Goal: Task Accomplishment & Management: Complete application form

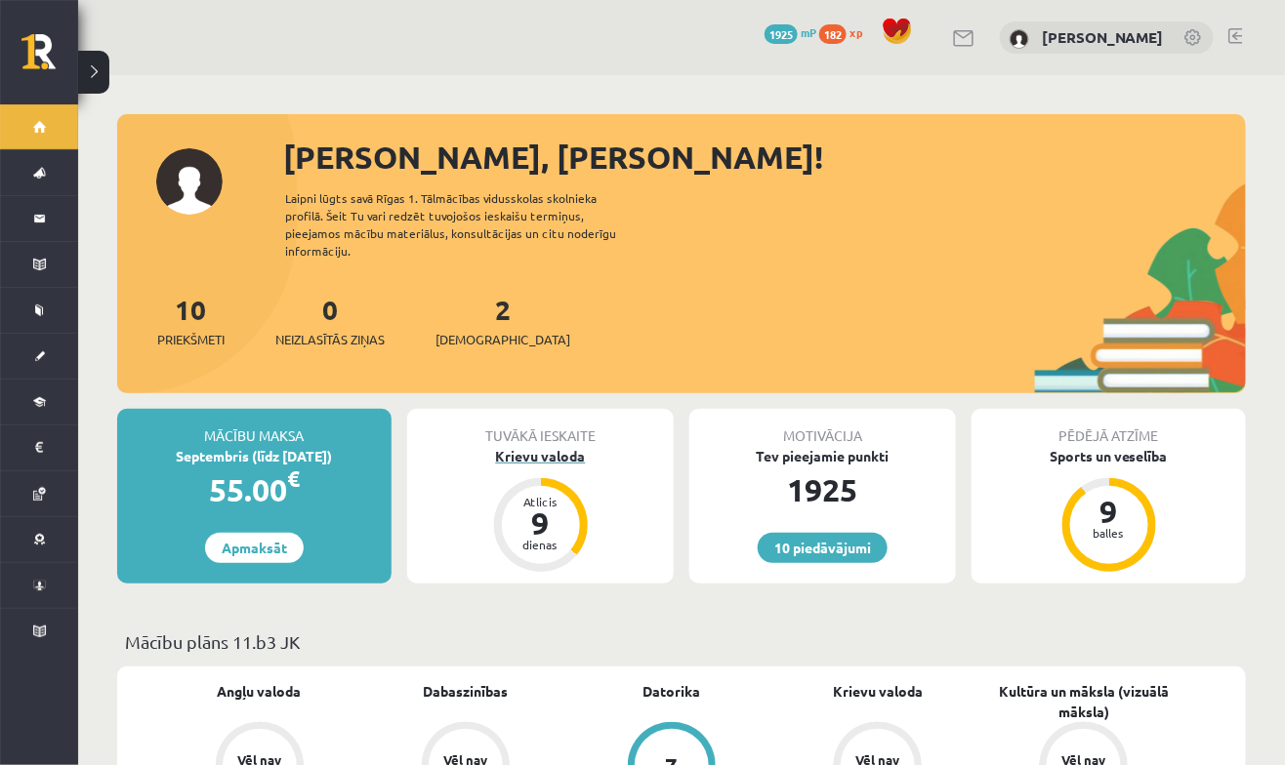
click at [553, 447] on div "Krievu valoda" at bounding box center [540, 456] width 267 height 21
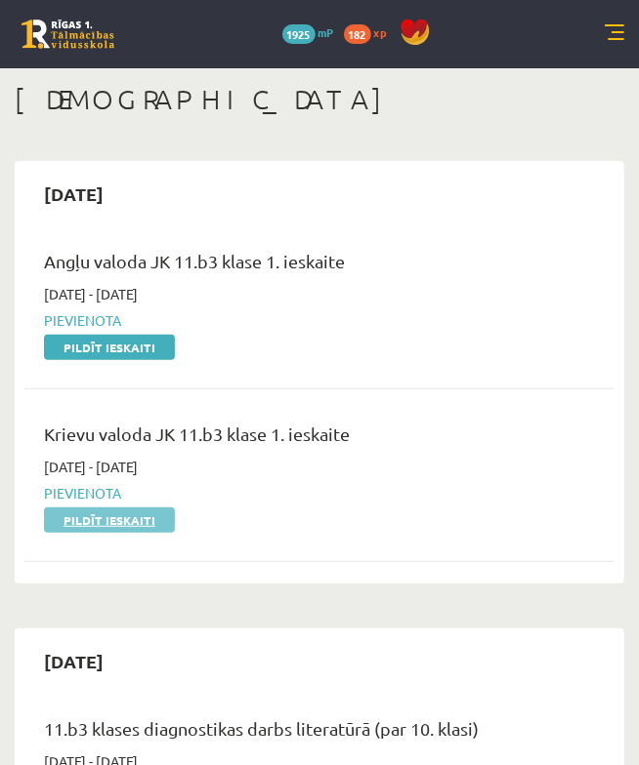
click at [142, 525] on link "Pildīt ieskaiti" at bounding box center [109, 520] width 131 height 25
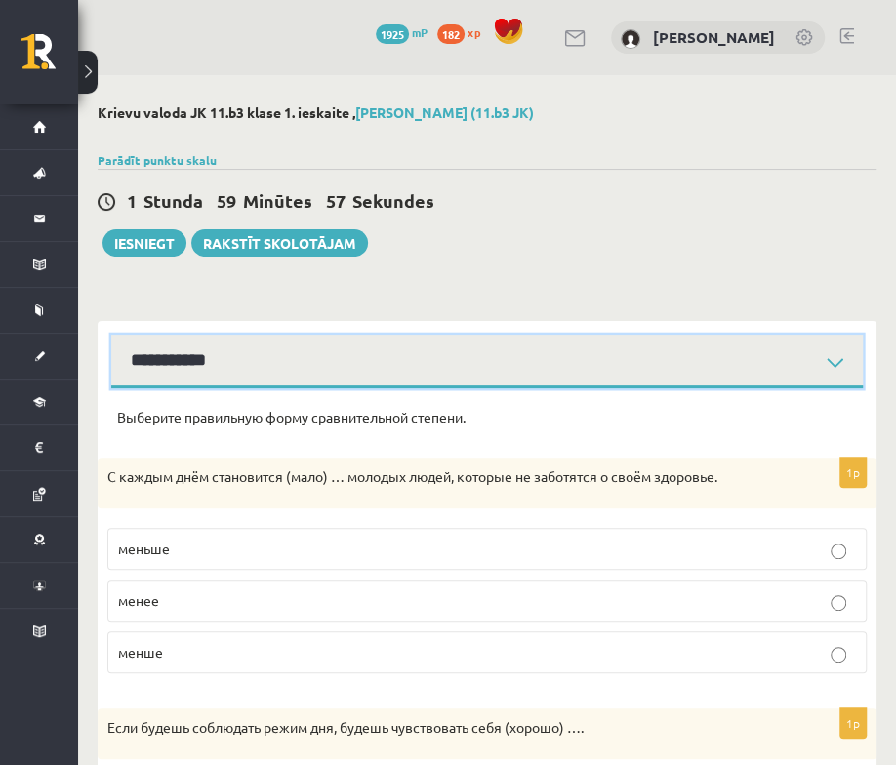
click at [560, 351] on select "**********" at bounding box center [487, 362] width 752 height 54
click at [111, 335] on select "**********" at bounding box center [487, 362] width 752 height 54
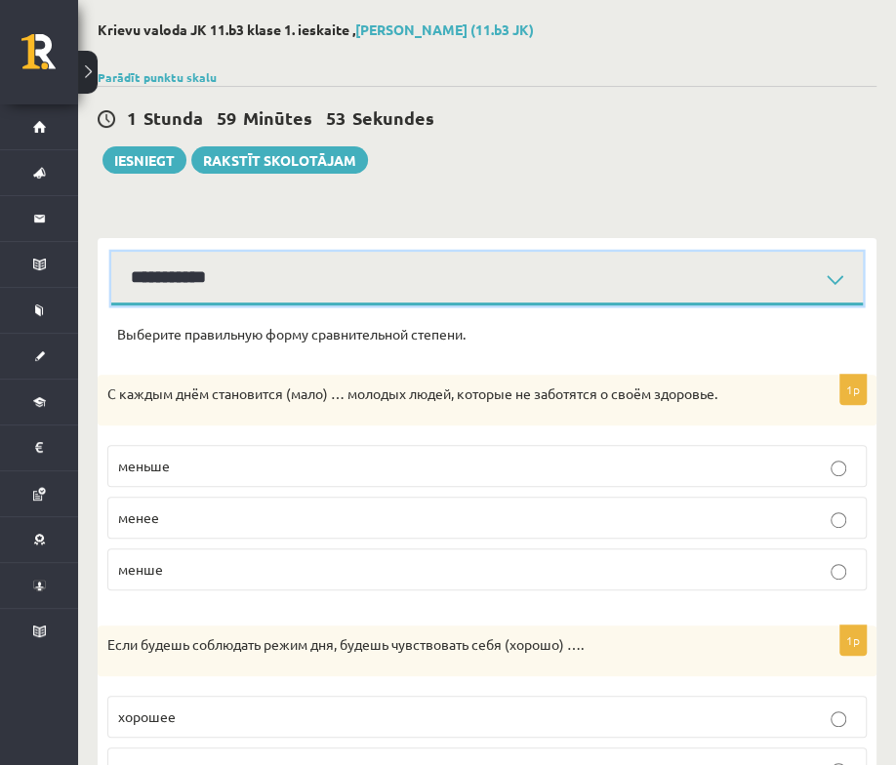
scroll to position [84, 0]
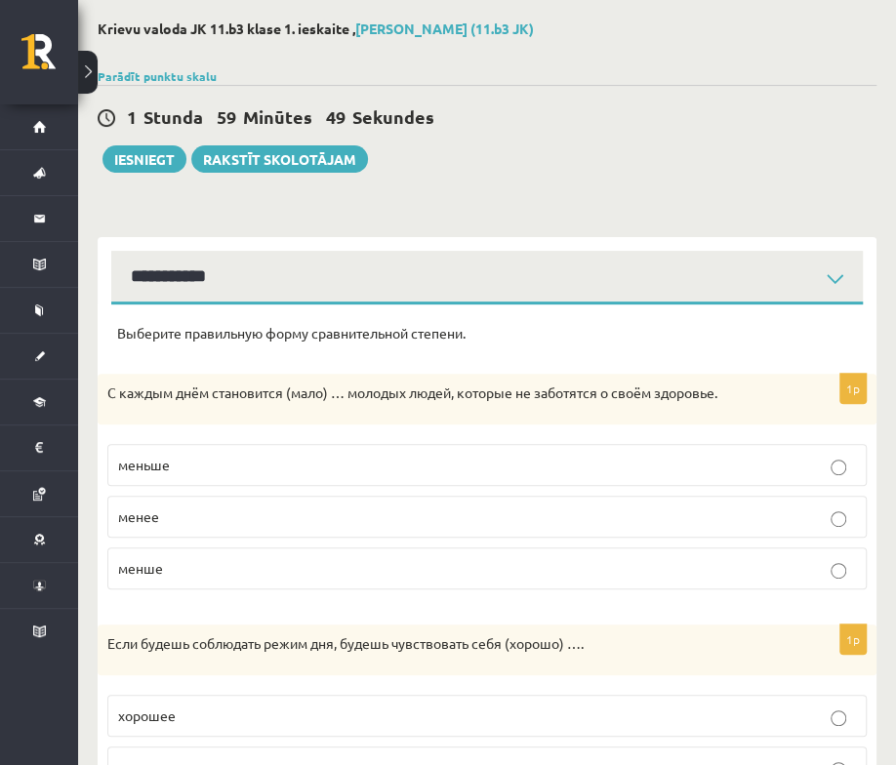
click at [318, 469] on p "меньше" at bounding box center [487, 465] width 738 height 21
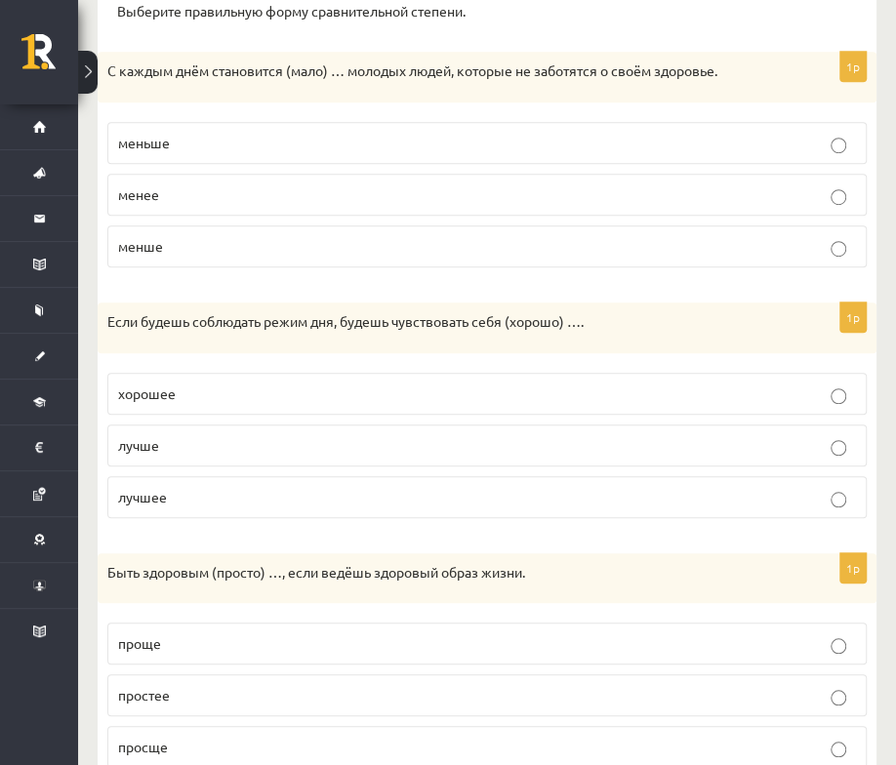
scroll to position [428, 0]
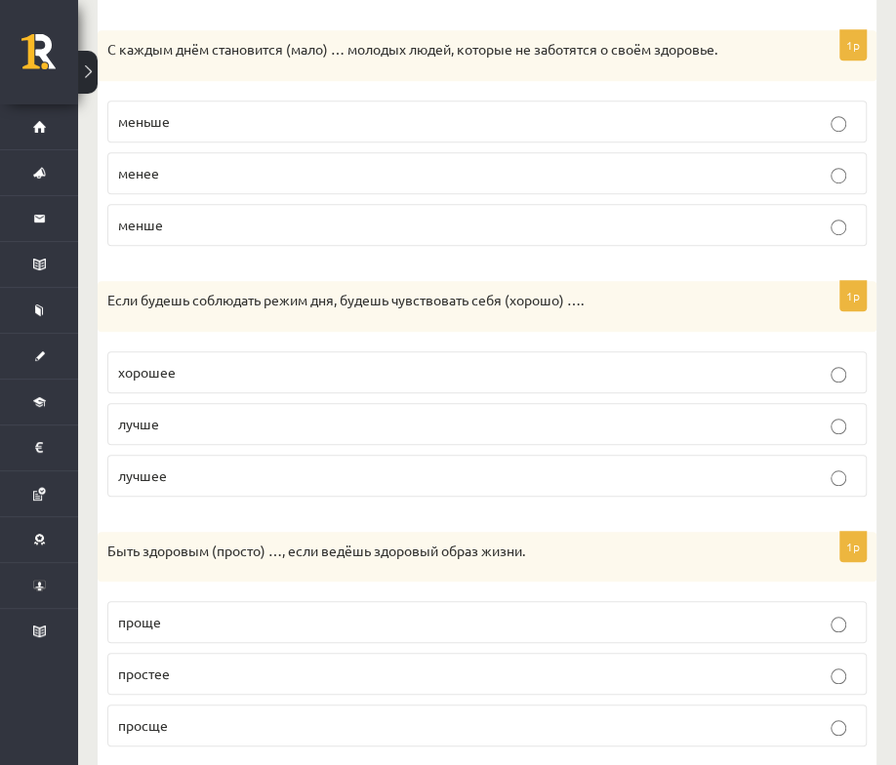
click at [664, 430] on label "лучше" at bounding box center [487, 424] width 760 height 42
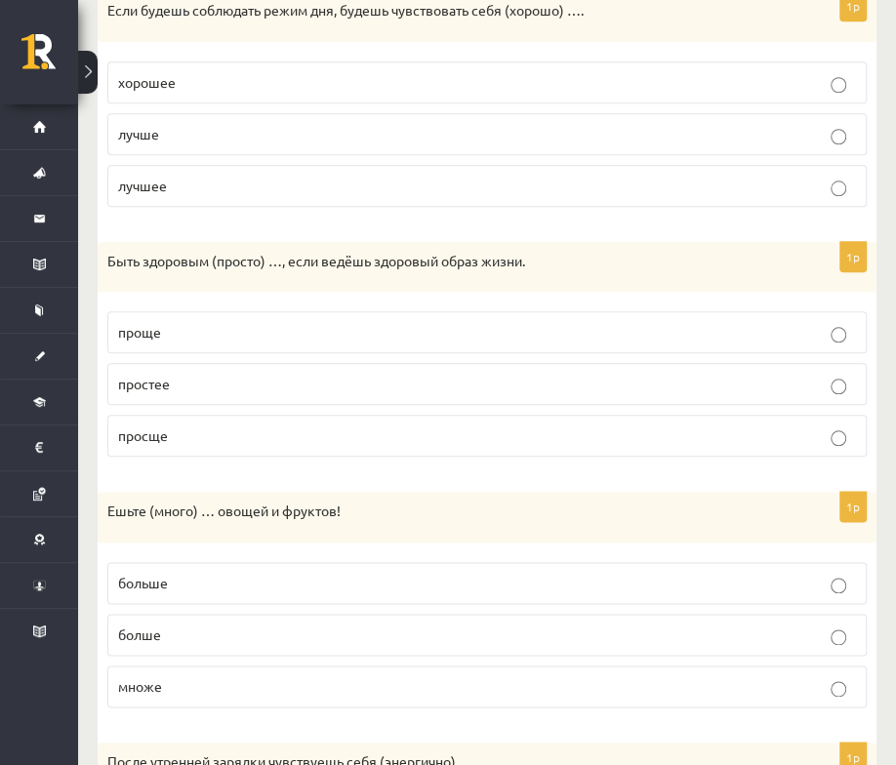
scroll to position [719, 0]
click at [521, 334] on p "проще" at bounding box center [487, 331] width 738 height 21
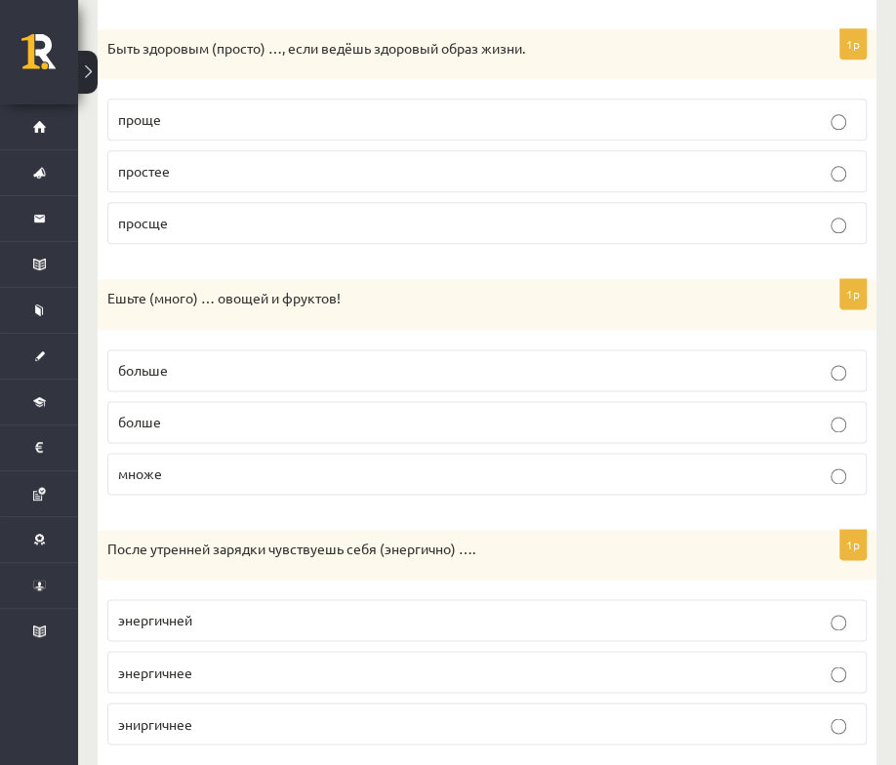
scroll to position [961, 0]
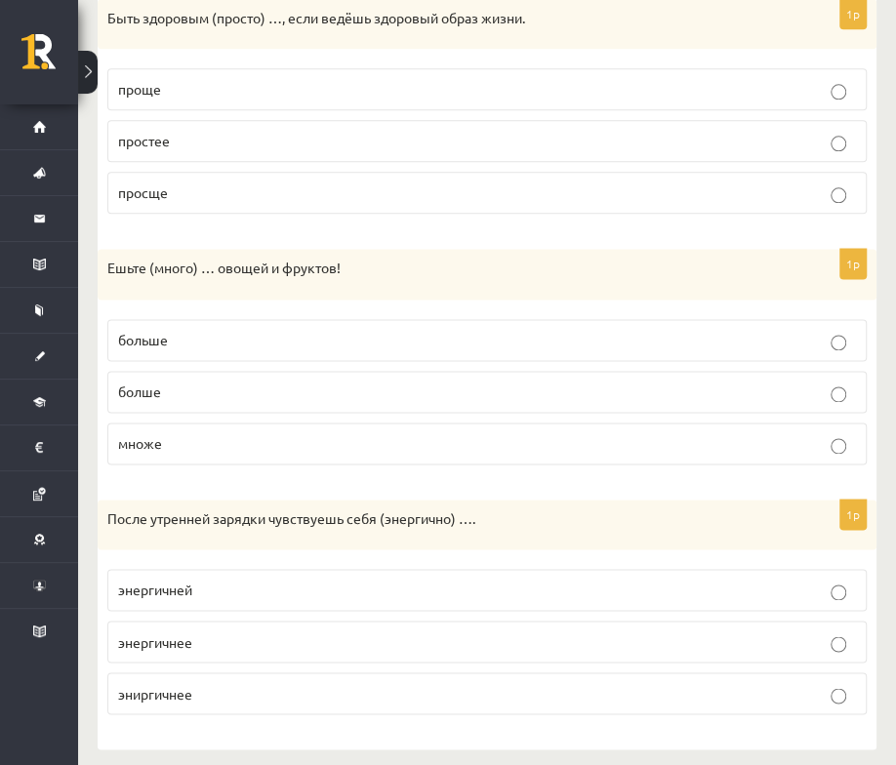
click at [564, 330] on p "больше" at bounding box center [487, 340] width 738 height 21
click at [435, 648] on label "энергичнее" at bounding box center [487, 642] width 760 height 42
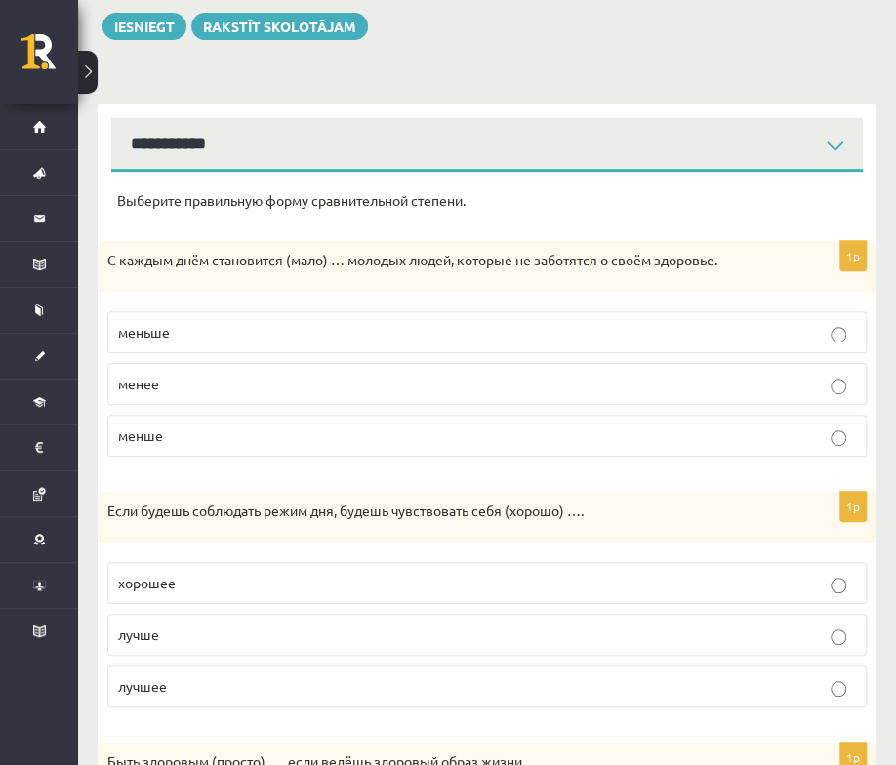
scroll to position [0, 0]
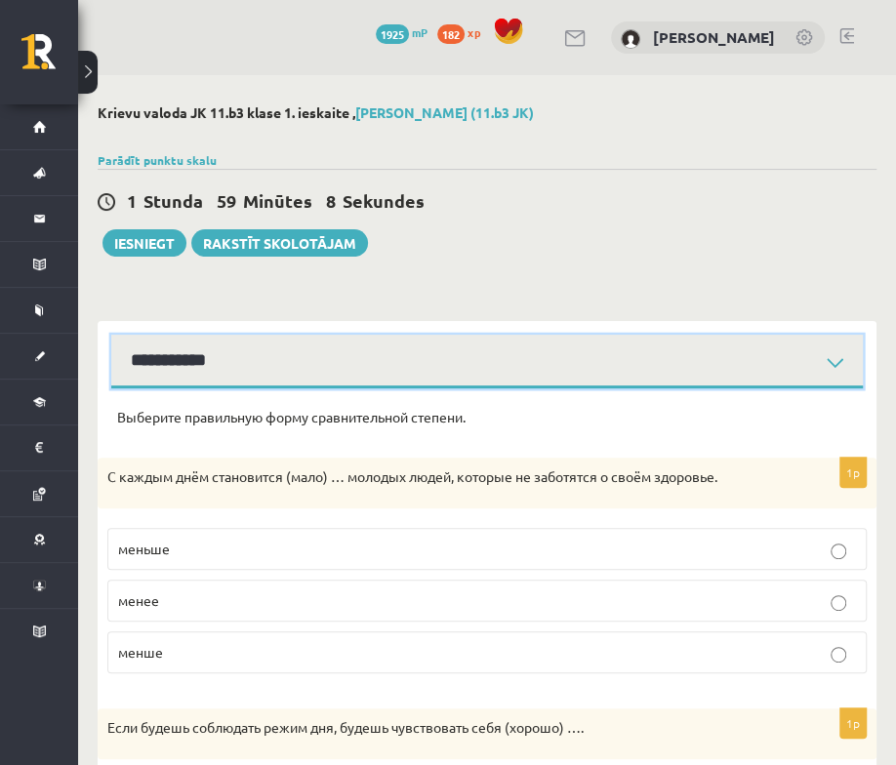
click at [513, 361] on select "**********" at bounding box center [487, 362] width 752 height 54
click at [111, 335] on select "**********" at bounding box center [487, 362] width 752 height 54
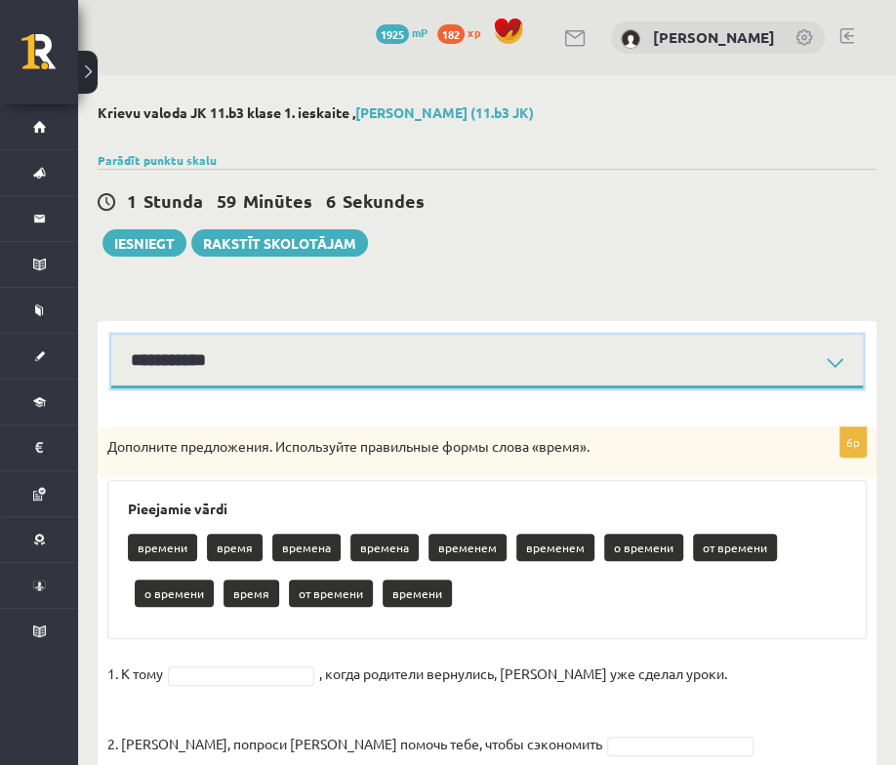
click at [629, 384] on select "**********" at bounding box center [487, 362] width 752 height 54
click at [111, 335] on select "**********" at bounding box center [487, 362] width 752 height 54
click at [624, 384] on select "**********" at bounding box center [487, 362] width 752 height 54
select select "**********"
click at [111, 335] on select "**********" at bounding box center [487, 362] width 752 height 54
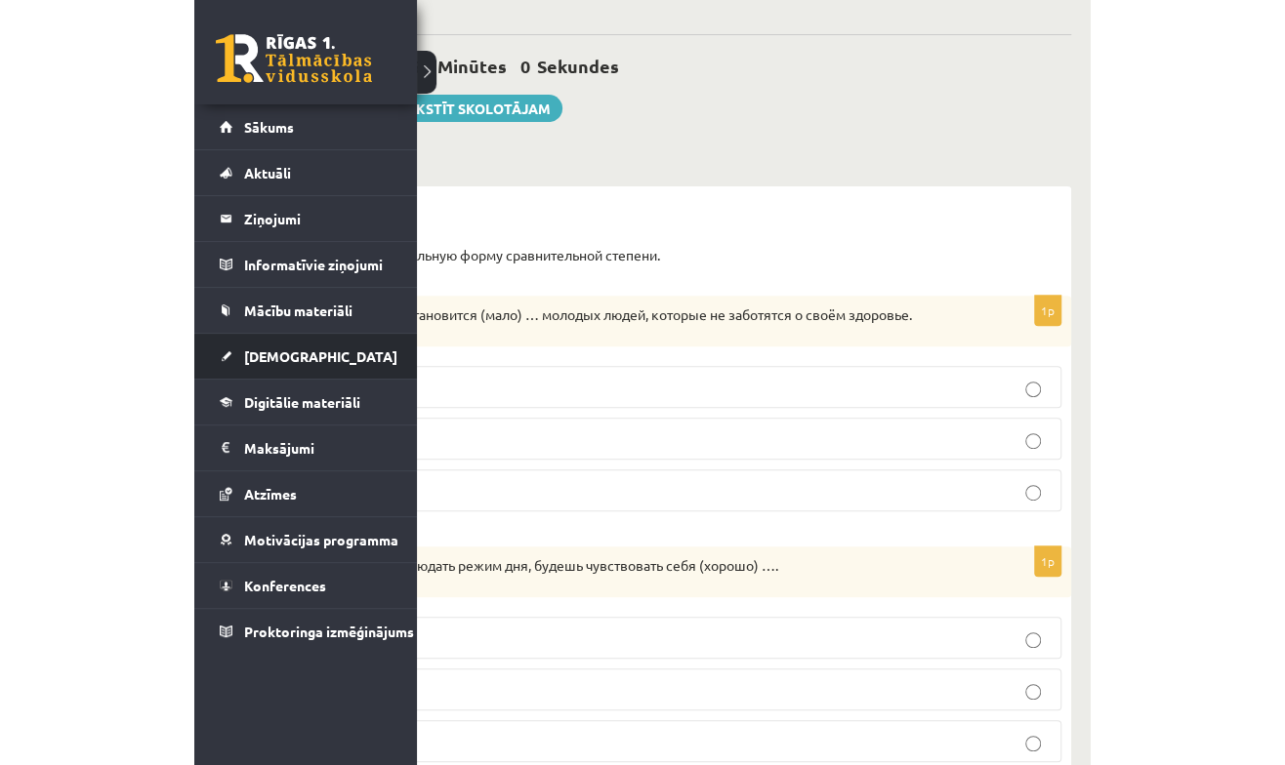
scroll to position [145, 0]
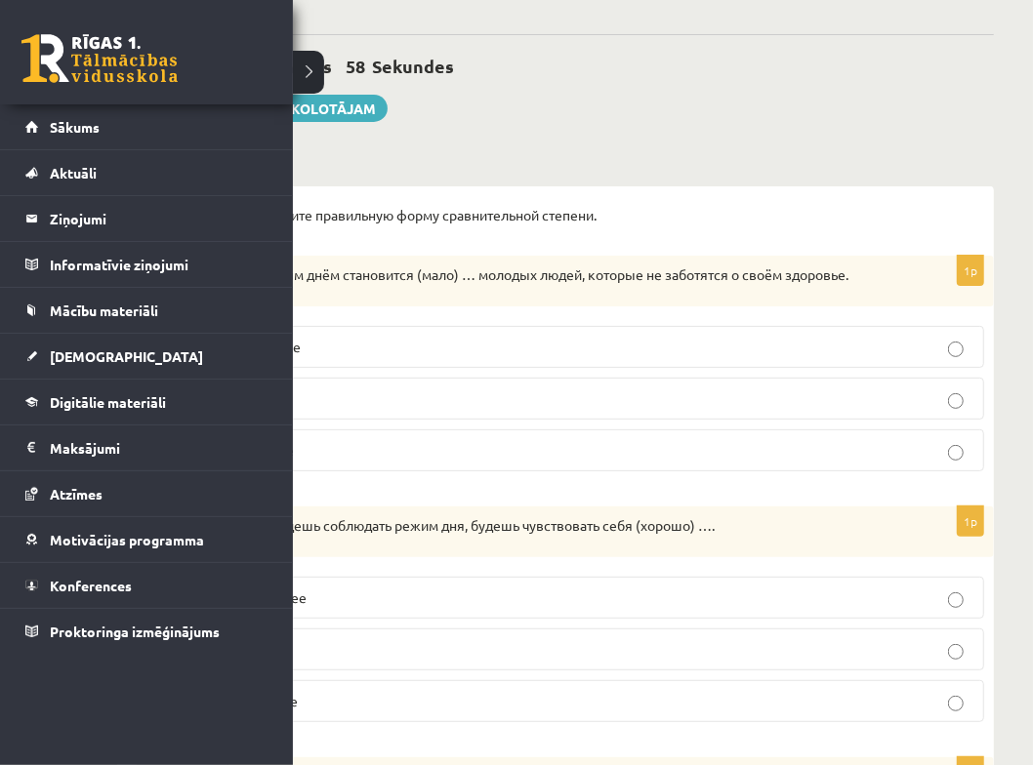
click at [820, 153] on div "Krievu valoda JK 11.b3 klase 1. ieskaite , Vladislava Smirnova (11.b3 JK) Parād…" at bounding box center [555, 739] width 955 height 1617
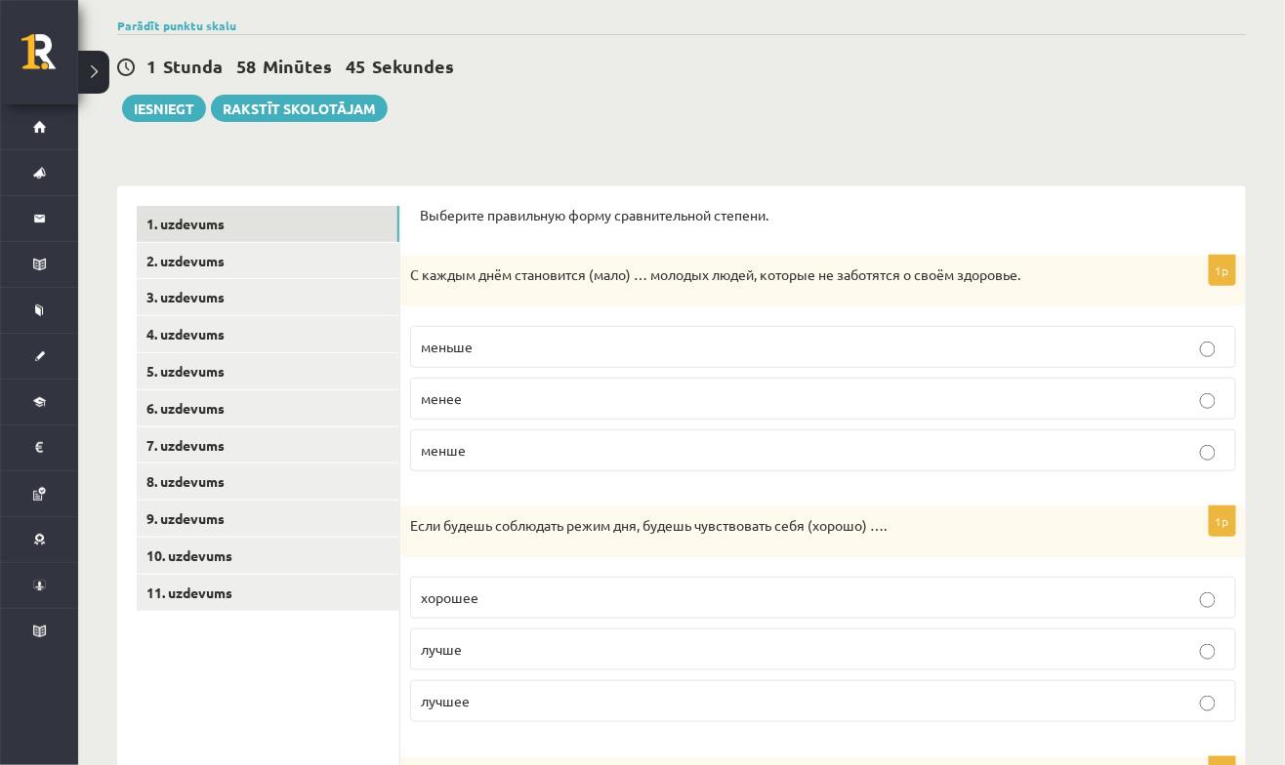
click at [895, 351] on p "меньше" at bounding box center [823, 347] width 805 height 21
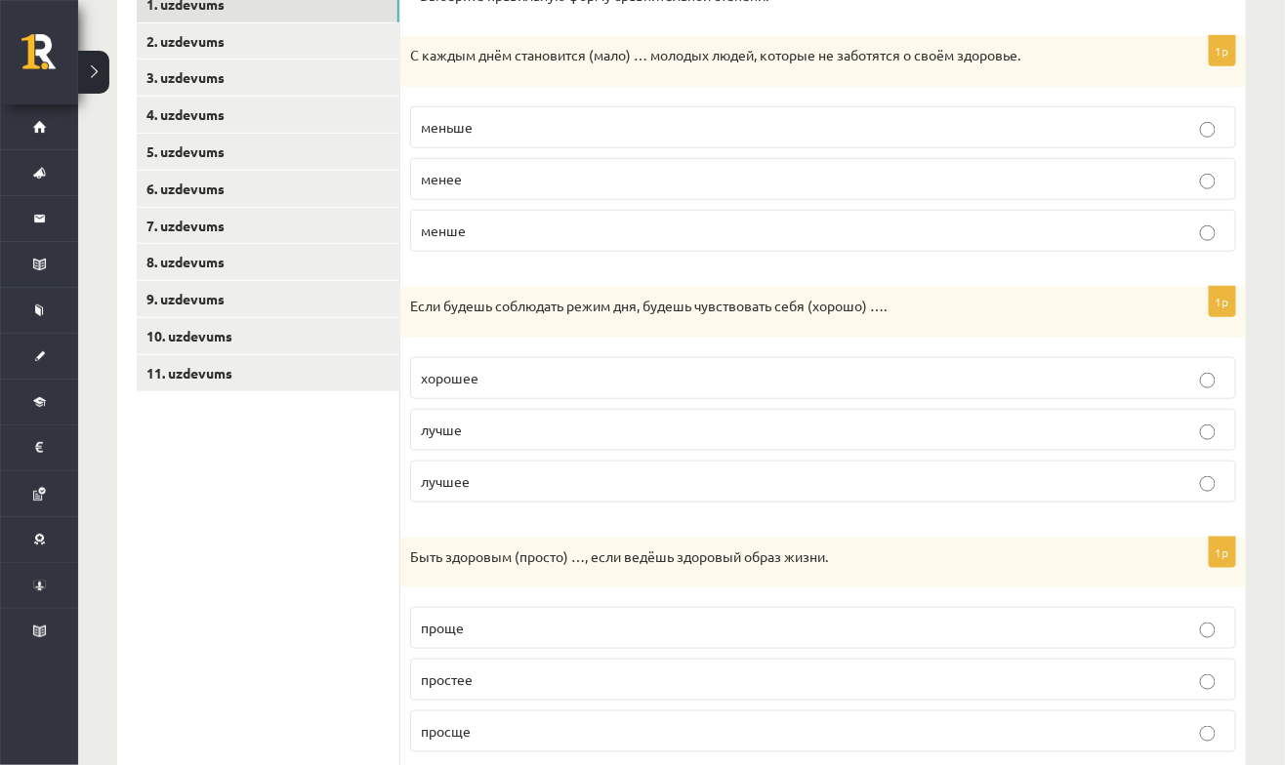
scroll to position [365, 0]
click at [895, 480] on p "лучшее" at bounding box center [823, 481] width 805 height 21
click at [895, 427] on p "лучше" at bounding box center [823, 429] width 805 height 21
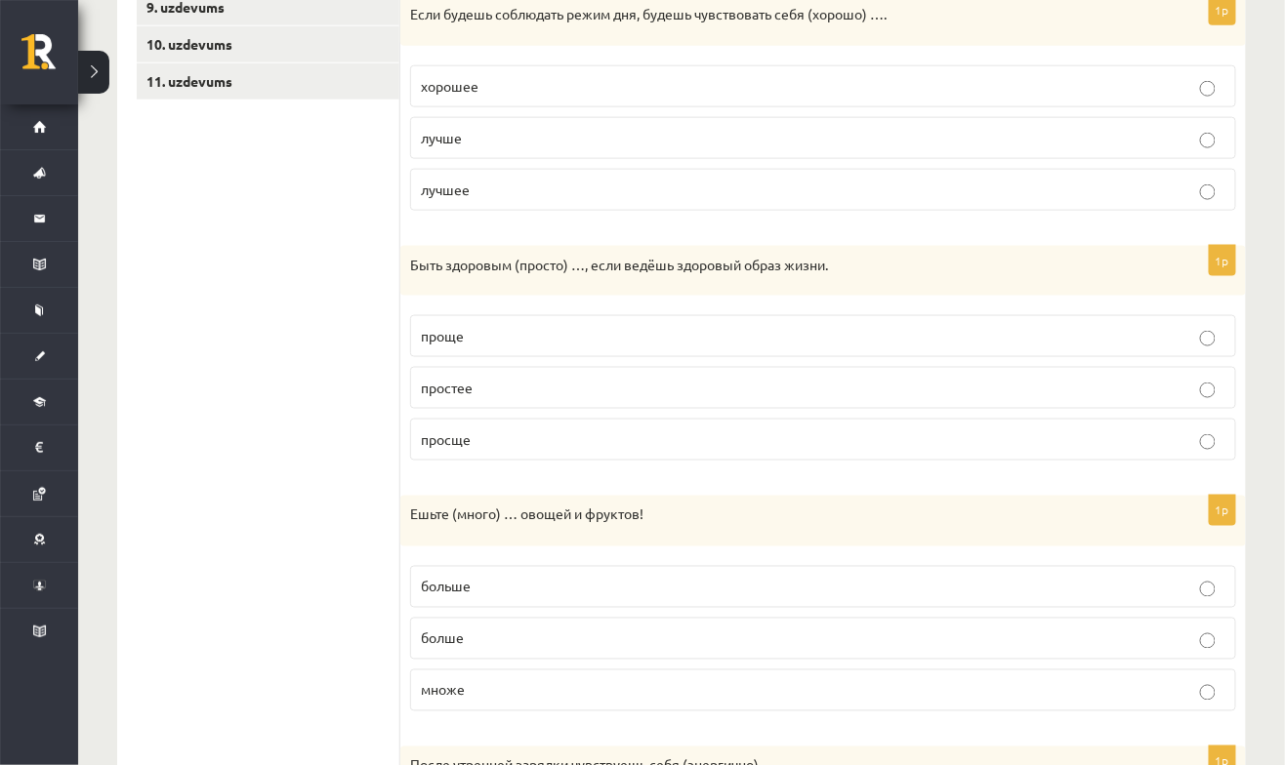
click at [895, 337] on p "проще" at bounding box center [823, 336] width 805 height 21
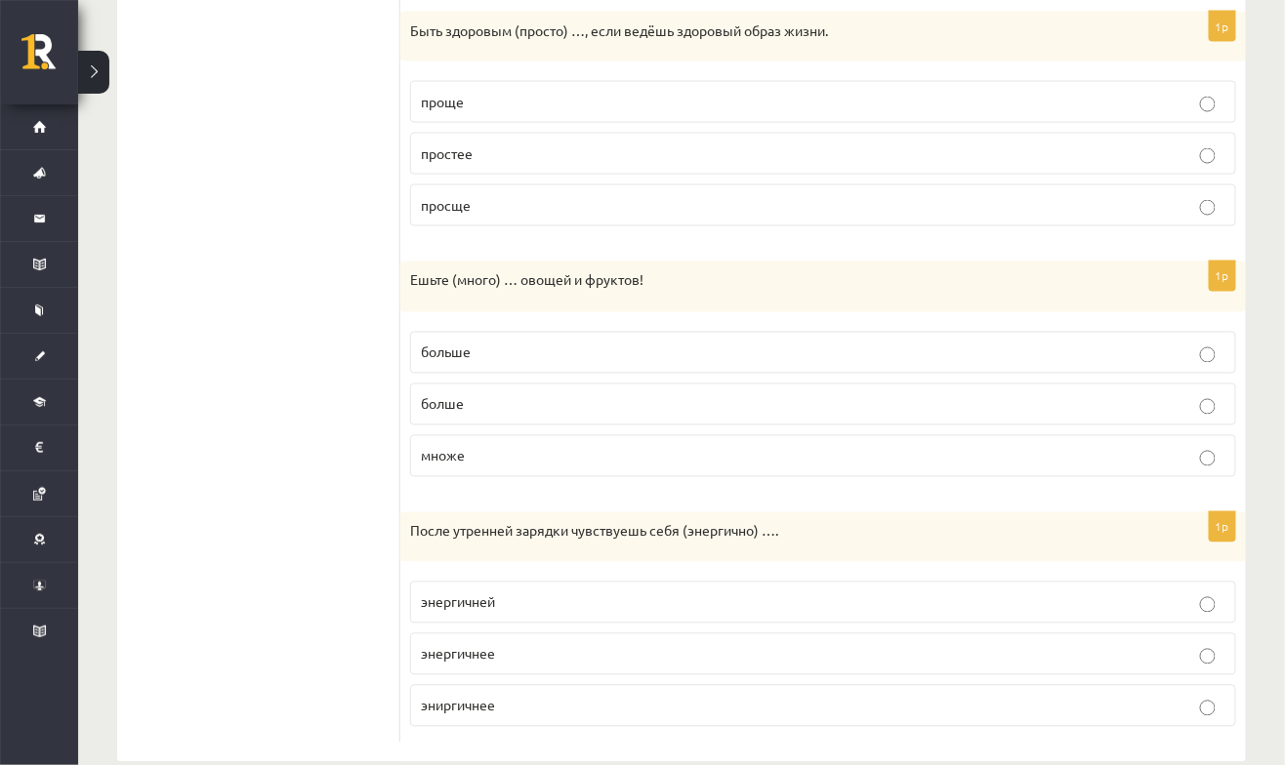
scroll to position [914, 0]
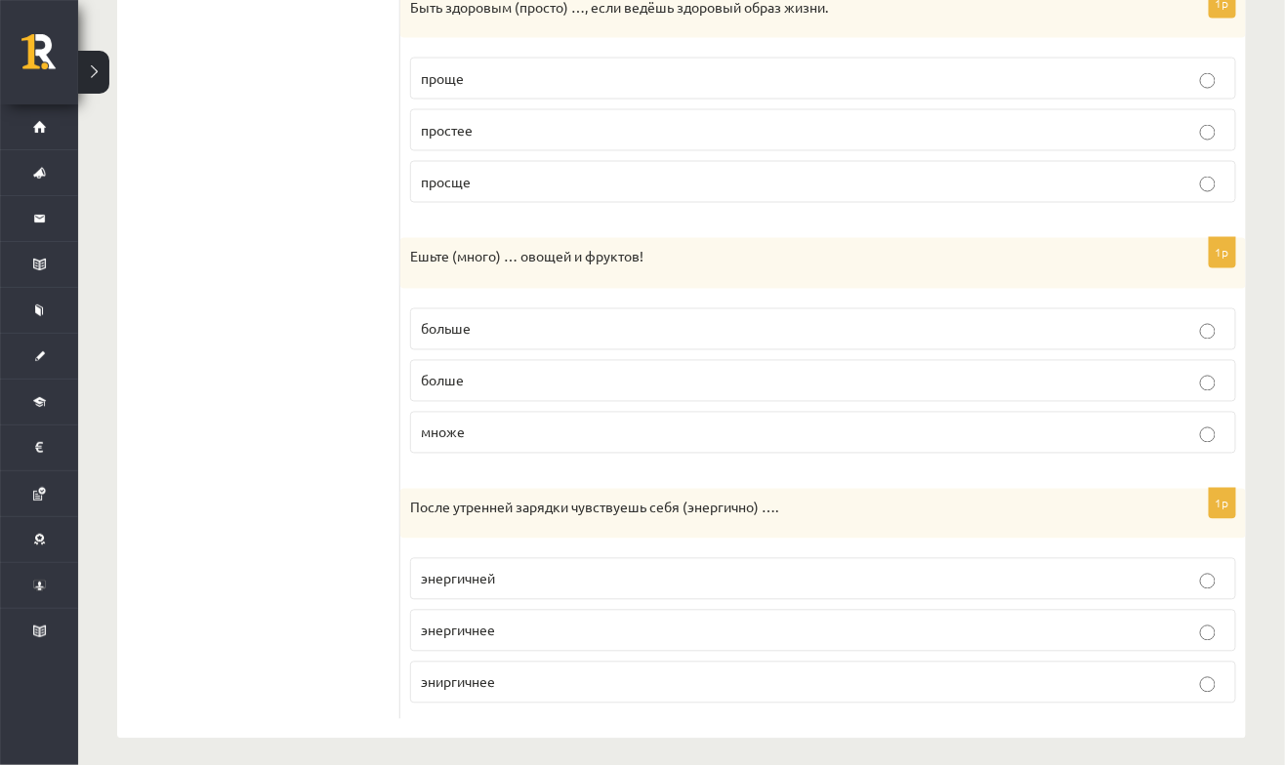
click at [895, 348] on fieldset "больше болше множе" at bounding box center [823, 379] width 826 height 161
click at [895, 324] on p "больше" at bounding box center [823, 329] width 805 height 21
click at [895, 587] on label "энергичней" at bounding box center [823, 579] width 826 height 42
click at [895, 624] on p "энергичнее" at bounding box center [823, 631] width 805 height 21
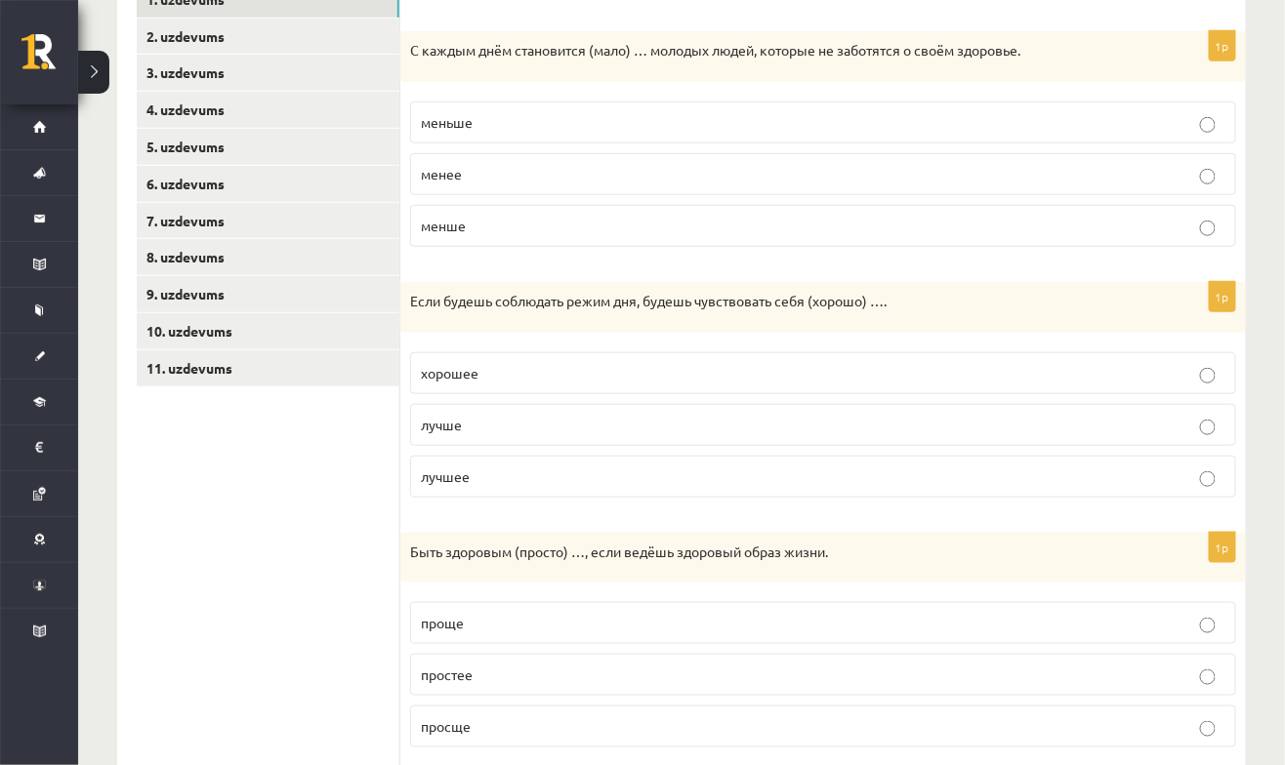
scroll to position [0, 0]
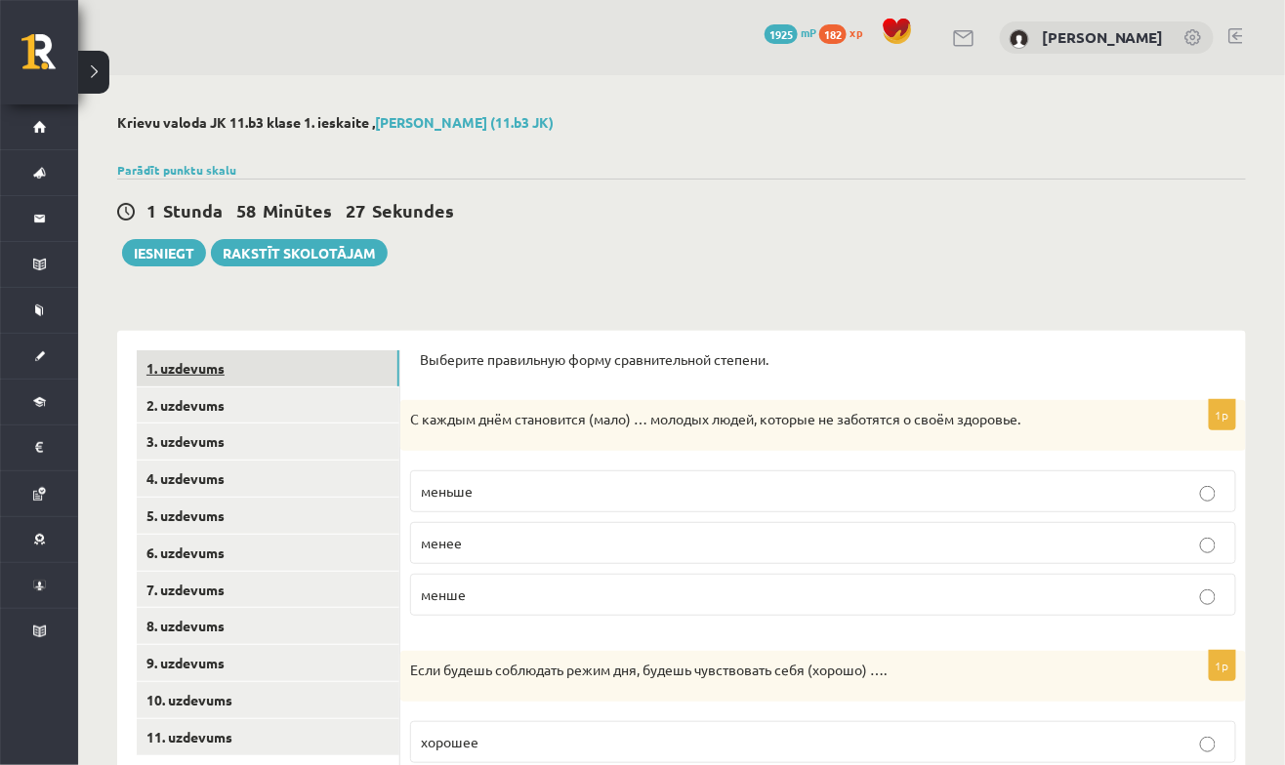
click at [359, 377] on link "1. uzdevums" at bounding box center [268, 369] width 263 height 36
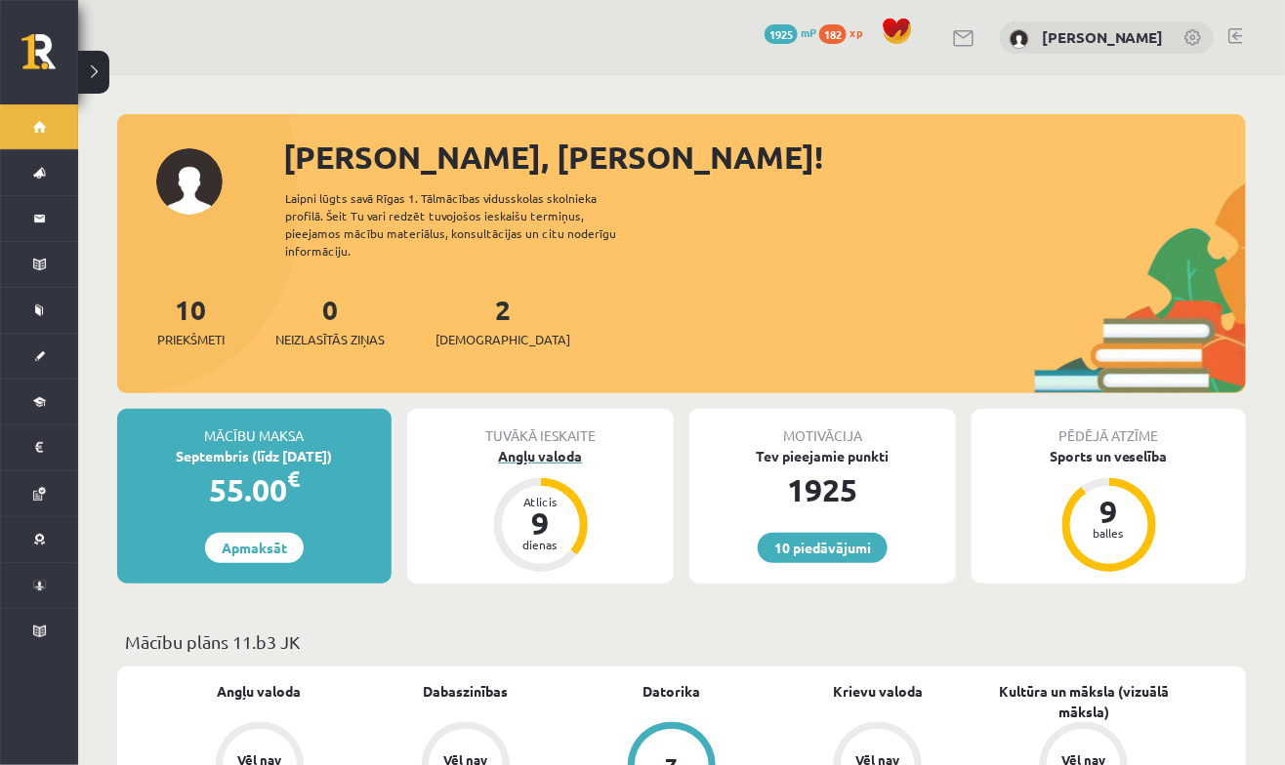
click at [560, 446] on div "Angļu valoda" at bounding box center [540, 456] width 267 height 21
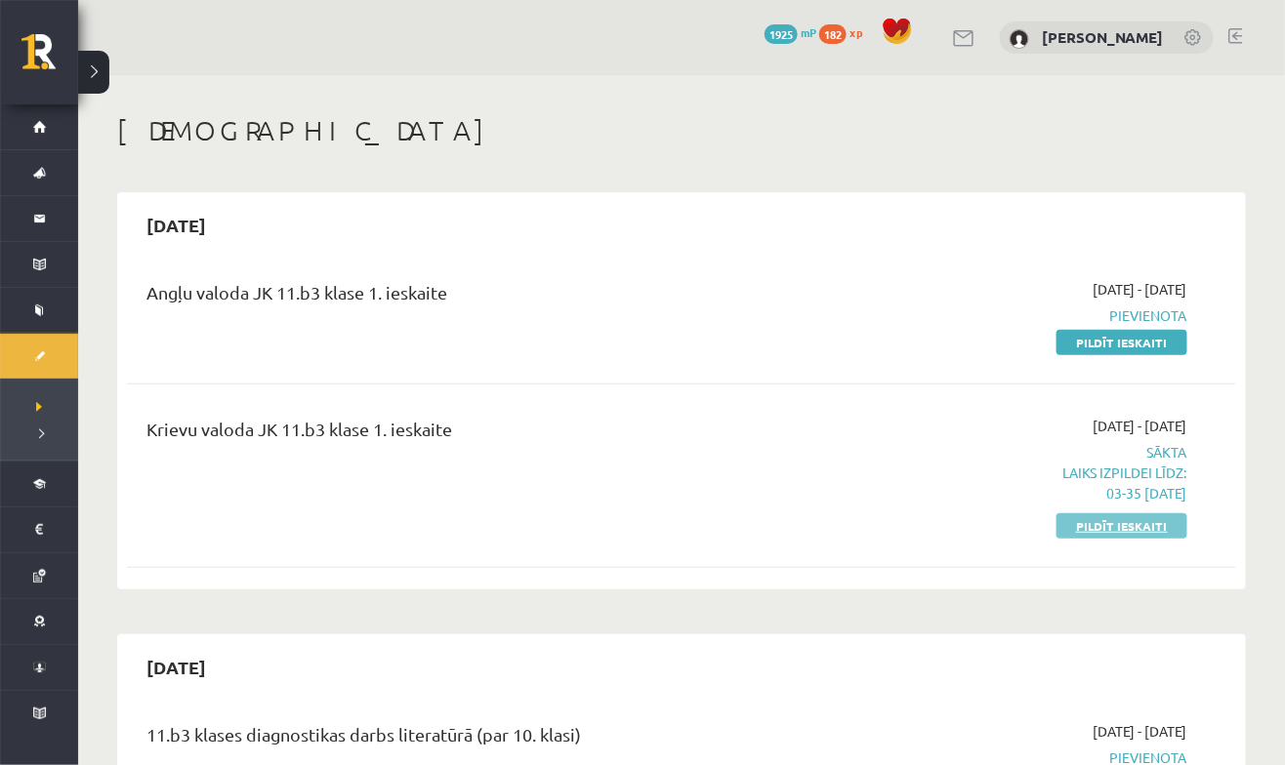
click at [1139, 526] on link "Pildīt ieskaiti" at bounding box center [1121, 526] width 131 height 25
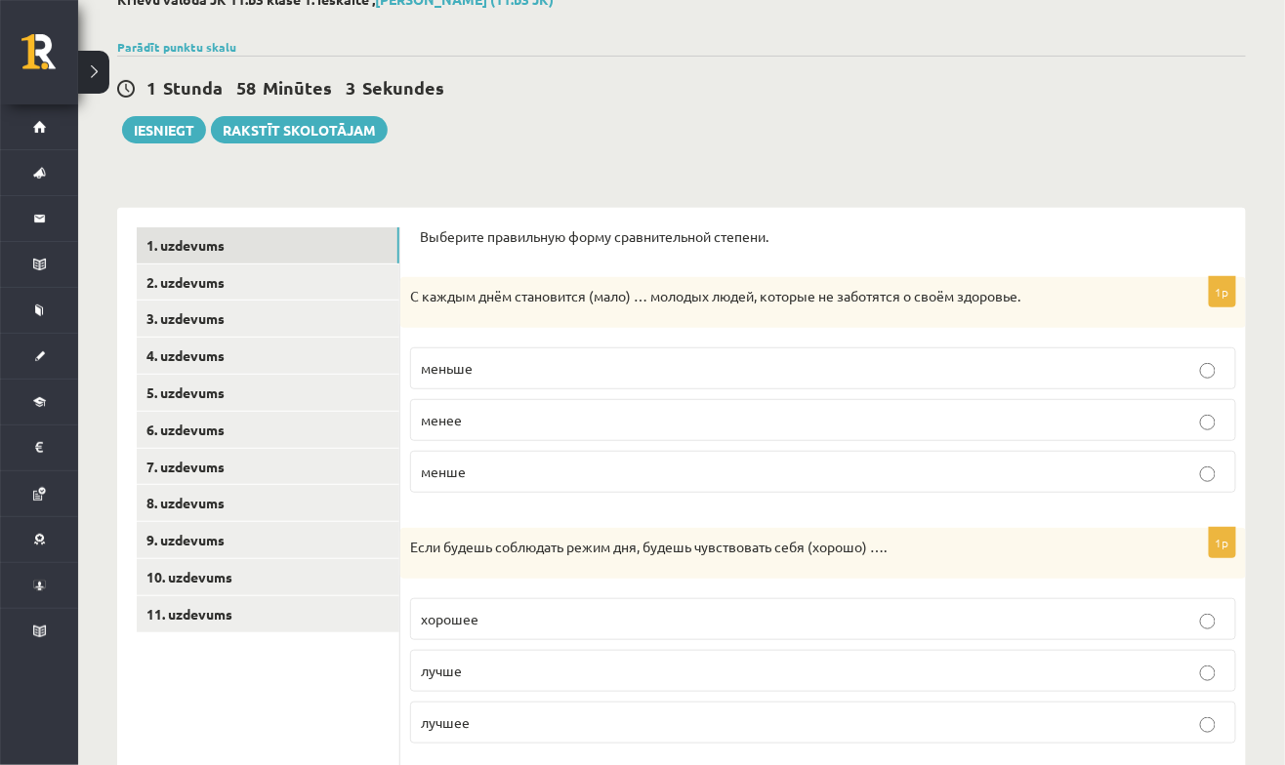
scroll to position [127, 0]
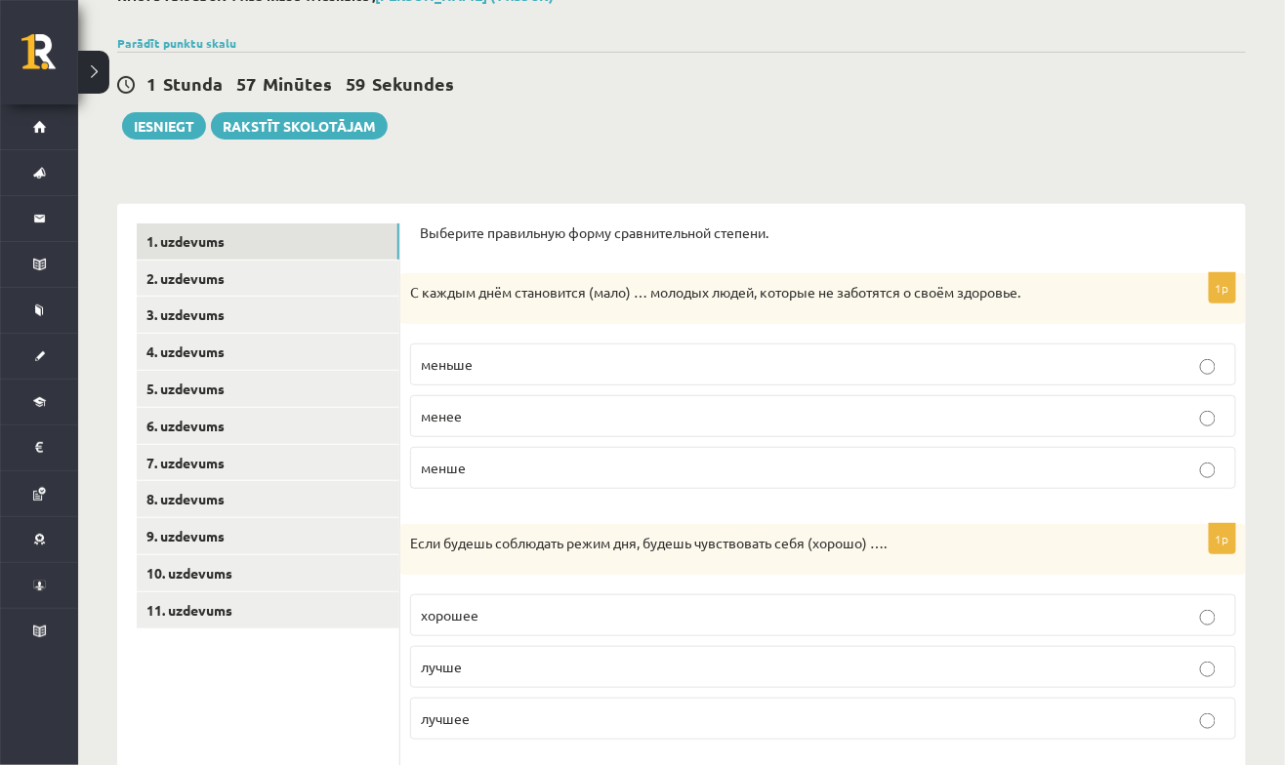
click at [1192, 372] on p "меньше" at bounding box center [823, 364] width 805 height 21
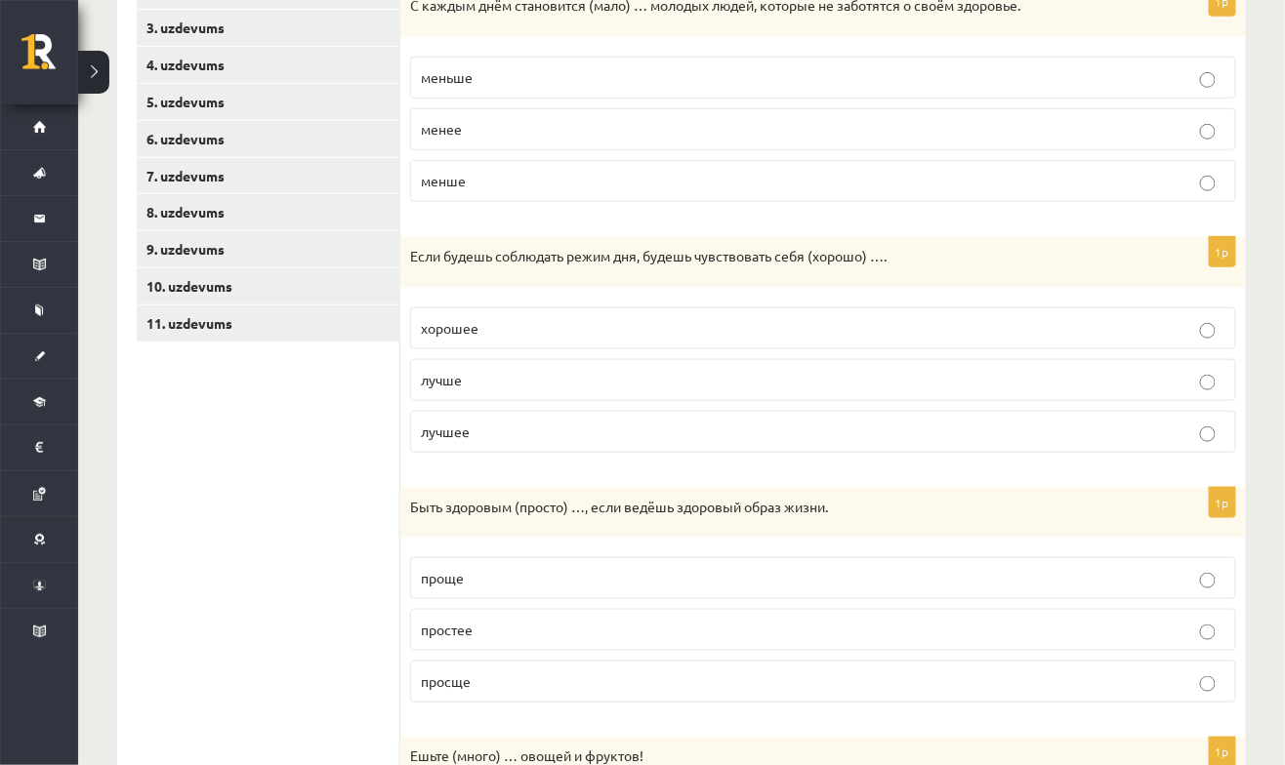
scroll to position [415, 0]
click at [929, 424] on p "лучшее" at bounding box center [823, 431] width 805 height 21
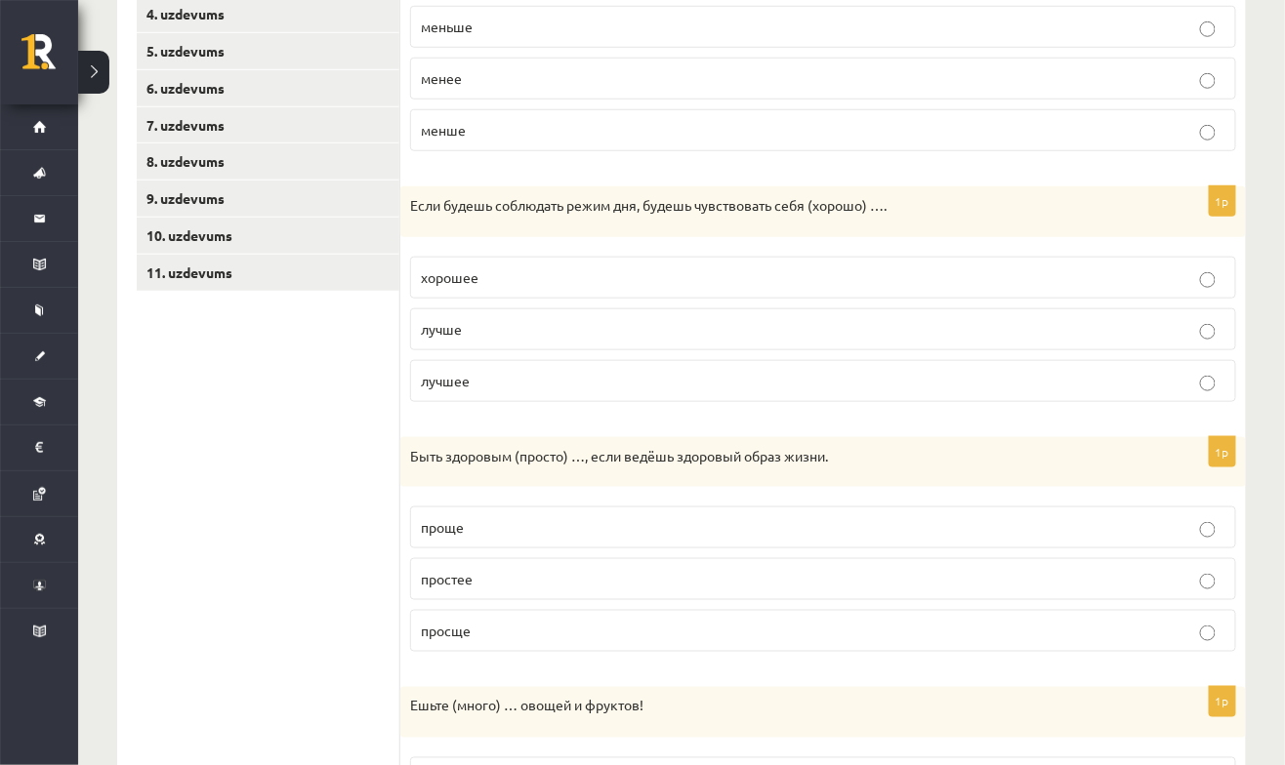
scroll to position [466, 0]
click at [983, 334] on label "лучше" at bounding box center [823, 329] width 826 height 42
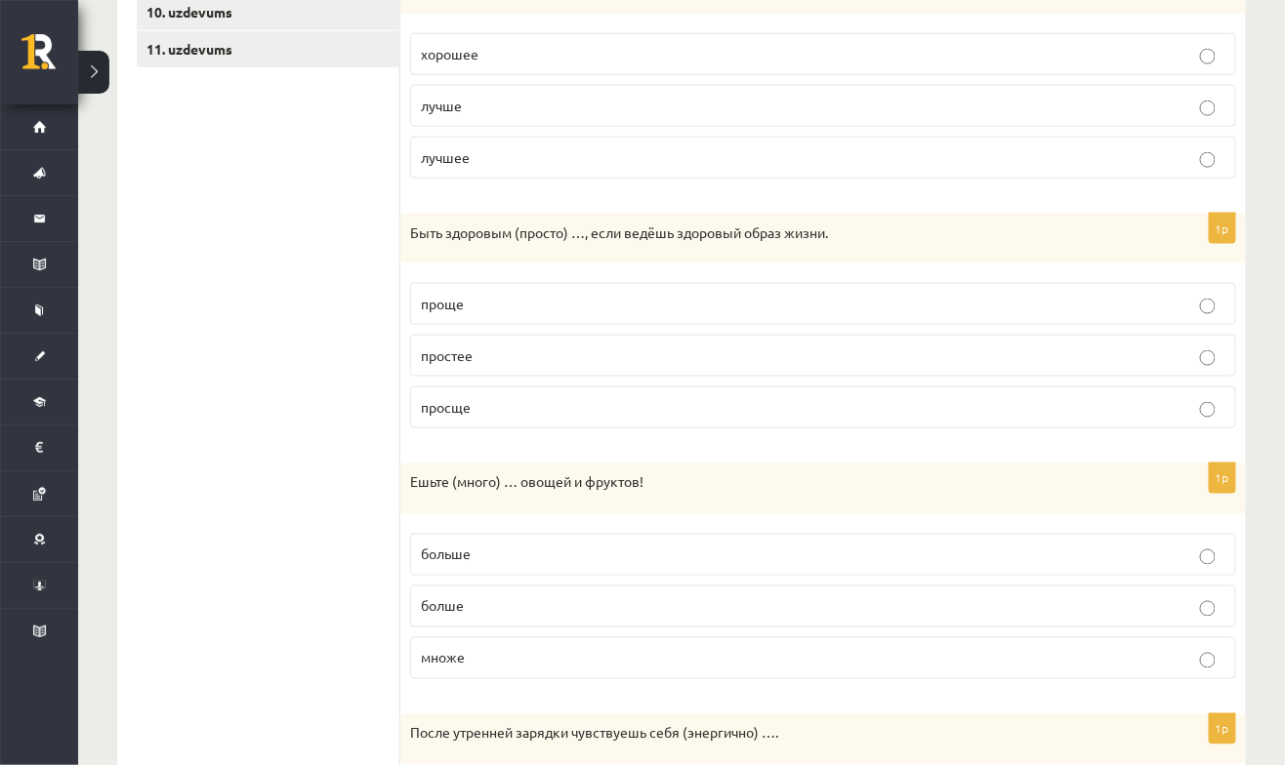
click at [997, 309] on label "проще" at bounding box center [823, 304] width 826 height 42
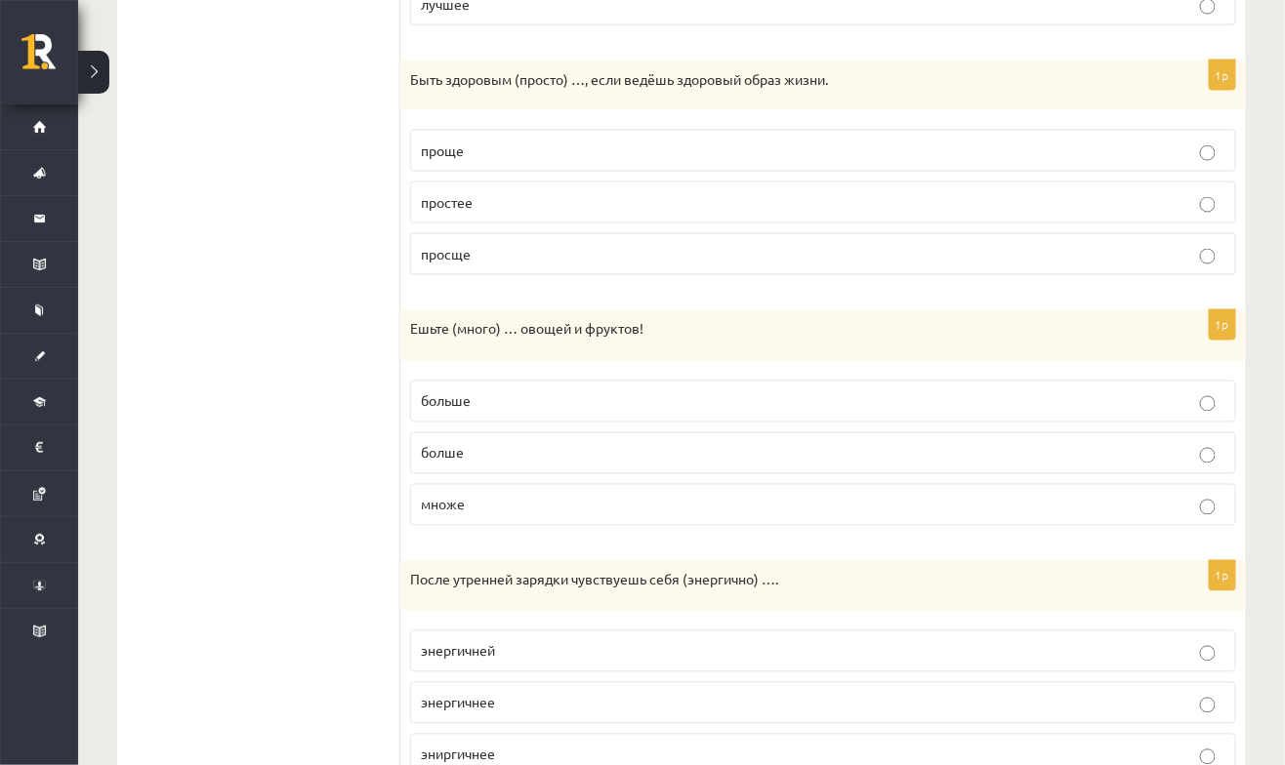
scroll to position [914, 0]
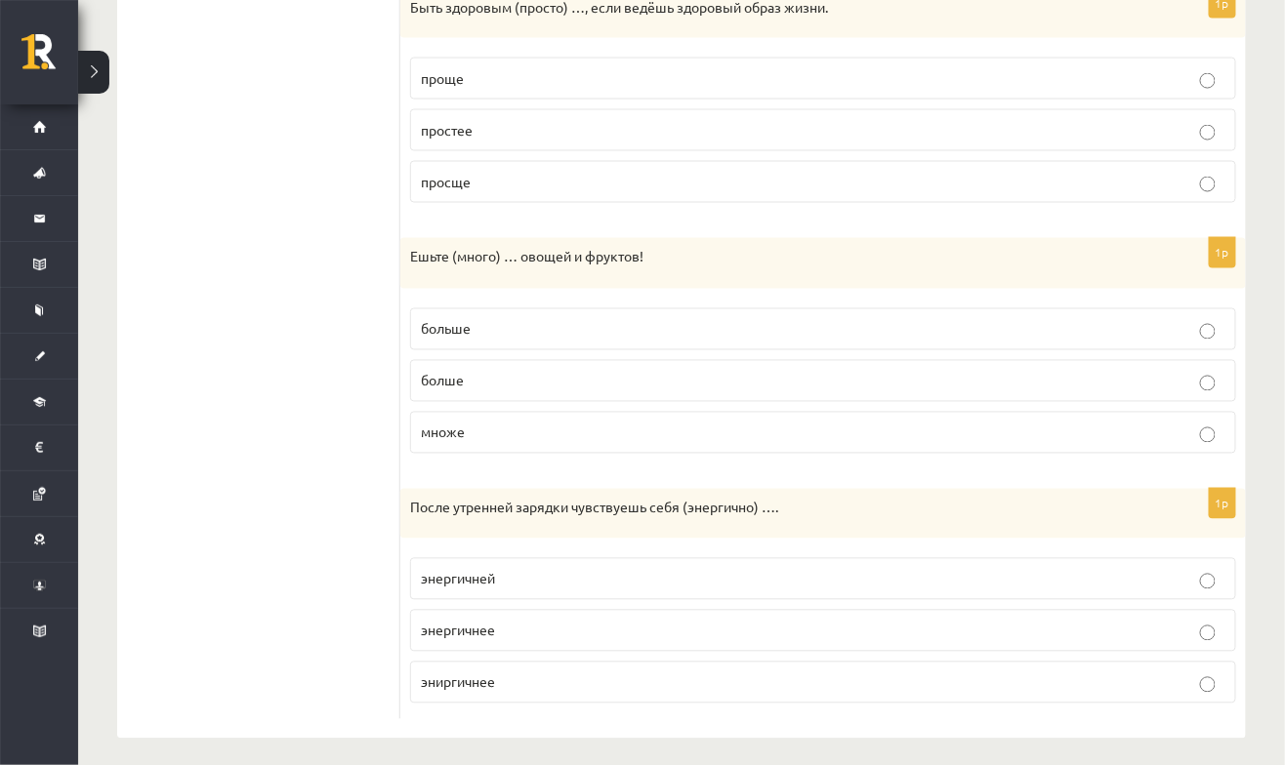
click at [989, 319] on p "больше" at bounding box center [823, 329] width 805 height 21
click at [987, 628] on p "энергичнее" at bounding box center [823, 631] width 805 height 21
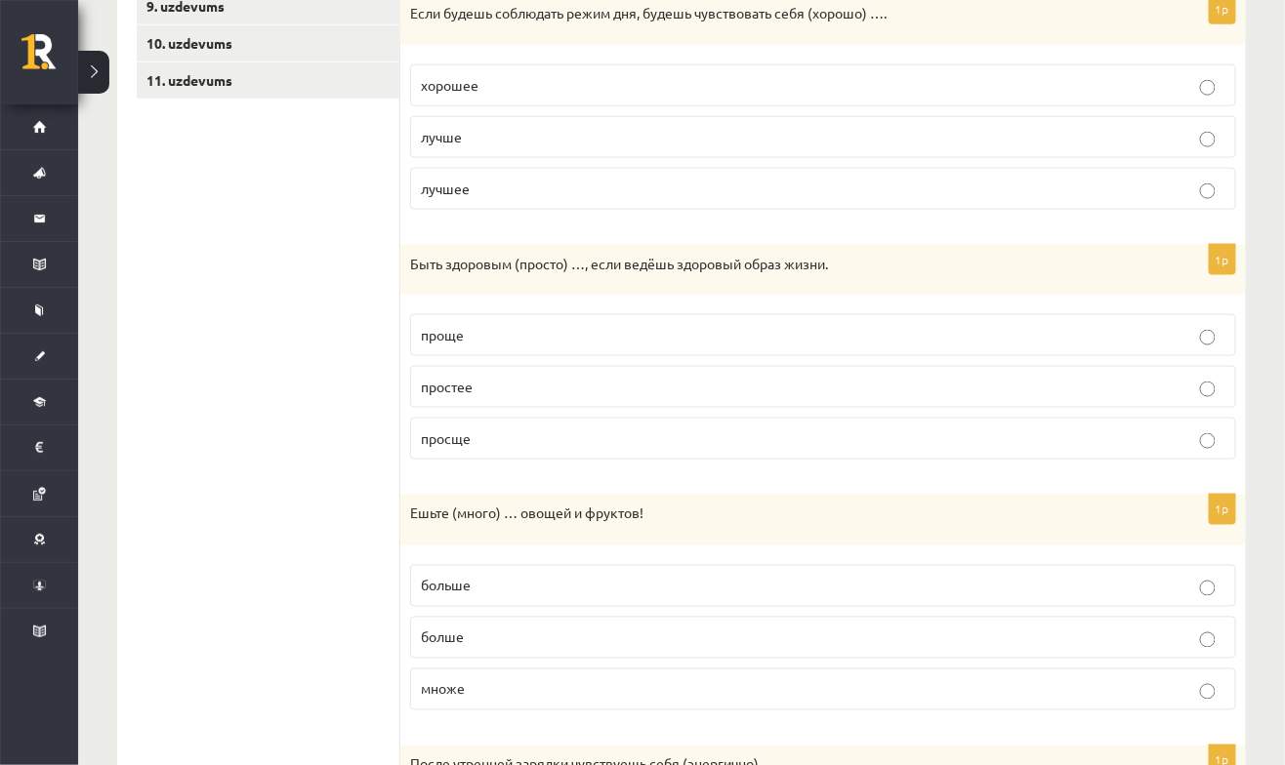
scroll to position [0, 0]
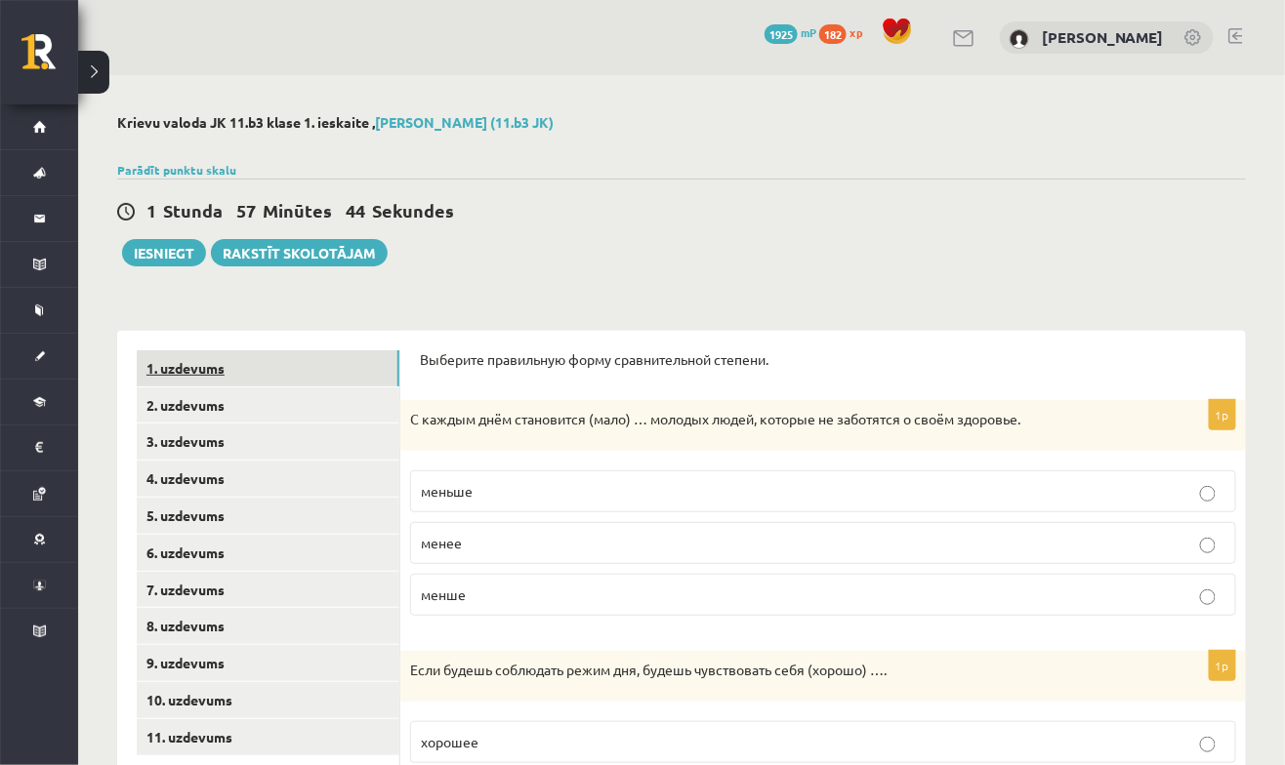
click at [306, 370] on link "1. uzdevums" at bounding box center [268, 369] width 263 height 36
click at [287, 412] on link "2. uzdevums" at bounding box center [268, 406] width 263 height 36
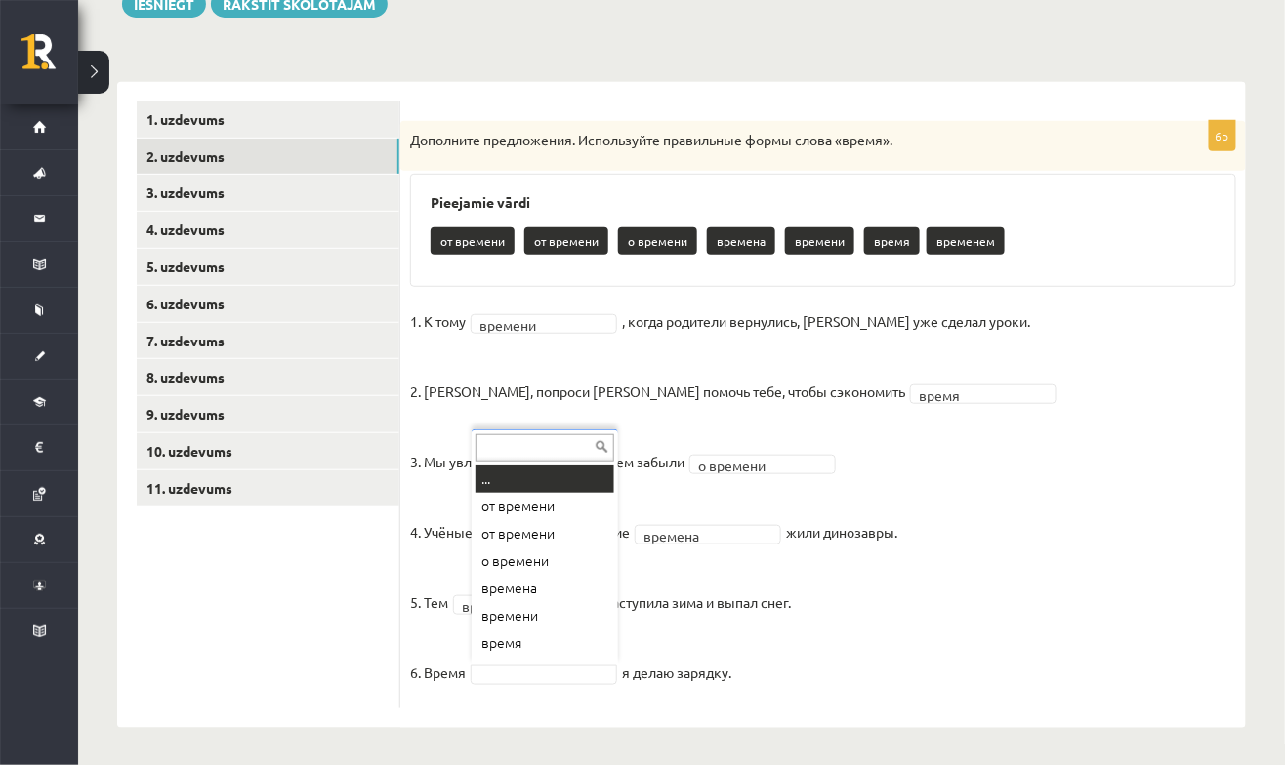
scroll to position [23, 0]
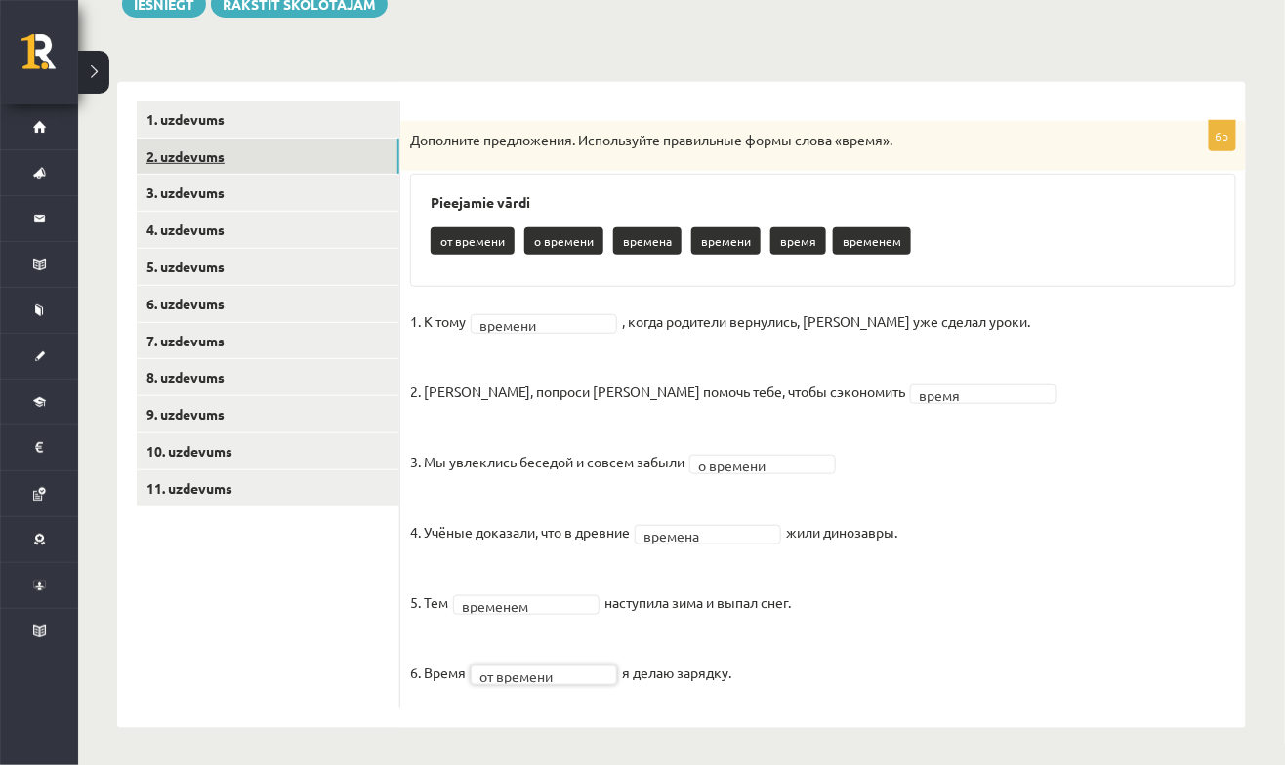
click at [313, 167] on link "2. uzdevums" at bounding box center [268, 157] width 263 height 36
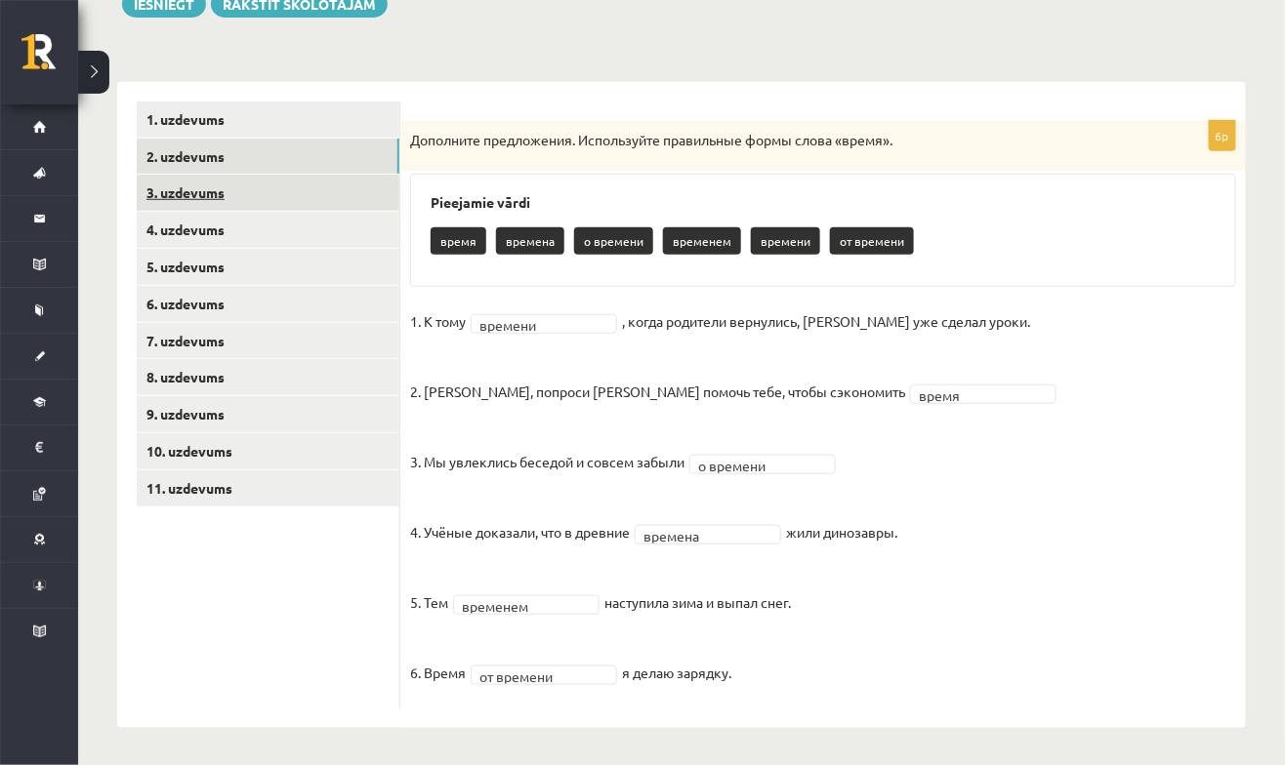
click at [318, 182] on link "3. uzdevums" at bounding box center [268, 193] width 263 height 36
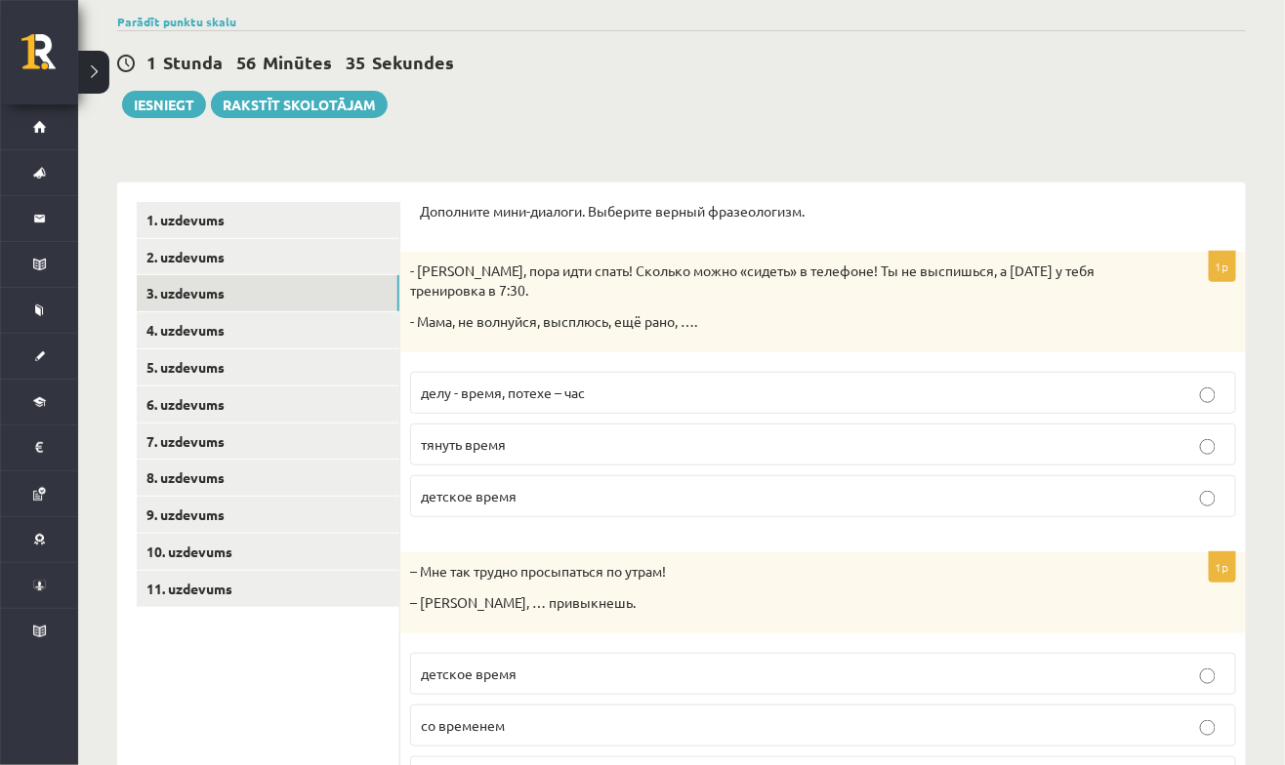
scroll to position [143, 0]
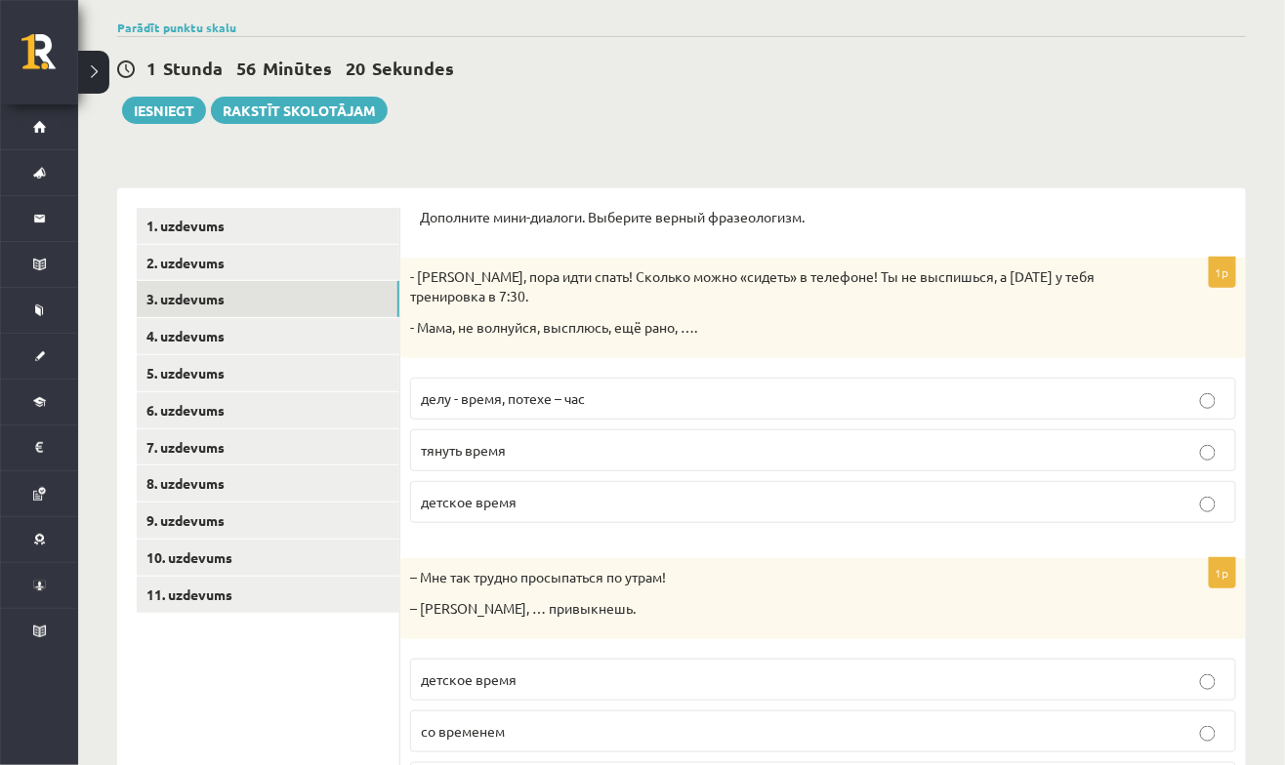
click at [818, 513] on label "детское время" at bounding box center [823, 502] width 826 height 42
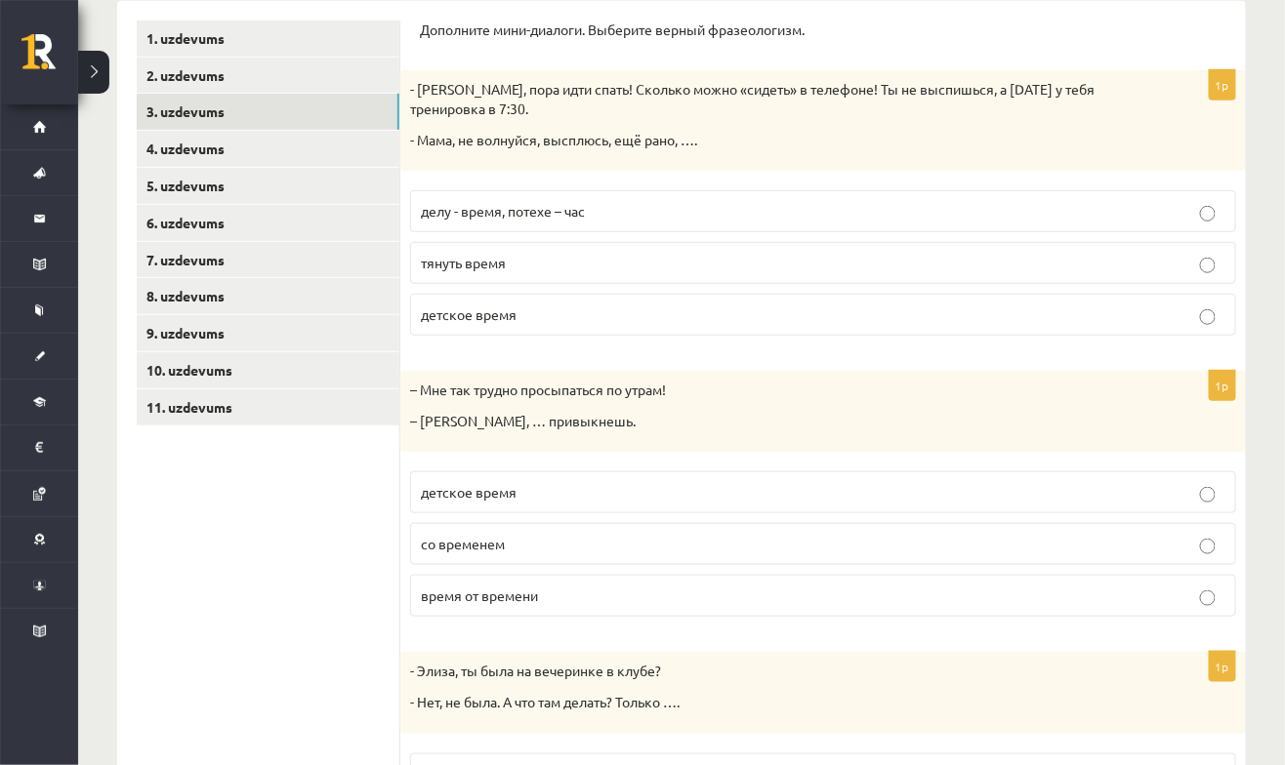
scroll to position [333, 0]
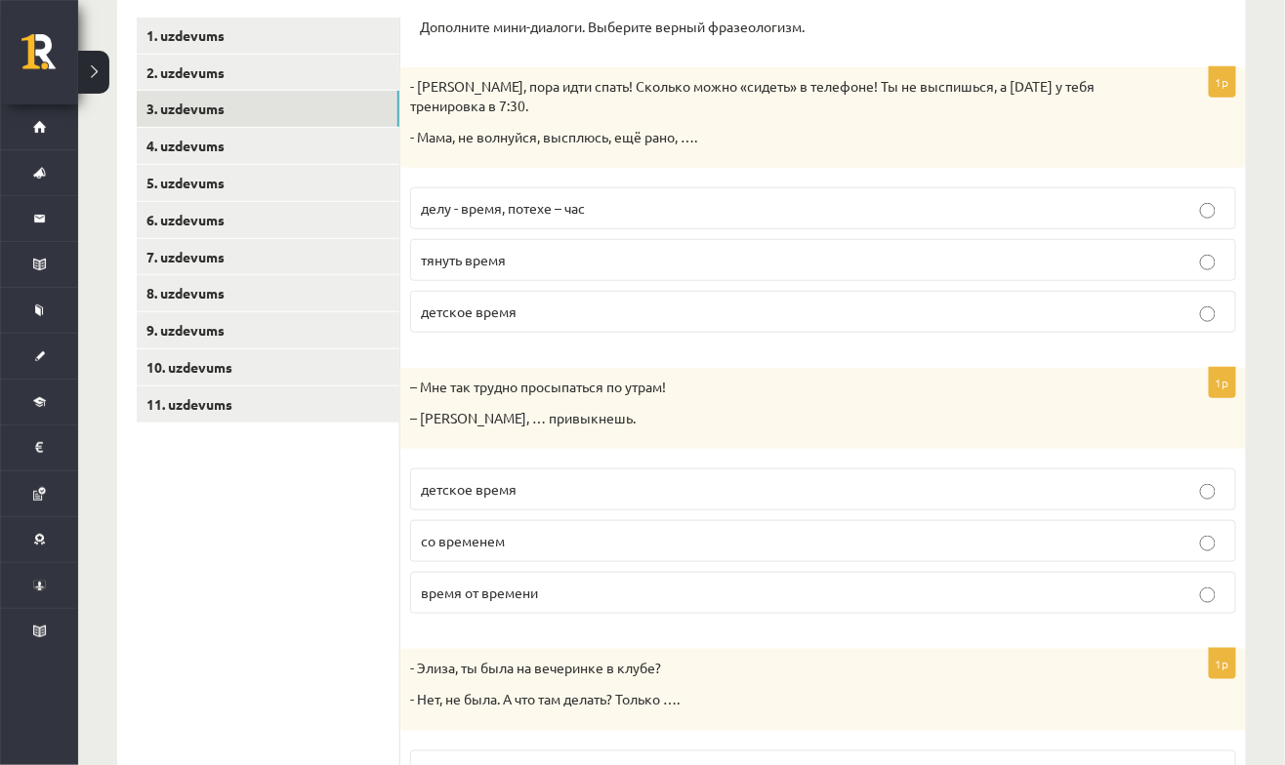
click at [642, 538] on p "со временем" at bounding box center [823, 541] width 805 height 21
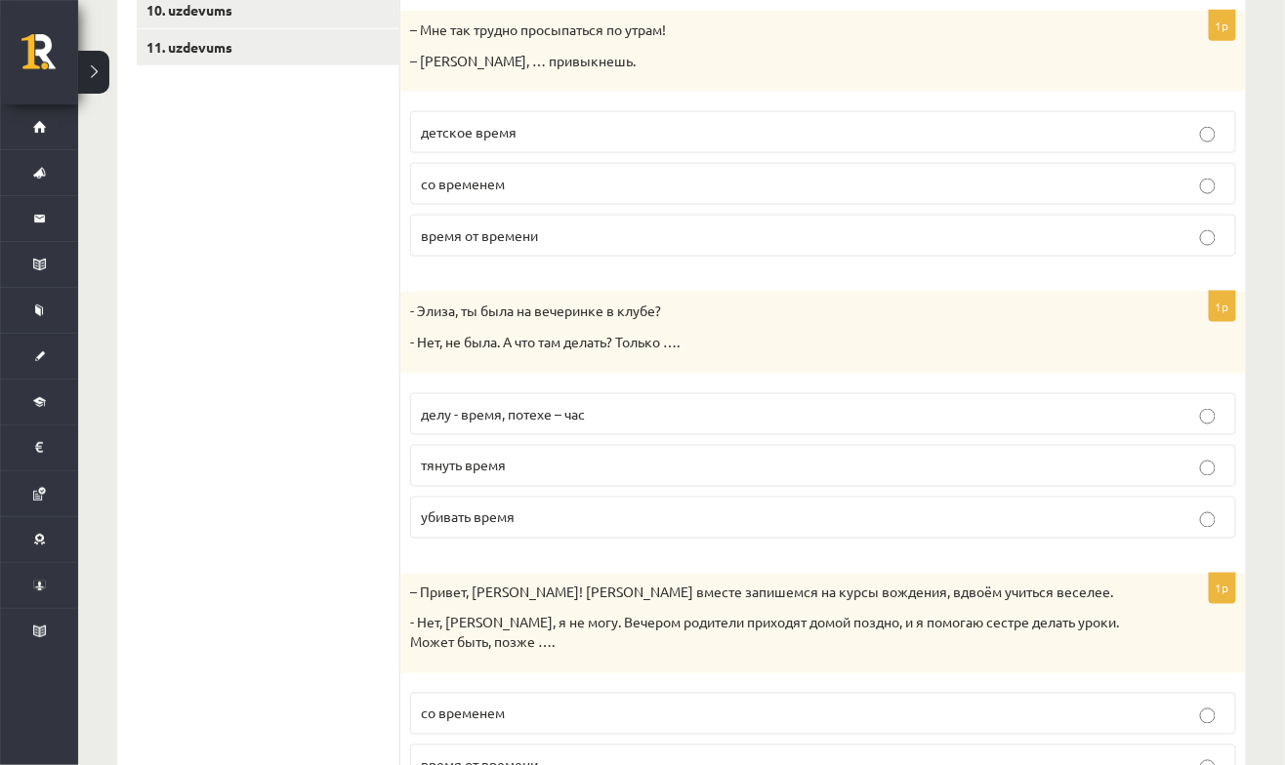
scroll to position [700, 0]
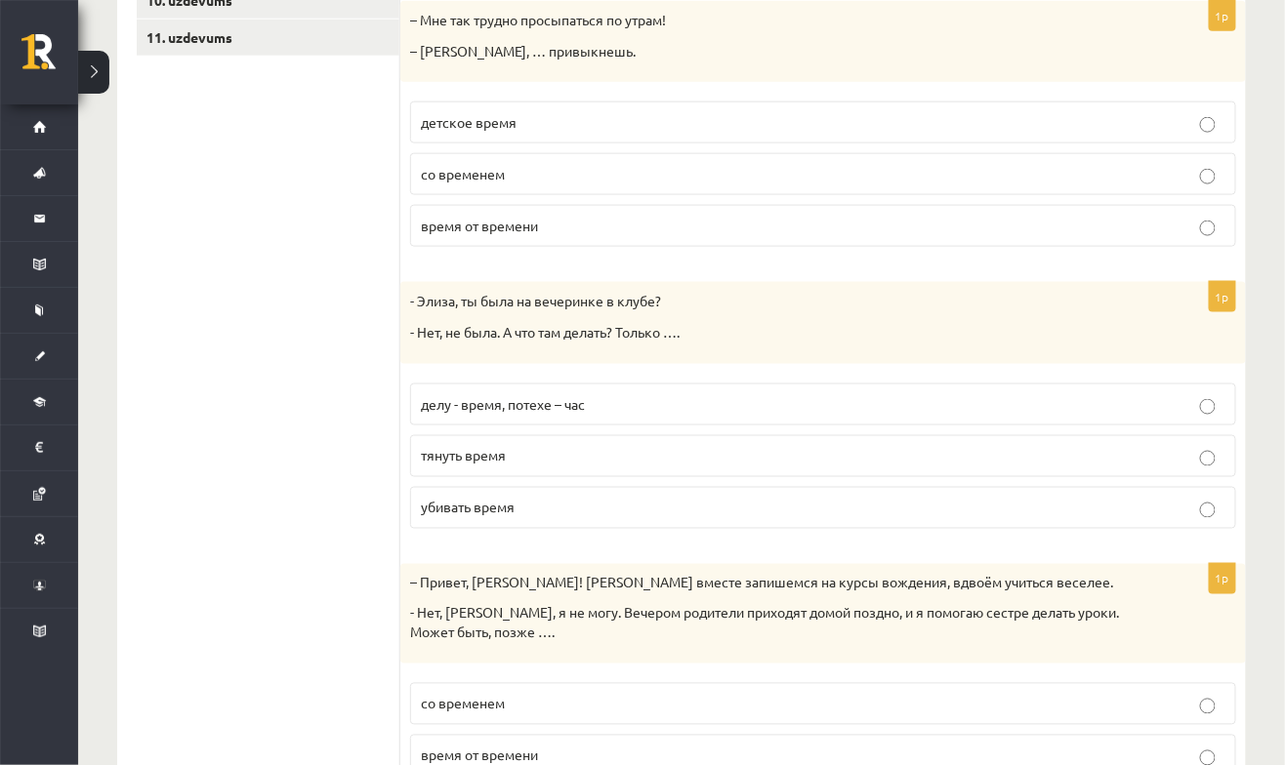
click at [626, 487] on label "убивать время" at bounding box center [823, 508] width 826 height 42
click at [671, 511] on label "убивать время" at bounding box center [823, 508] width 826 height 42
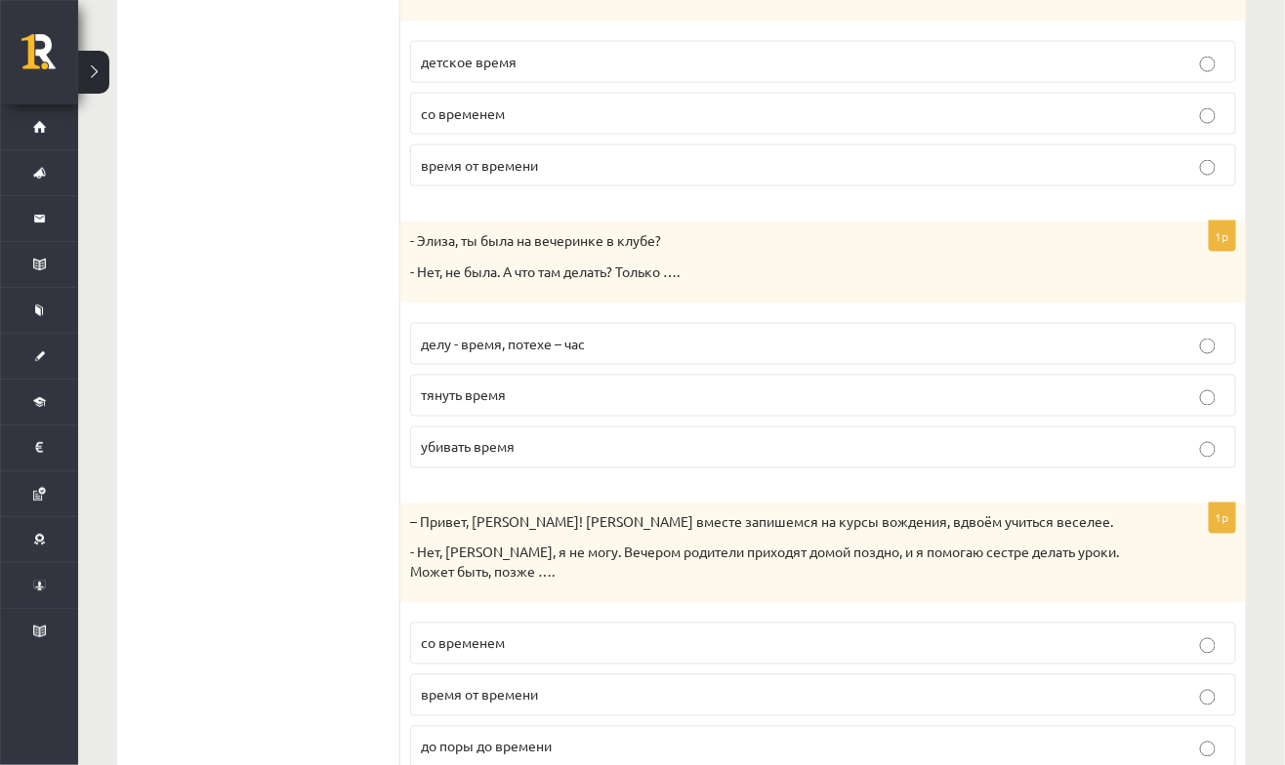
scroll to position [827, 0]
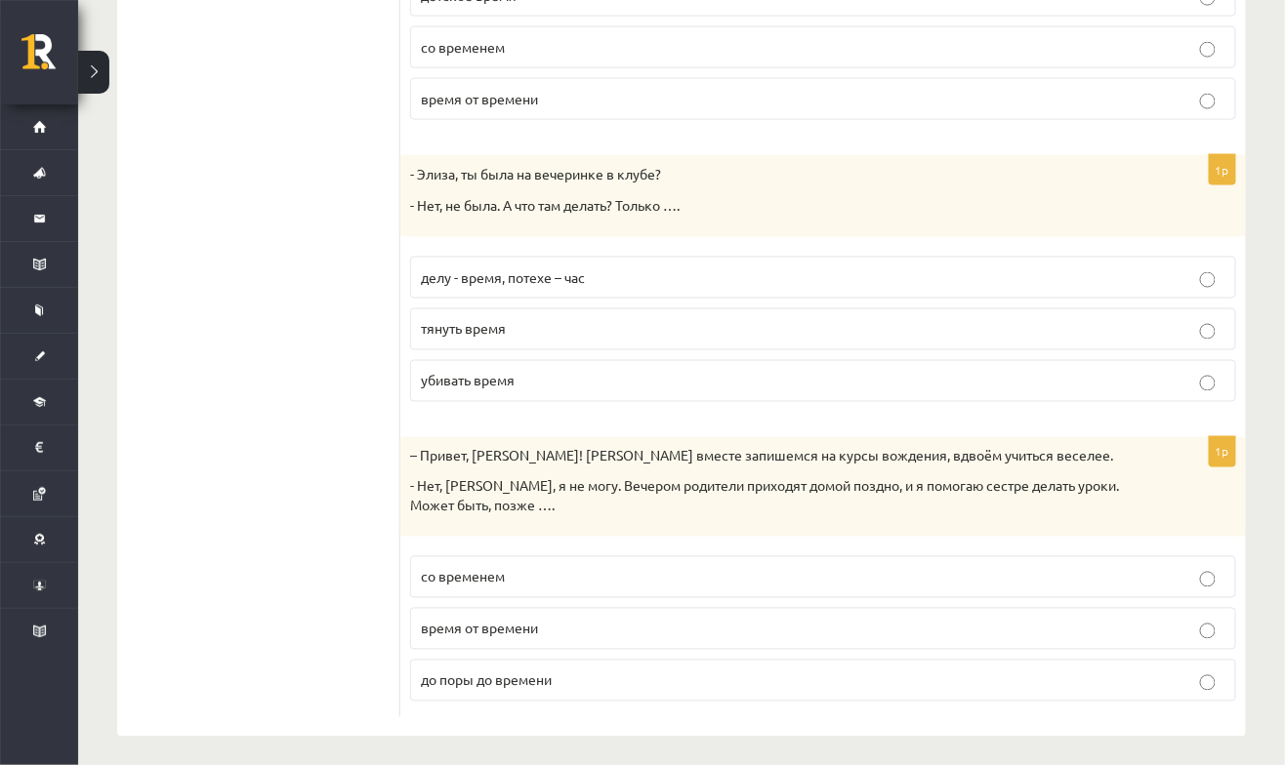
click at [676, 674] on p "до поры до времени" at bounding box center [823, 681] width 805 height 21
click at [672, 567] on p "со временем" at bounding box center [823, 577] width 805 height 21
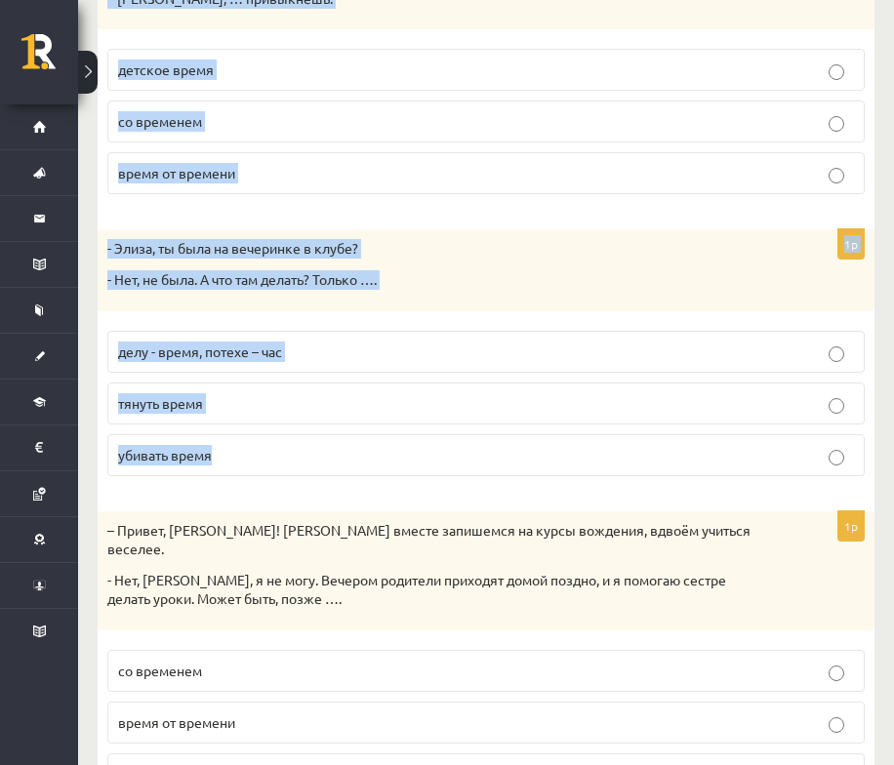
scroll to position [875, 0]
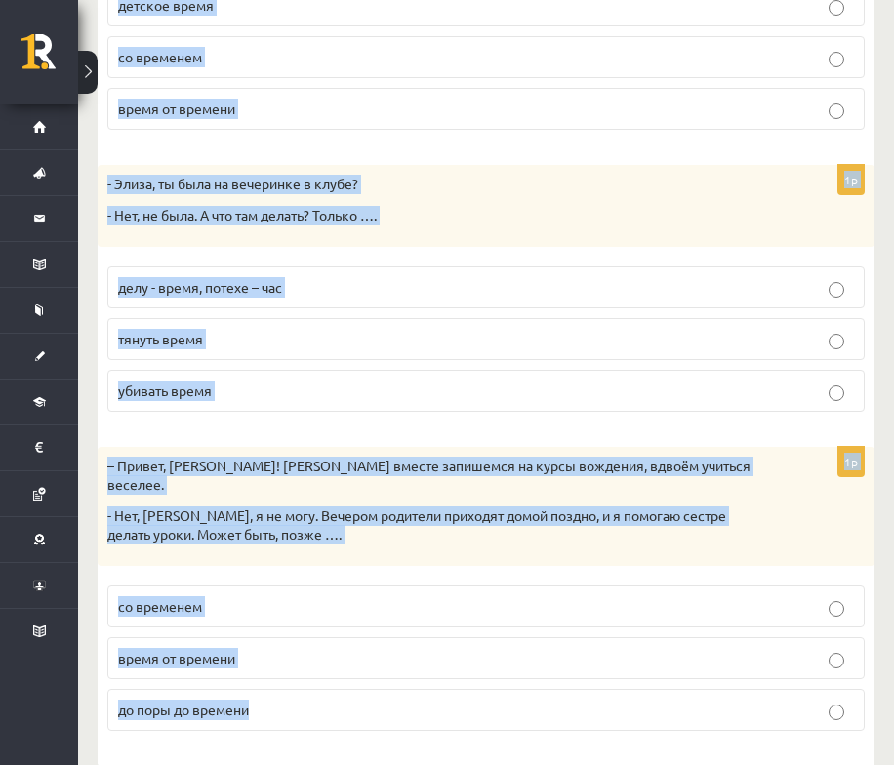
copy form "- Антон, пора идти спать! Сколько можно «сидеть» в телефоне! Ты не выспишься, а…"
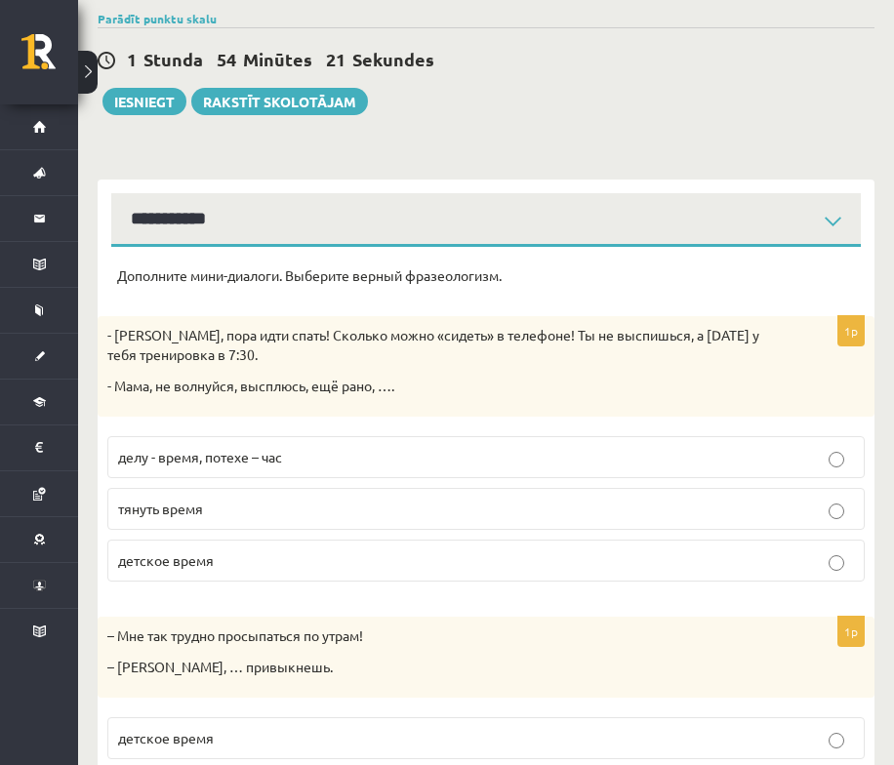
scroll to position [148, 0]
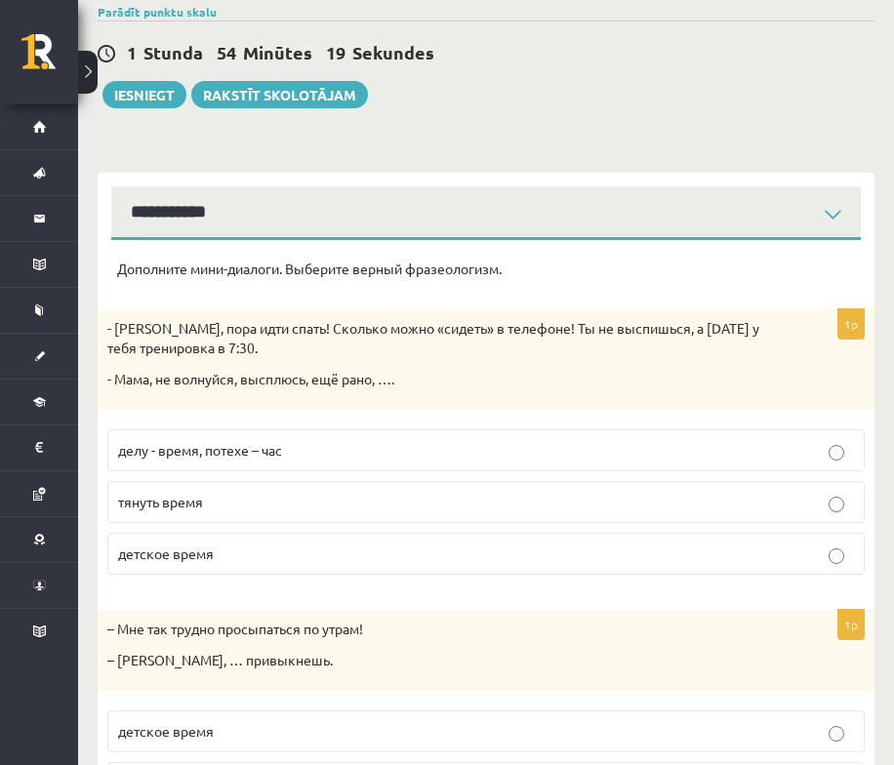
click at [671, 454] on p "делу - время, потехе – час" at bounding box center [486, 450] width 736 height 21
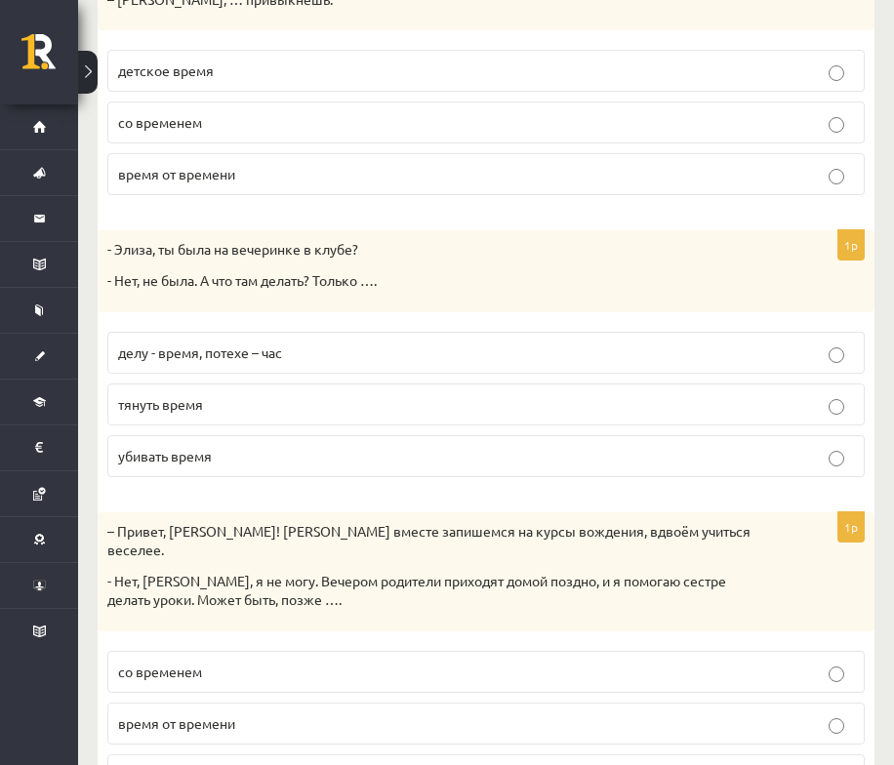
scroll to position [875, 0]
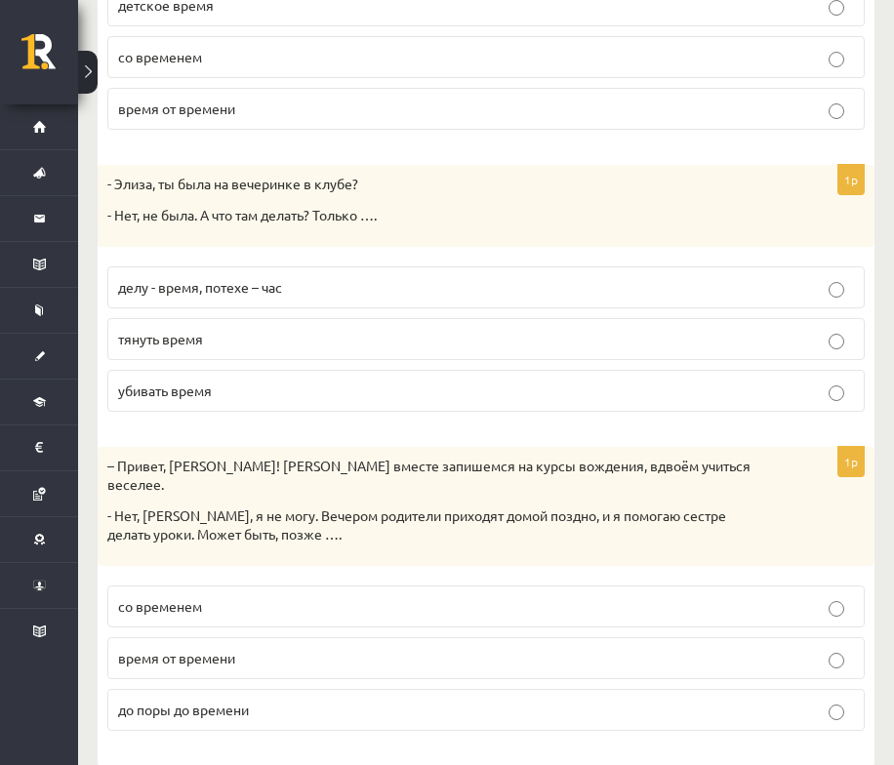
click at [808, 693] on label "до поры до времени" at bounding box center [486, 710] width 758 height 42
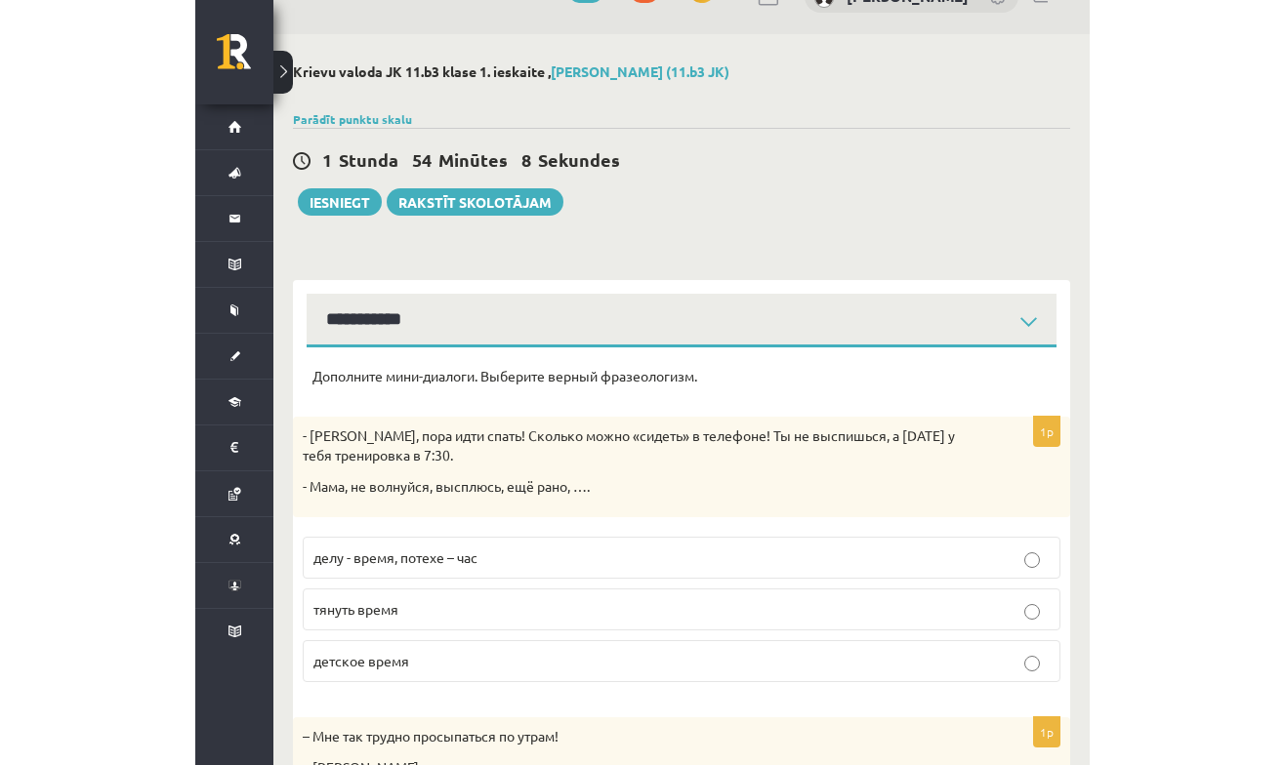
scroll to position [0, 0]
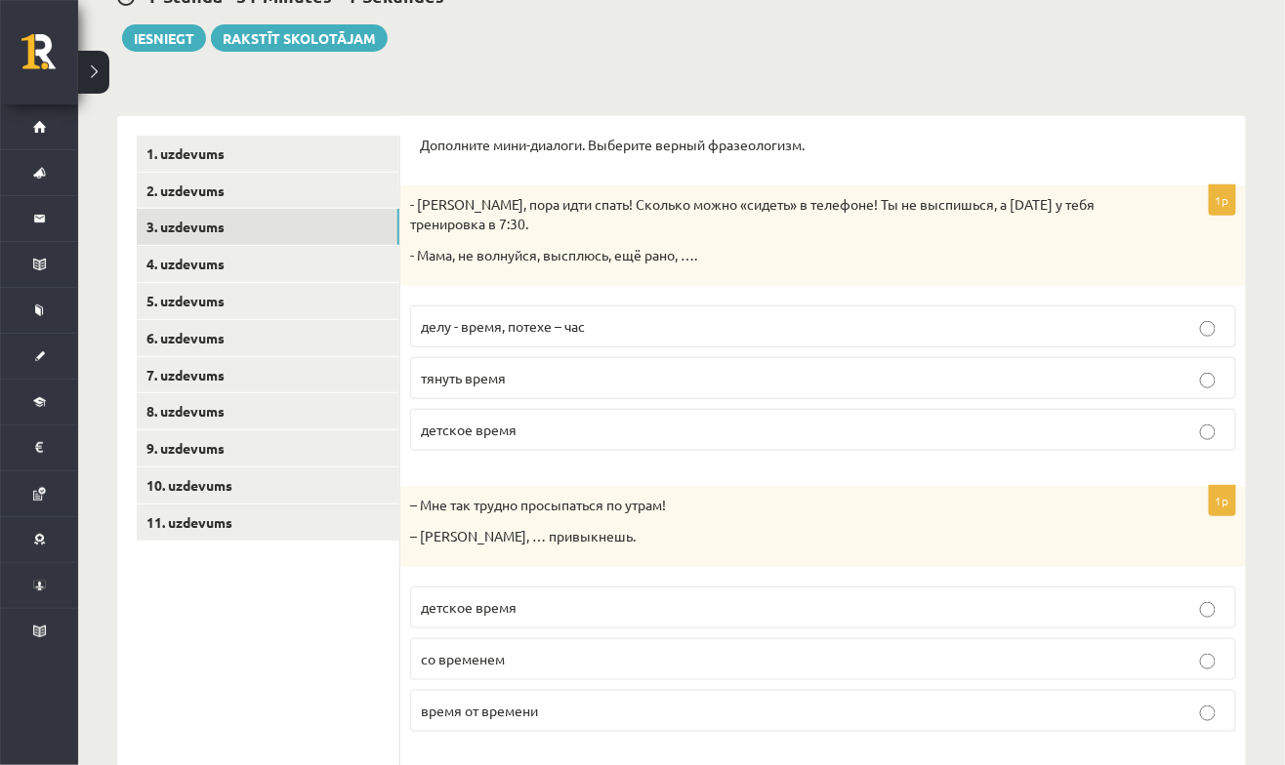
scroll to position [215, 0]
click at [154, 268] on link "4. uzdevums" at bounding box center [268, 264] width 263 height 36
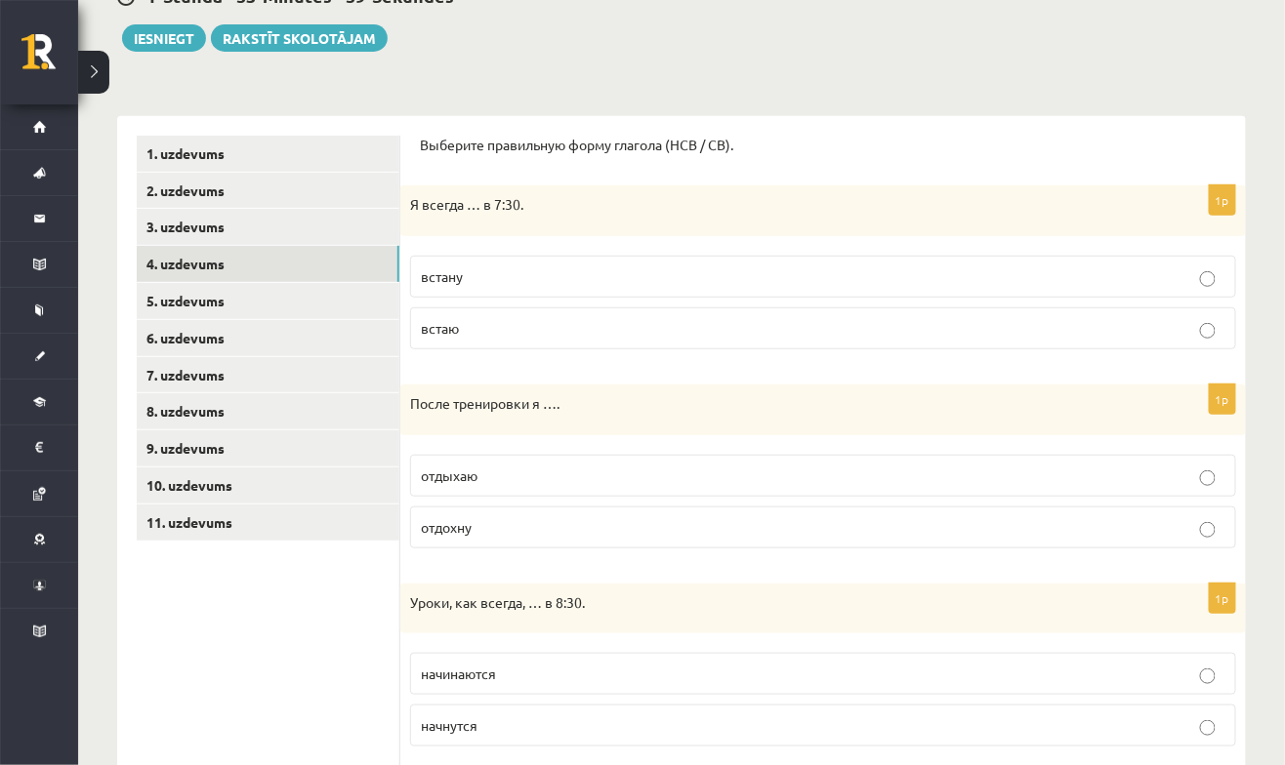
click at [836, 321] on p "встаю" at bounding box center [823, 328] width 805 height 21
click at [720, 476] on p "отдыхаю" at bounding box center [823, 476] width 805 height 21
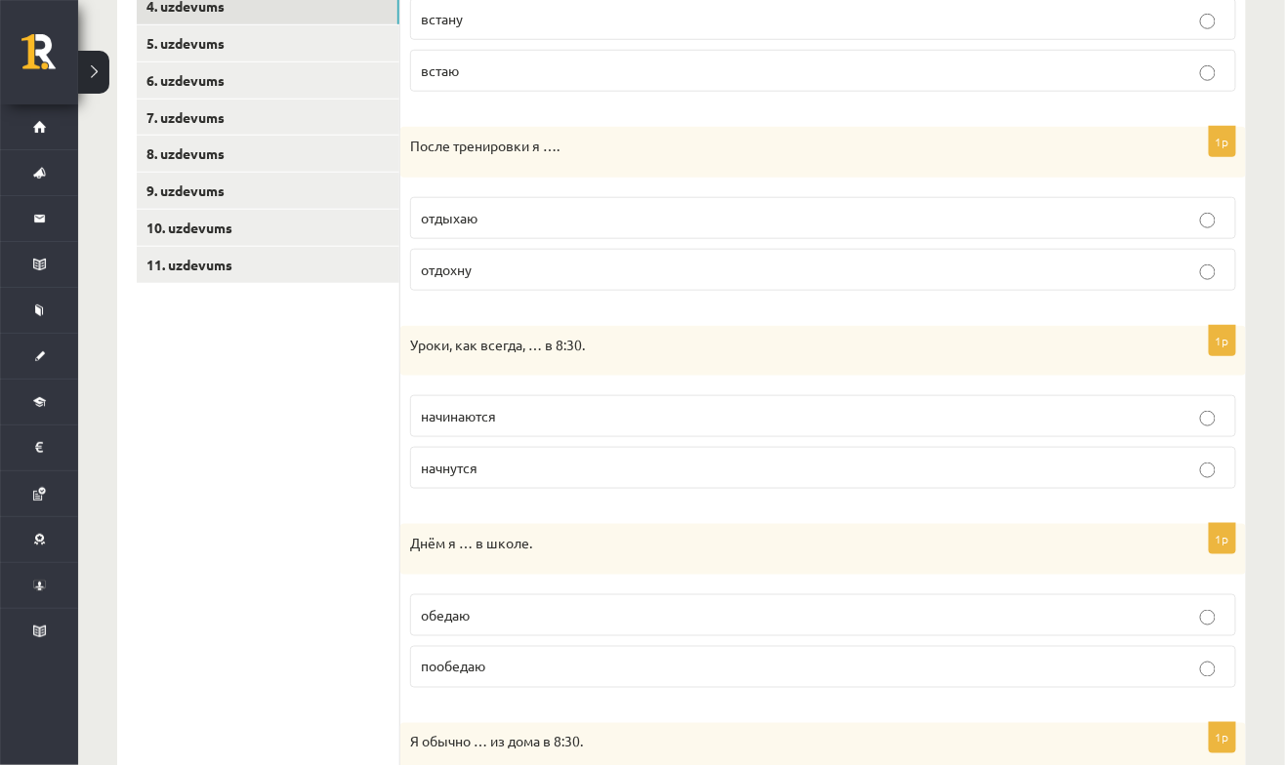
scroll to position [475, 0]
click at [656, 457] on p "начнутся" at bounding box center [823, 466] width 805 height 21
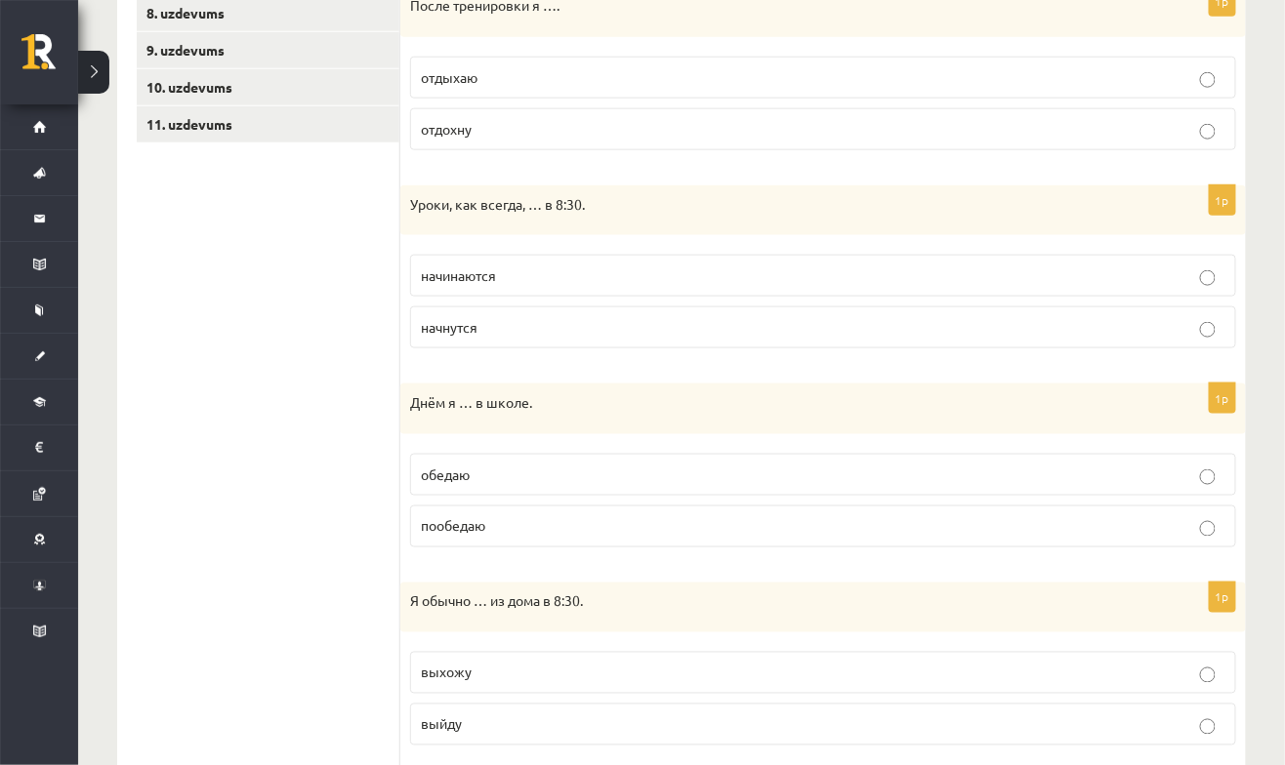
scroll to position [617, 0]
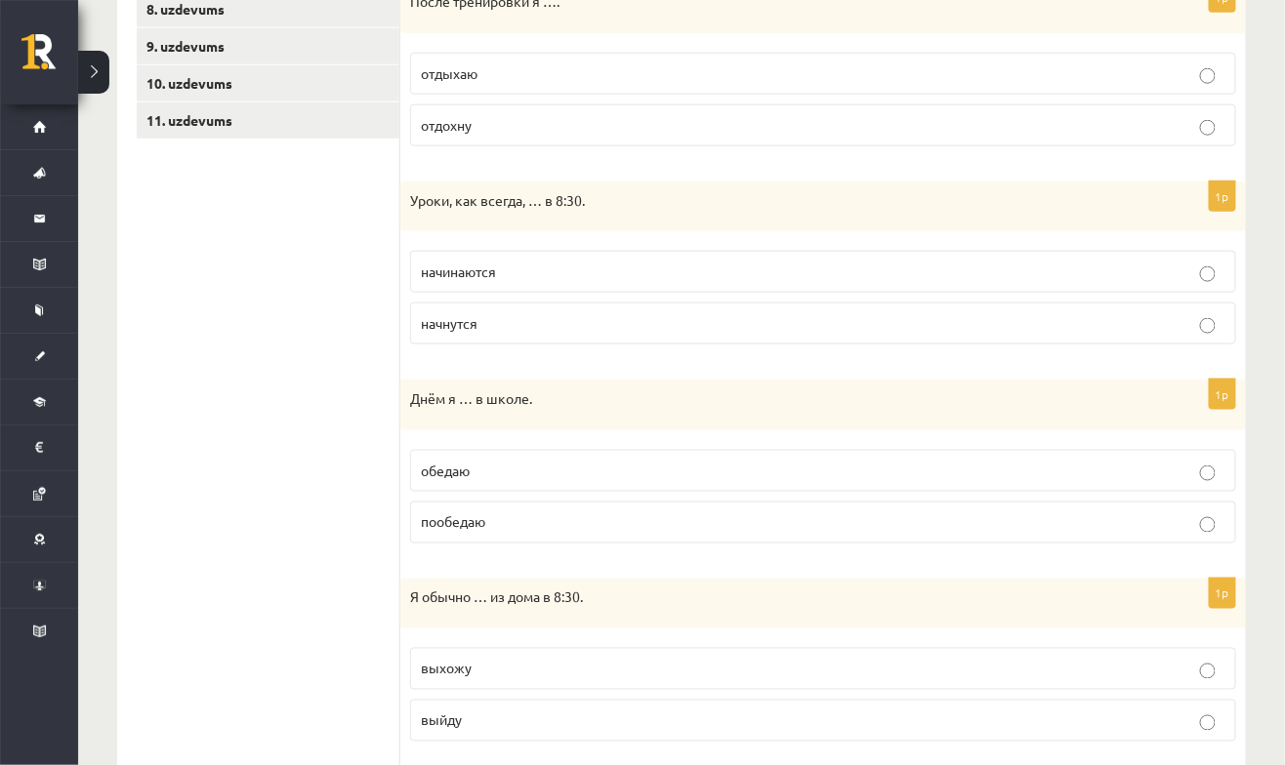
click at [644, 480] on label "обедаю" at bounding box center [823, 471] width 826 height 42
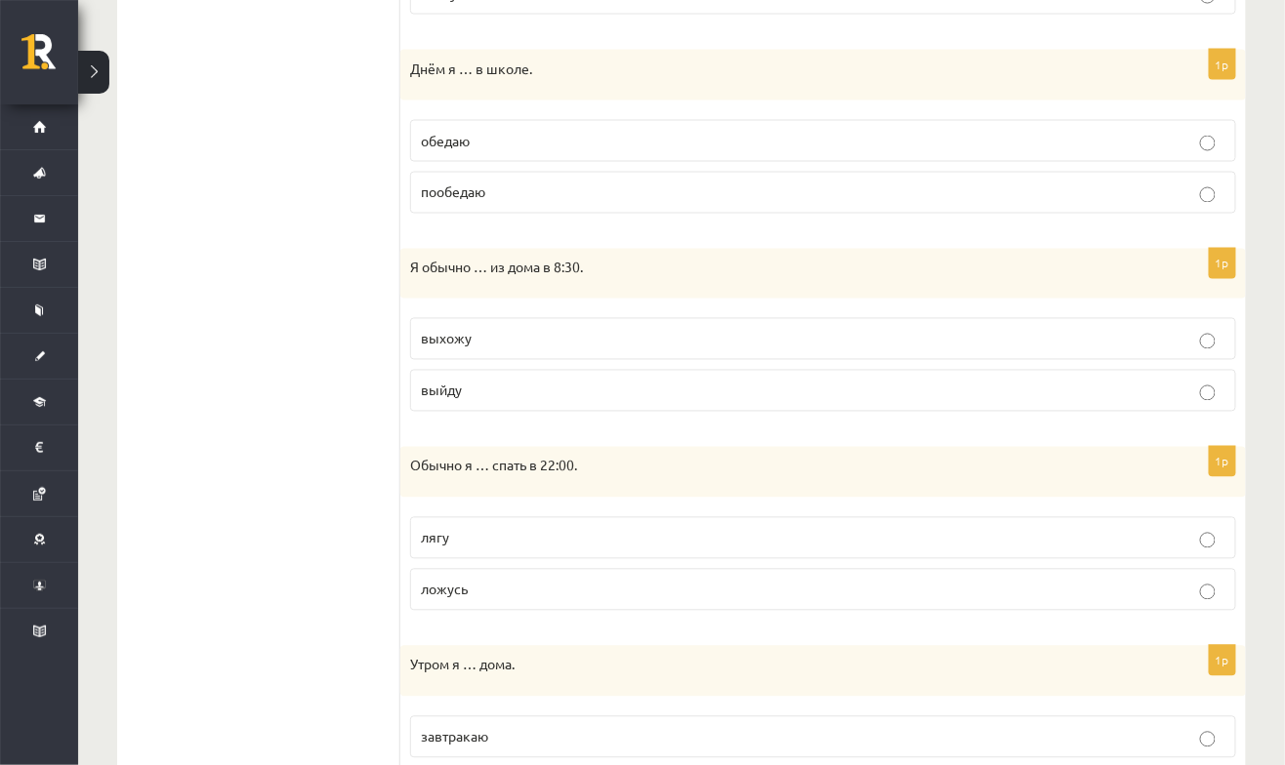
scroll to position [953, 0]
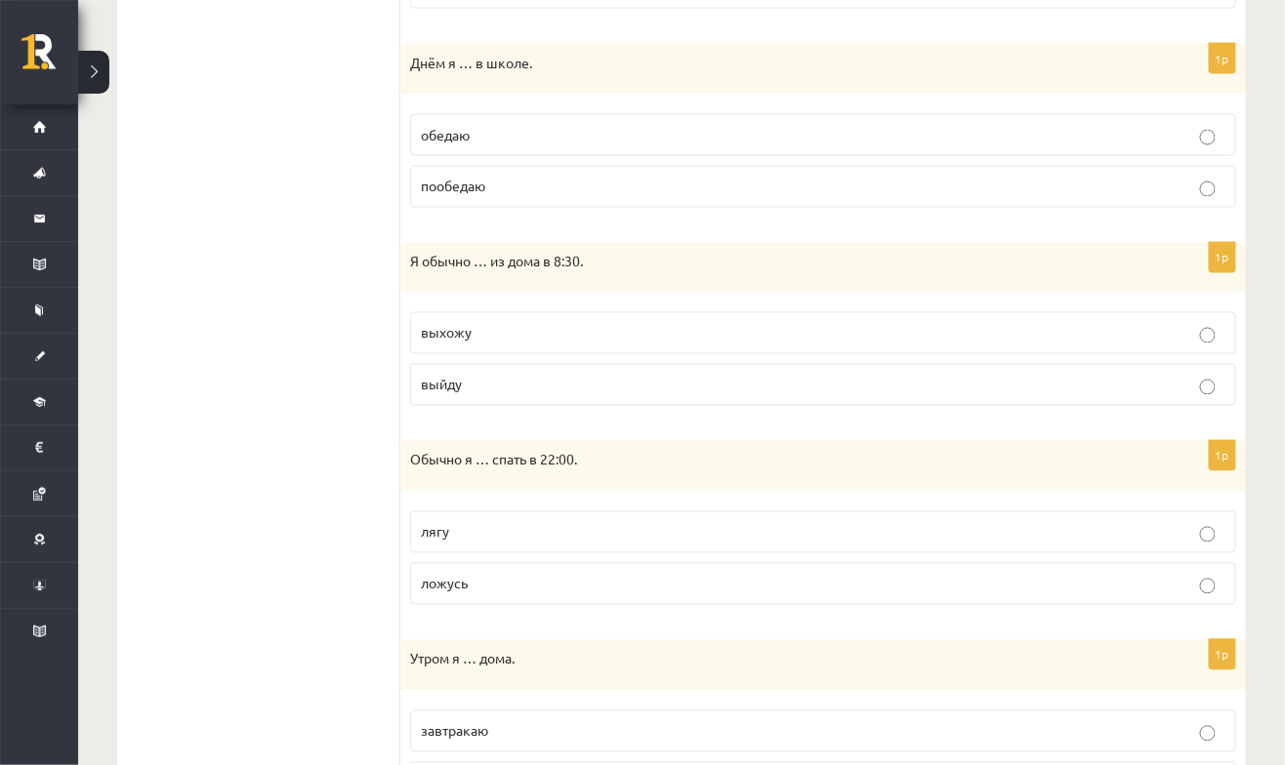
click at [680, 323] on p "выхожу" at bounding box center [823, 333] width 805 height 21
click at [827, 356] on fieldset "выхожу выйду" at bounding box center [823, 359] width 826 height 109
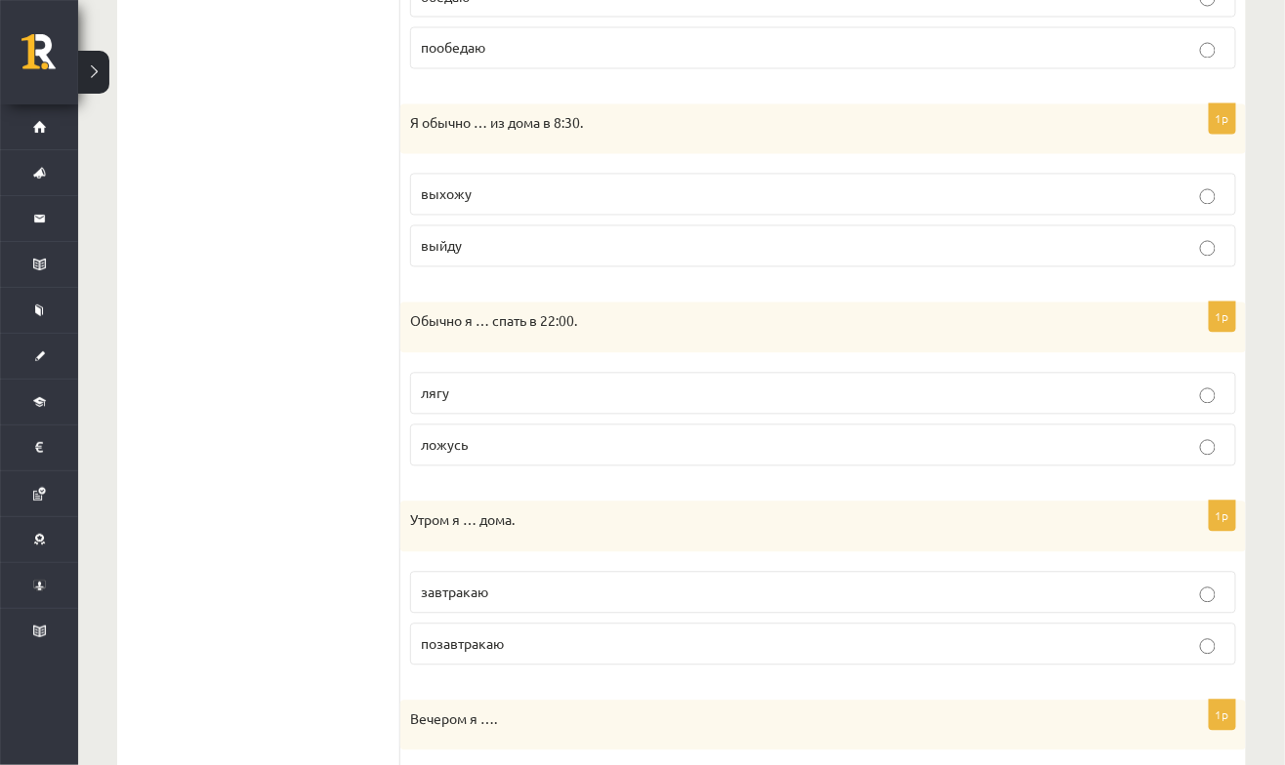
scroll to position [1094, 0]
click at [659, 434] on p "ложусь" at bounding box center [823, 444] width 805 height 21
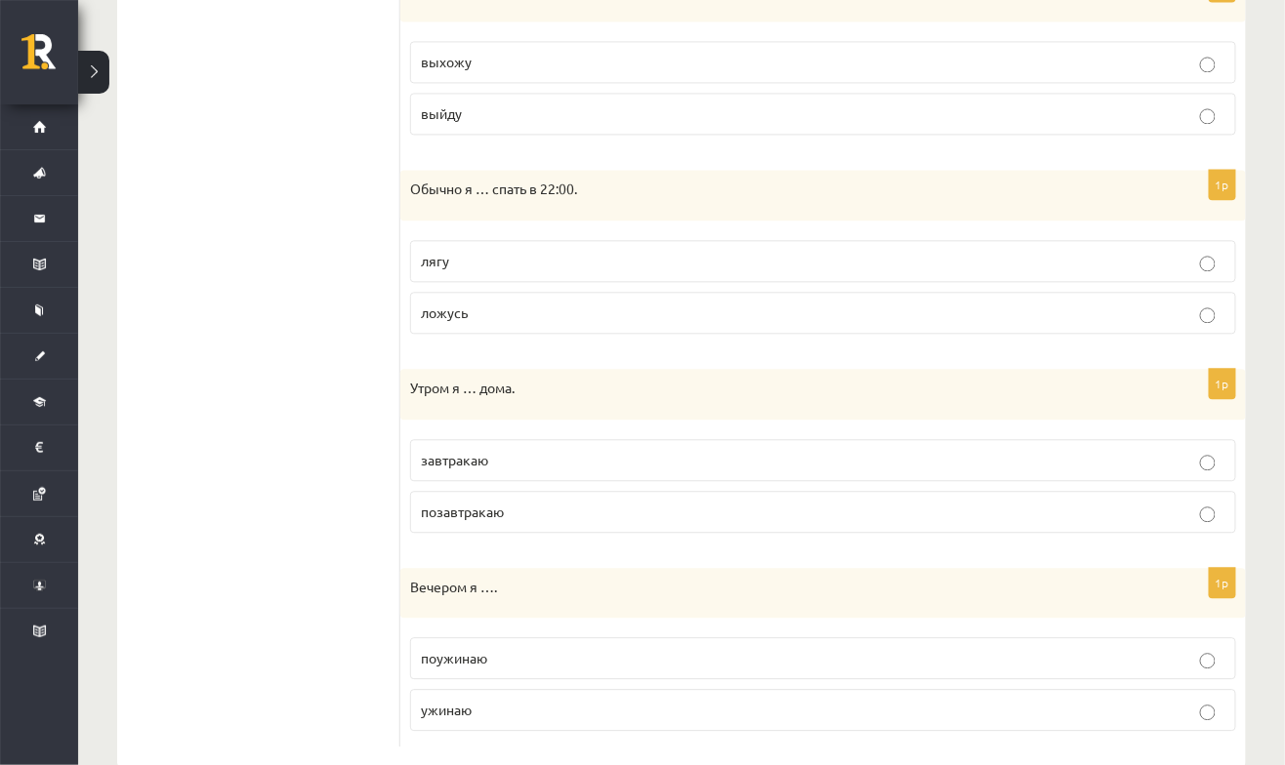
scroll to position [1250, 0]
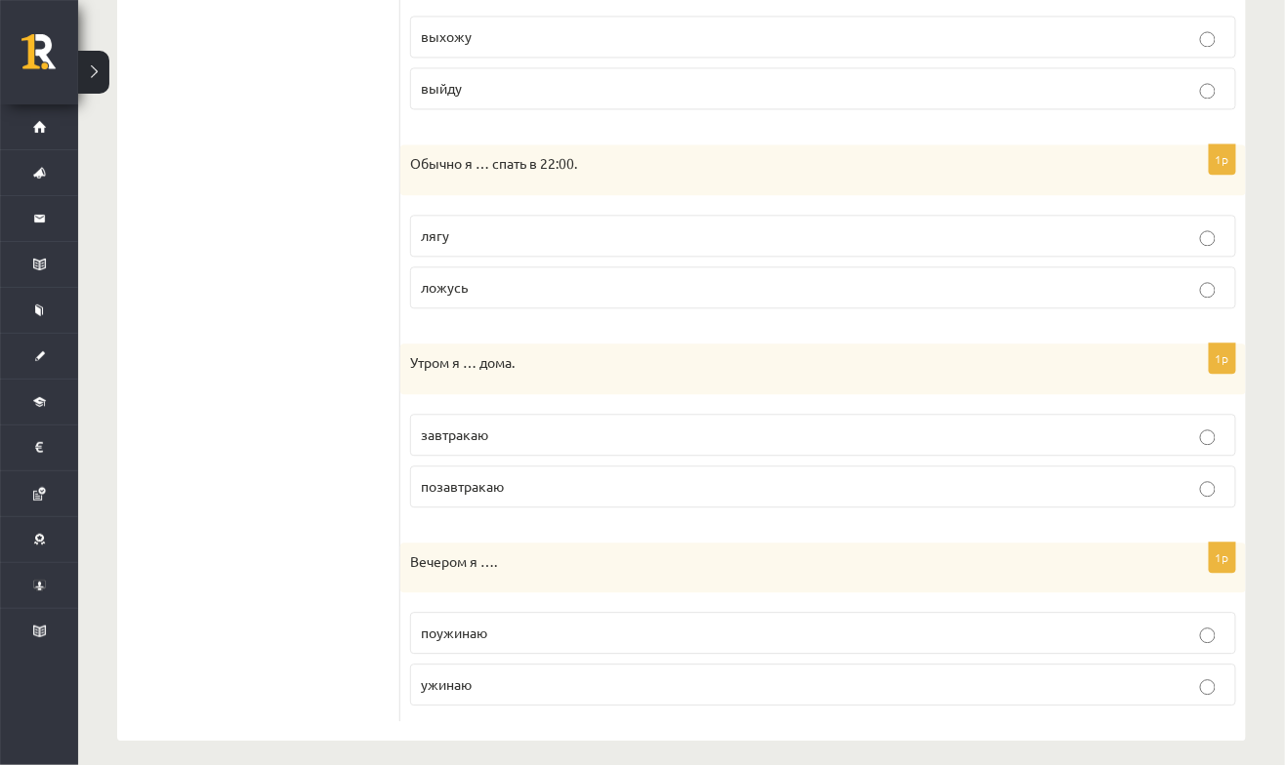
click at [641, 425] on p "завтракаю" at bounding box center [823, 435] width 805 height 21
click at [697, 689] on label "ужинаю" at bounding box center [823, 685] width 826 height 42
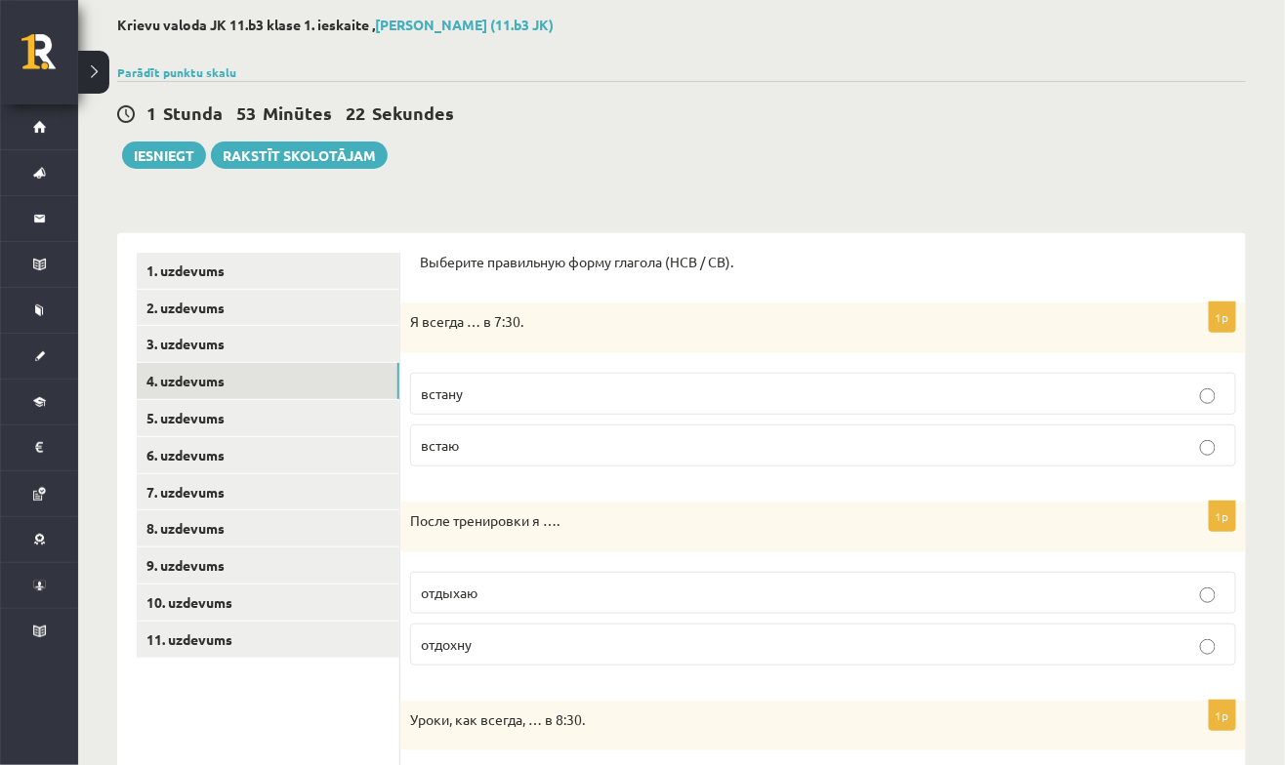
scroll to position [0, 0]
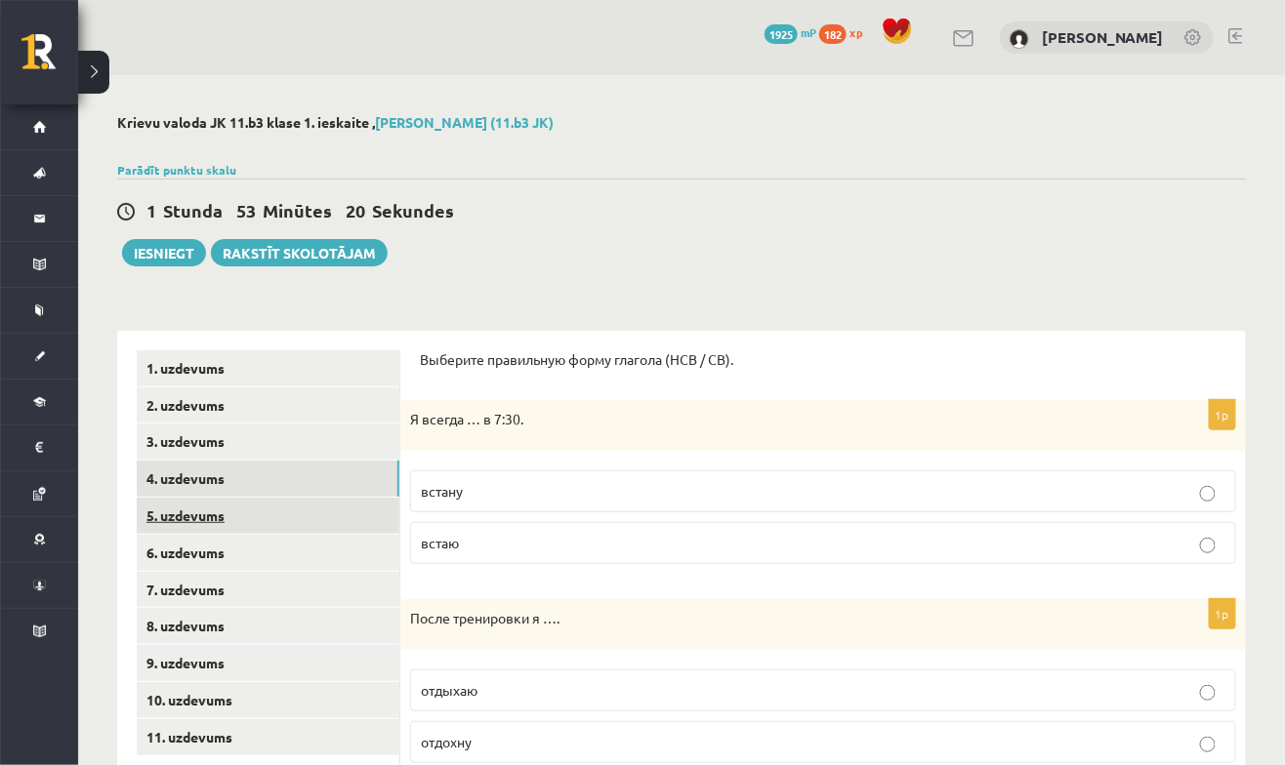
click at [177, 523] on link "5. uzdevums" at bounding box center [268, 516] width 263 height 36
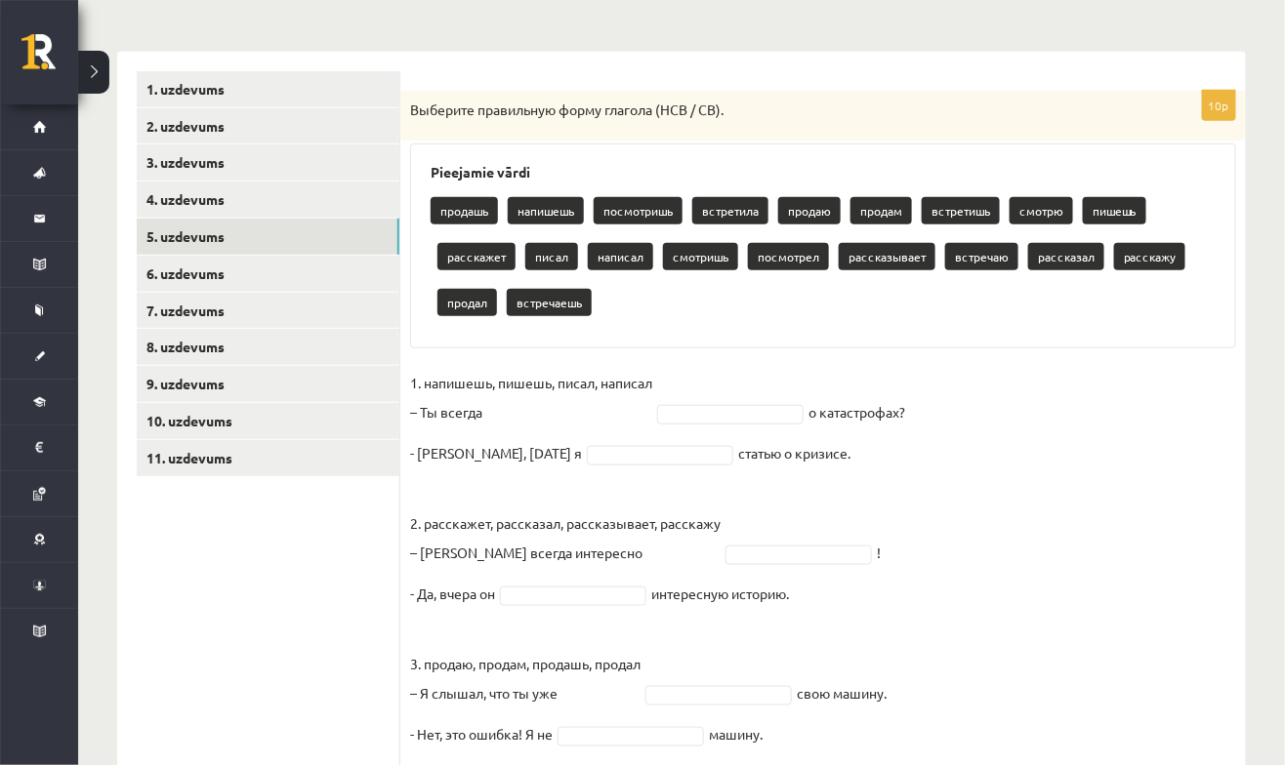
scroll to position [282, 0]
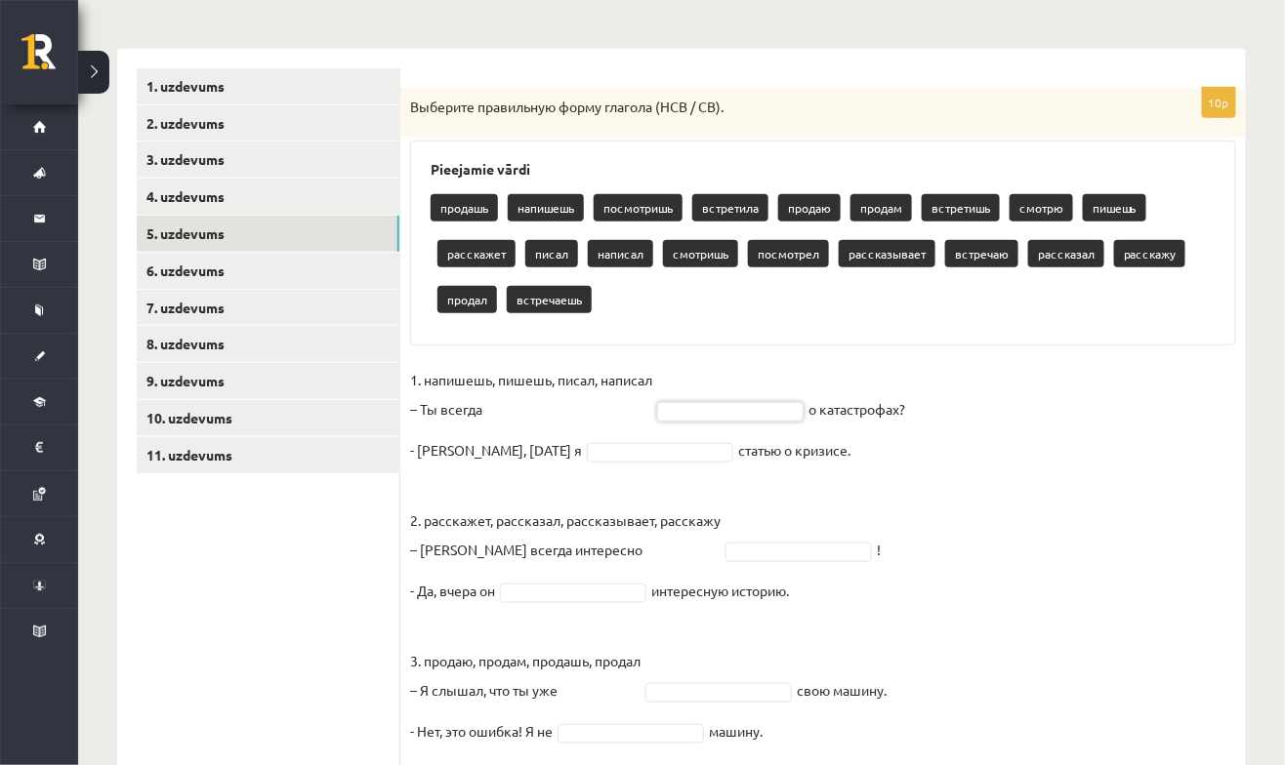
click at [883, 508] on fieldset "1. напишешь, пишешь, писал, написал – Ты всегда о катастрофах? - Нет, вчера я с…" at bounding box center [823, 702] width 826 height 674
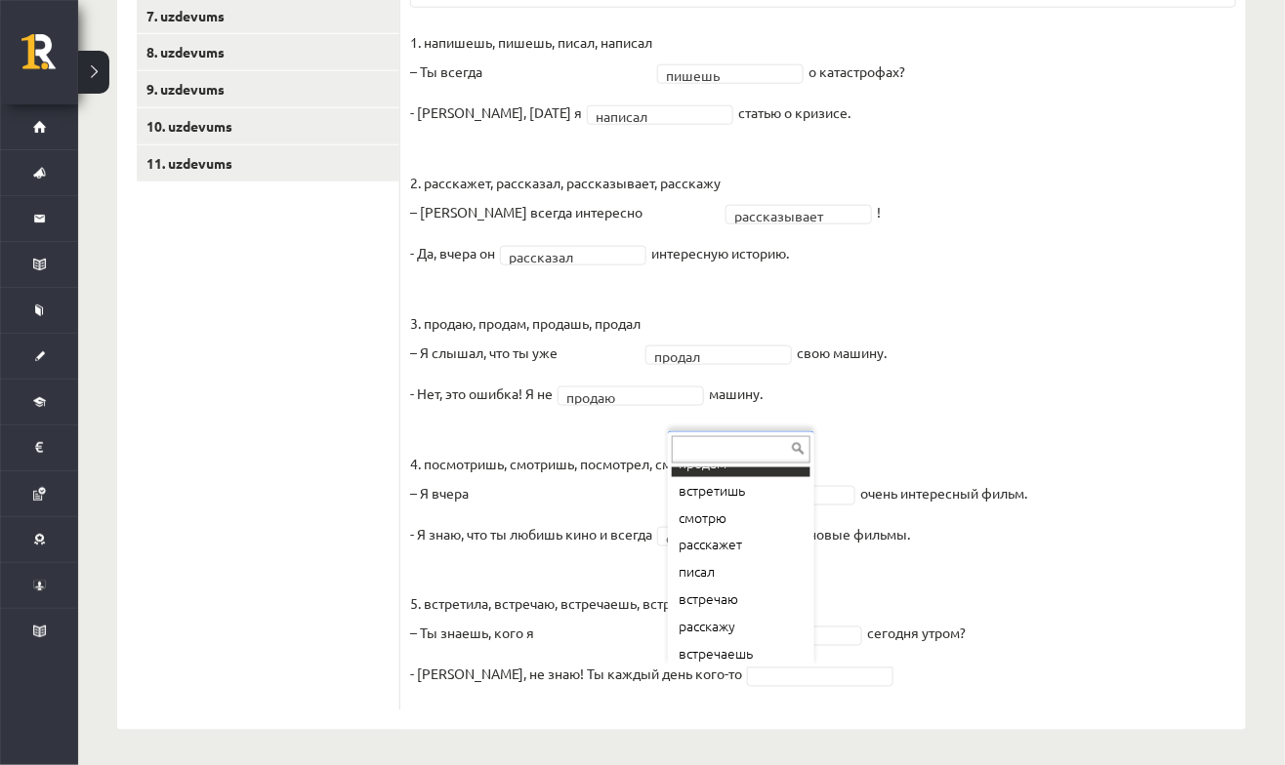
scroll to position [133, 0]
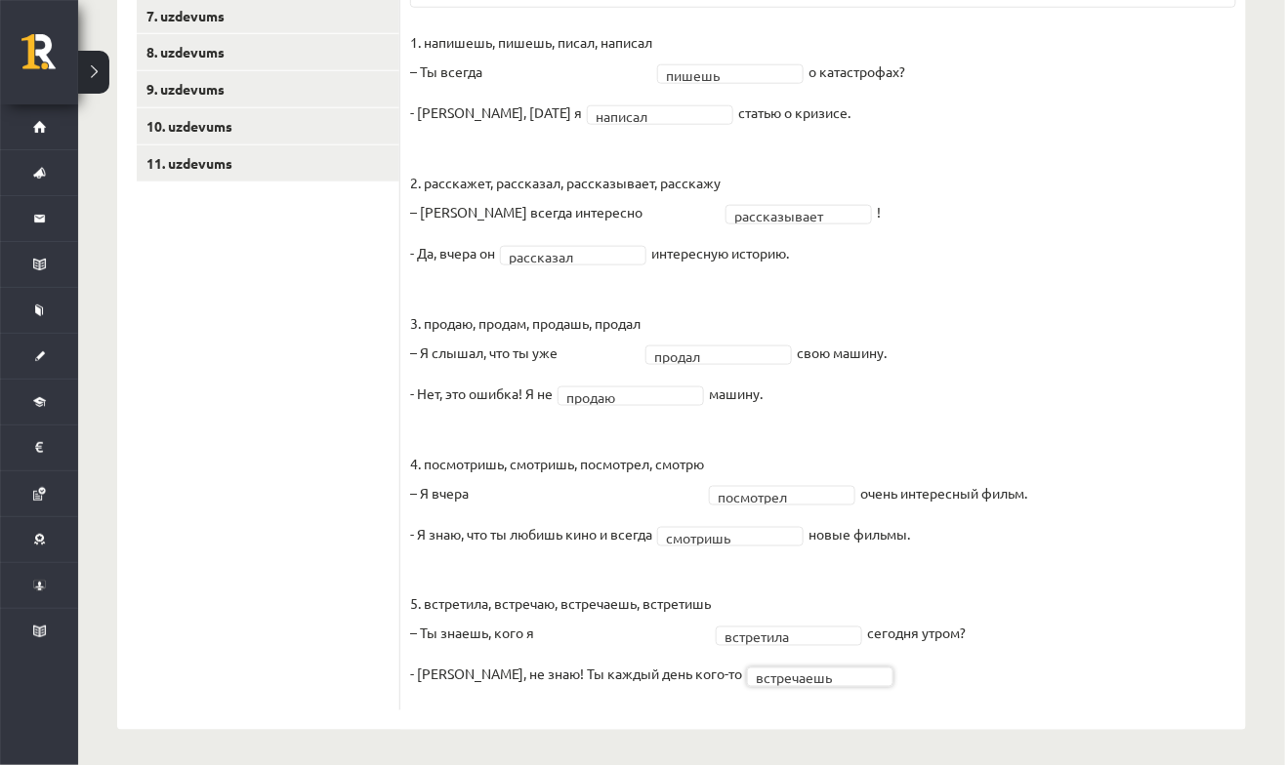
click at [778, 314] on fieldset "**********" at bounding box center [823, 364] width 826 height 674
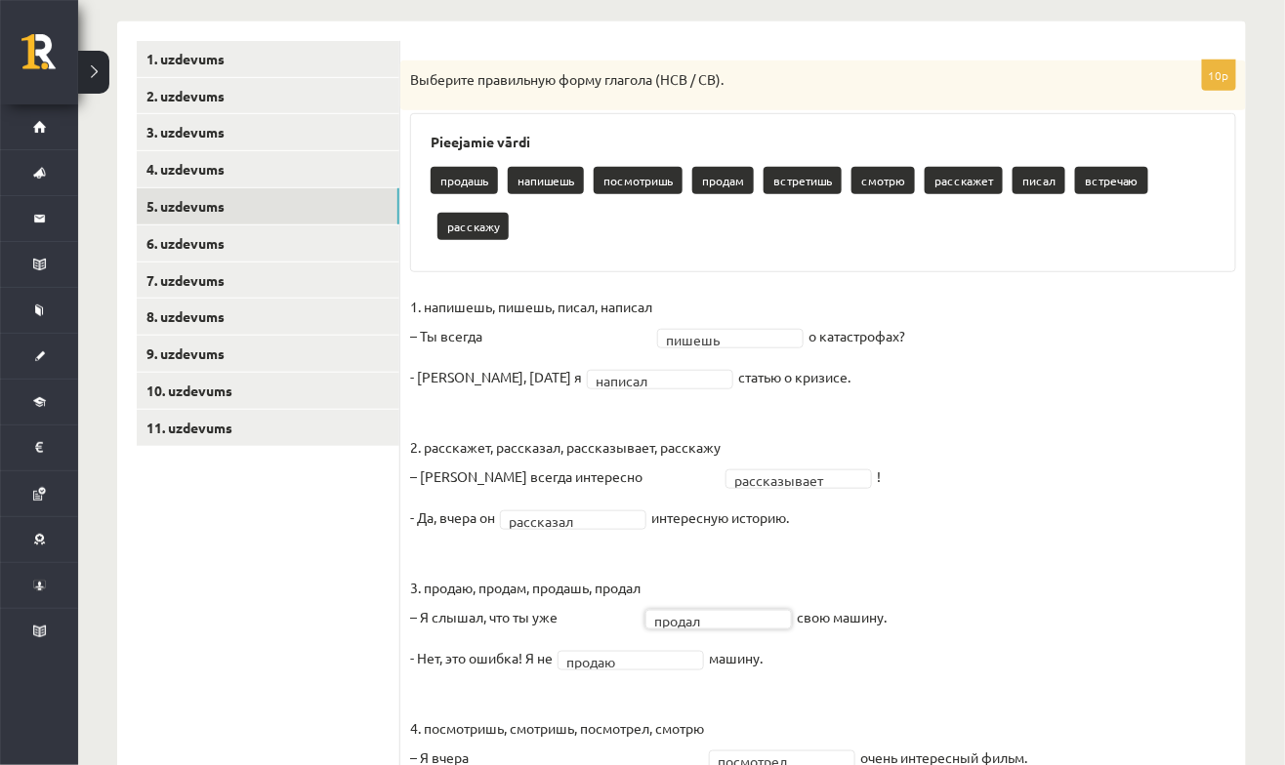
scroll to position [308, 0]
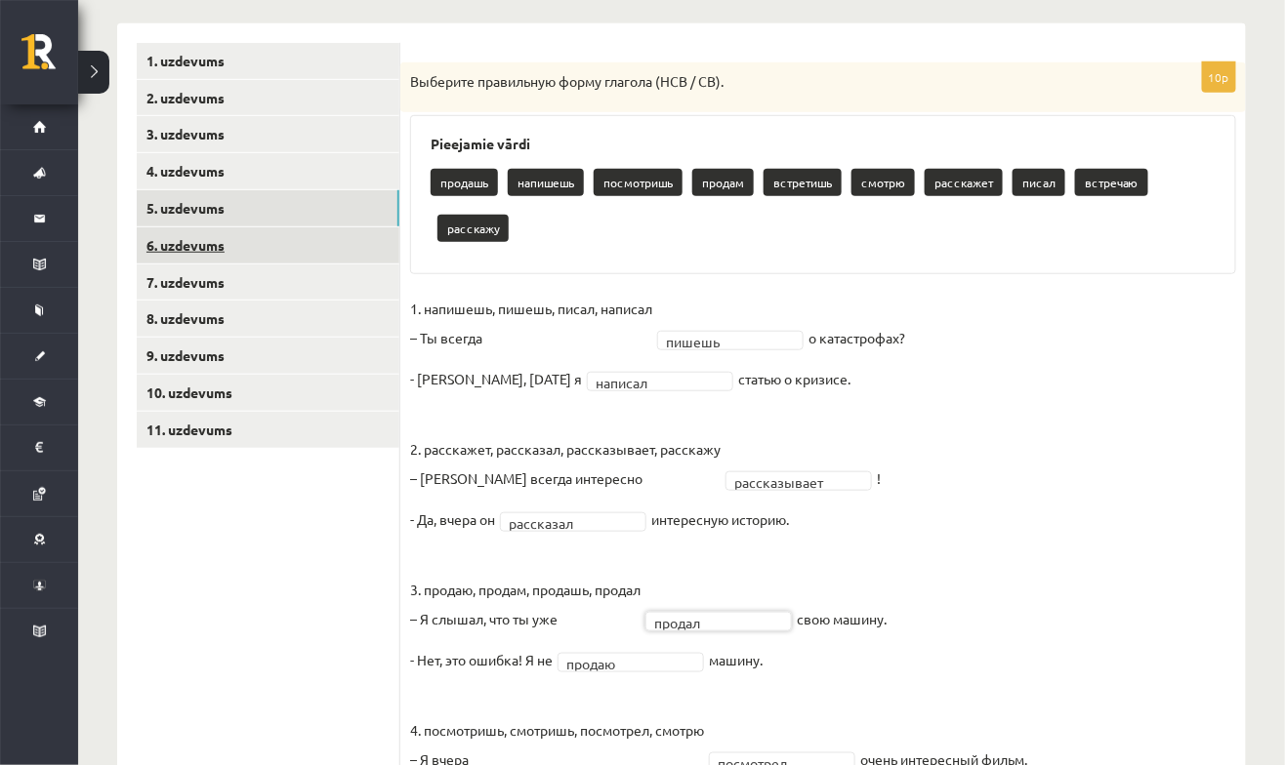
click at [166, 246] on link "6. uzdevums" at bounding box center [268, 245] width 263 height 36
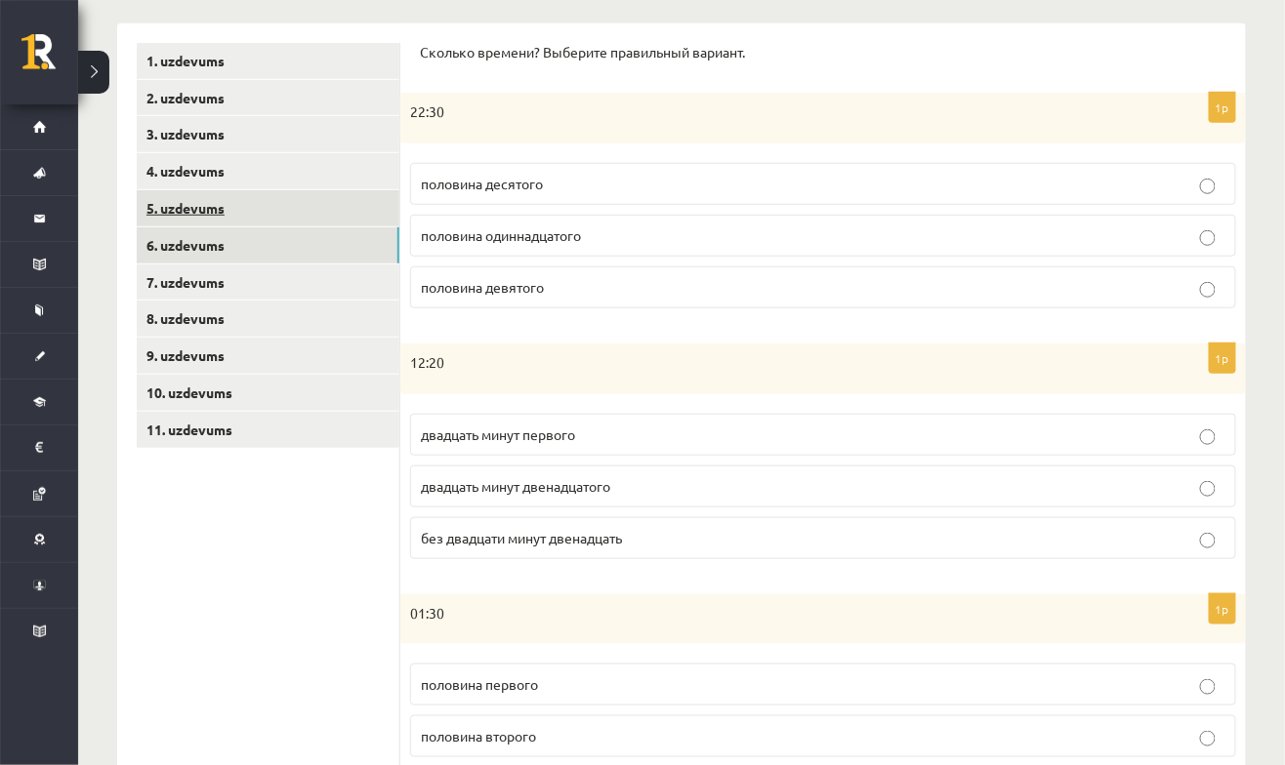
click at [169, 220] on link "5. uzdevums" at bounding box center [268, 208] width 263 height 36
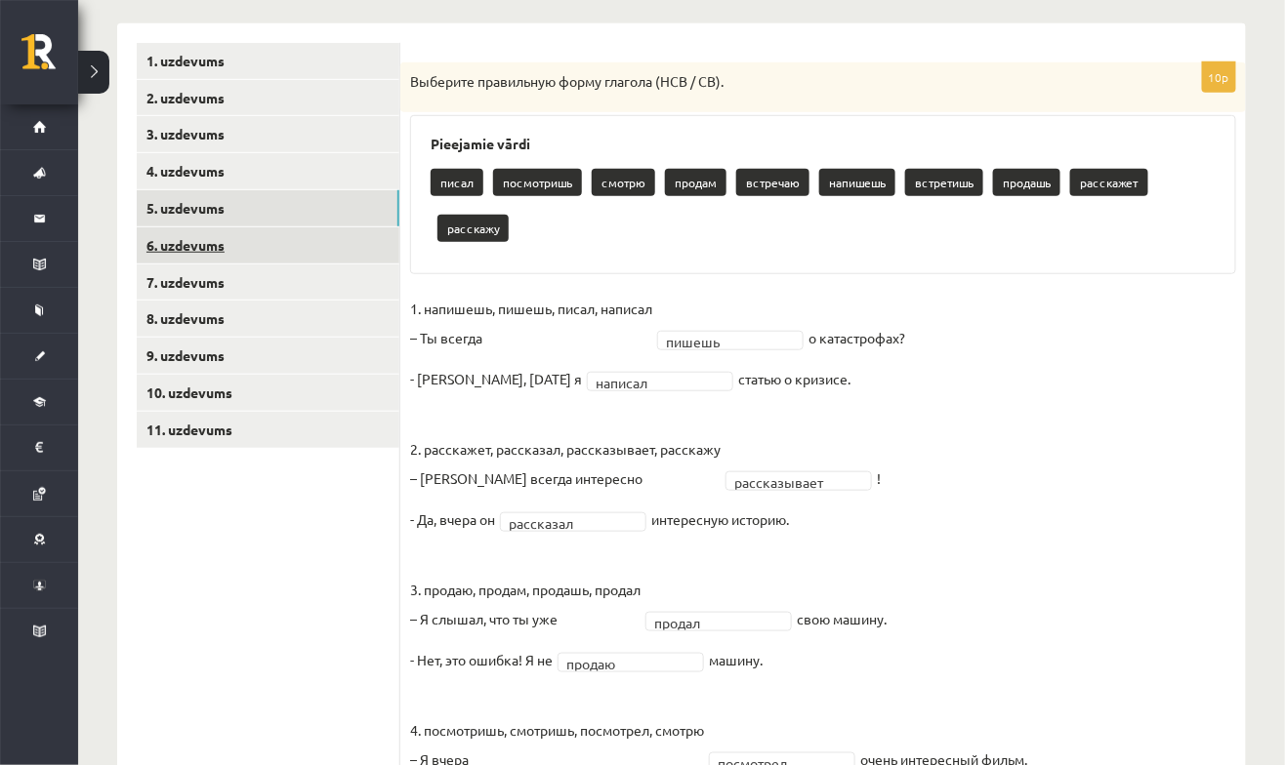
click at [176, 255] on link "6. uzdevums" at bounding box center [268, 245] width 263 height 36
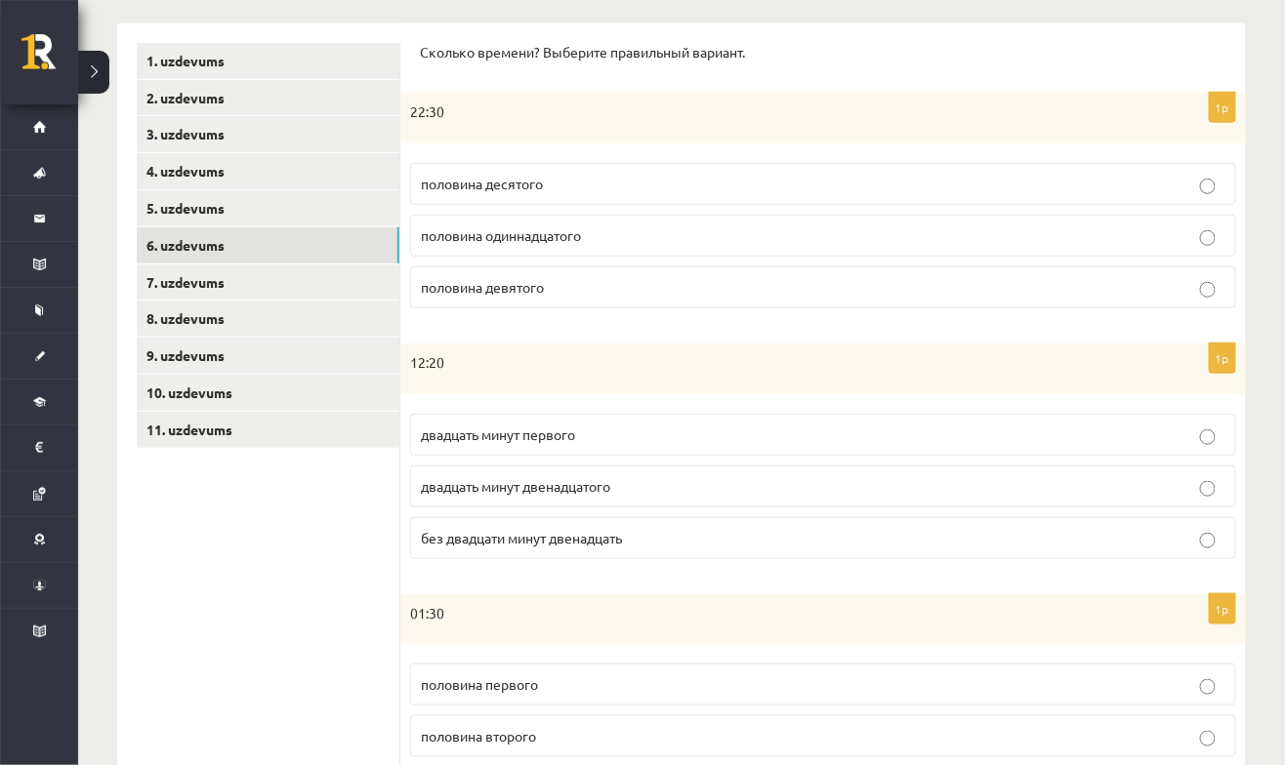
click at [701, 178] on p "половина десятого" at bounding box center [823, 184] width 805 height 21
click at [772, 249] on label "половина одиннадцатого" at bounding box center [823, 236] width 826 height 42
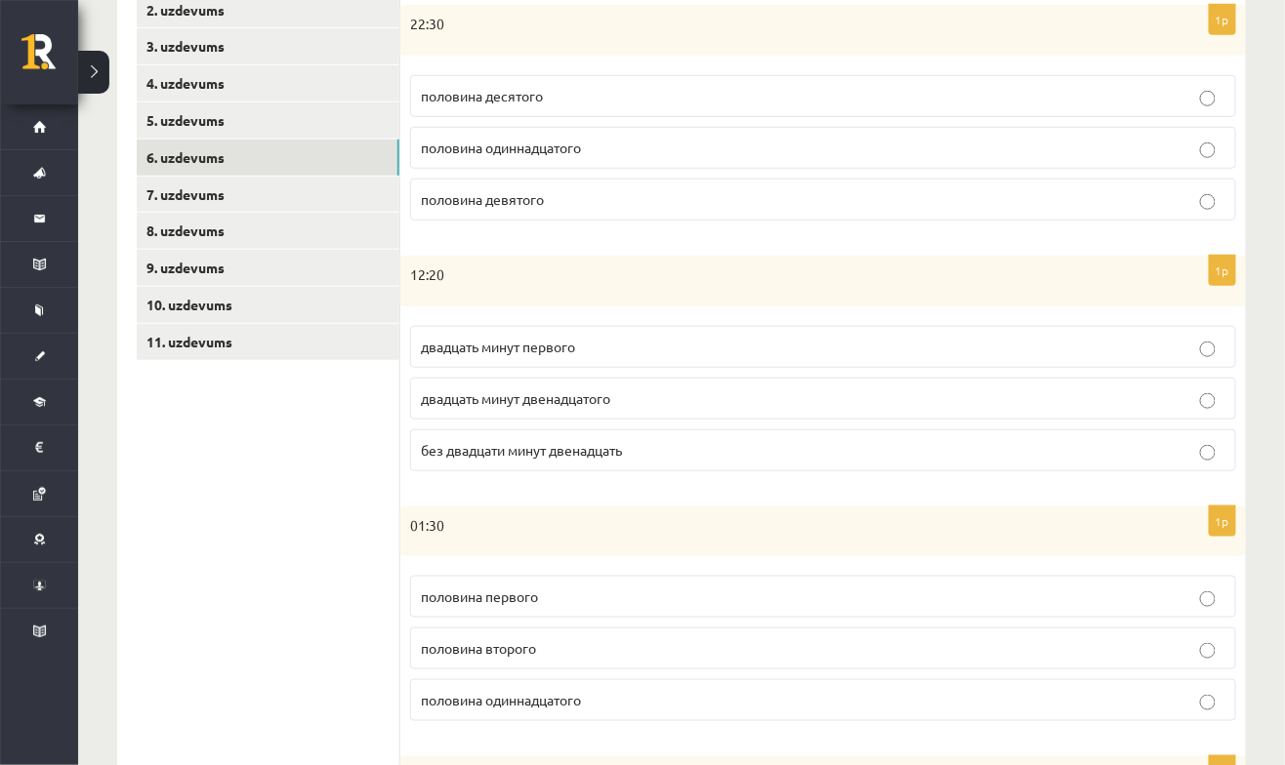
scroll to position [396, 0]
click at [670, 342] on p "двадцать минут первого" at bounding box center [823, 346] width 805 height 21
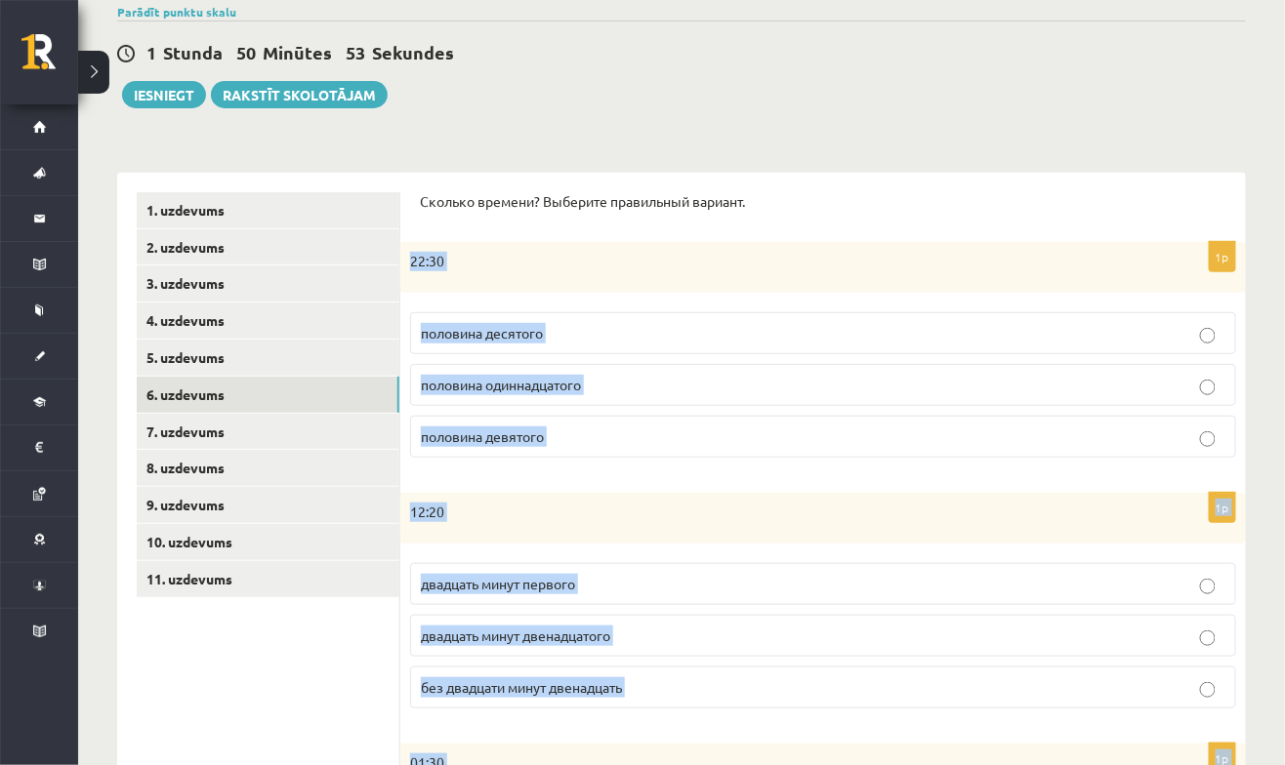
scroll to position [148, 0]
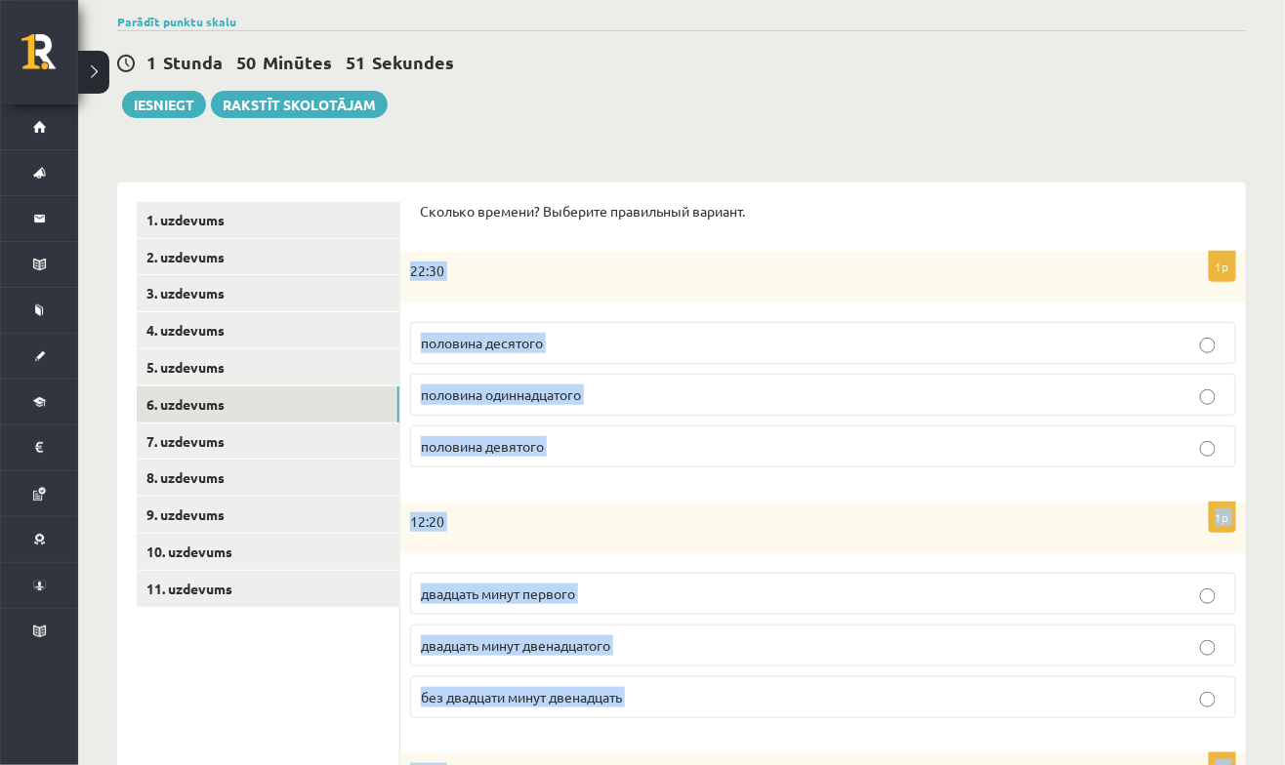
copy form "22:30 половина десятого половина одиннадцатого половина девятого 1p 12:20 двадц…"
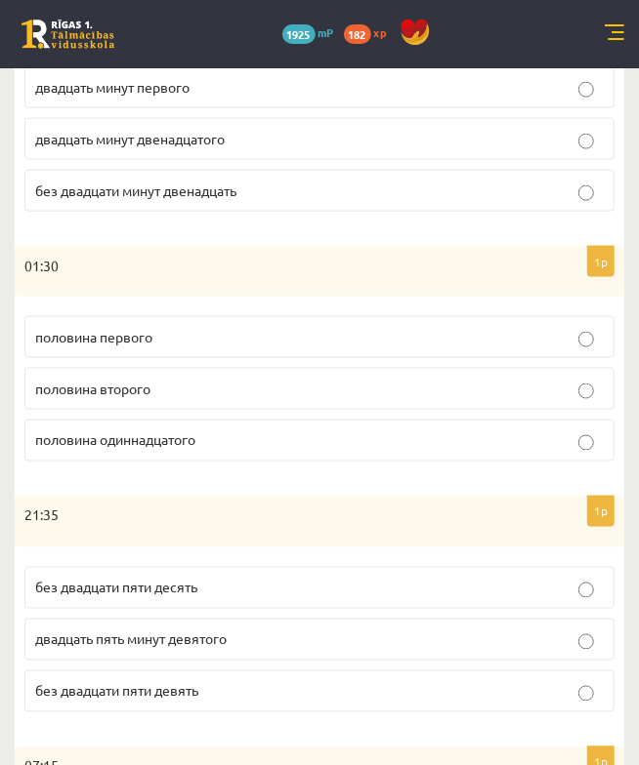
scroll to position [688, 0]
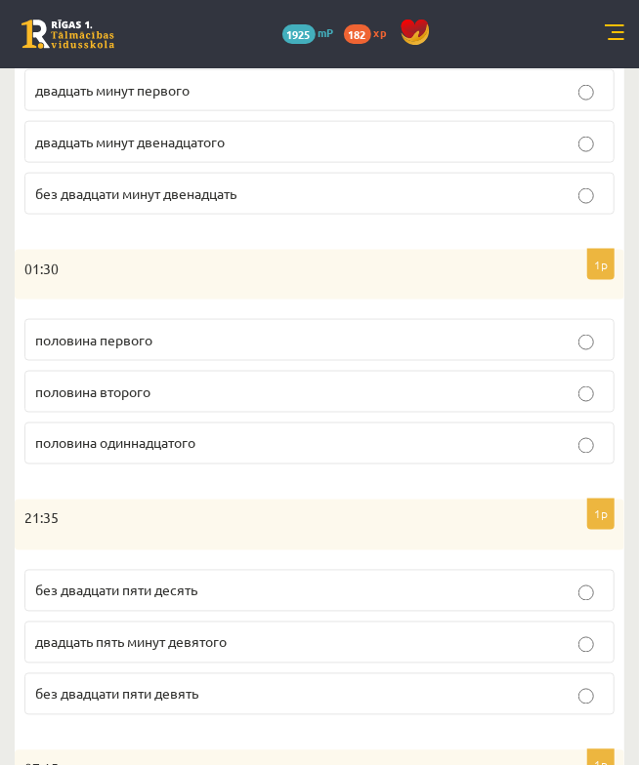
click at [584, 382] on p "половина второго" at bounding box center [319, 392] width 568 height 21
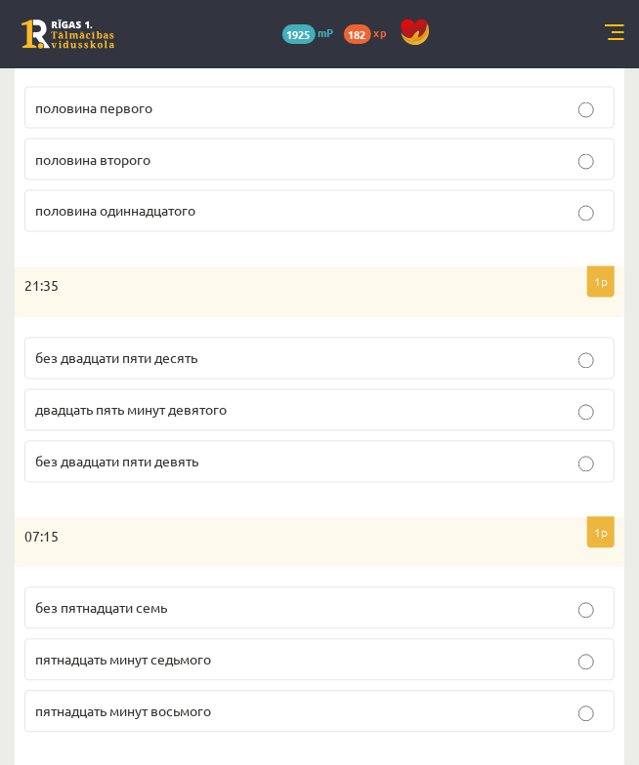
scroll to position [924, 0]
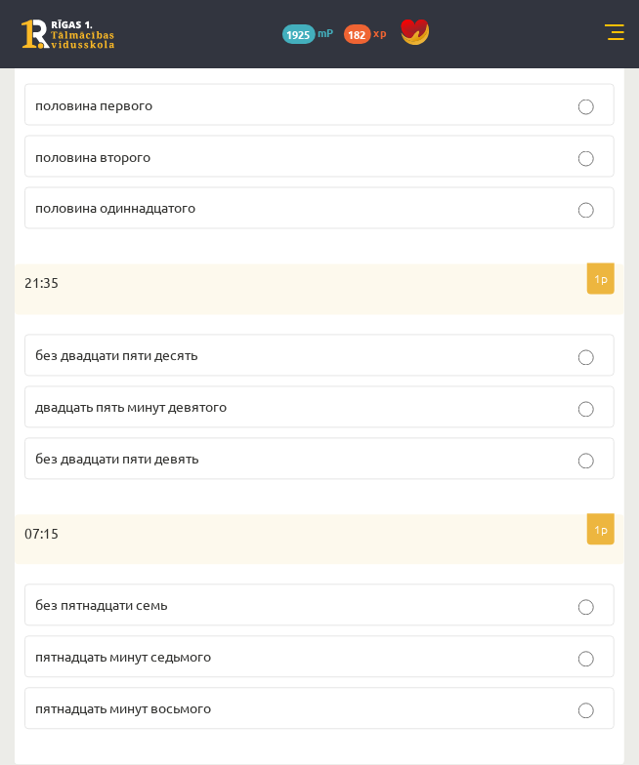
click at [515, 471] on fieldset "без двадцати пяти десять двадцать пять минут девятого без двадцати пяти девять" at bounding box center [319, 405] width 590 height 161
click at [550, 335] on label "без двадцати пяти десять" at bounding box center [319, 356] width 590 height 42
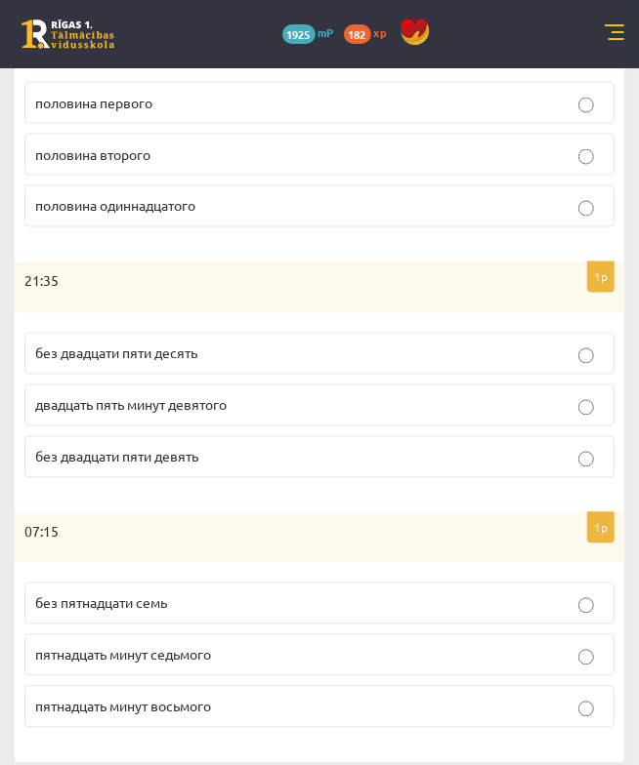
click at [564, 707] on label "пятнадцать минут восьмого" at bounding box center [319, 707] width 590 height 42
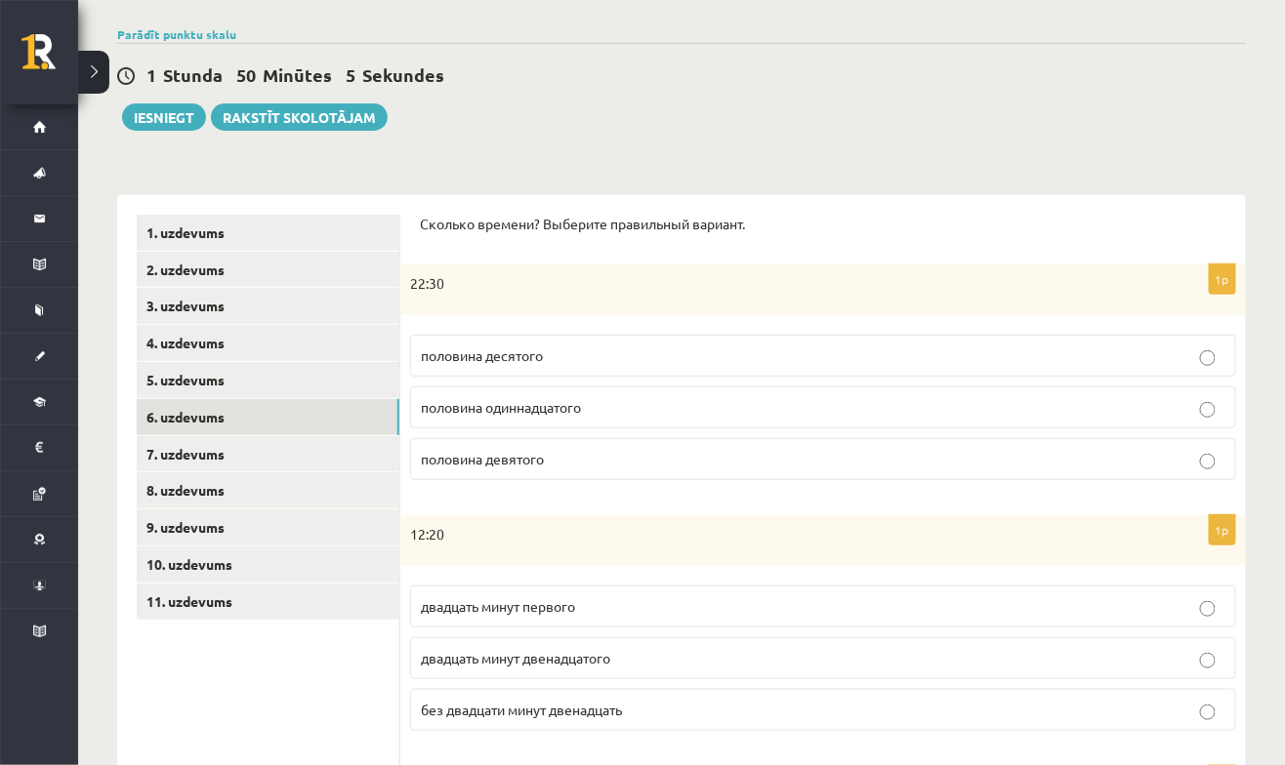
scroll to position [152, 0]
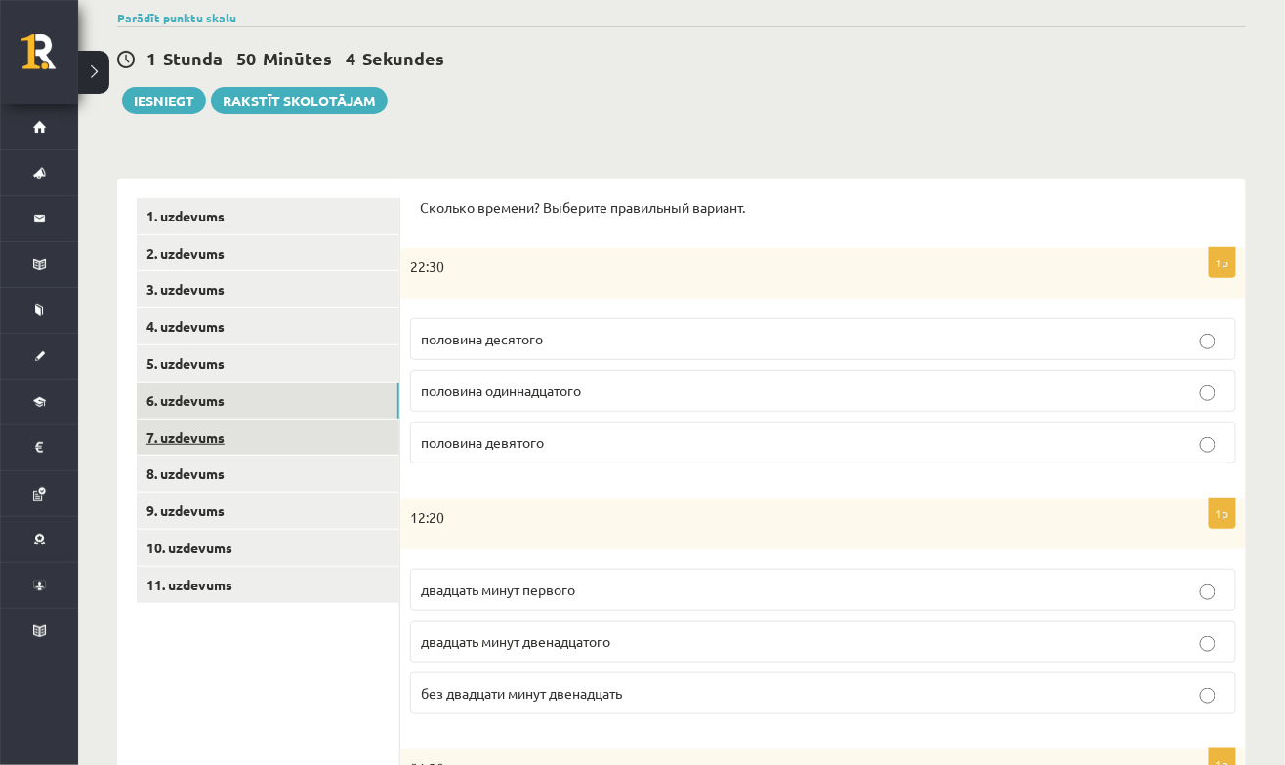
click at [161, 437] on link "7. uzdevums" at bounding box center [268, 438] width 263 height 36
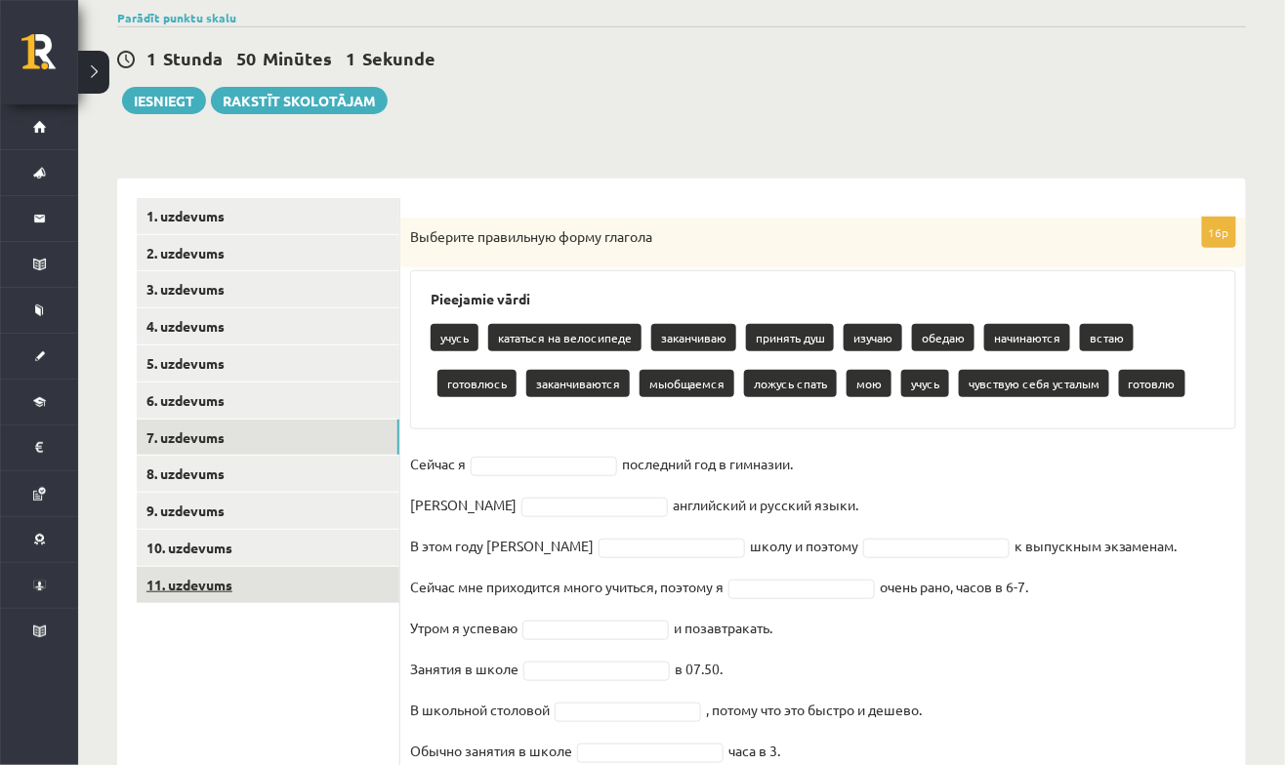
click at [154, 599] on link "11. uzdevums" at bounding box center [268, 585] width 263 height 36
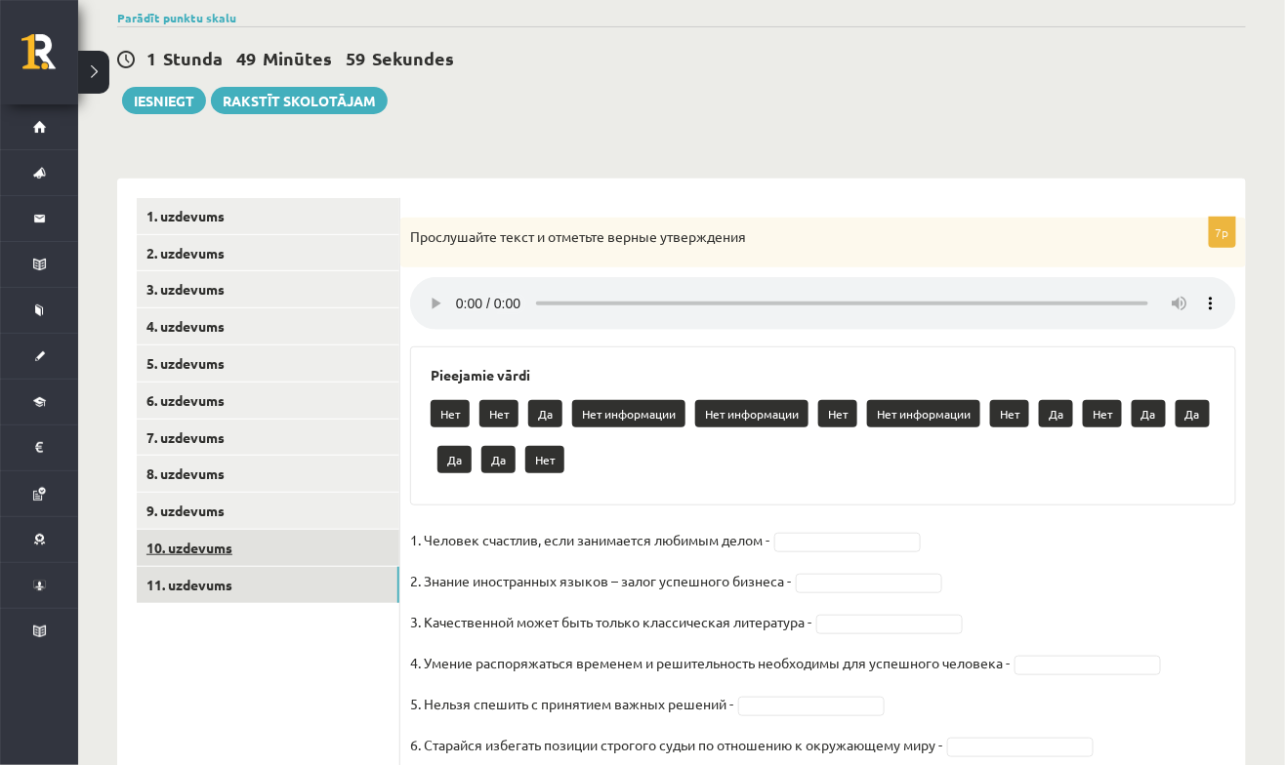
click at [164, 543] on link "10. uzdevums" at bounding box center [268, 548] width 263 height 36
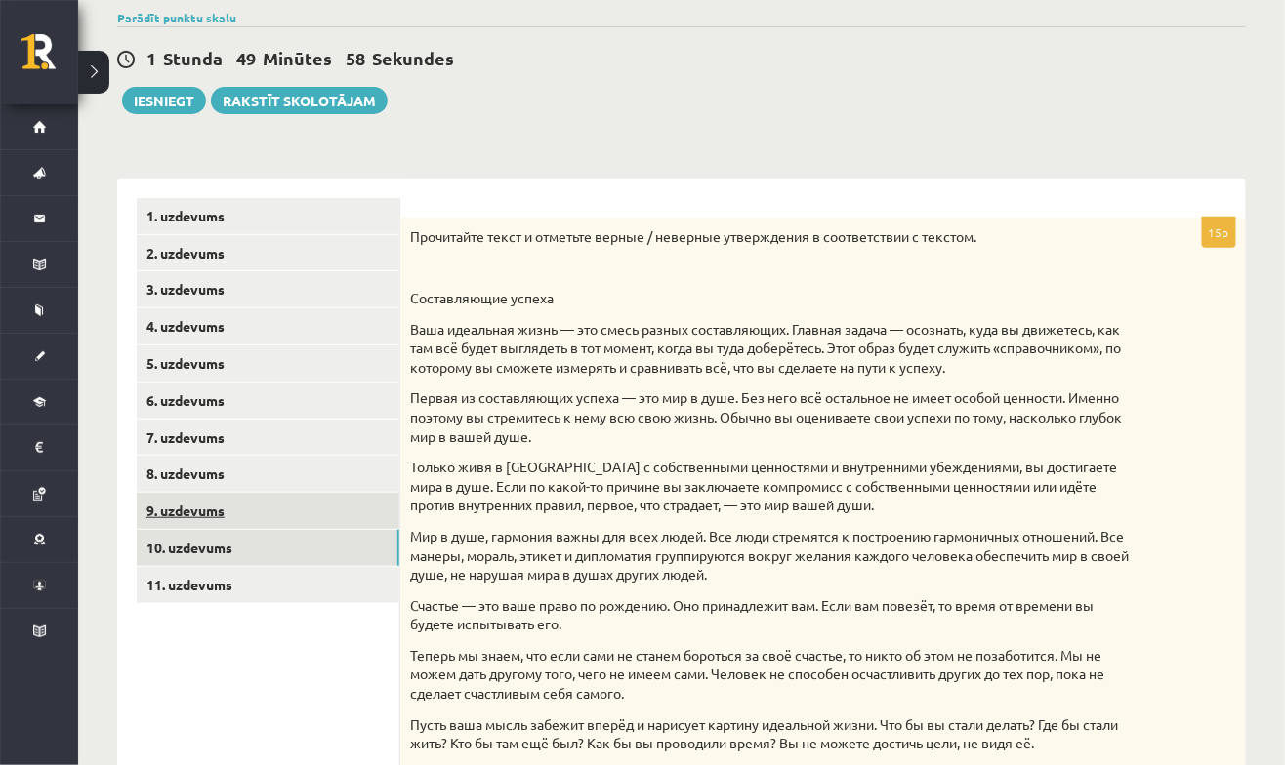
click at [161, 506] on link "9. uzdevums" at bounding box center [268, 511] width 263 height 36
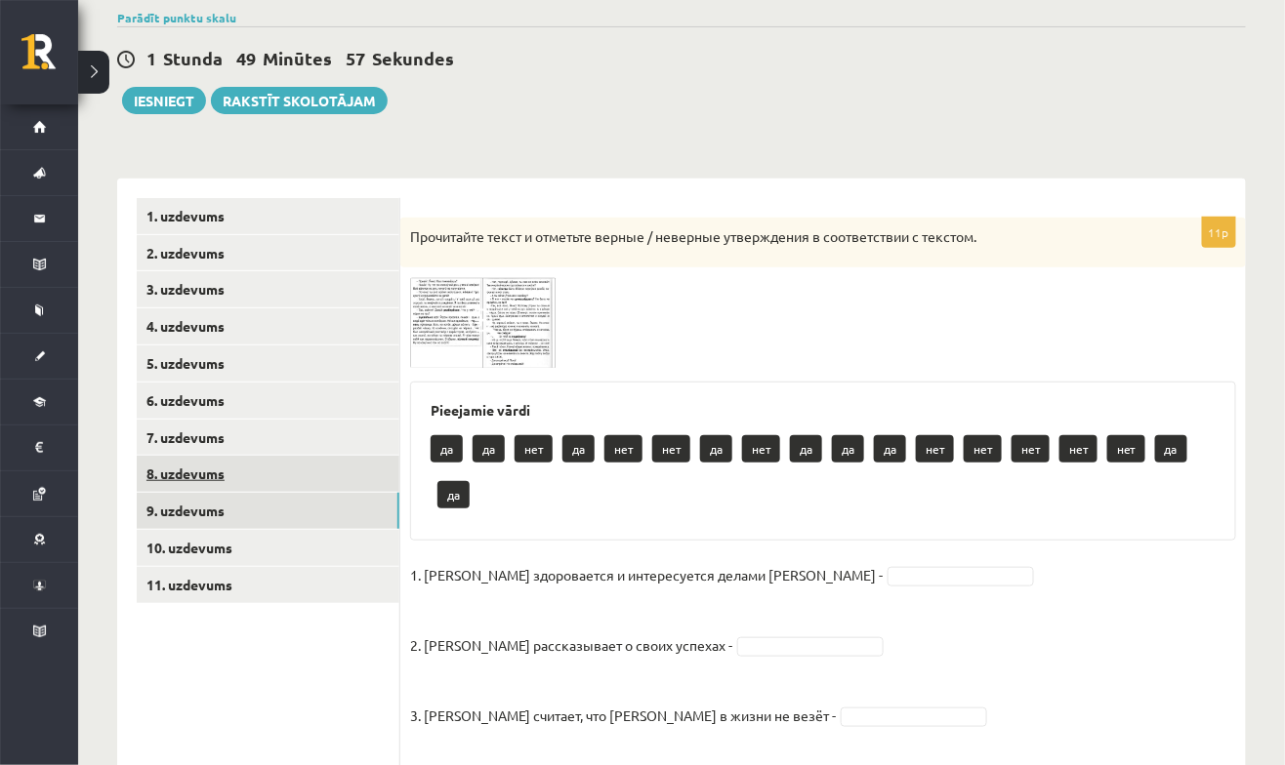
click at [164, 463] on link "8. uzdevums" at bounding box center [268, 474] width 263 height 36
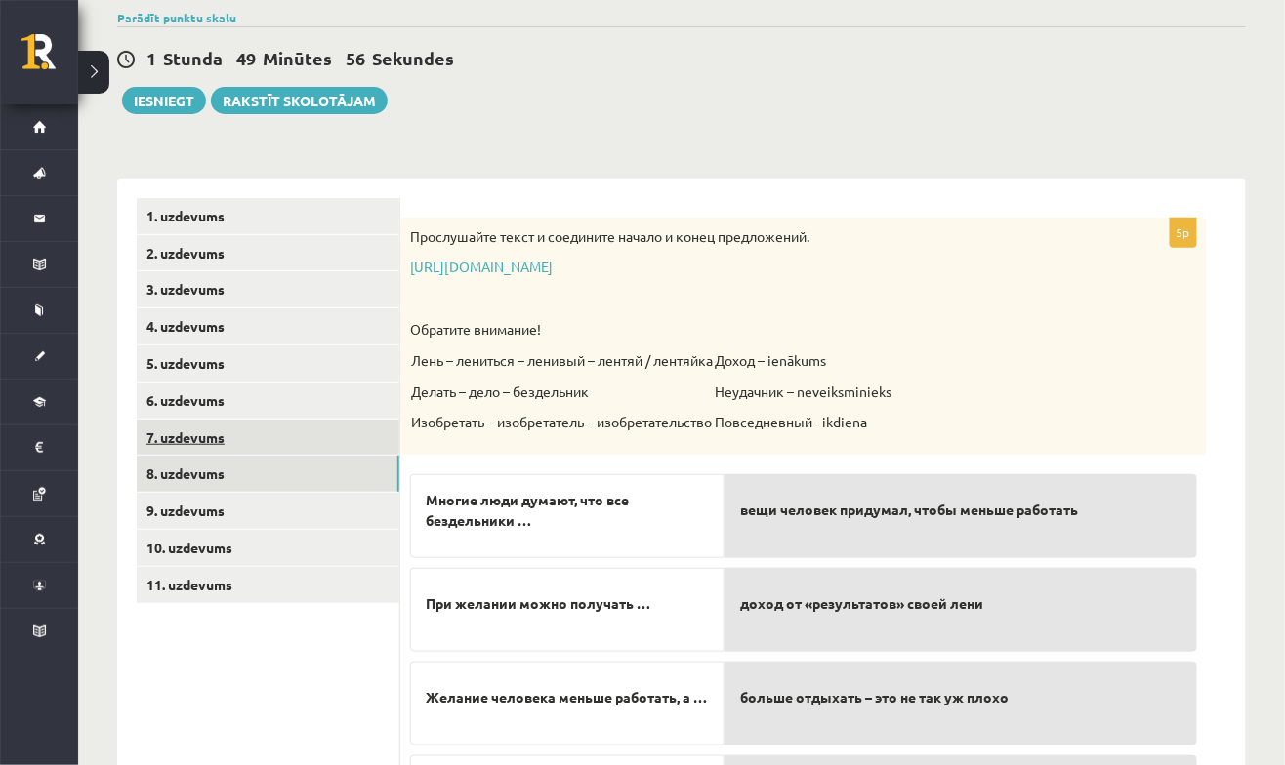
click at [152, 427] on link "7. uzdevums" at bounding box center [268, 438] width 263 height 36
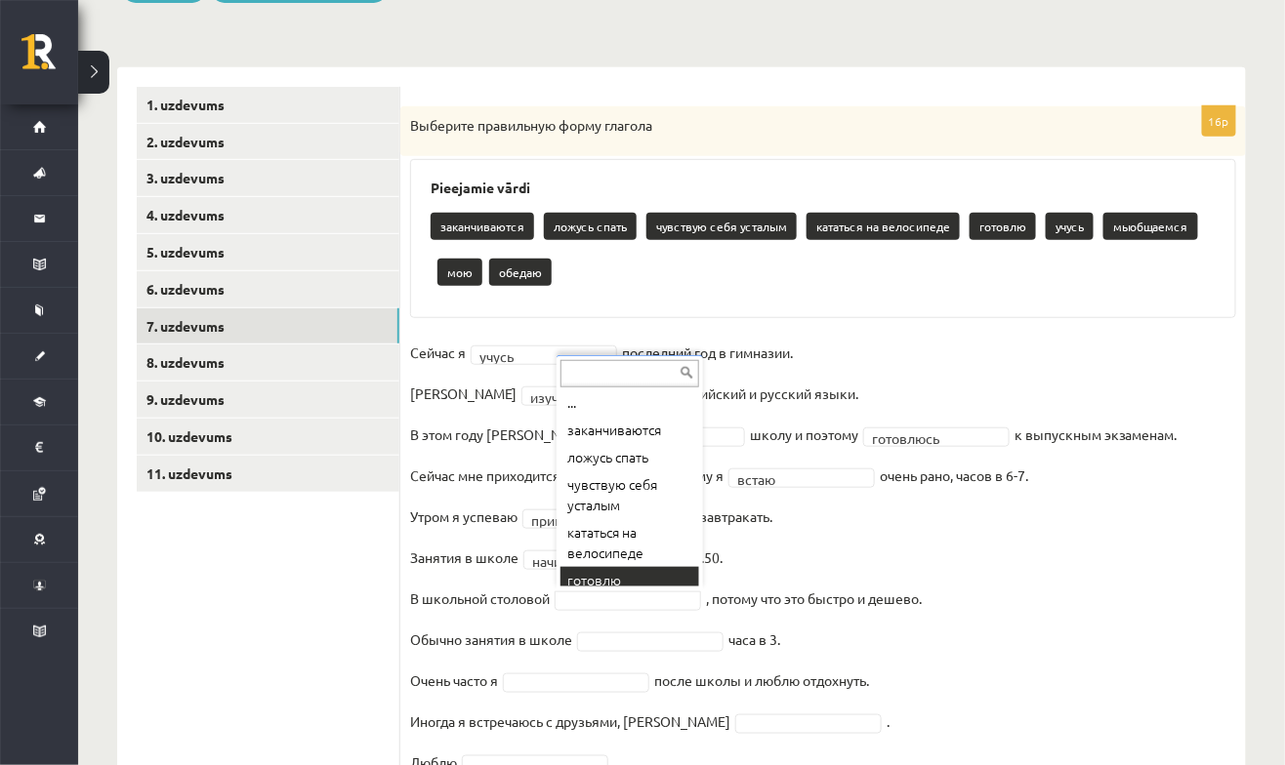
scroll to position [0, 0]
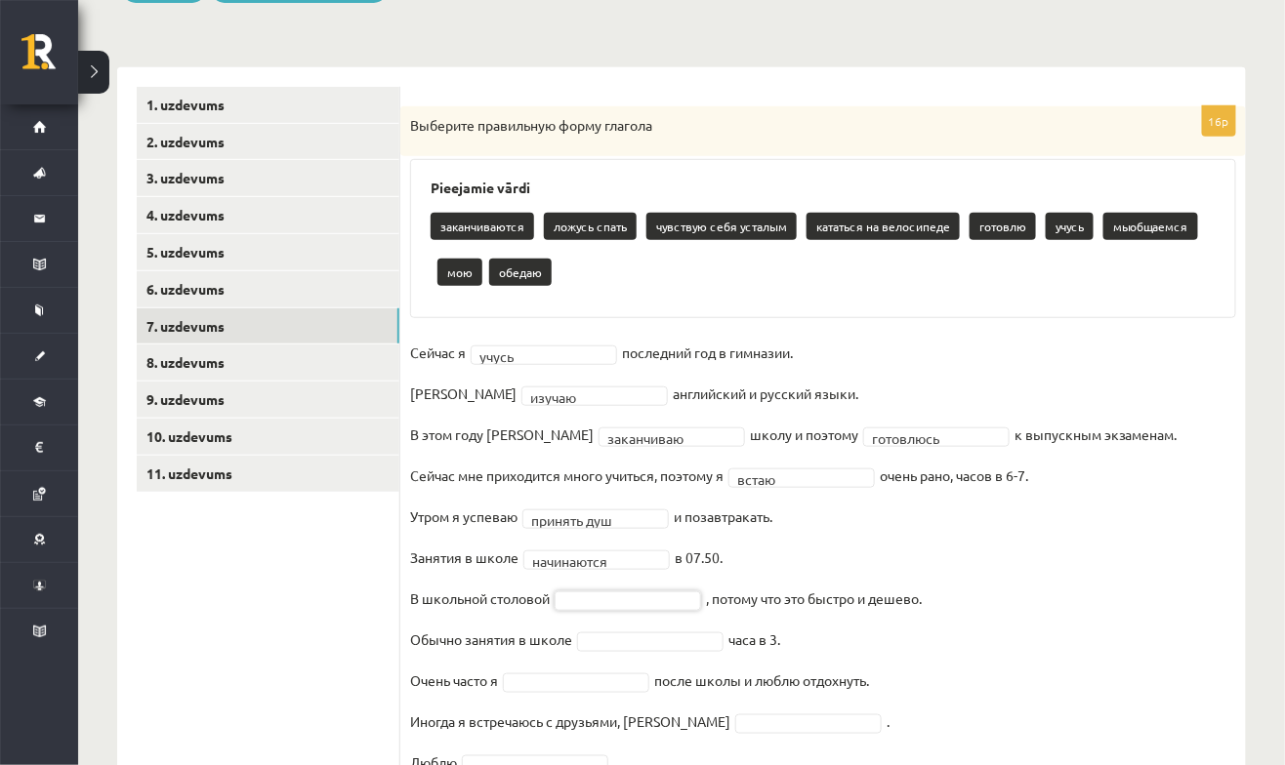
click at [985, 599] on fieldset "**********" at bounding box center [823, 625] width 826 height 574
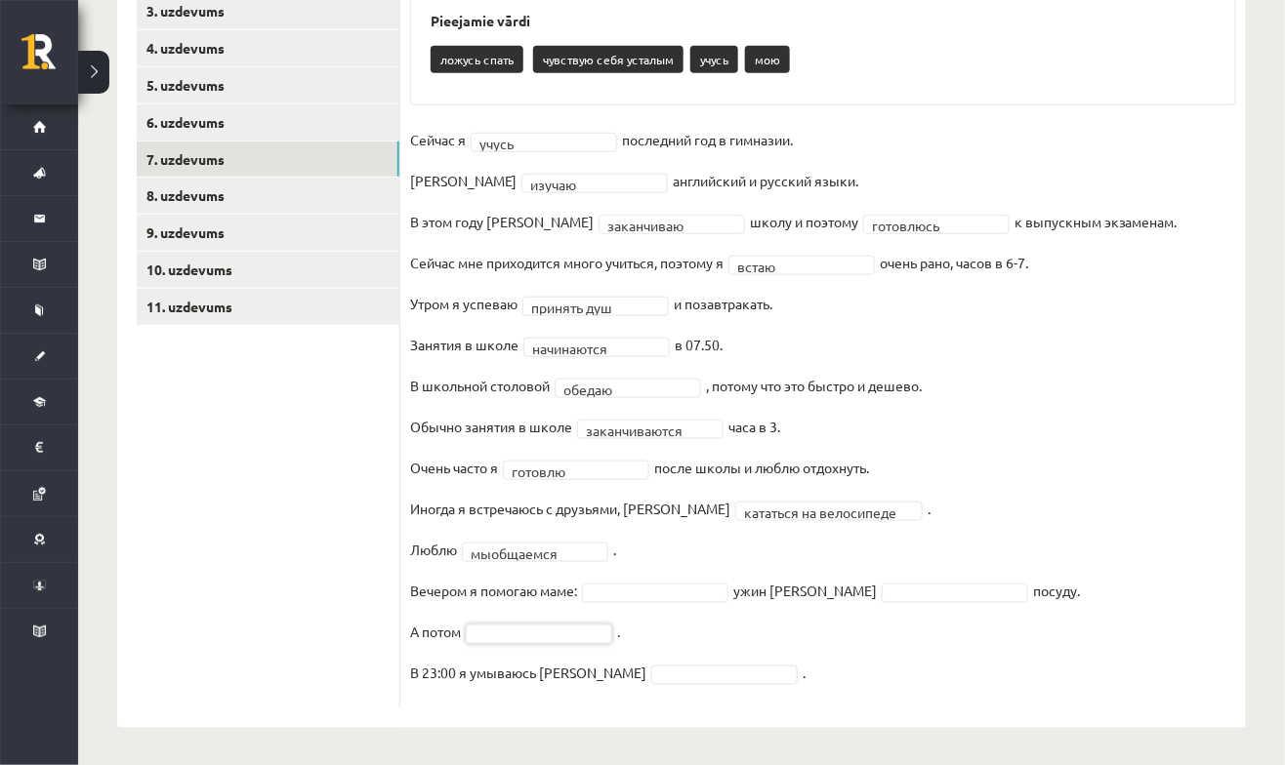
click at [876, 539] on fieldset "**********" at bounding box center [823, 412] width 826 height 574
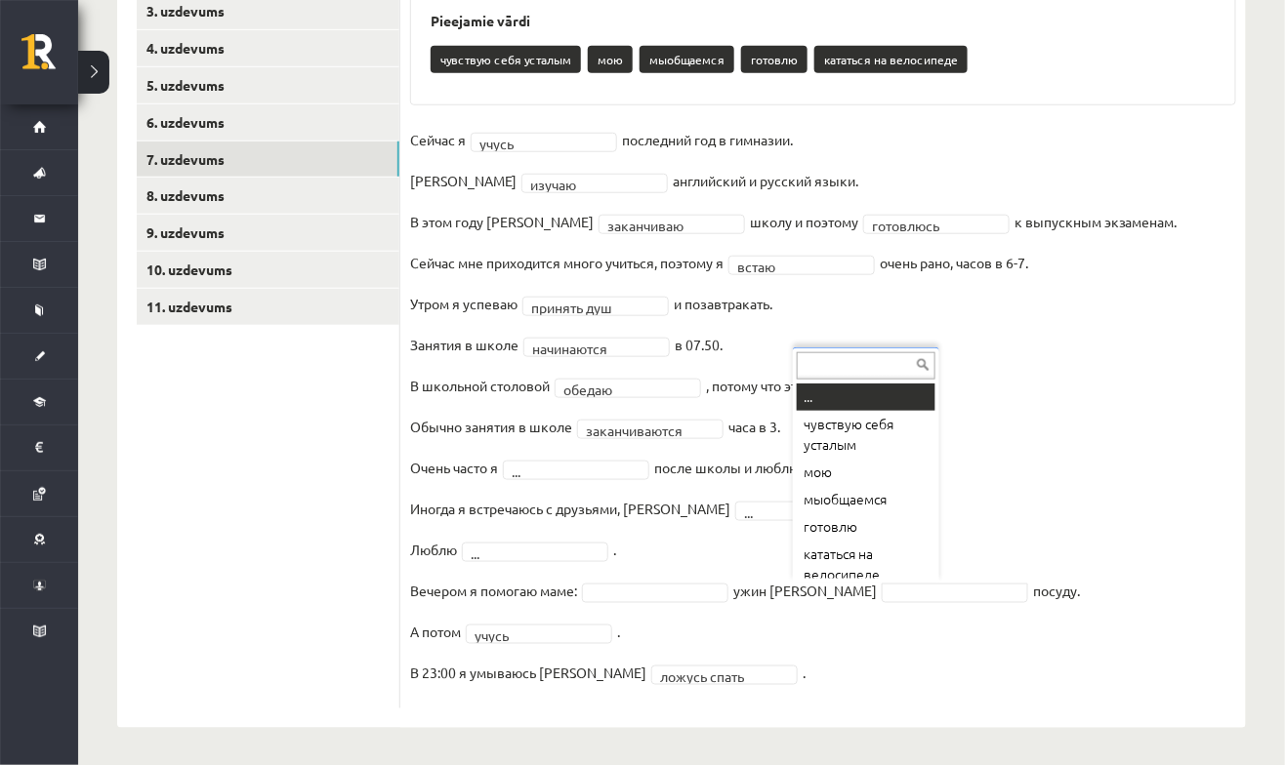
scroll to position [10, 0]
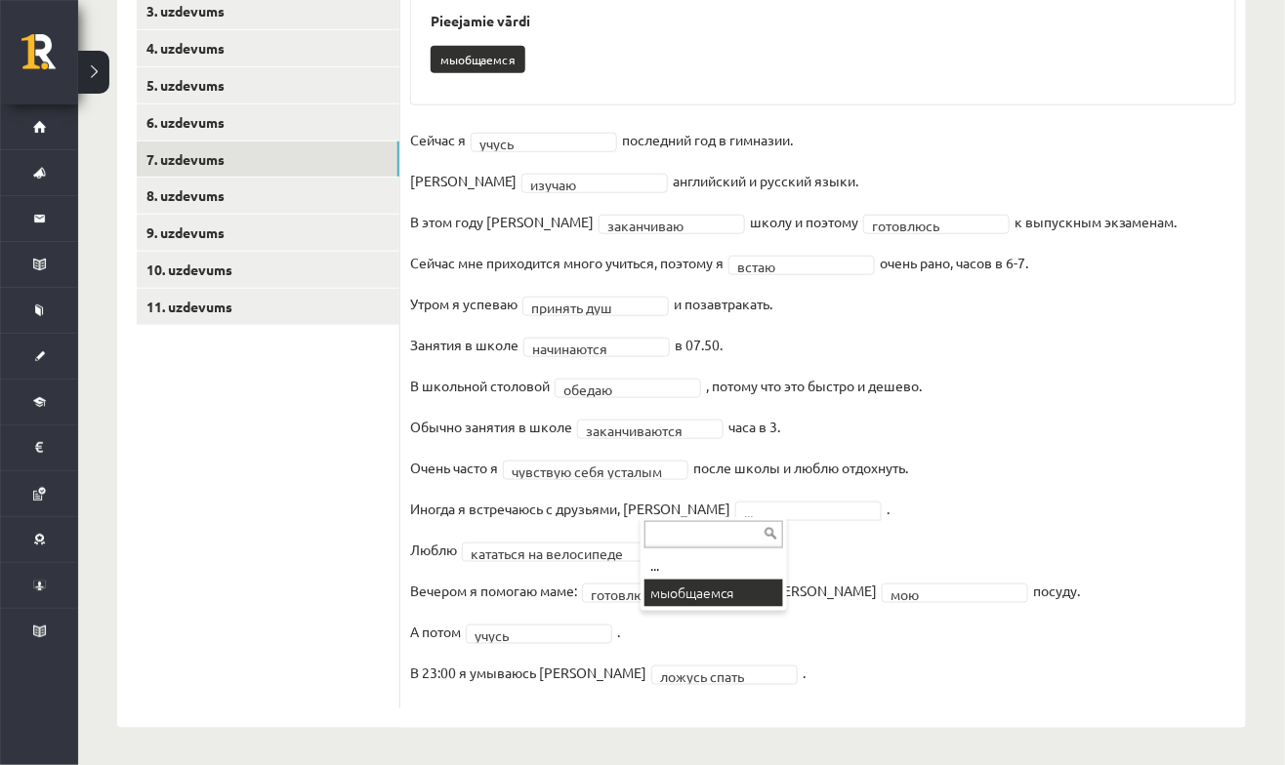
scroll to position [385, 0]
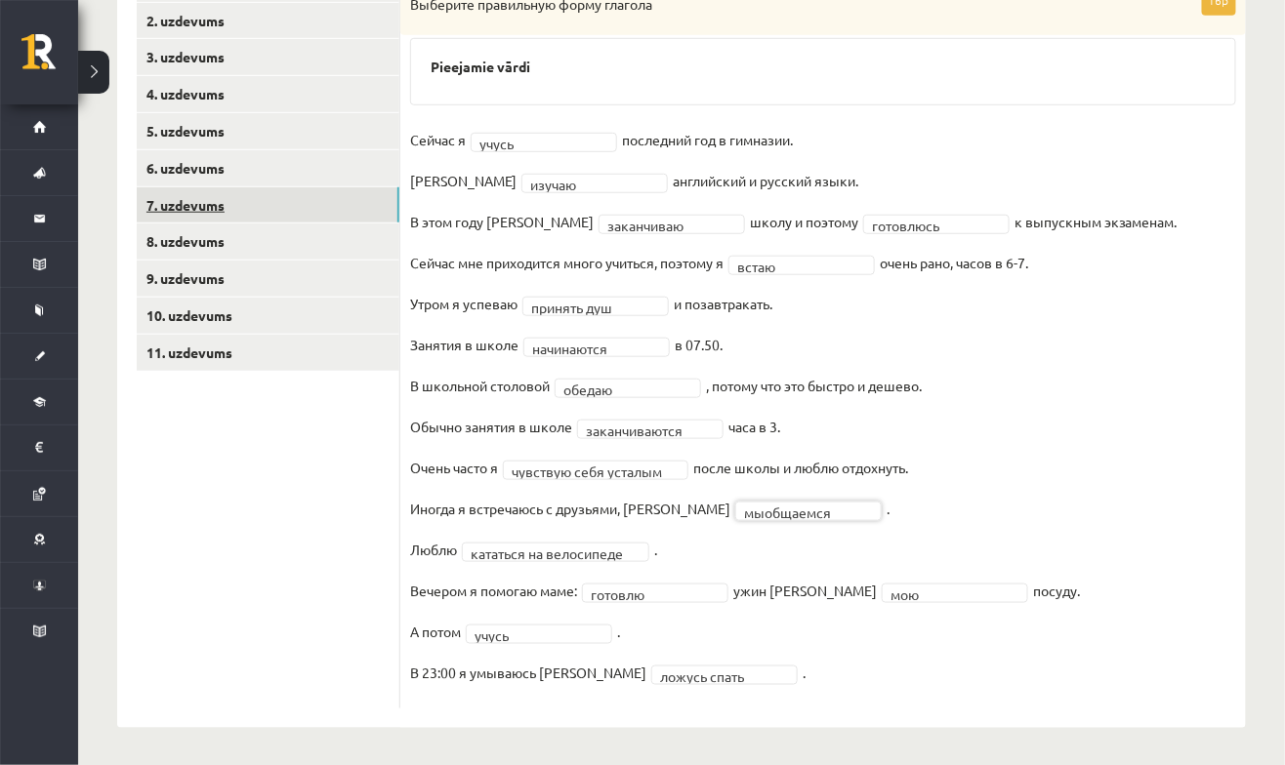
click at [156, 215] on link "7. uzdevums" at bounding box center [268, 205] width 263 height 36
click at [153, 240] on link "8. uzdevums" at bounding box center [268, 242] width 263 height 36
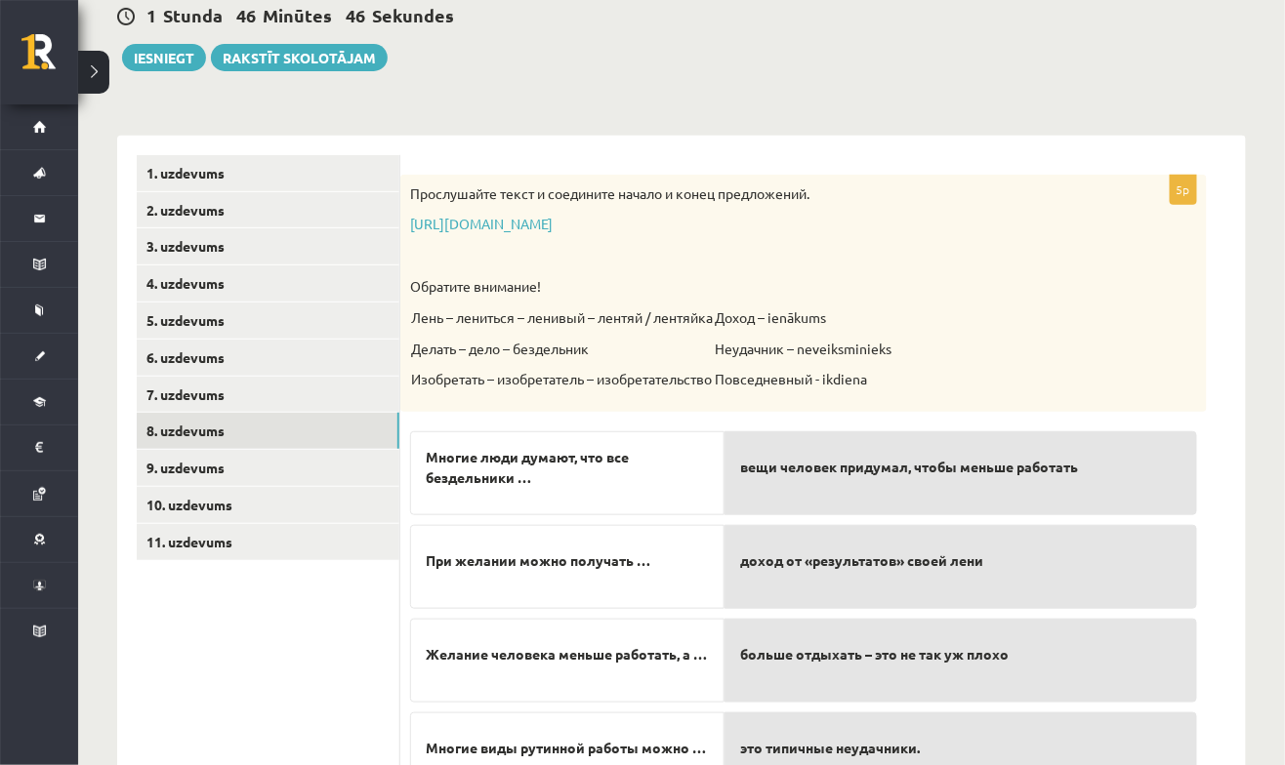
scroll to position [193, 0]
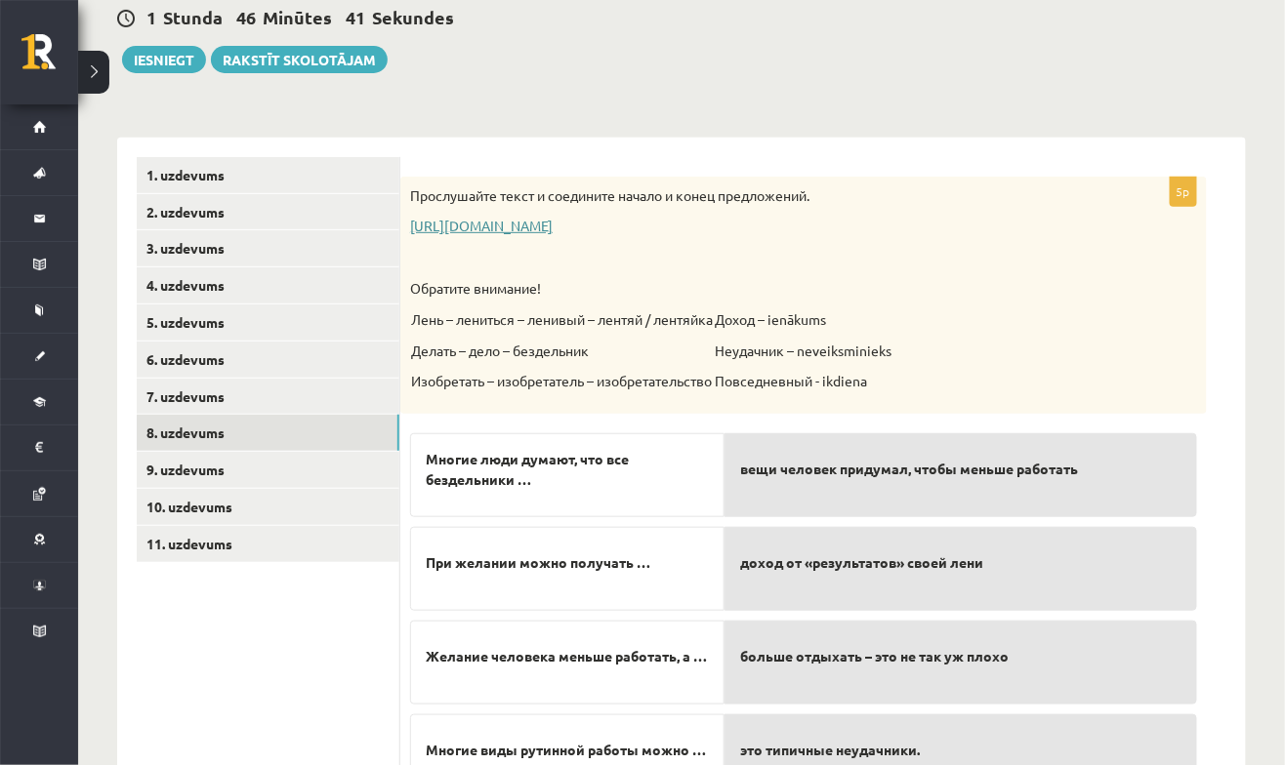
click at [553, 221] on link "https://www.zvaigzne.lv/upload/audio/100Urokov/2/49%202.mp3" at bounding box center [481, 226] width 143 height 18
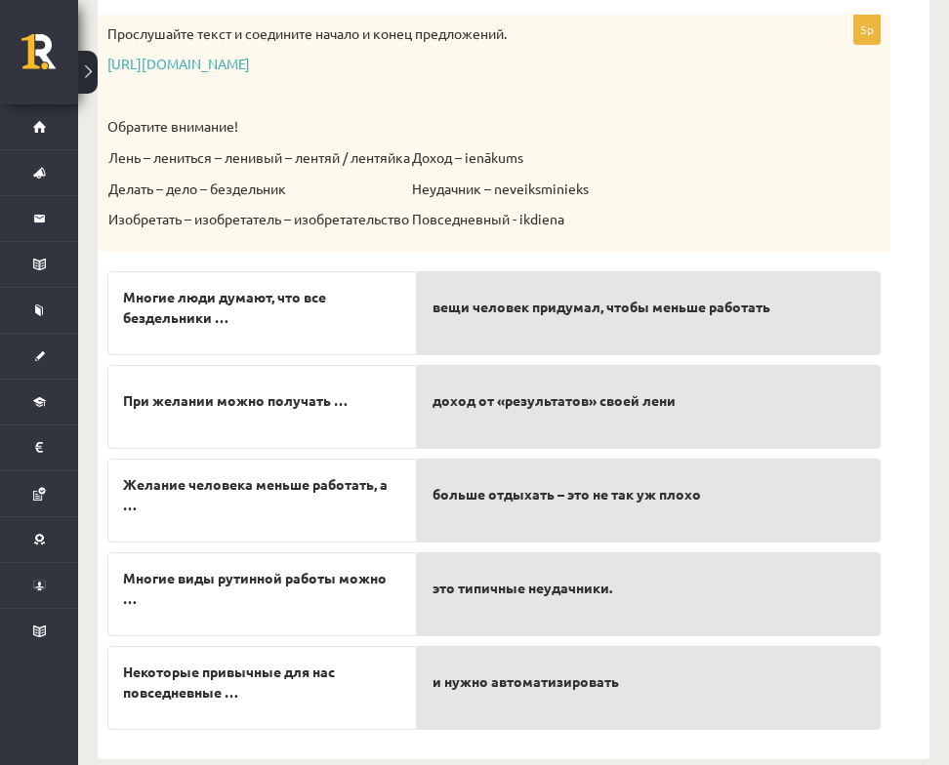
scroll to position [432, 0]
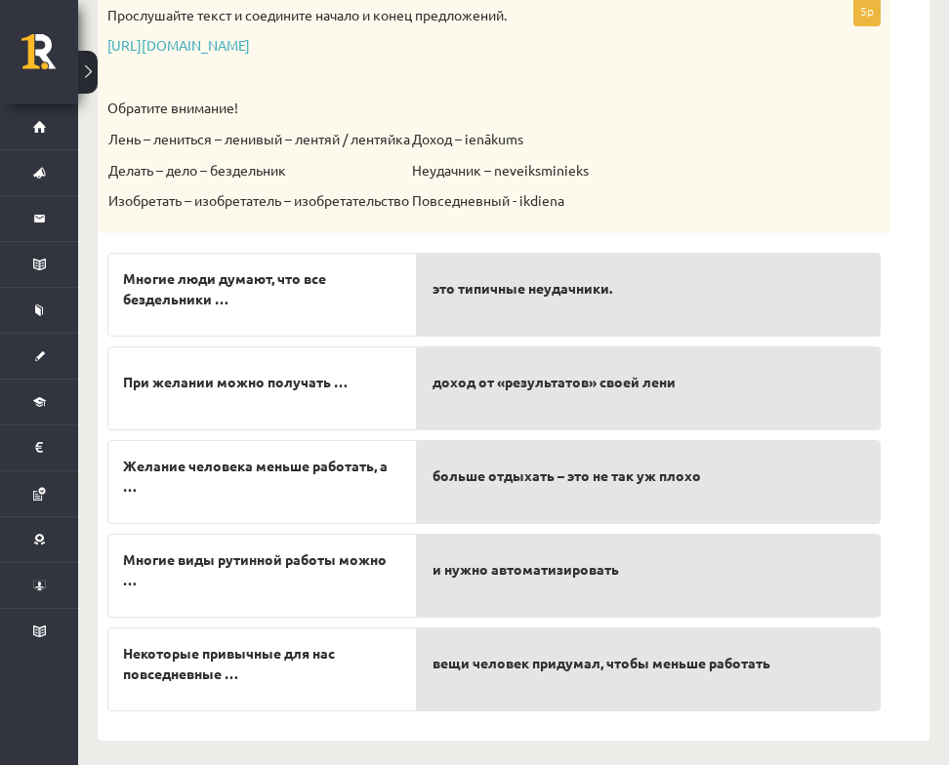
click at [947, 603] on div "Krievu valoda JK 11.b3 klase 1. ieskaite , Vladislava Smirnova (11.b3 JK) Parād…" at bounding box center [513, 207] width 871 height 1127
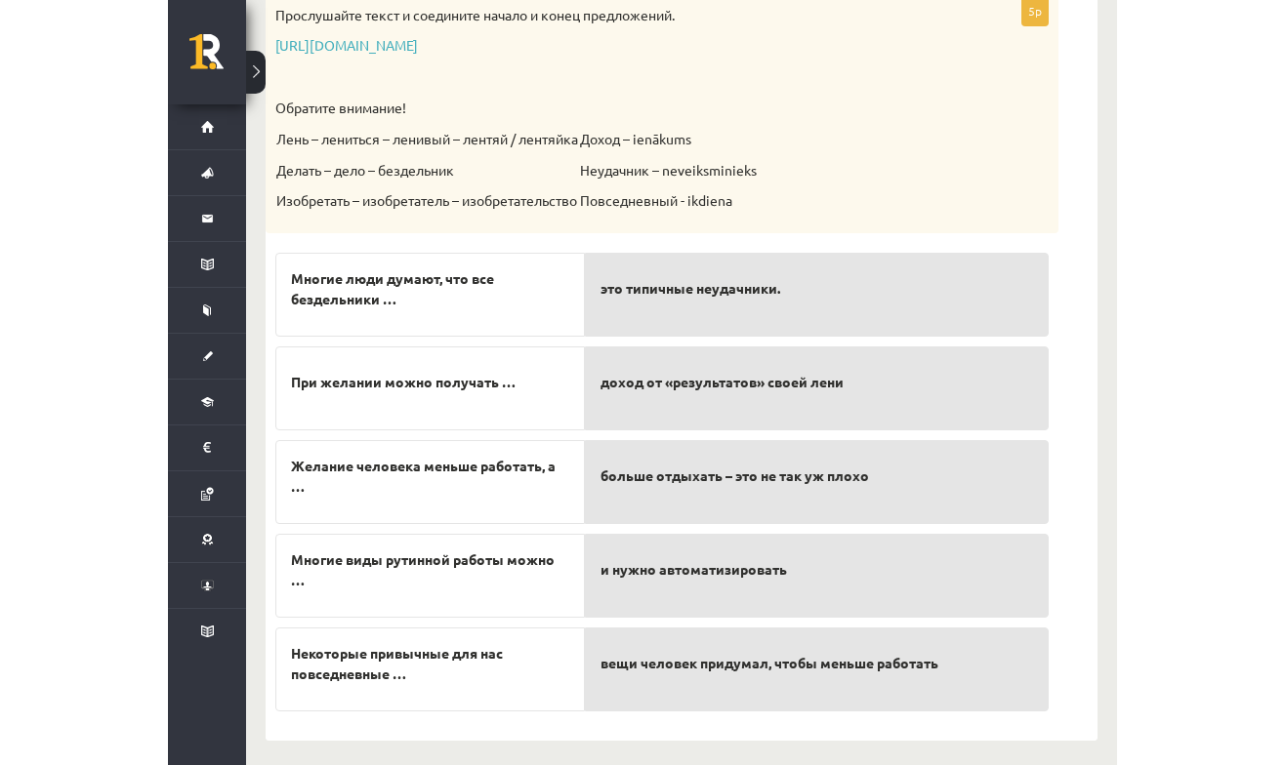
scroll to position [374, 0]
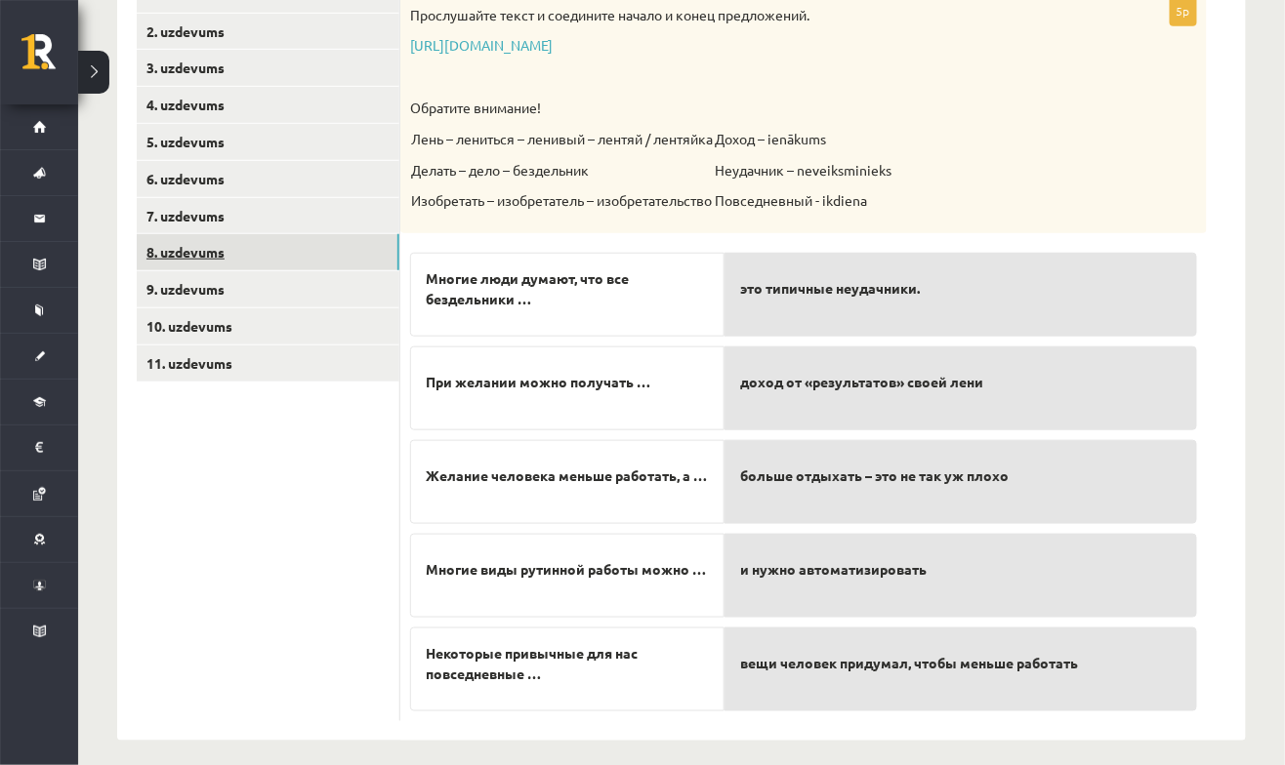
click at [164, 262] on link "8. uzdevums" at bounding box center [268, 252] width 263 height 36
click at [156, 294] on link "9. uzdevums" at bounding box center [268, 289] width 263 height 36
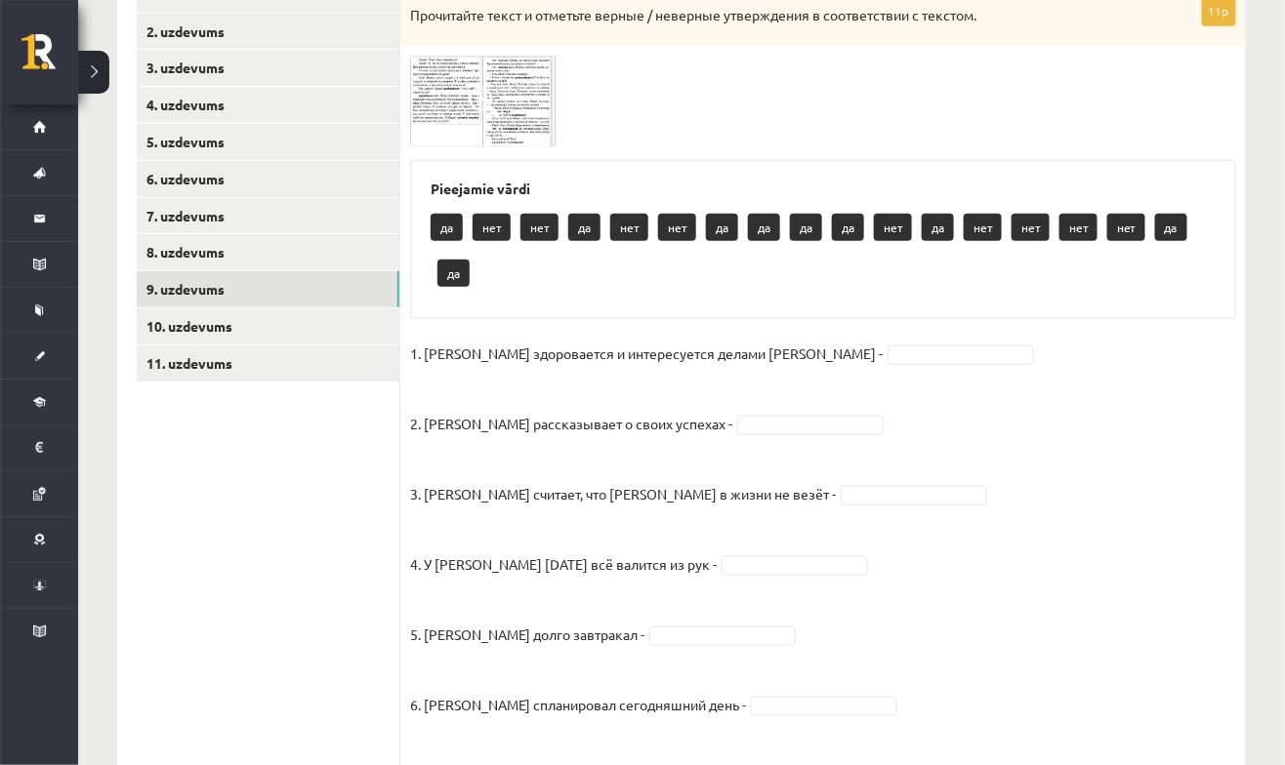
click at [437, 109] on img at bounding box center [483, 101] width 146 height 91
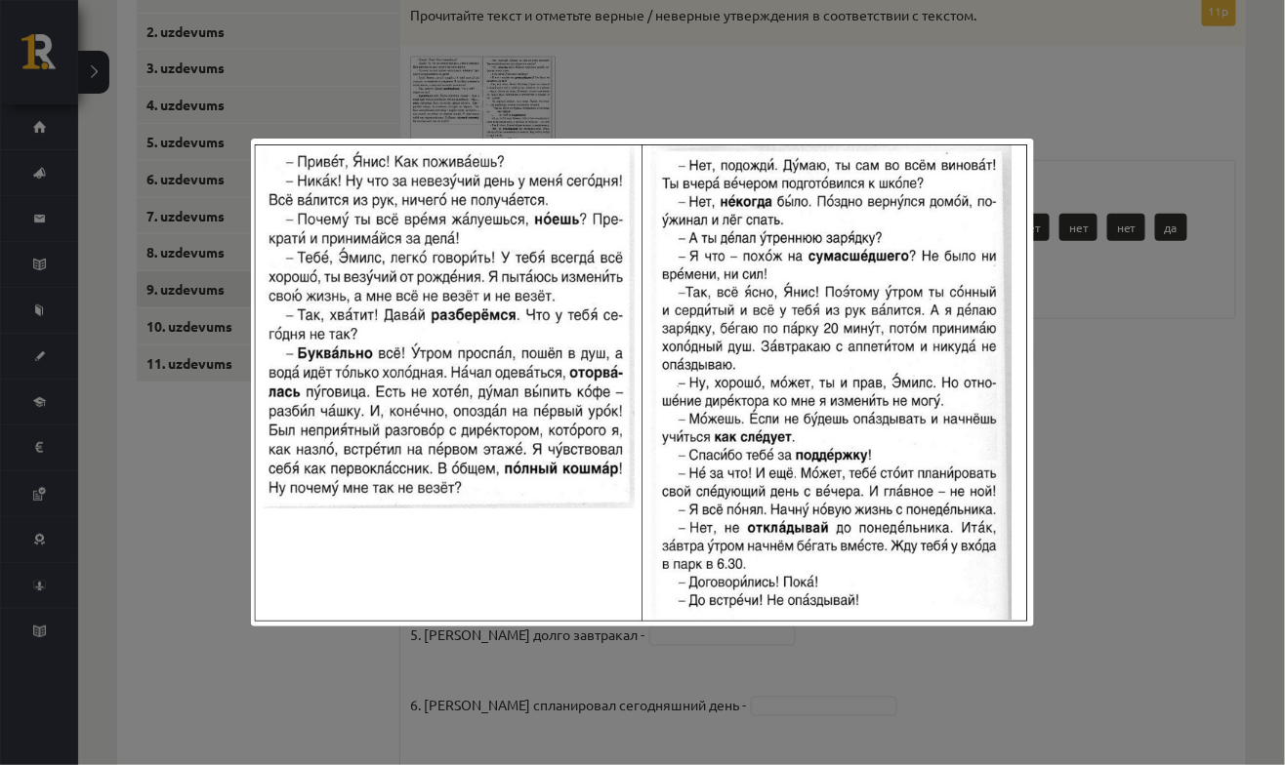
click at [1096, 355] on div at bounding box center [642, 382] width 1285 height 765
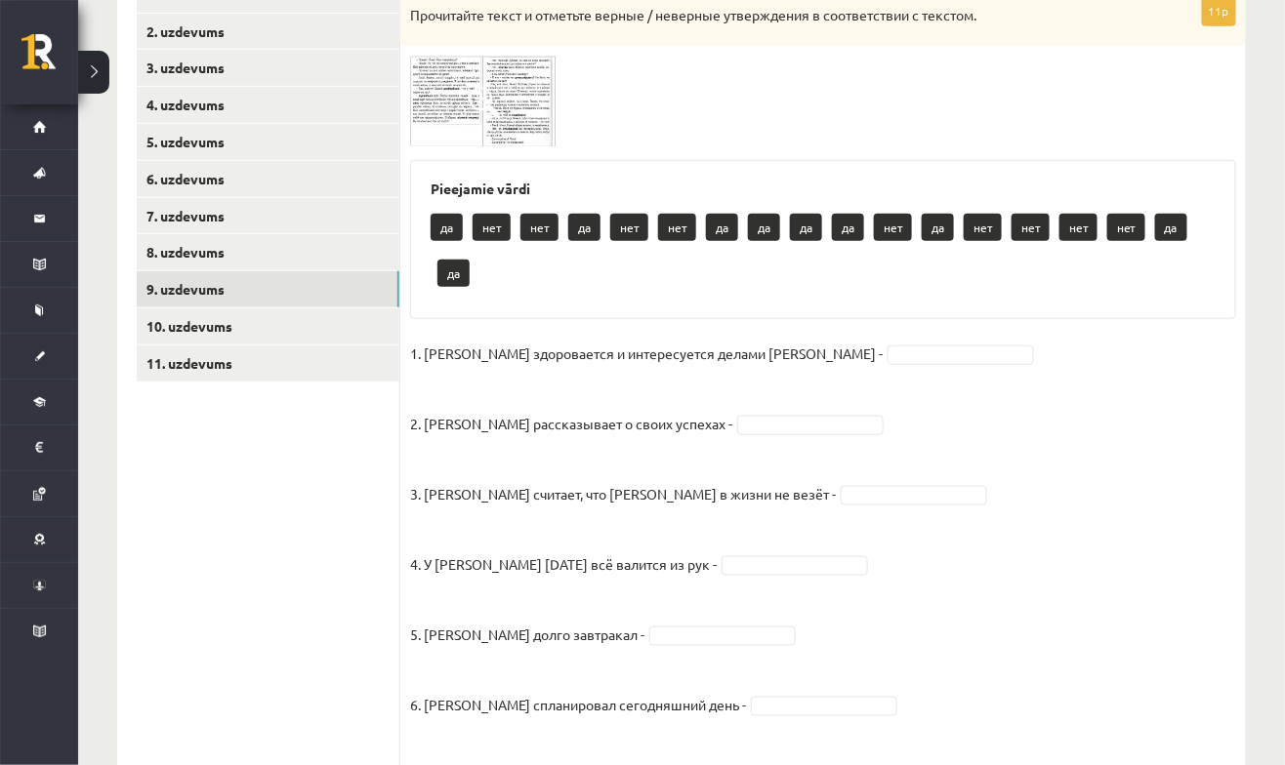
click at [445, 138] on img at bounding box center [483, 101] width 146 height 91
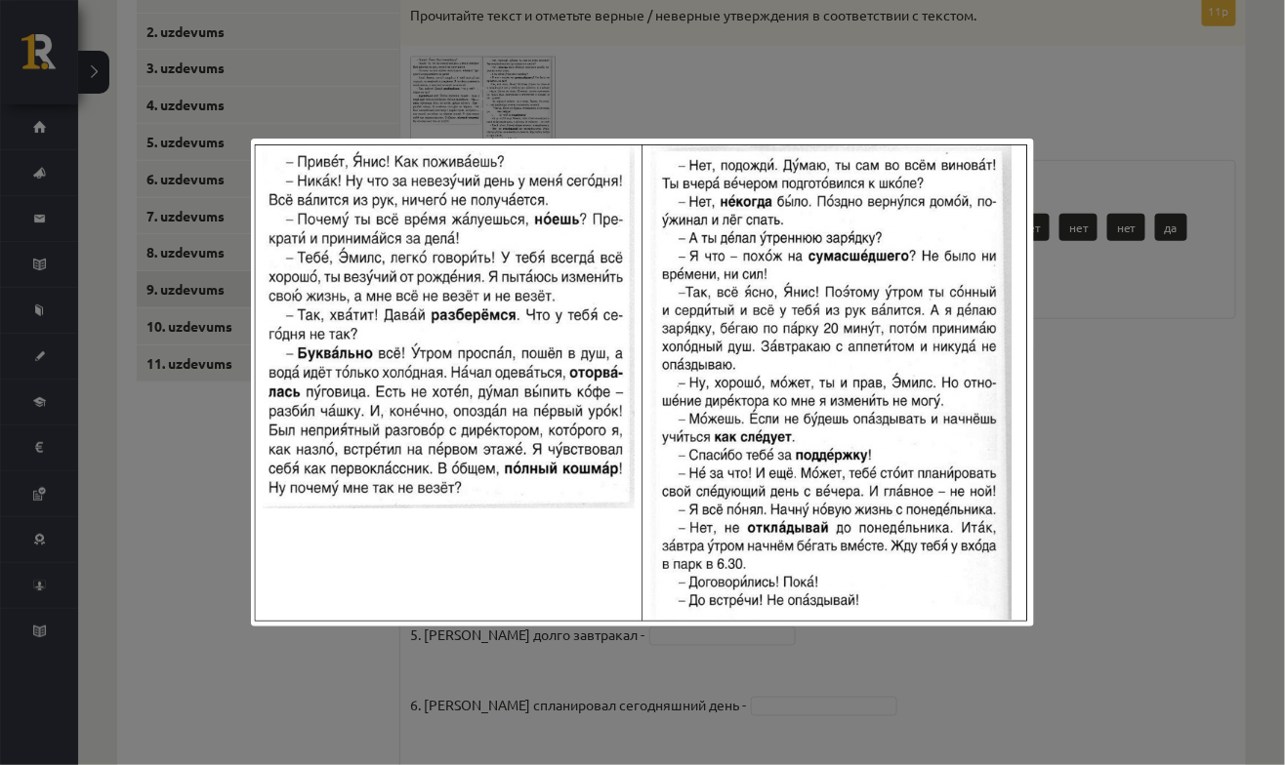
click at [1113, 394] on div at bounding box center [642, 382] width 1285 height 765
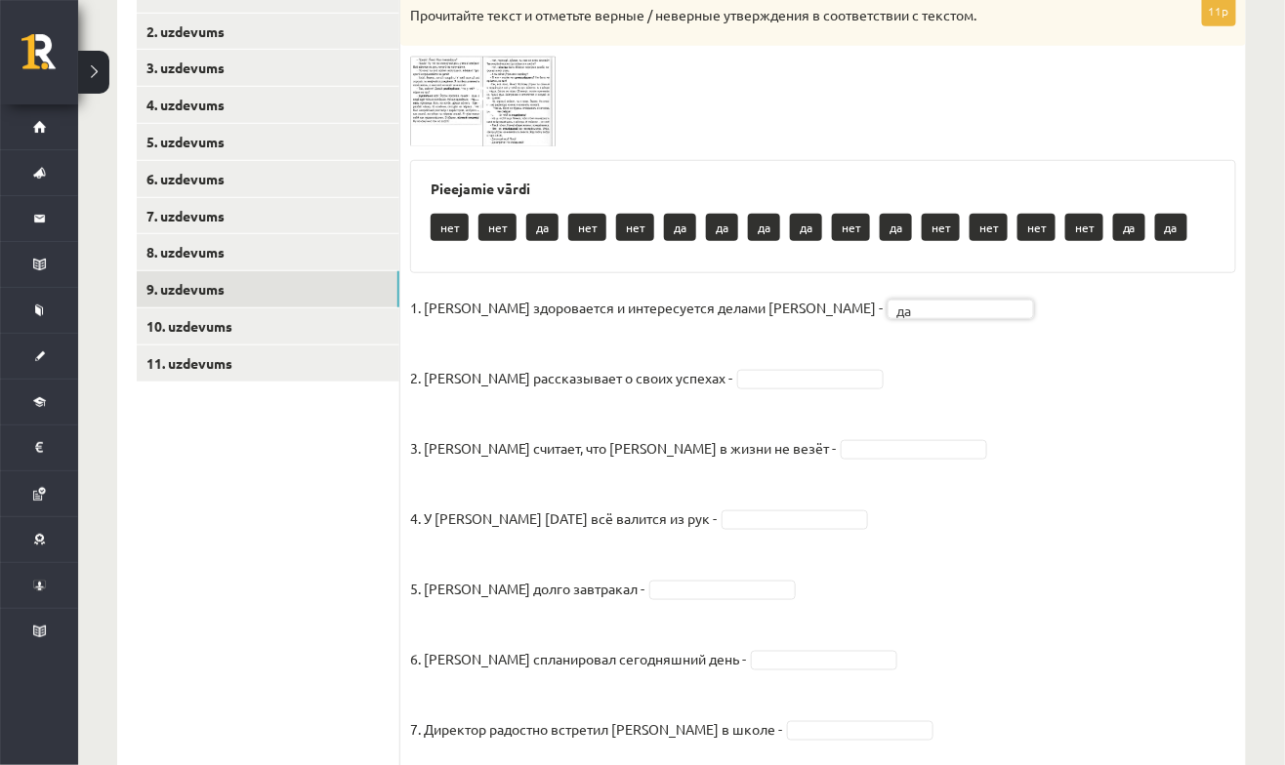
click at [1061, 445] on fieldset "1. Эмилс здоровается и интересуется делами Яниса - да ** 2. Янис рассказывает о…" at bounding box center [823, 679] width 826 height 773
click at [465, 140] on img at bounding box center [483, 101] width 146 height 91
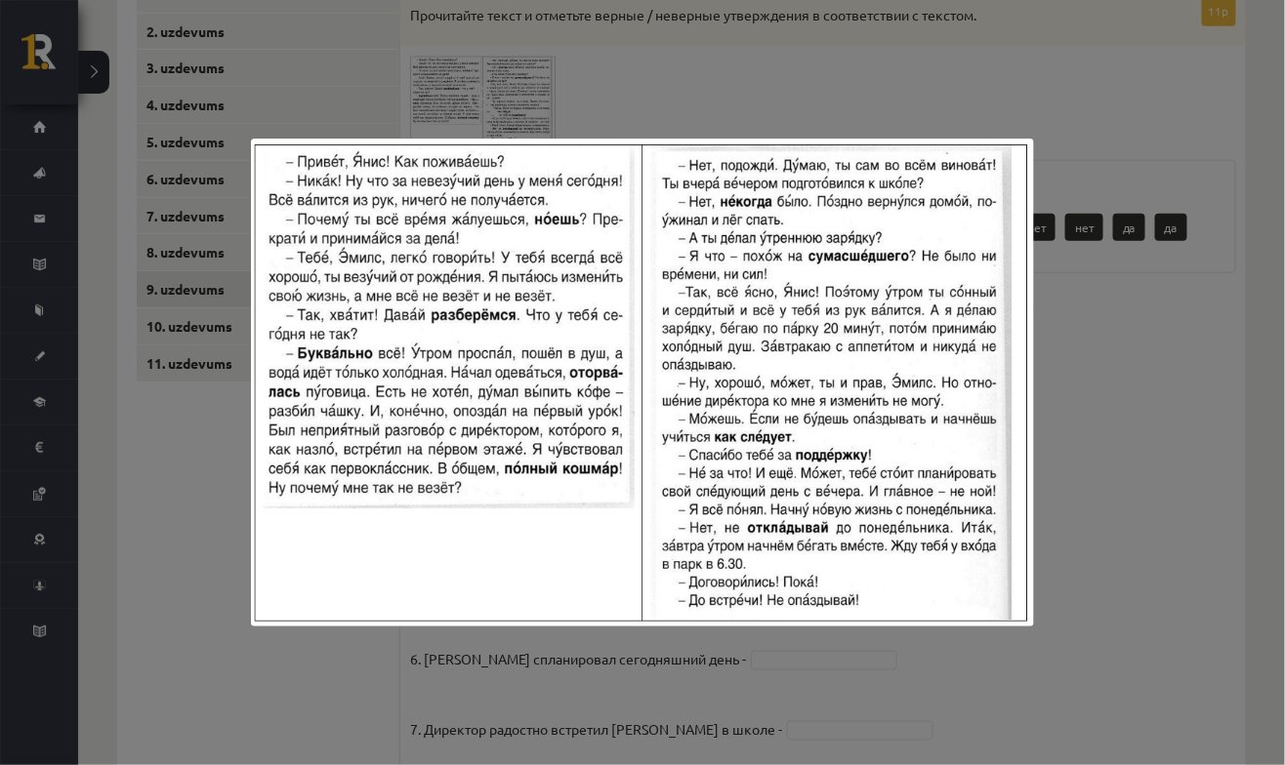
click at [1131, 439] on div at bounding box center [642, 382] width 1285 height 765
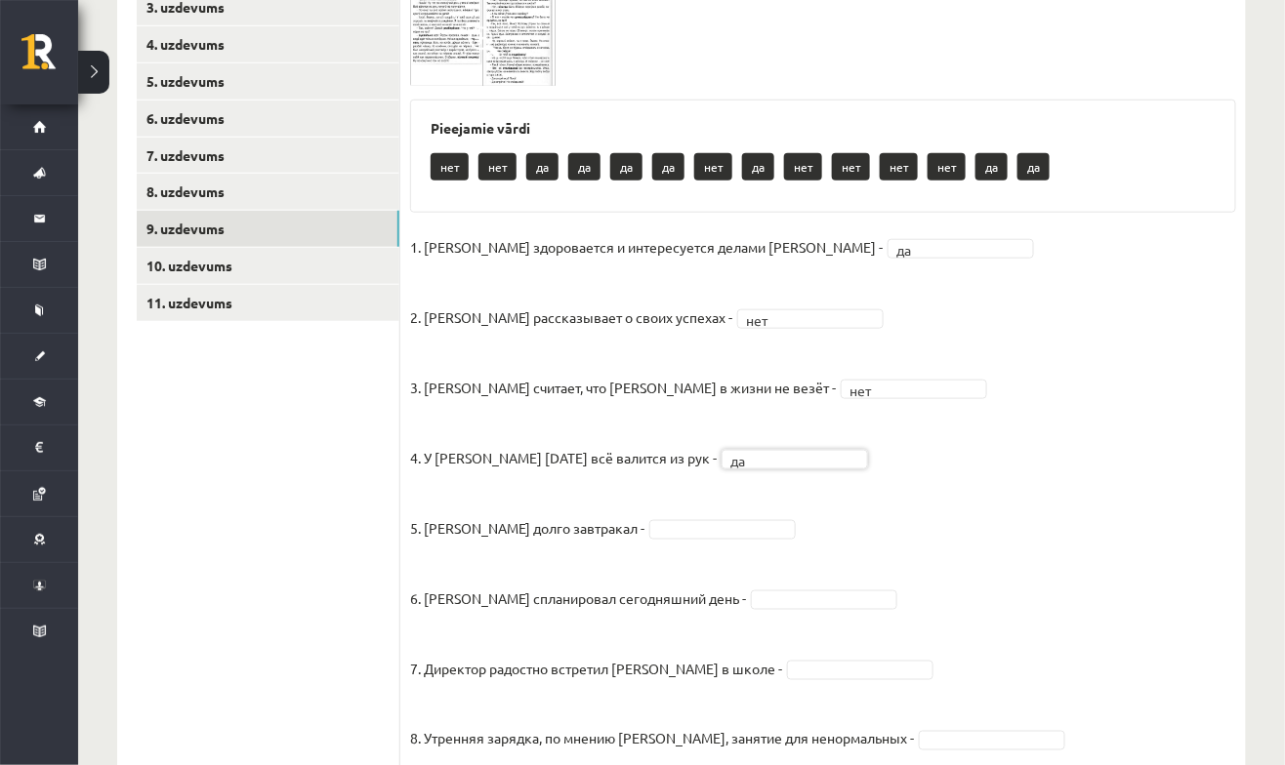
scroll to position [436, 0]
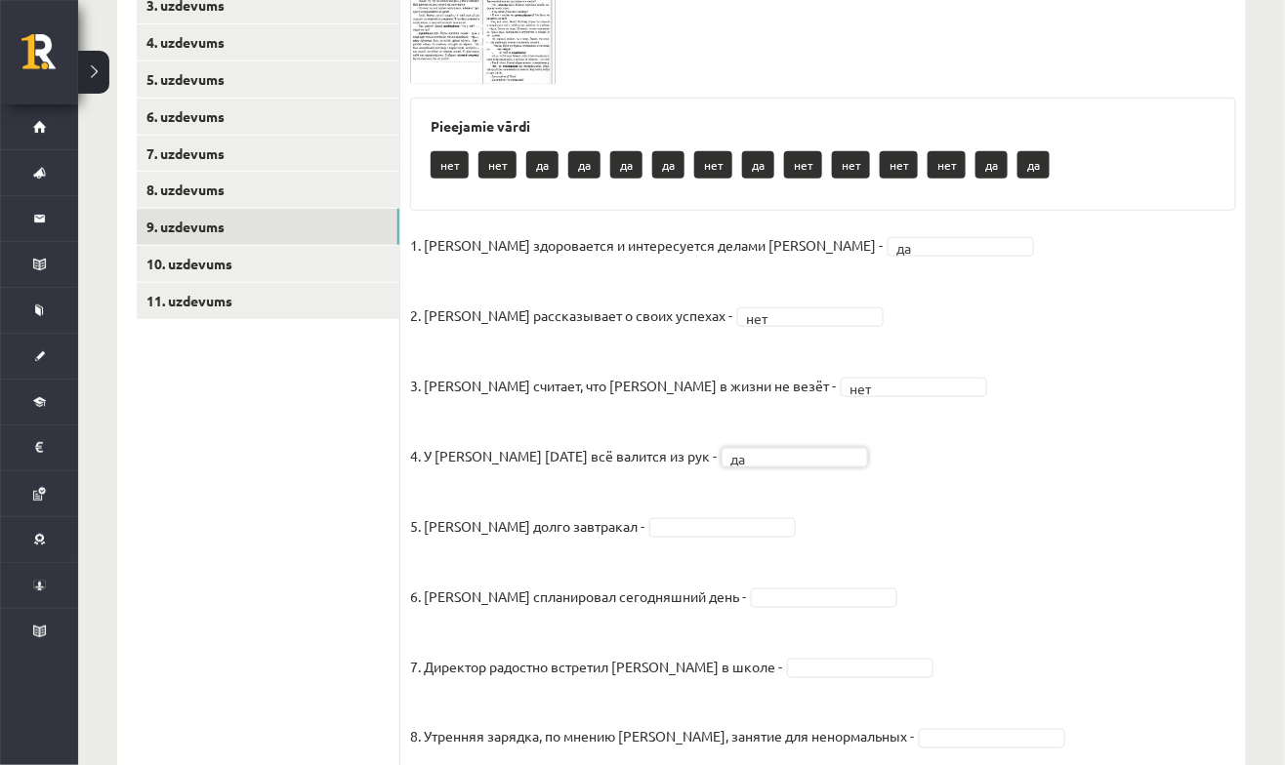
click at [504, 67] on img at bounding box center [483, 38] width 146 height 91
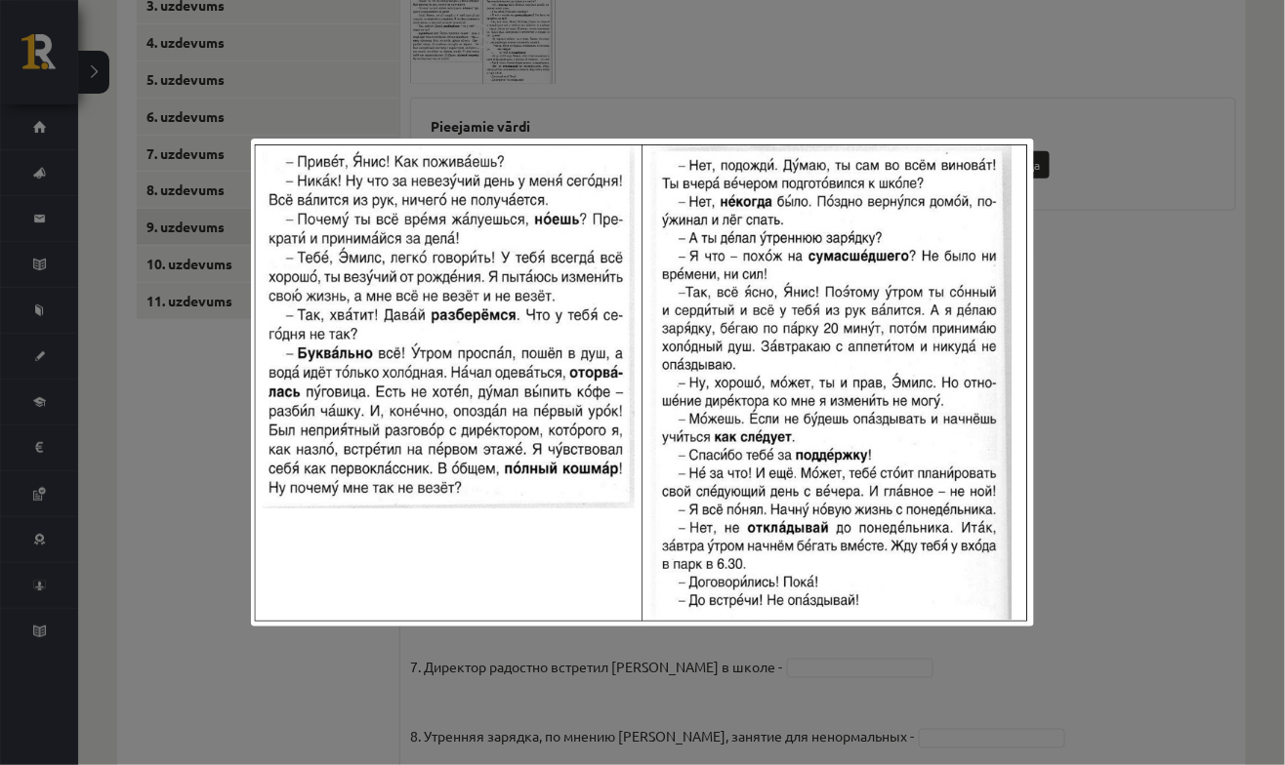
click at [1145, 484] on div at bounding box center [642, 382] width 1285 height 765
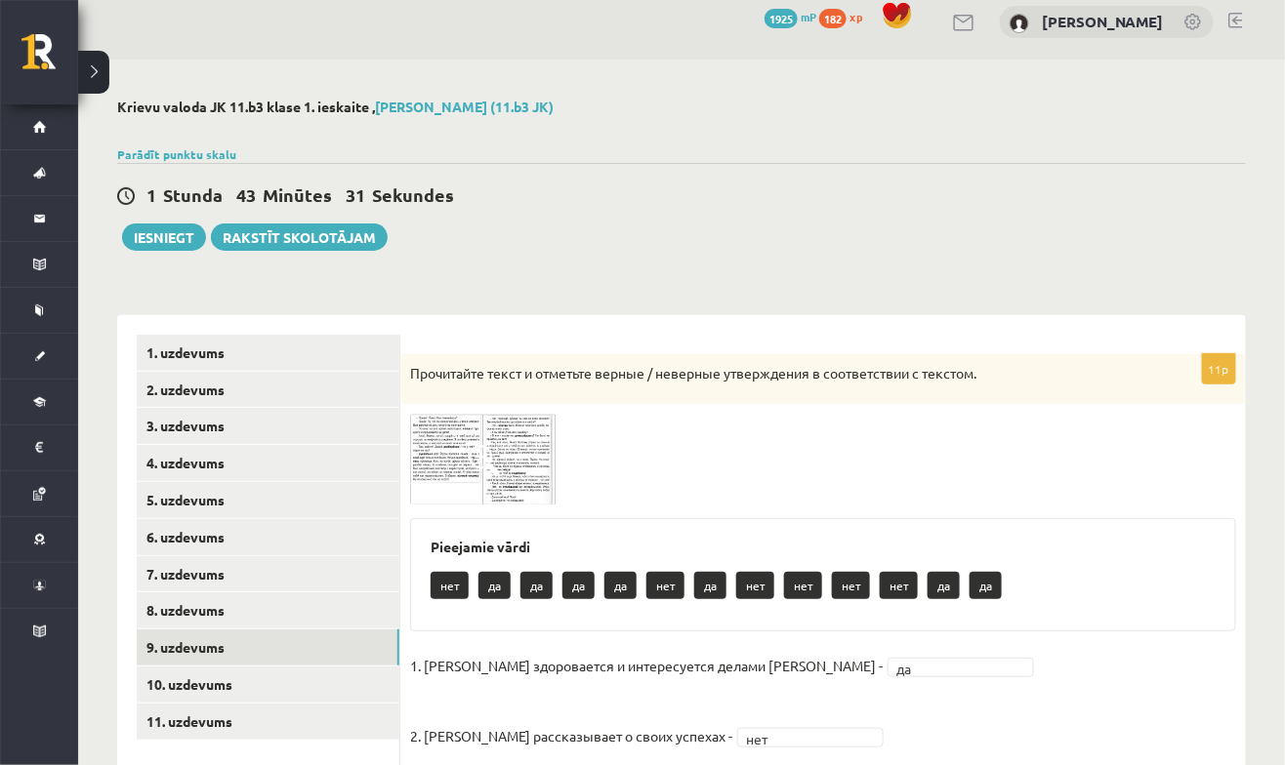
scroll to position [0, 0]
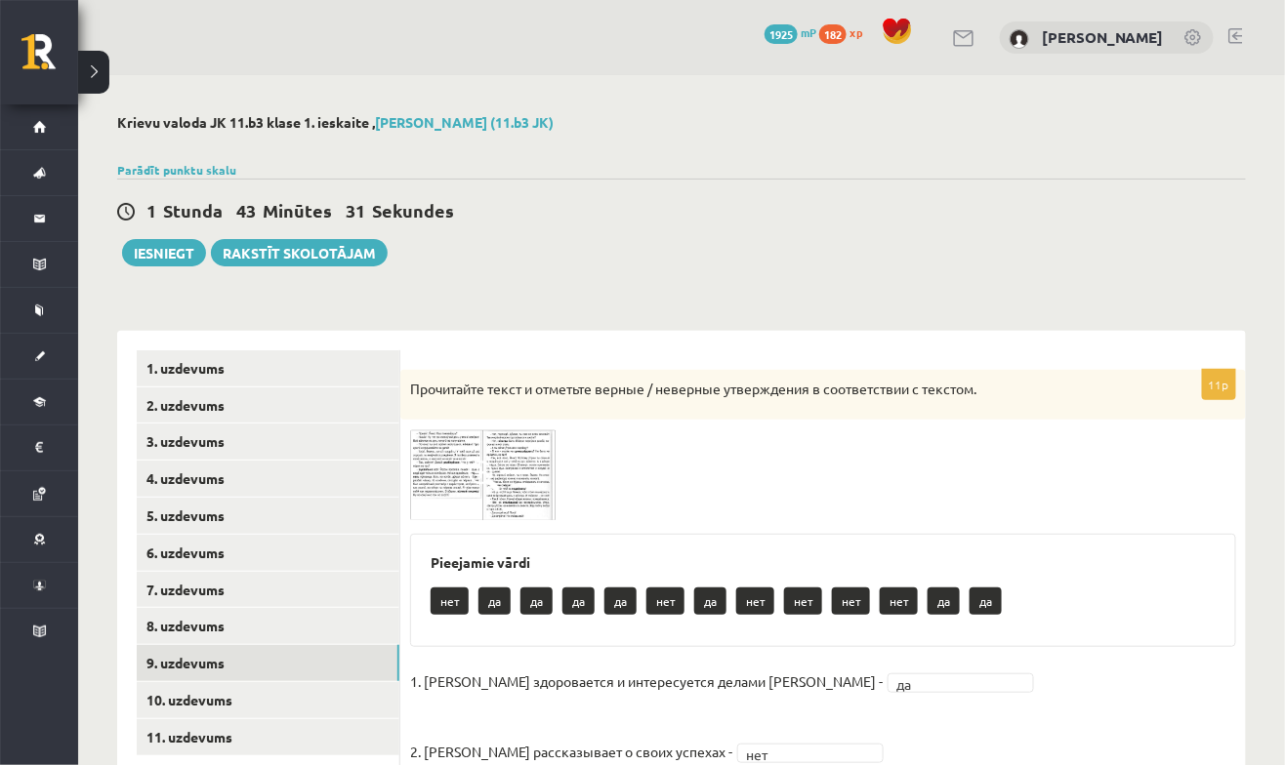
click at [449, 472] on img at bounding box center [483, 475] width 146 height 91
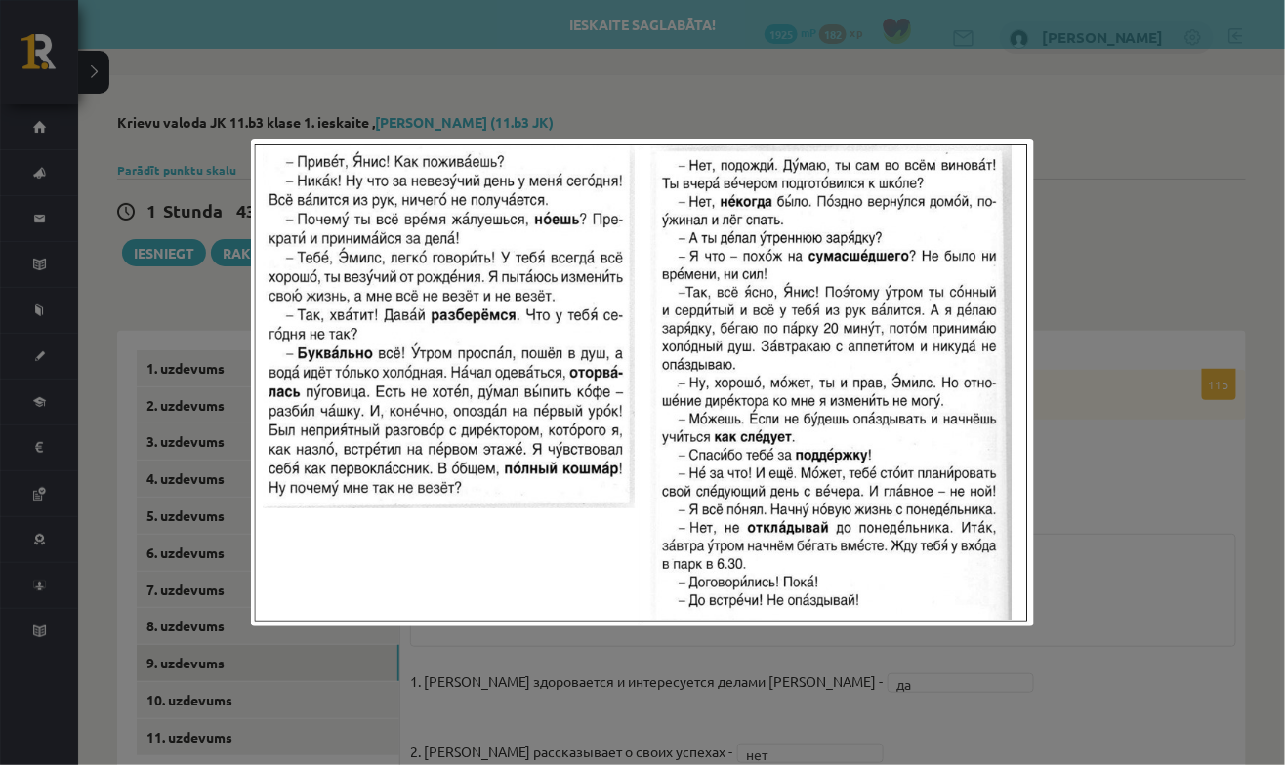
click at [1076, 435] on div at bounding box center [642, 382] width 1285 height 765
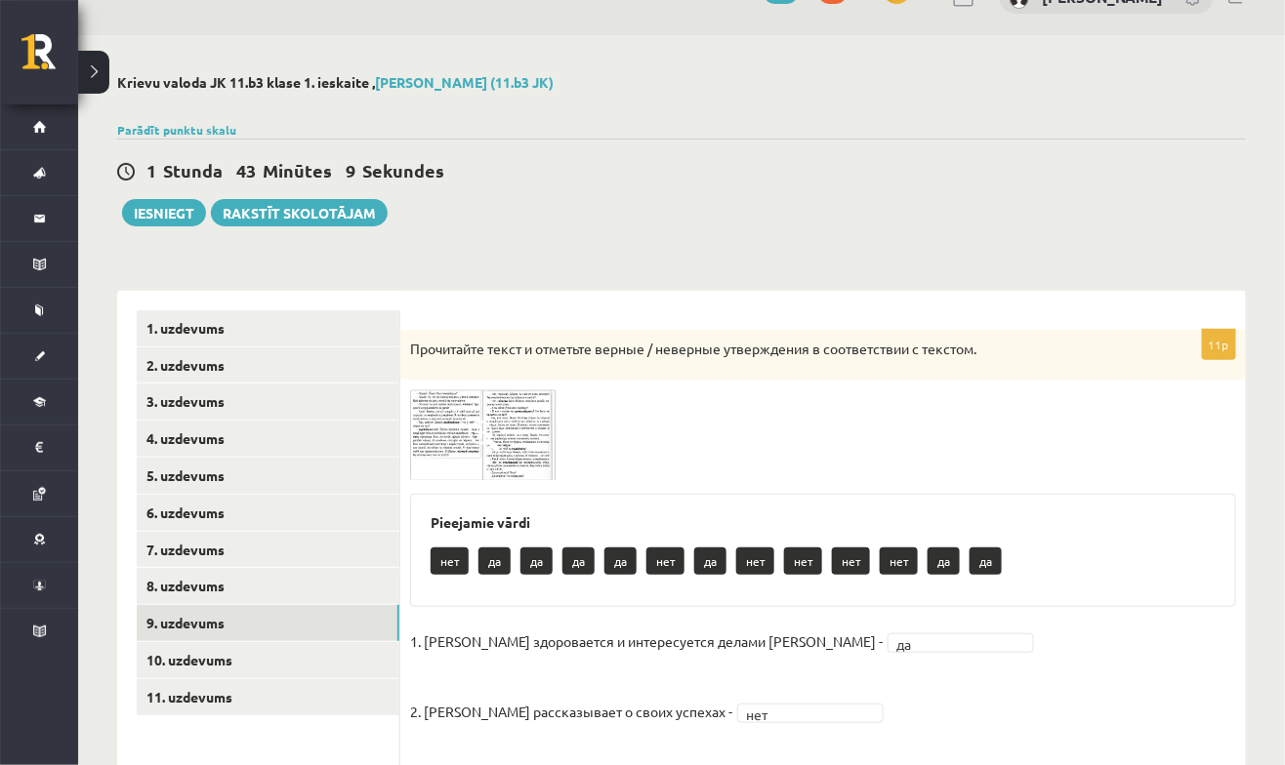
scroll to position [8, 0]
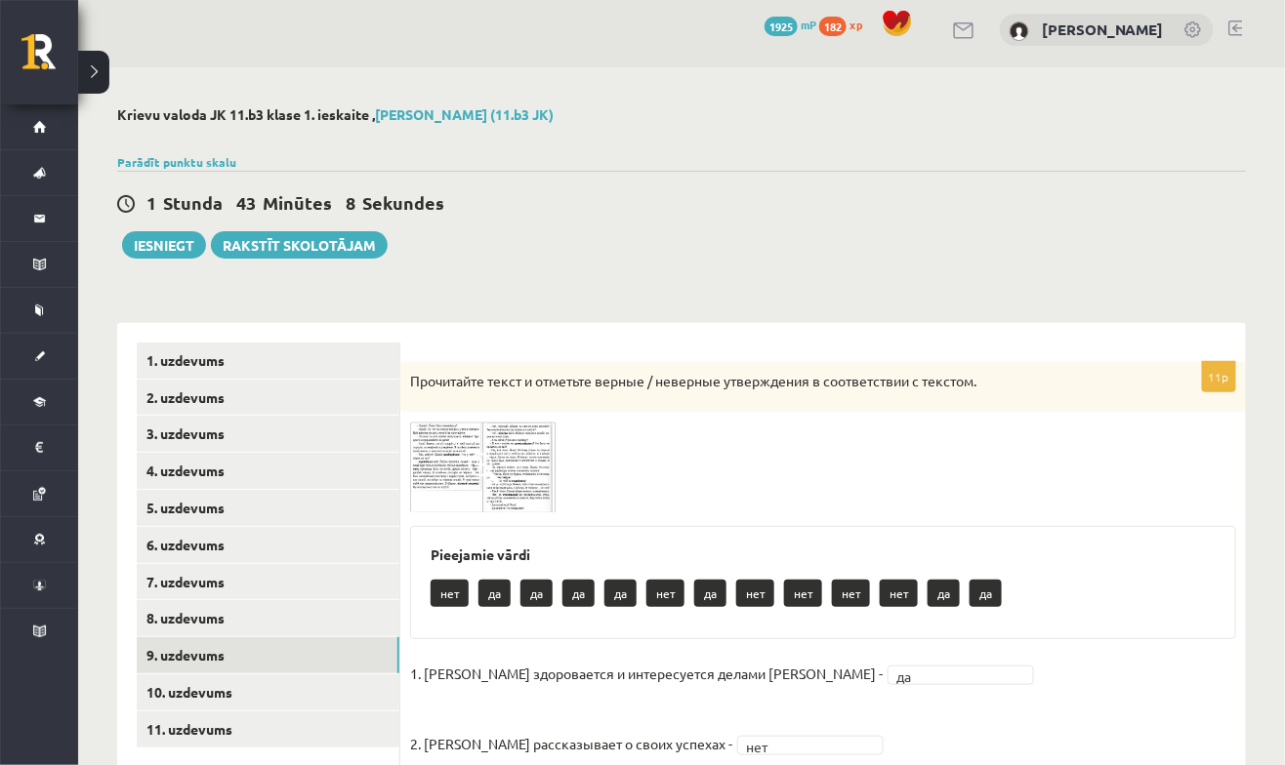
click at [487, 484] on img at bounding box center [483, 467] width 146 height 91
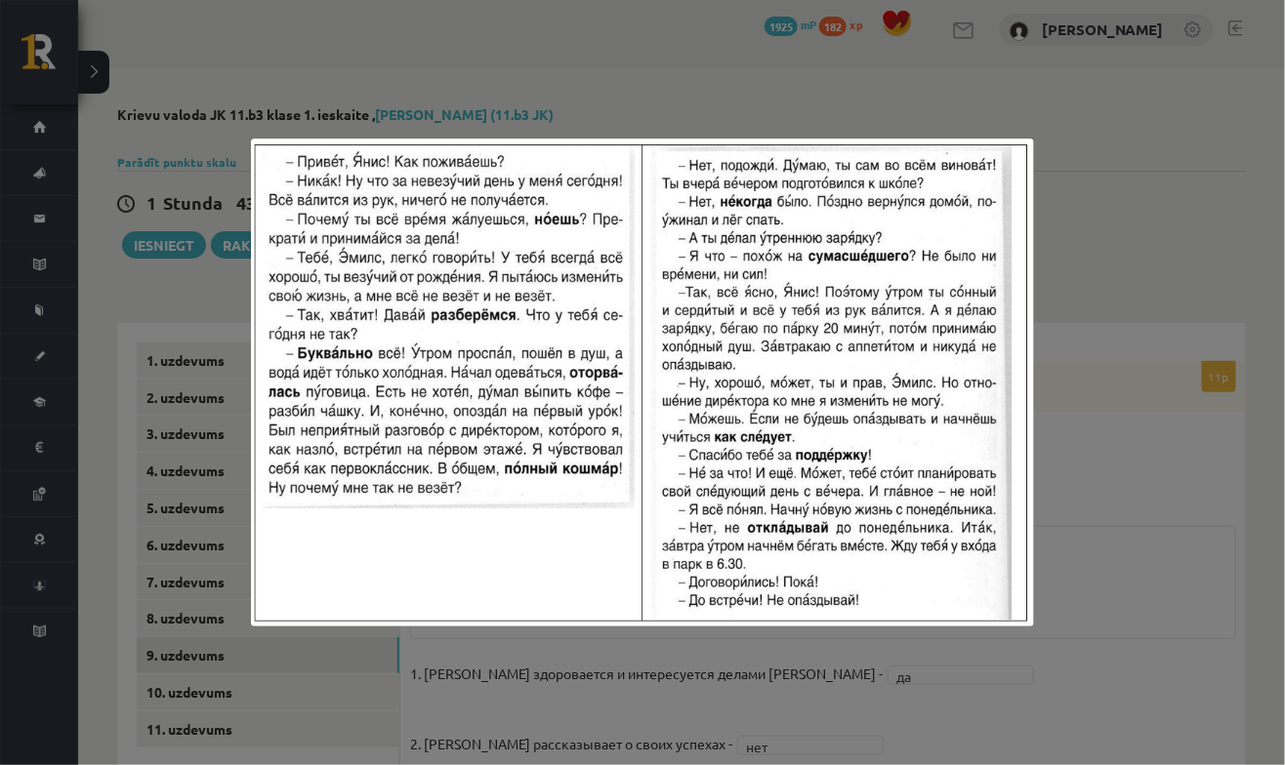
click at [1125, 418] on div at bounding box center [642, 382] width 1285 height 765
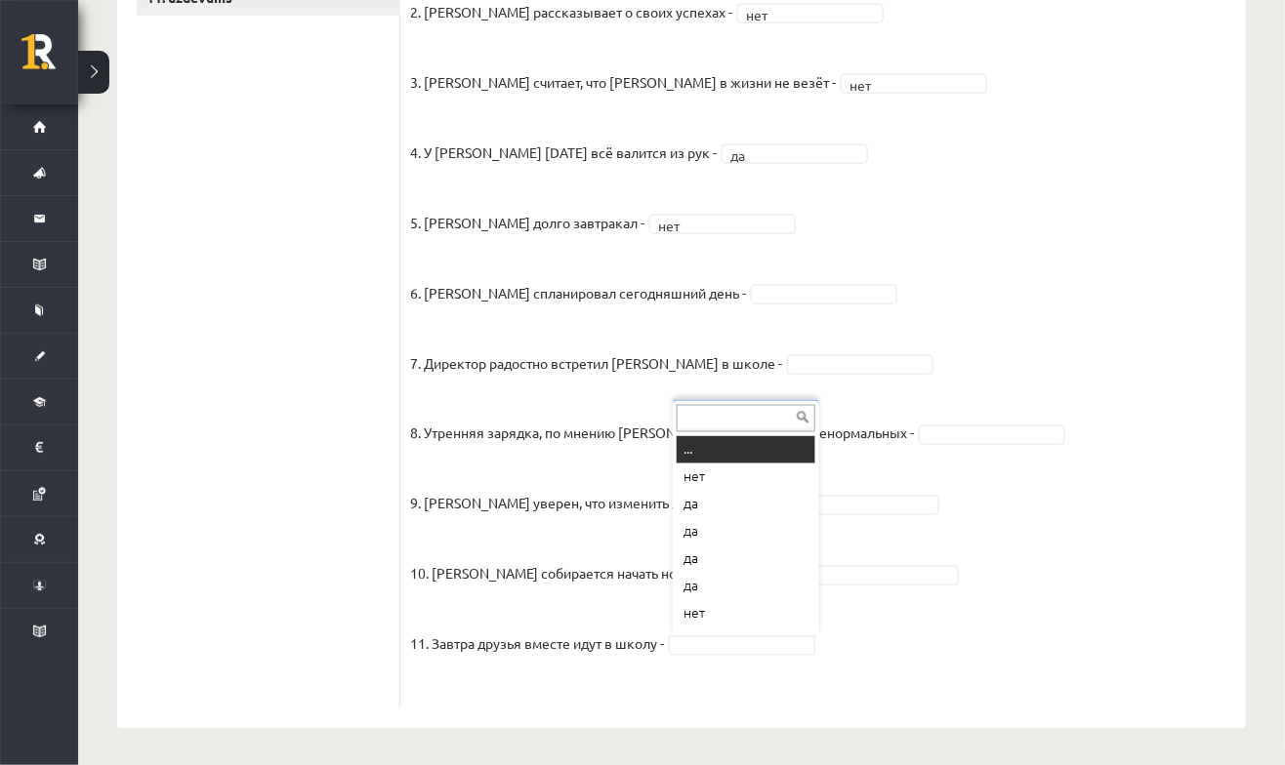
scroll to position [23, 0]
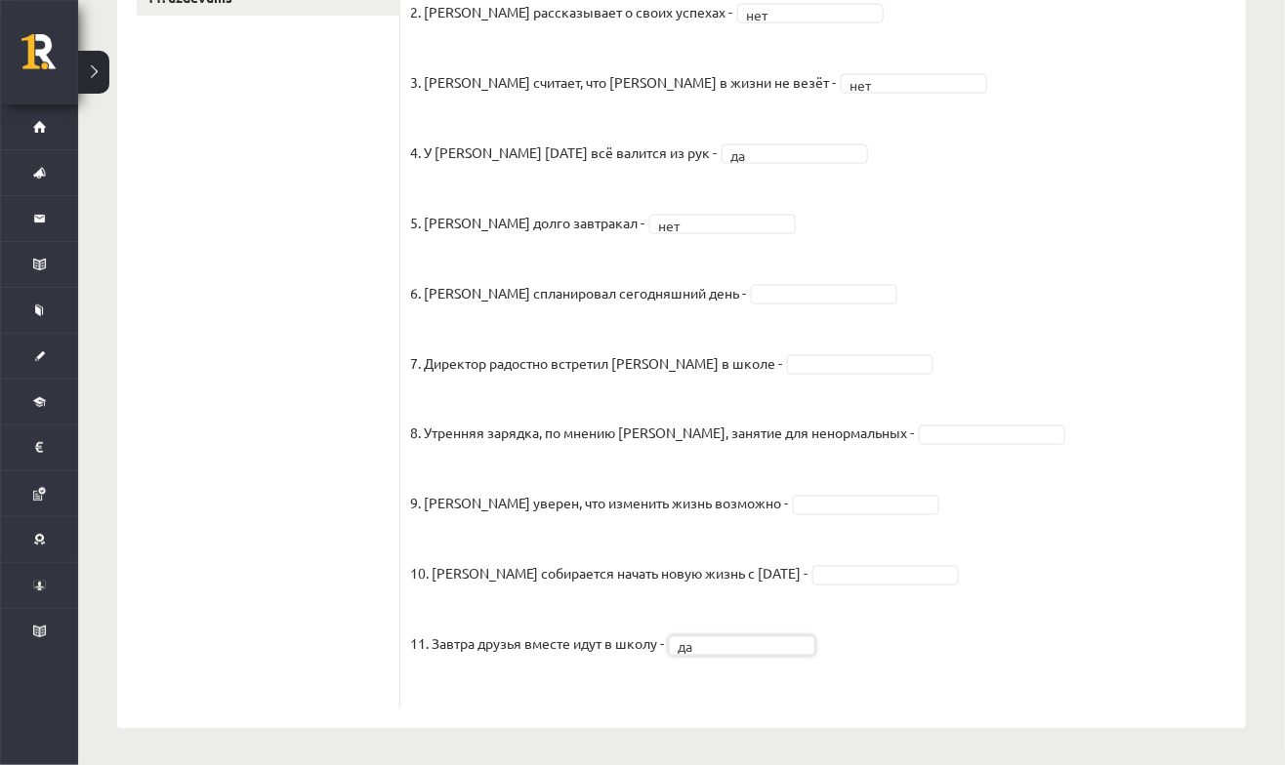
click at [1054, 379] on fieldset "1. Эмилс здоровается и интересуется делами Яниса - да ** 2. Янис рассказывает о…" at bounding box center [823, 313] width 826 height 773
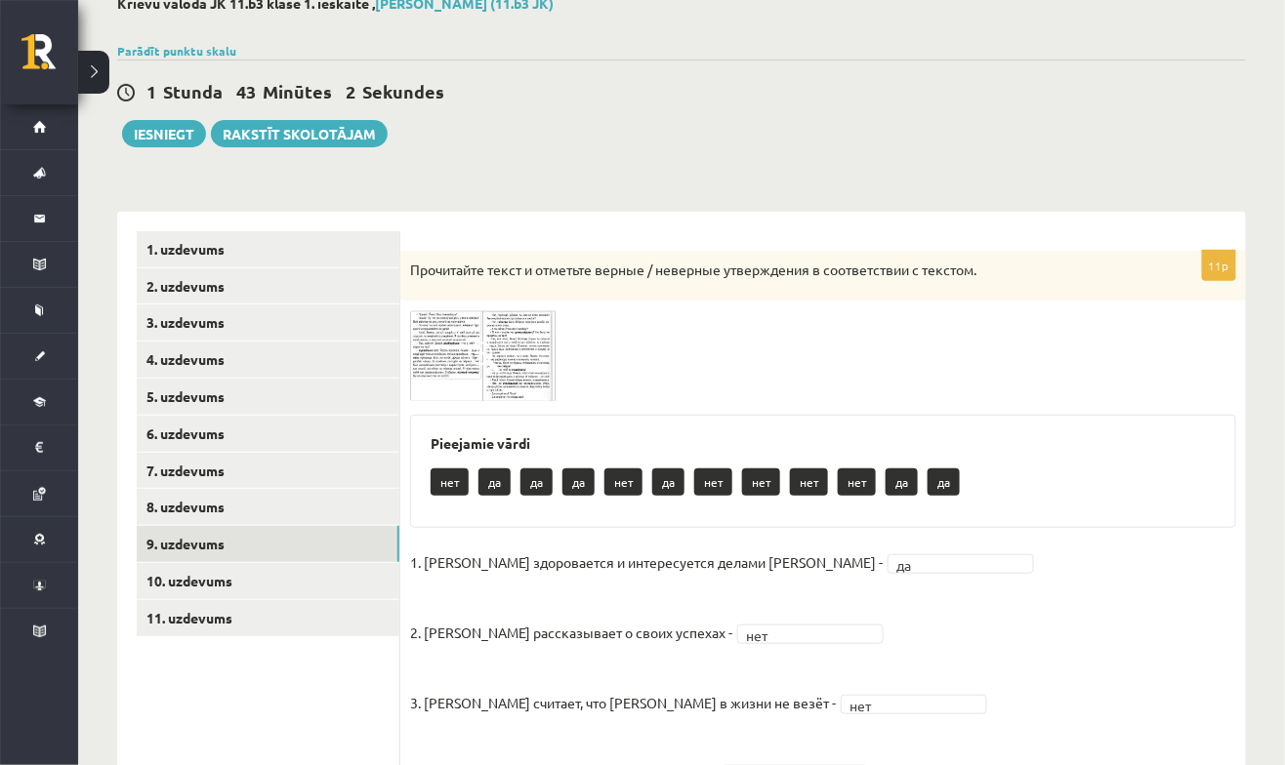
scroll to position [0, 0]
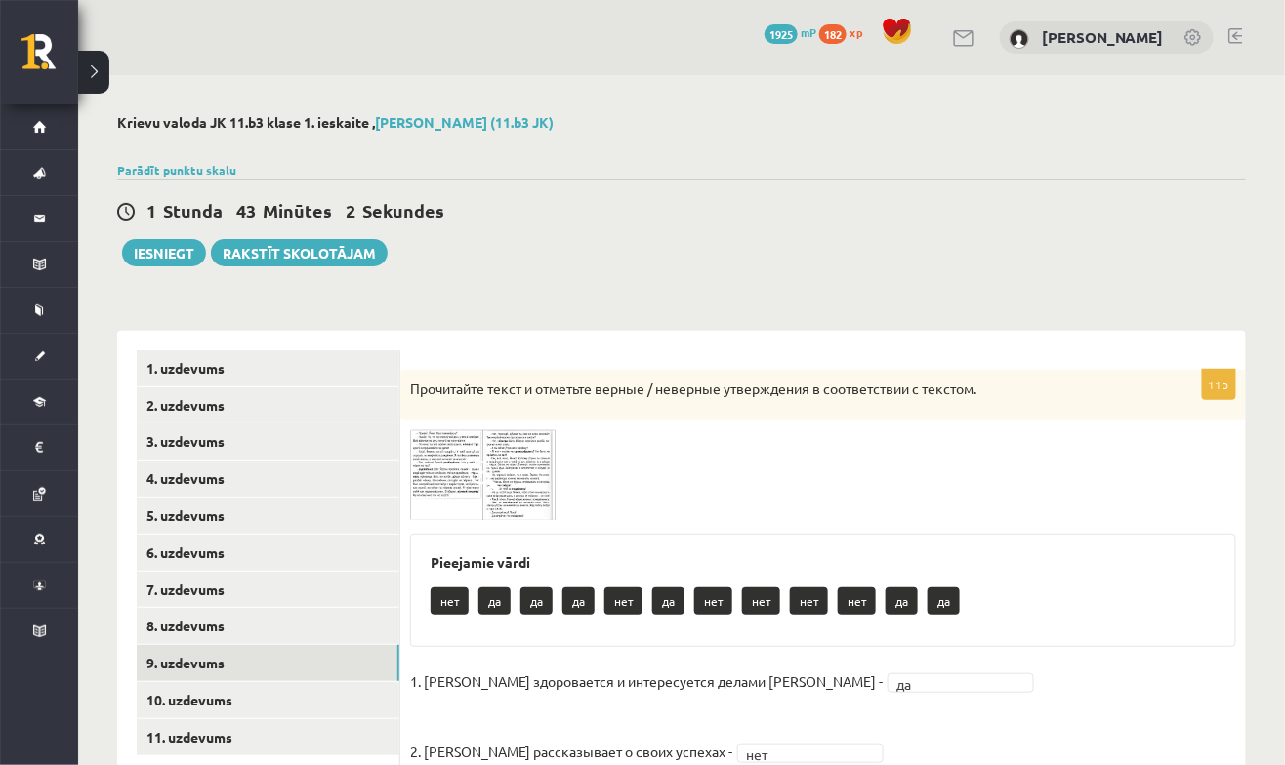
click at [508, 489] on img at bounding box center [483, 475] width 146 height 91
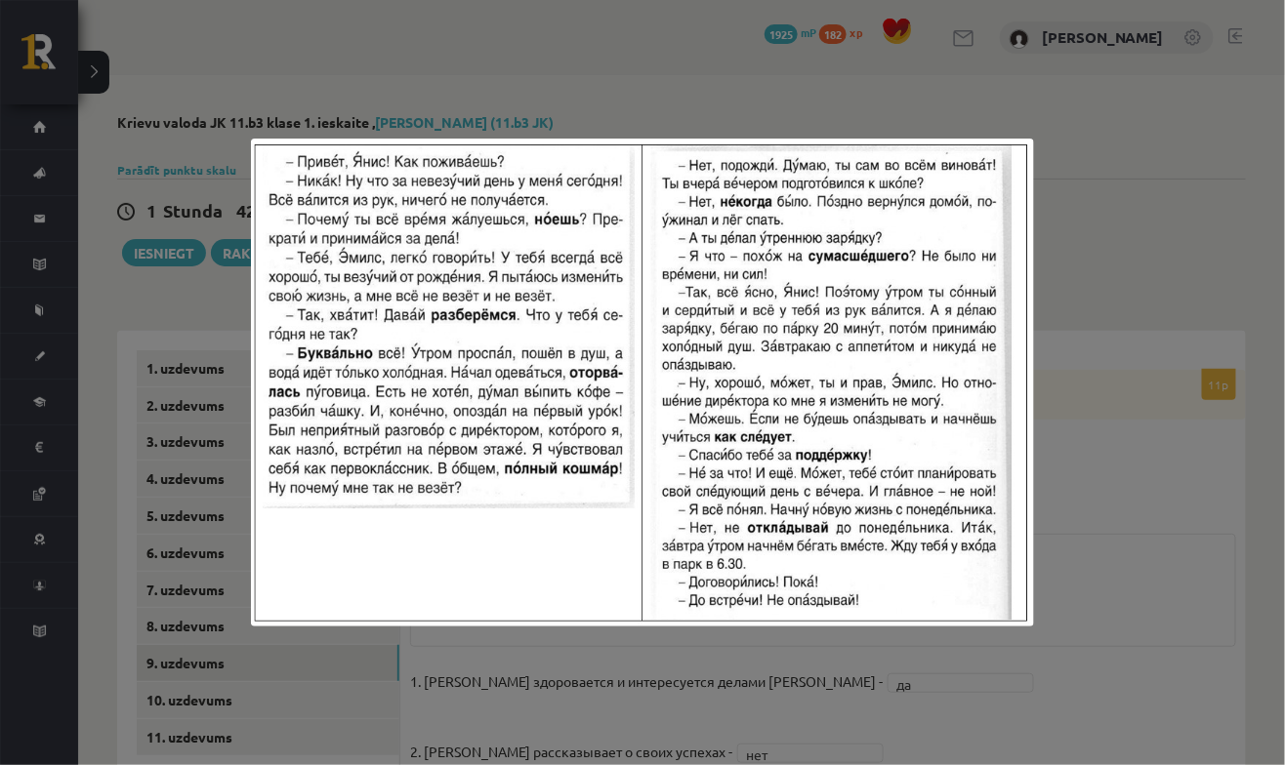
click at [1058, 418] on div at bounding box center [642, 382] width 1285 height 765
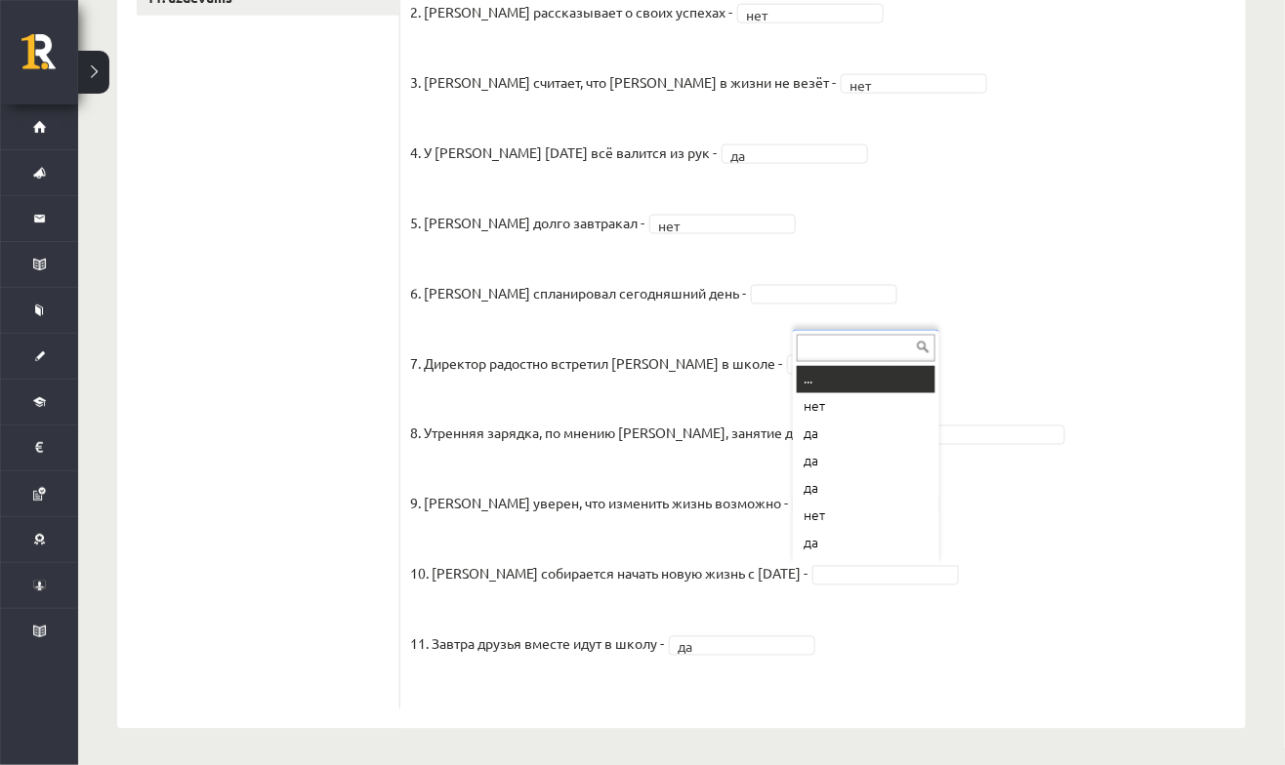
scroll to position [23, 0]
click at [1047, 296] on fieldset "1. Эмилс здоровается и интересуется делами Яниса - да ** 2. Янис рассказывает о…" at bounding box center [823, 313] width 826 height 773
click at [1048, 402] on fieldset "1. Эмилс здоровается и интересуется делами Яниса - да ** 2. Янис рассказывает о…" at bounding box center [823, 313] width 826 height 773
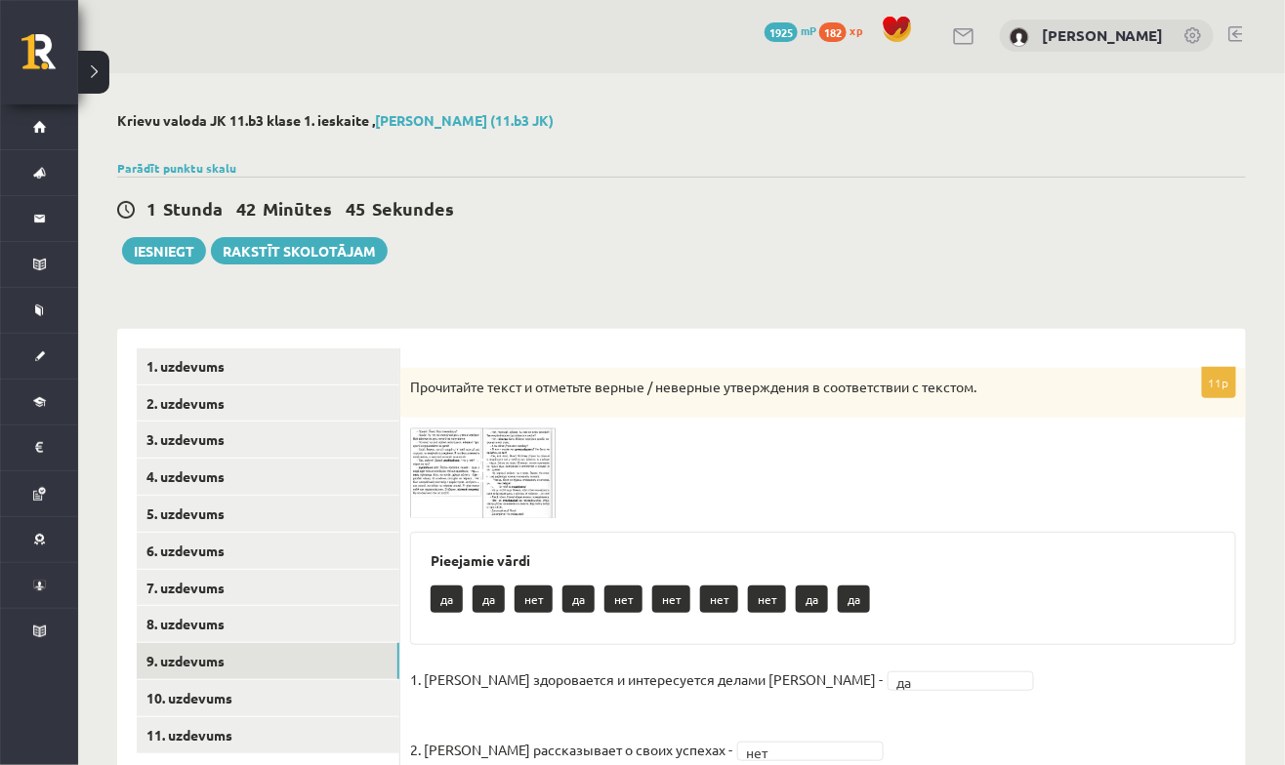
scroll to position [0, 0]
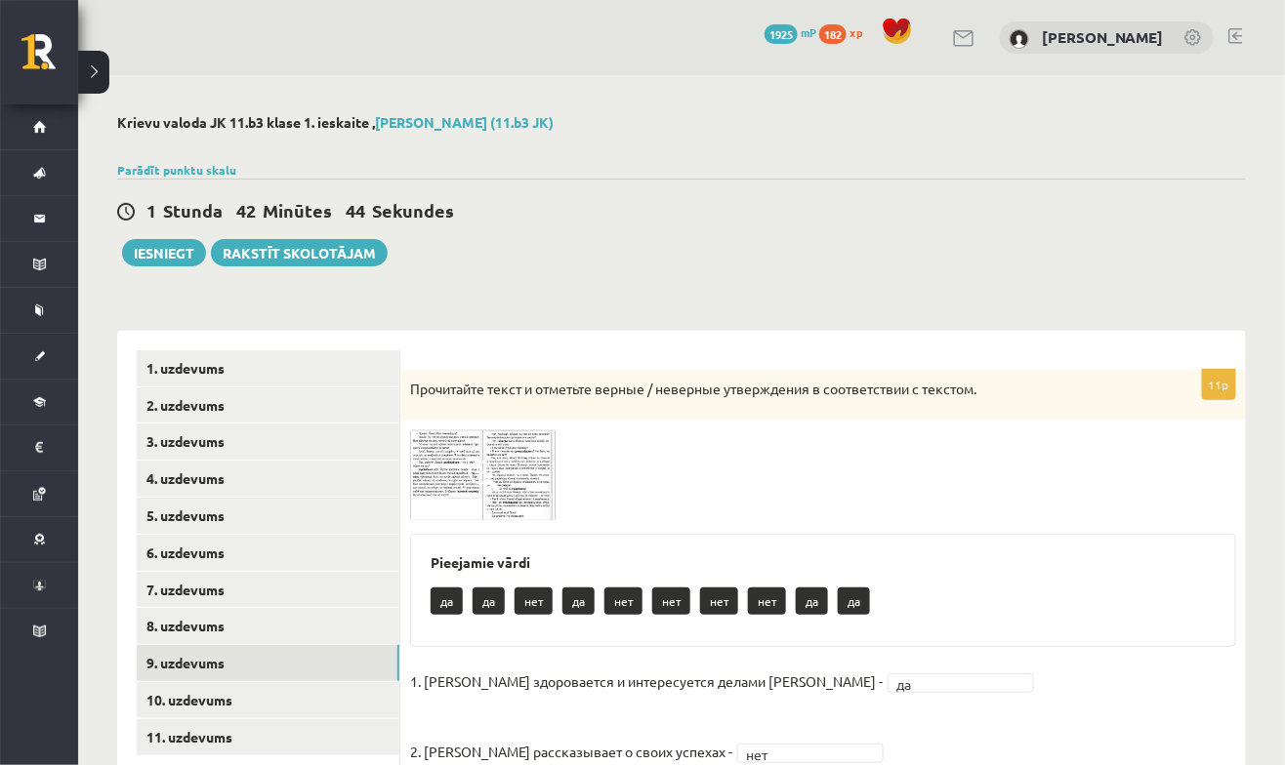
click at [502, 495] on img at bounding box center [483, 475] width 146 height 91
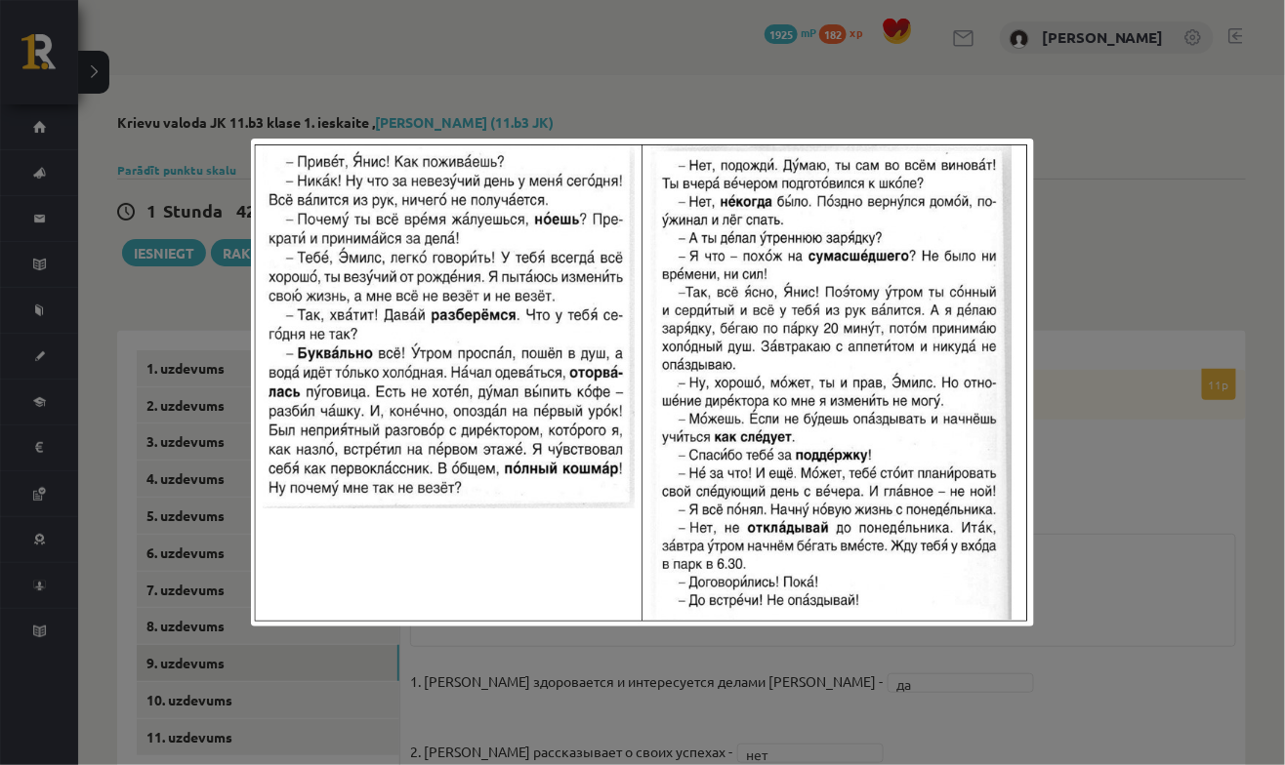
click at [1114, 443] on div at bounding box center [642, 382] width 1285 height 765
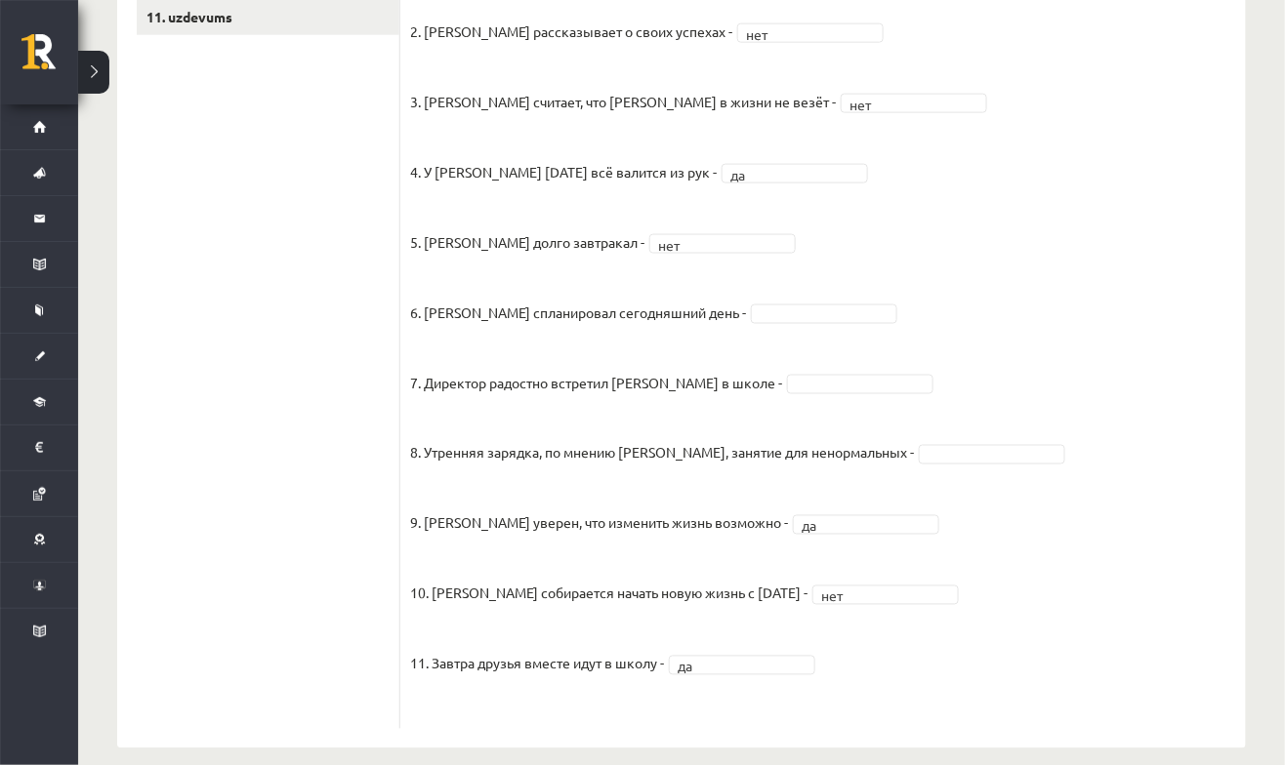
scroll to position [740, 0]
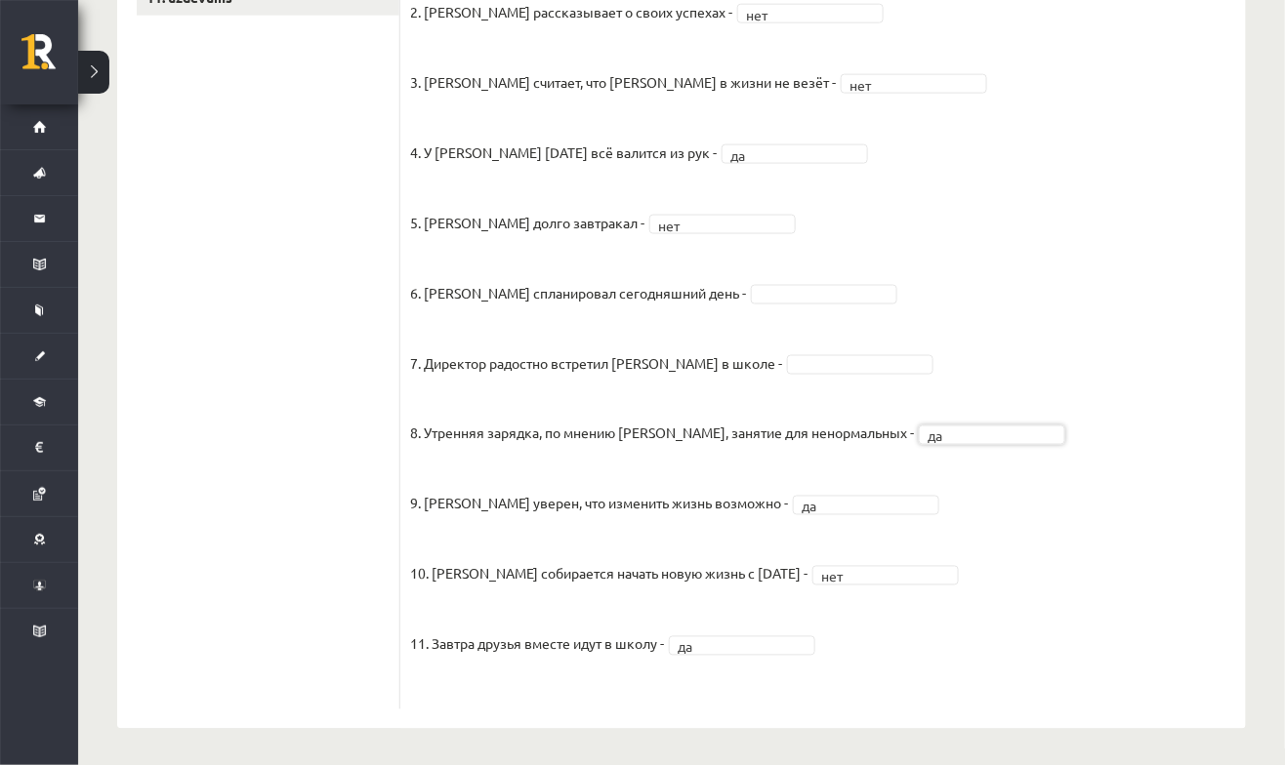
click at [1054, 178] on fieldset "1. Эмилс здоровается и интересуется делами Яниса - да ** 2. Янис рассказывает о…" at bounding box center [823, 313] width 826 height 773
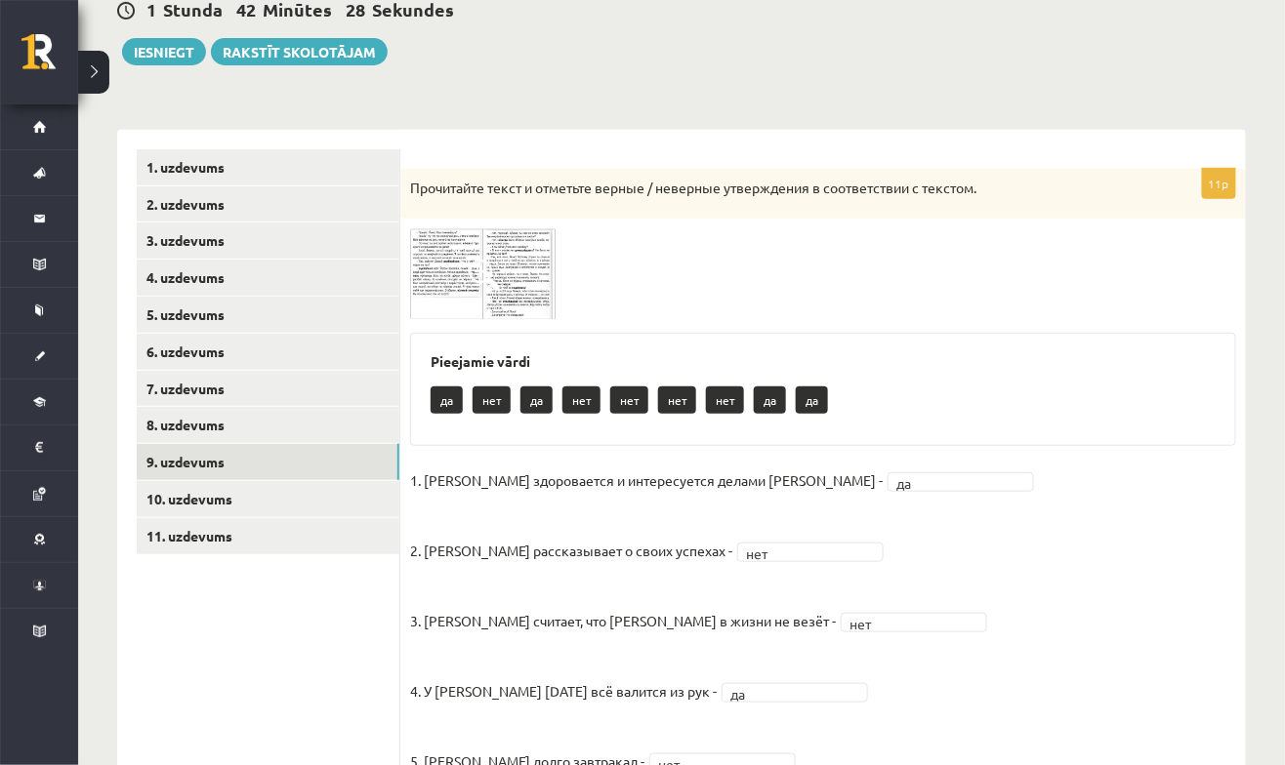
scroll to position [193, 0]
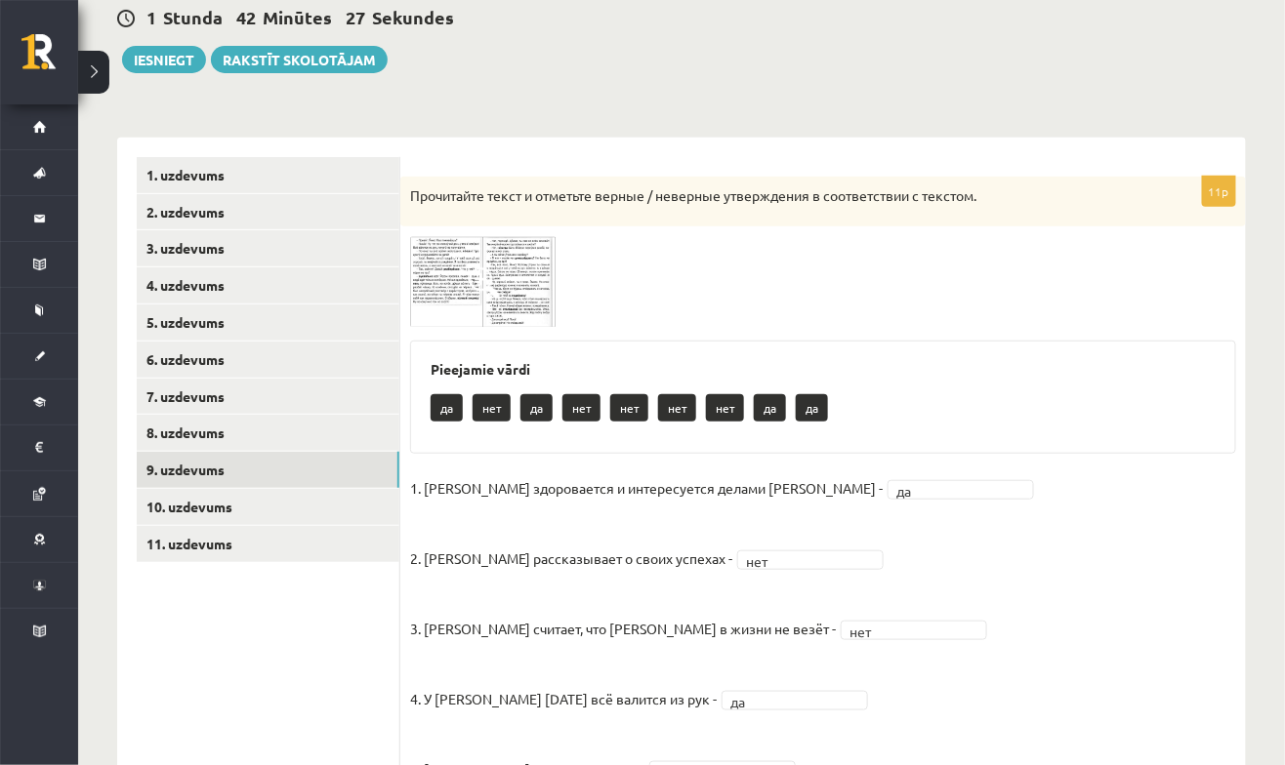
click at [498, 314] on img at bounding box center [483, 281] width 146 height 91
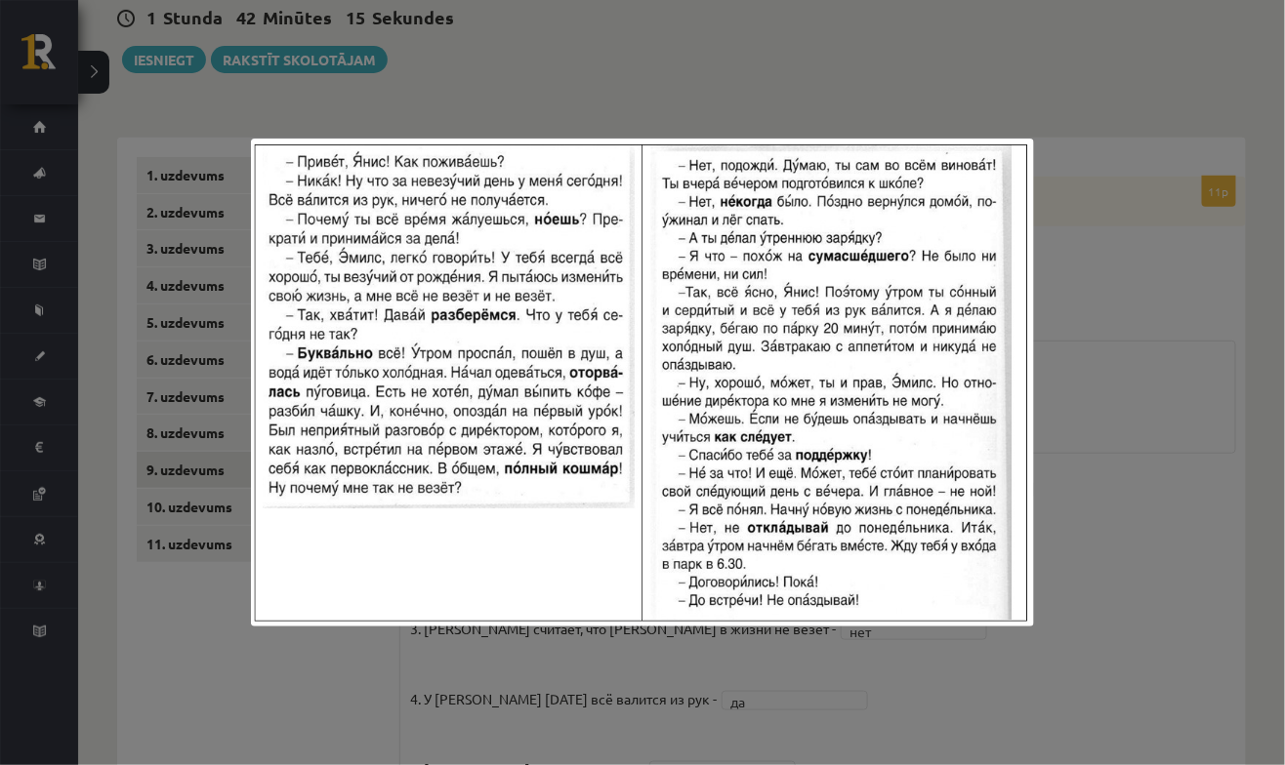
click at [1126, 466] on div at bounding box center [642, 382] width 1285 height 765
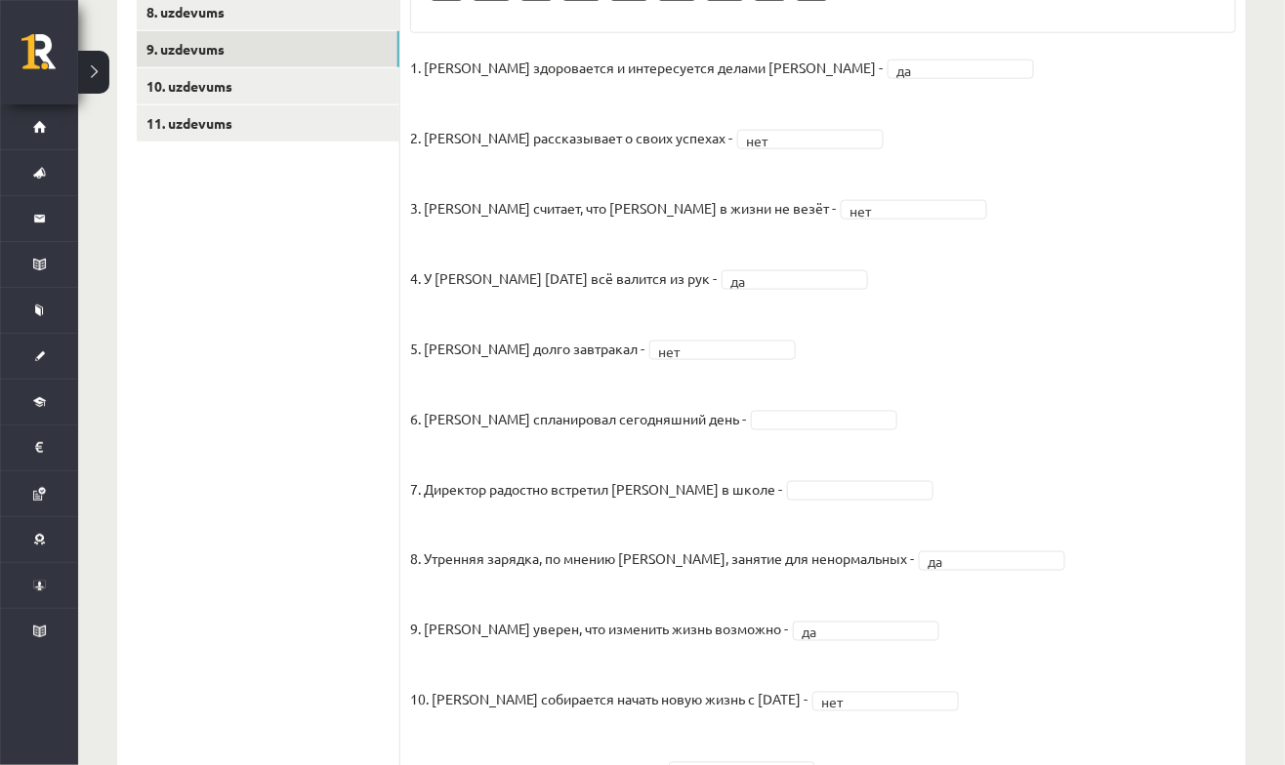
scroll to position [617, 0]
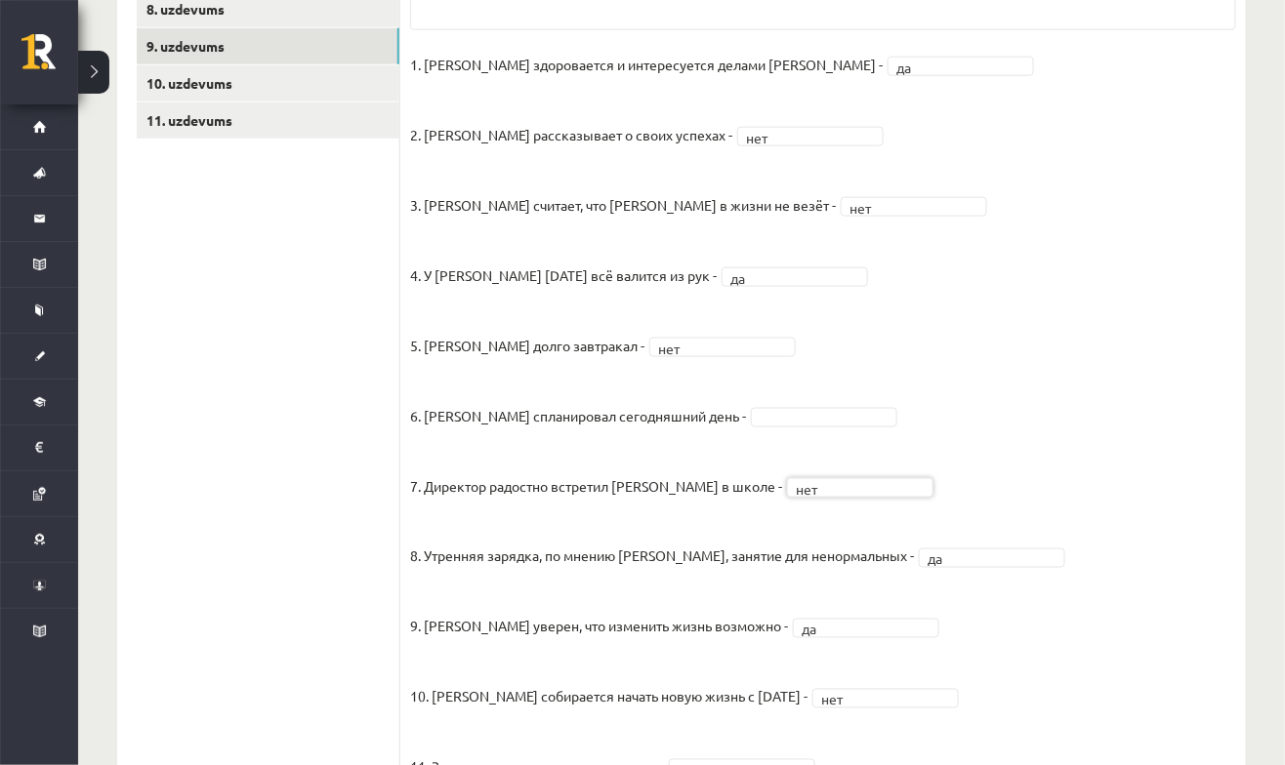
click at [983, 267] on fieldset "1. Эмилс здоровается и интересуется делами Яниса - да ** 2. Янис рассказывает о…" at bounding box center [823, 436] width 826 height 773
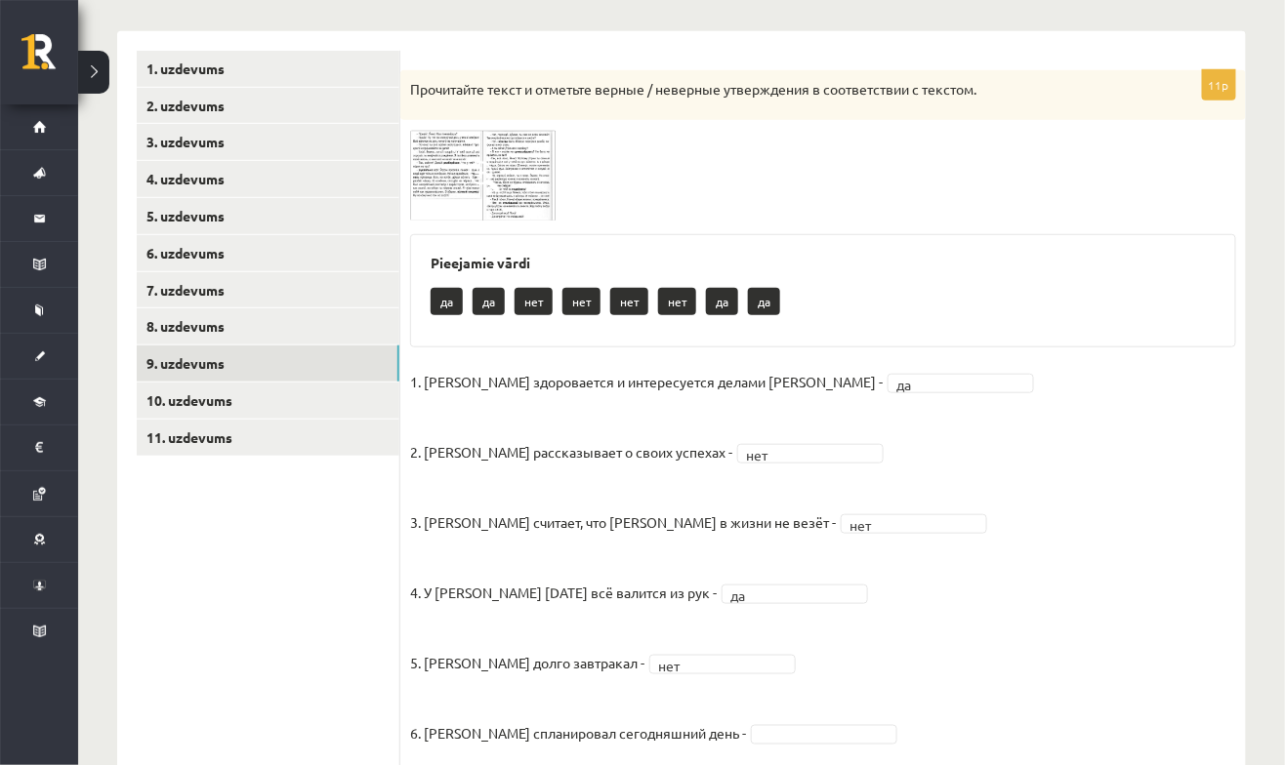
scroll to position [301, 0]
click at [468, 207] on img at bounding box center [483, 174] width 146 height 91
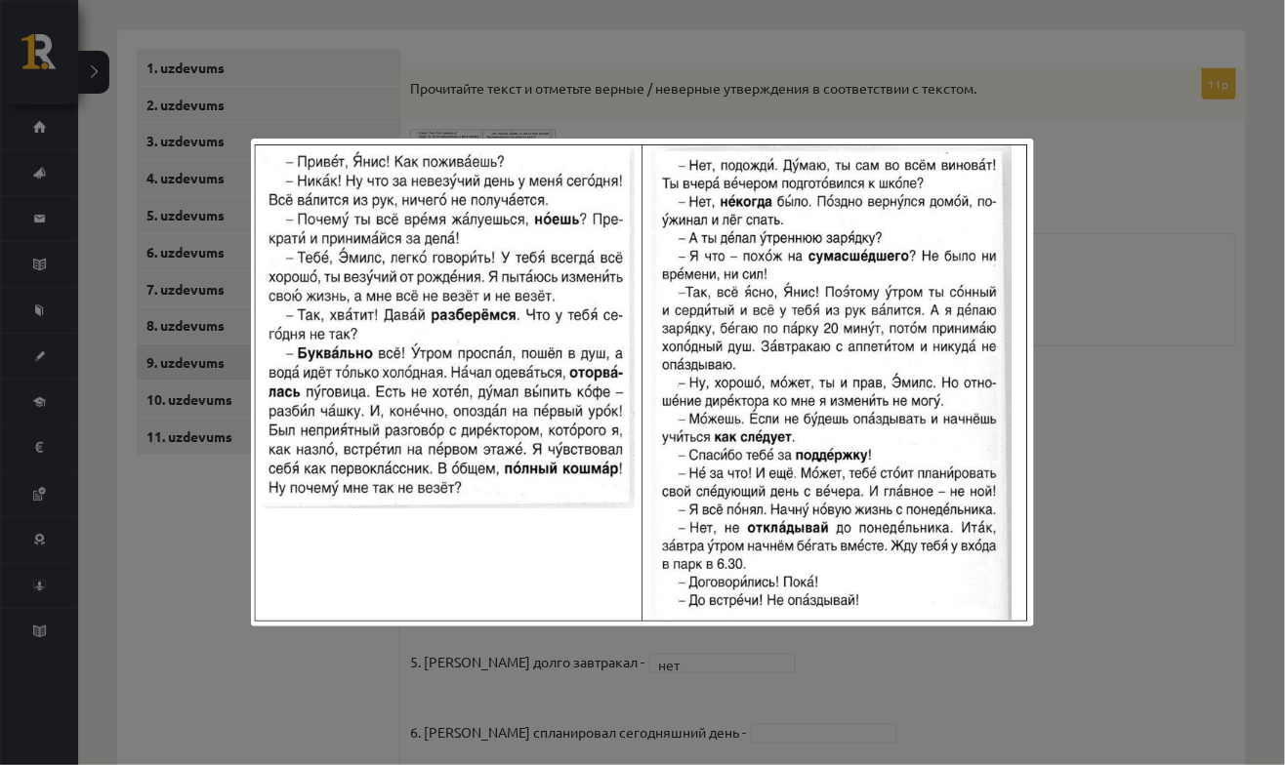
click at [1087, 475] on div at bounding box center [642, 382] width 1285 height 765
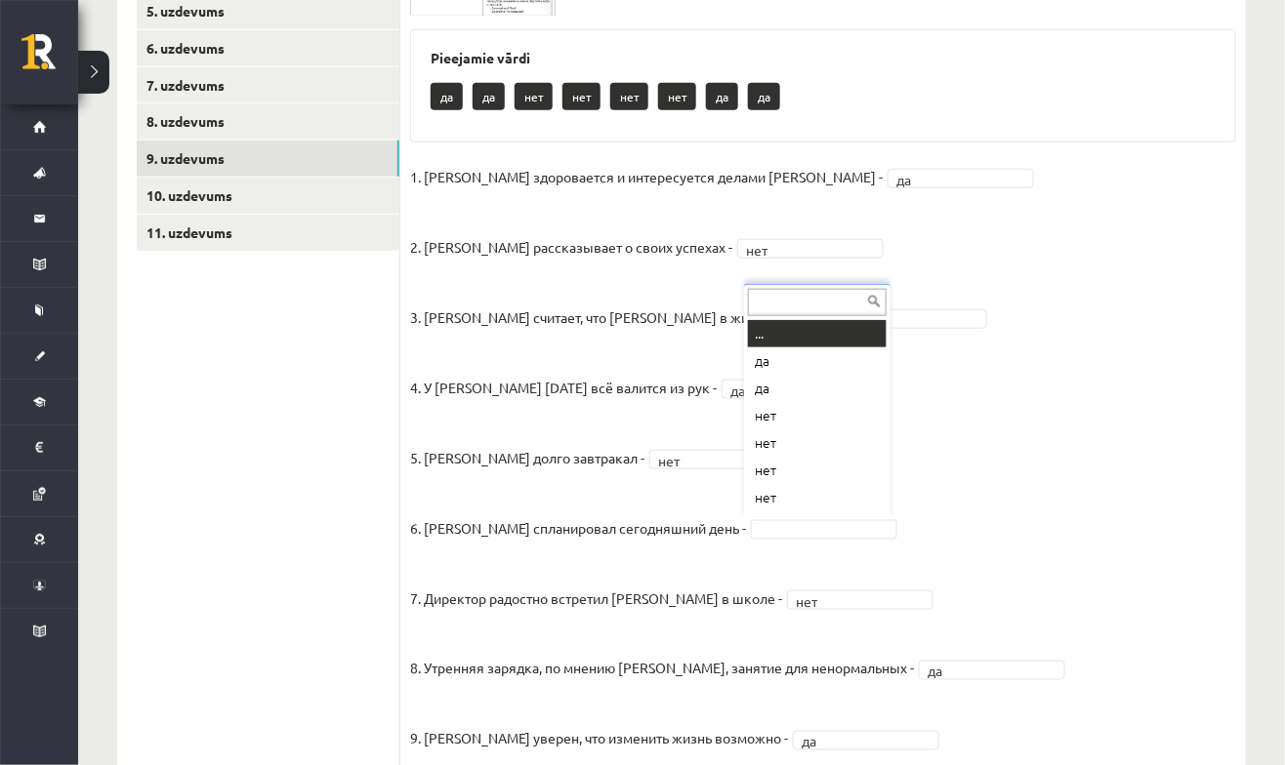
scroll to position [23, 0]
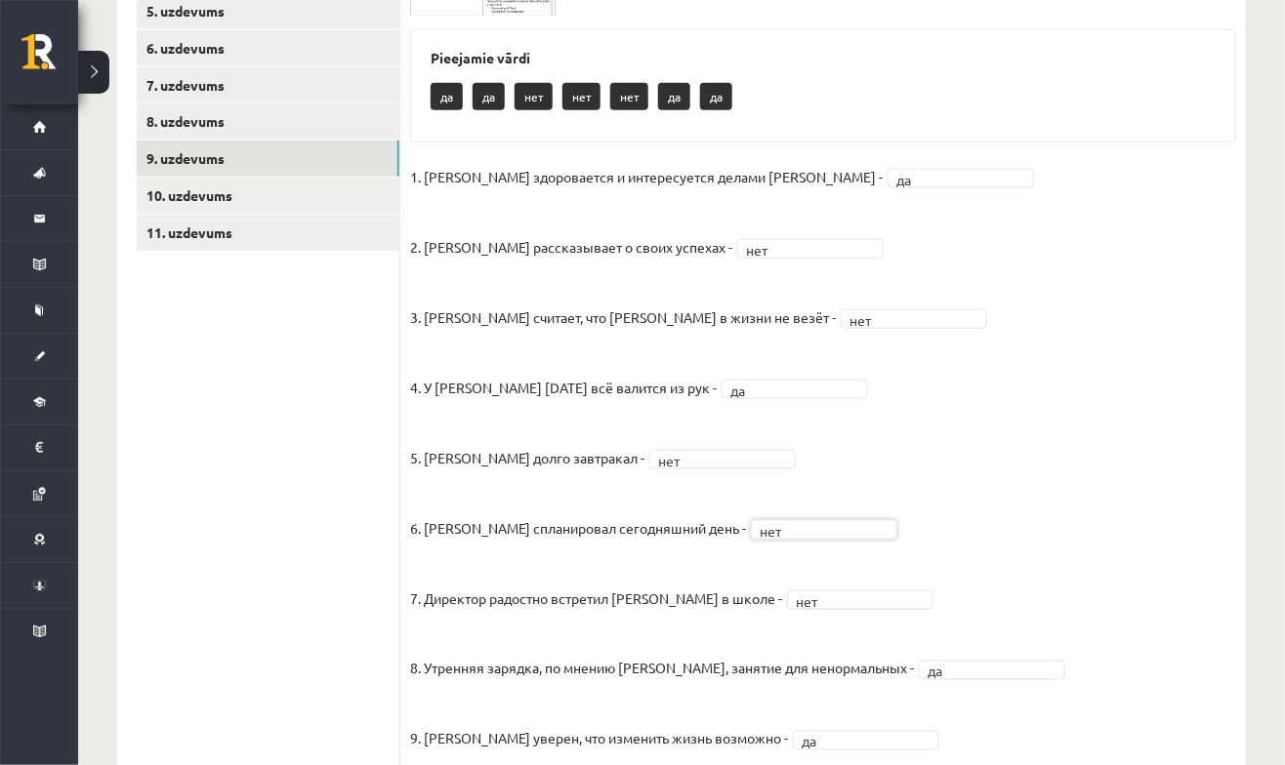
click at [1028, 251] on fieldset "1. Эмилс здоровается и интересуется делами Яниса - да ** 2. Янис рассказывает о…" at bounding box center [823, 548] width 826 height 773
click at [168, 156] on link "9. uzdevums" at bounding box center [268, 159] width 263 height 36
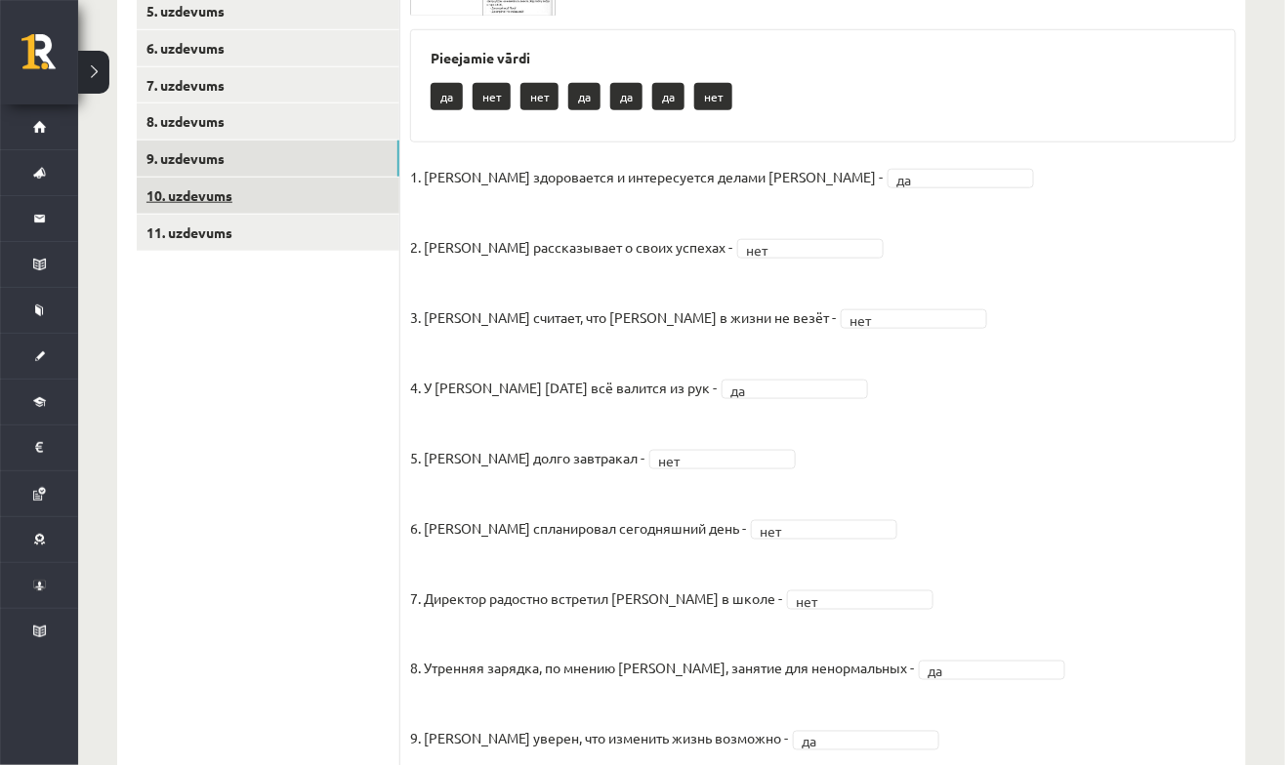
click at [176, 200] on link "10. uzdevums" at bounding box center [268, 196] width 263 height 36
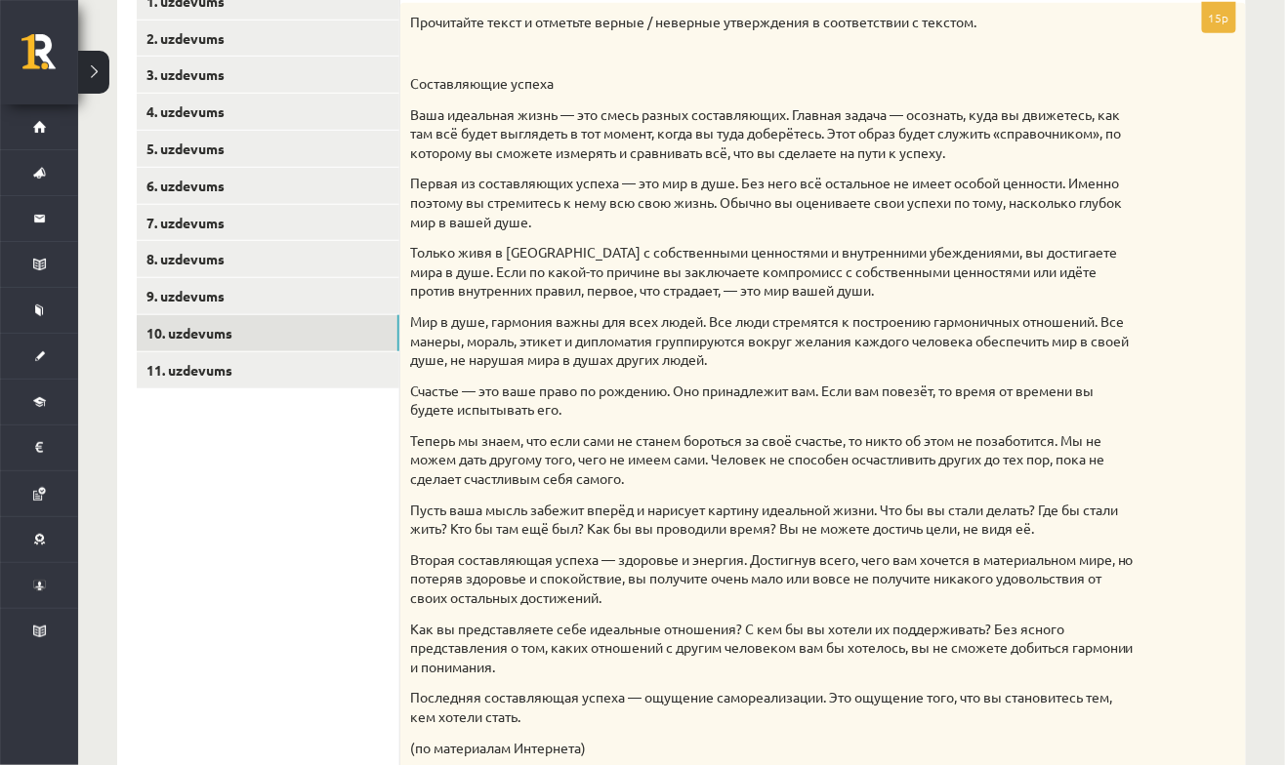
scroll to position [365, 0]
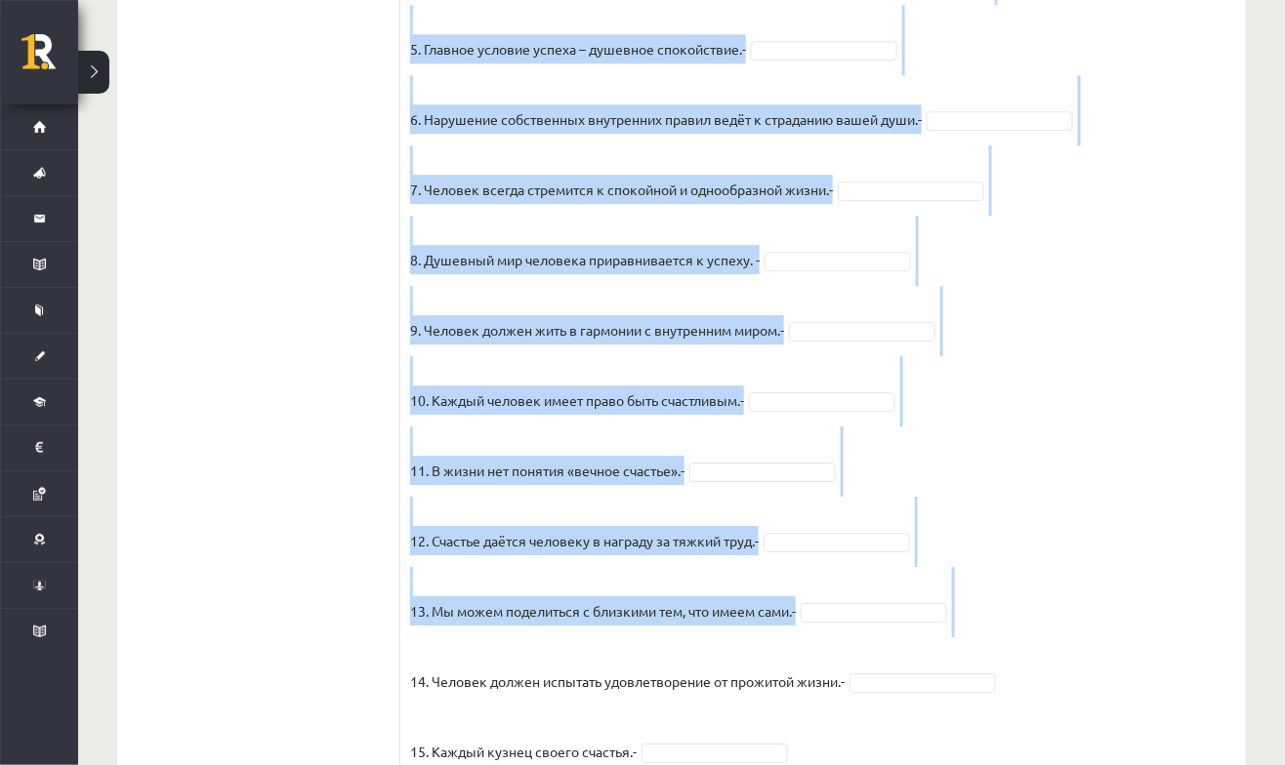
scroll to position [1654, 0]
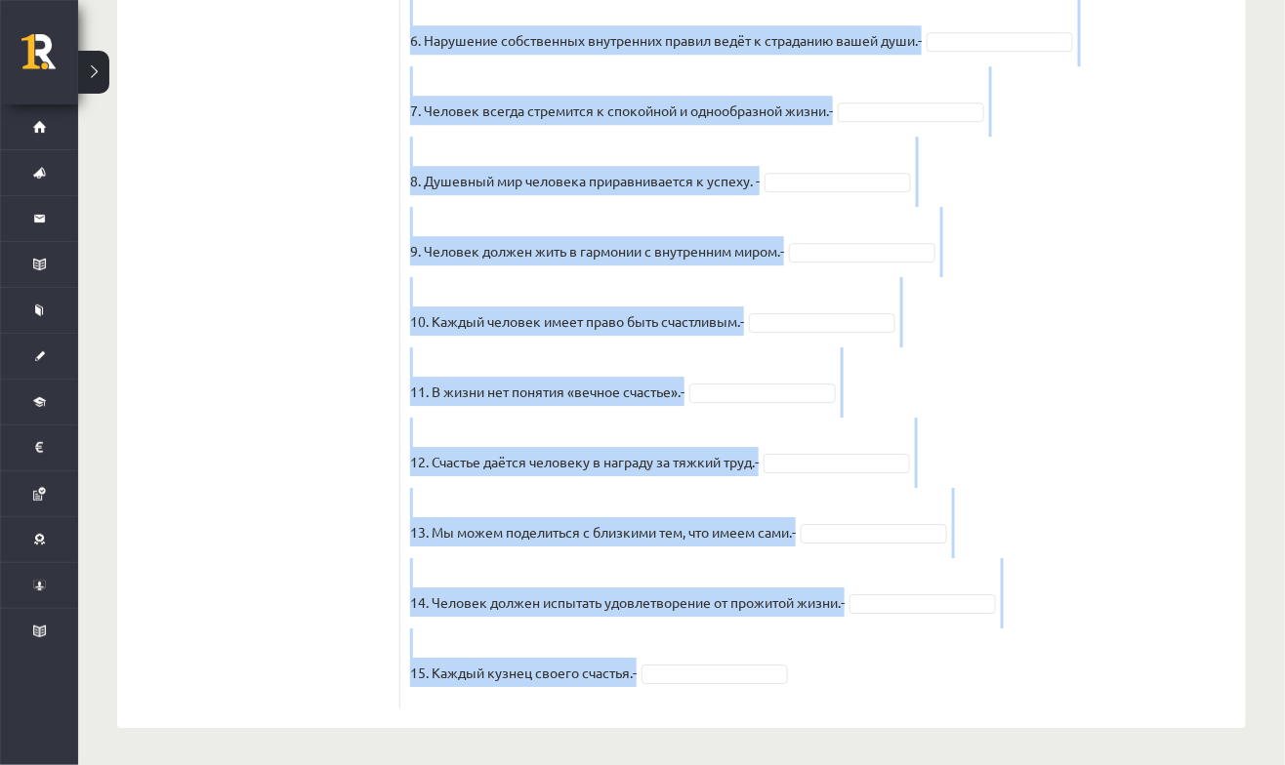
copy div "Прочитайте текст и отметьте верные / неверные утверждения в соответствии с текс…"
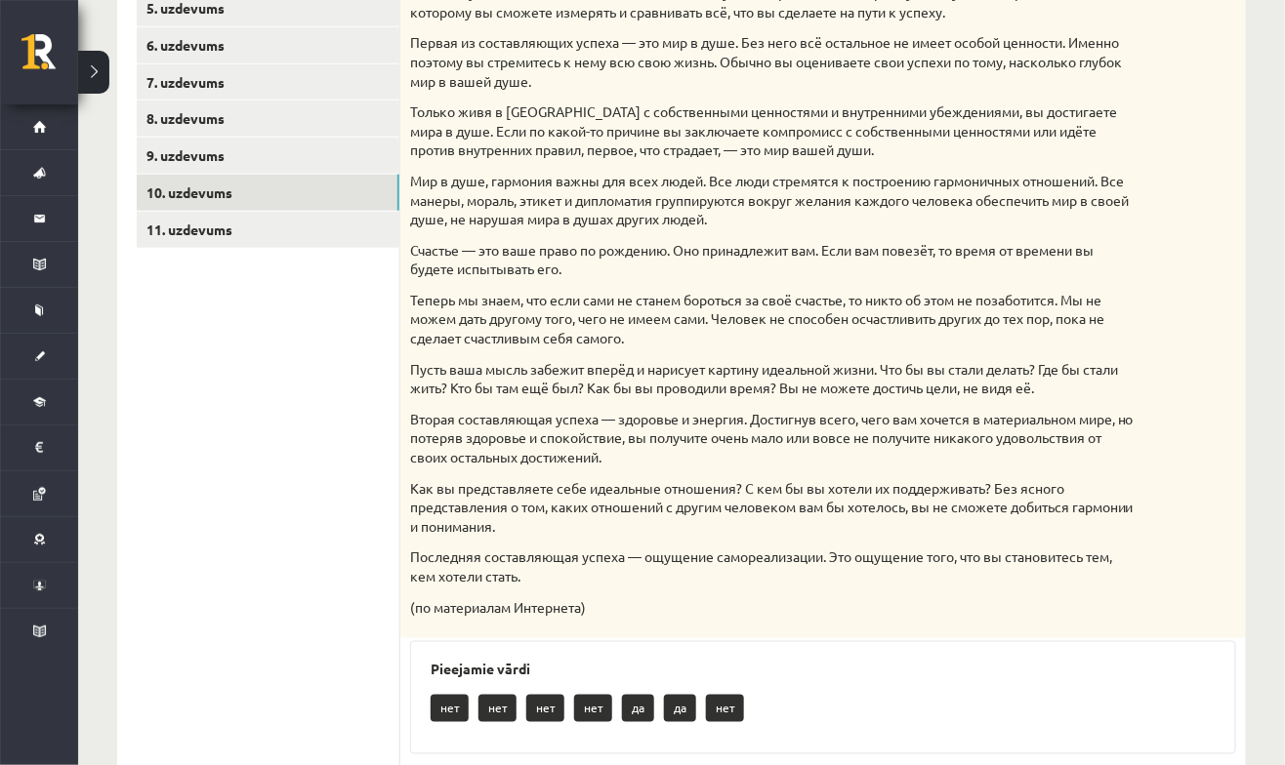
scroll to position [504, 0]
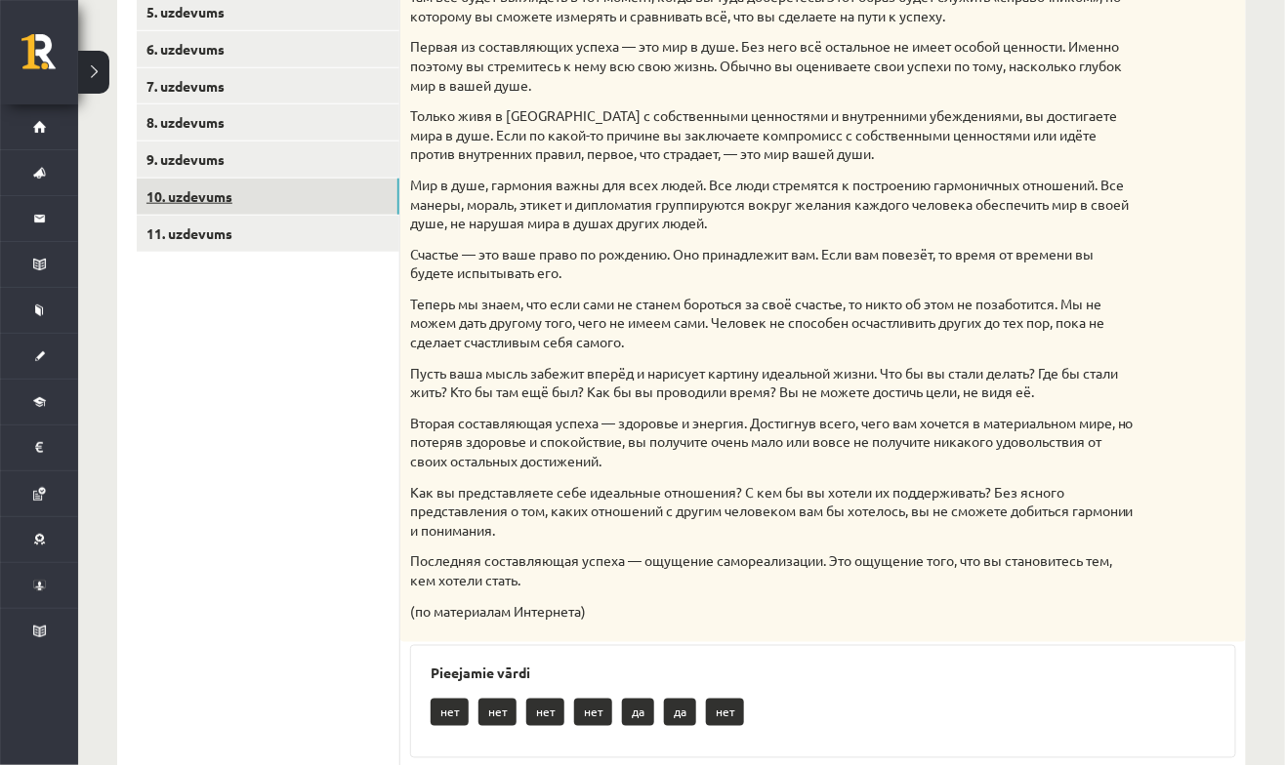
click at [178, 186] on link "10. uzdevums" at bounding box center [268, 197] width 263 height 36
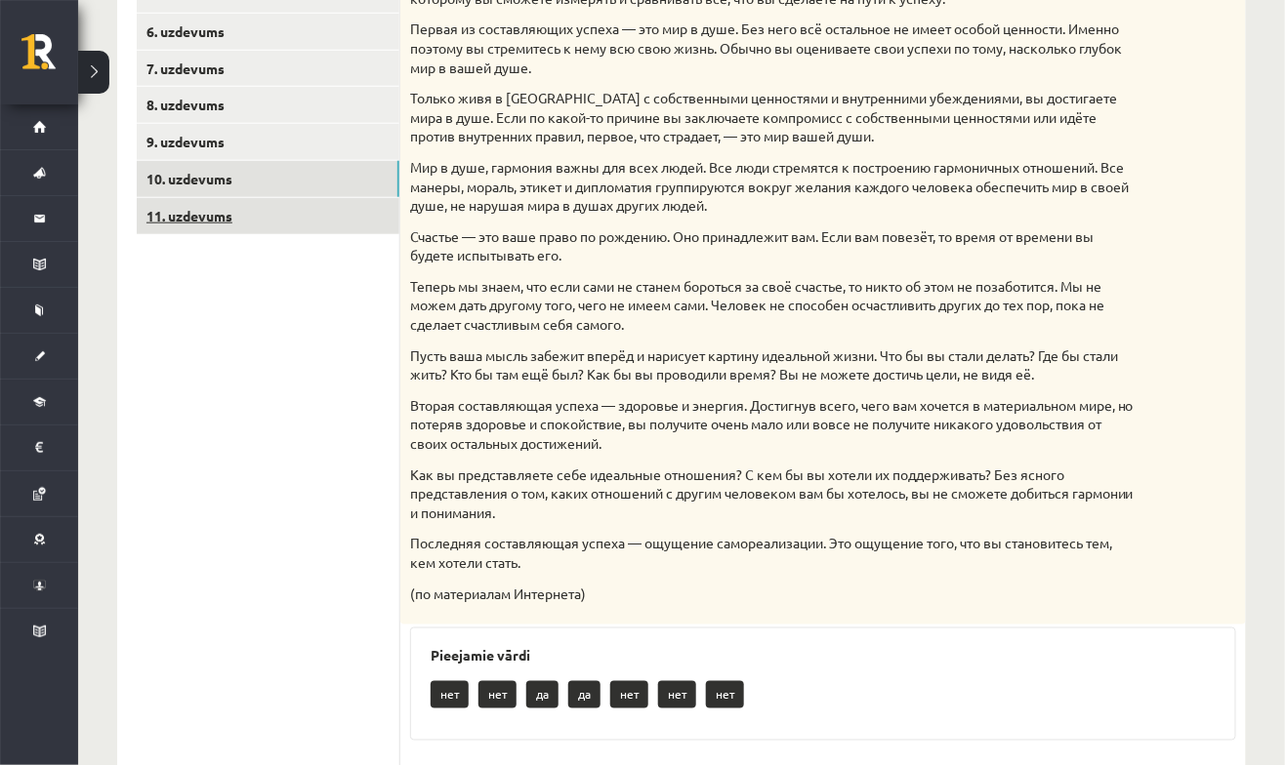
click at [182, 227] on link "11. uzdevums" at bounding box center [268, 216] width 263 height 36
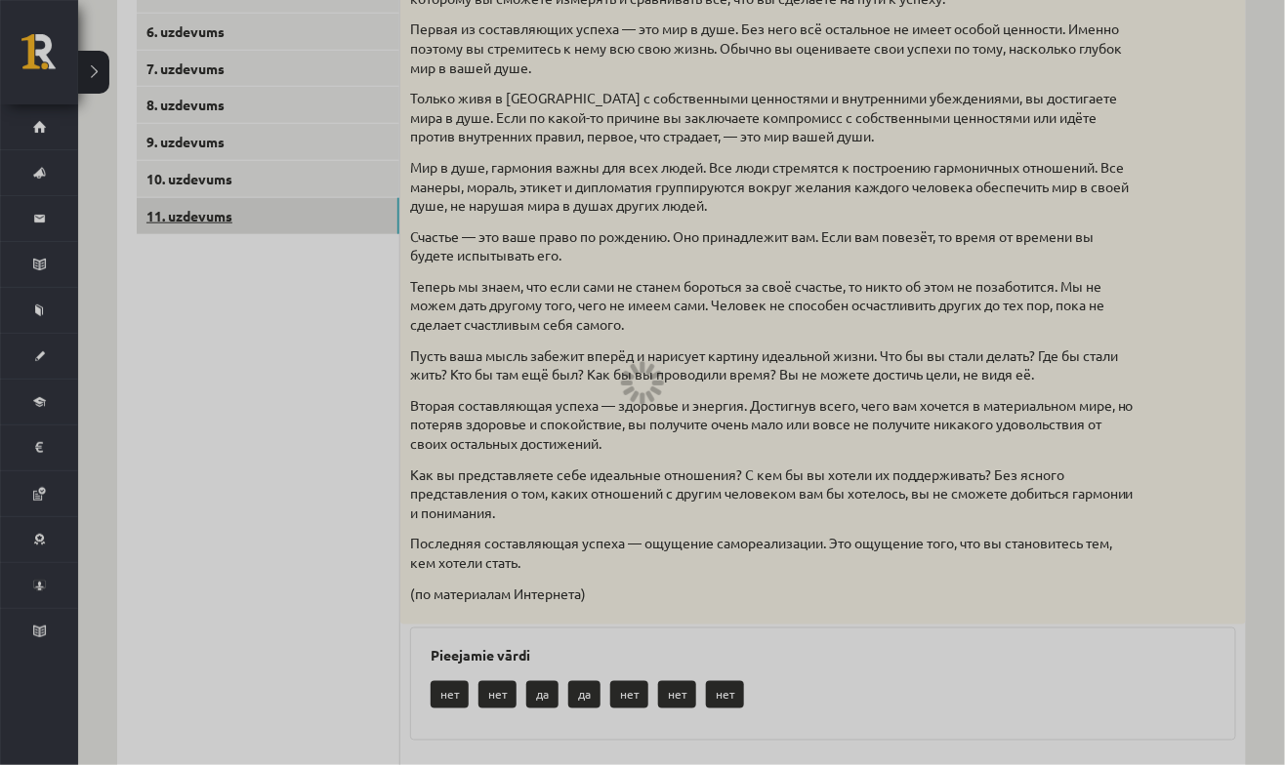
scroll to position [267, 0]
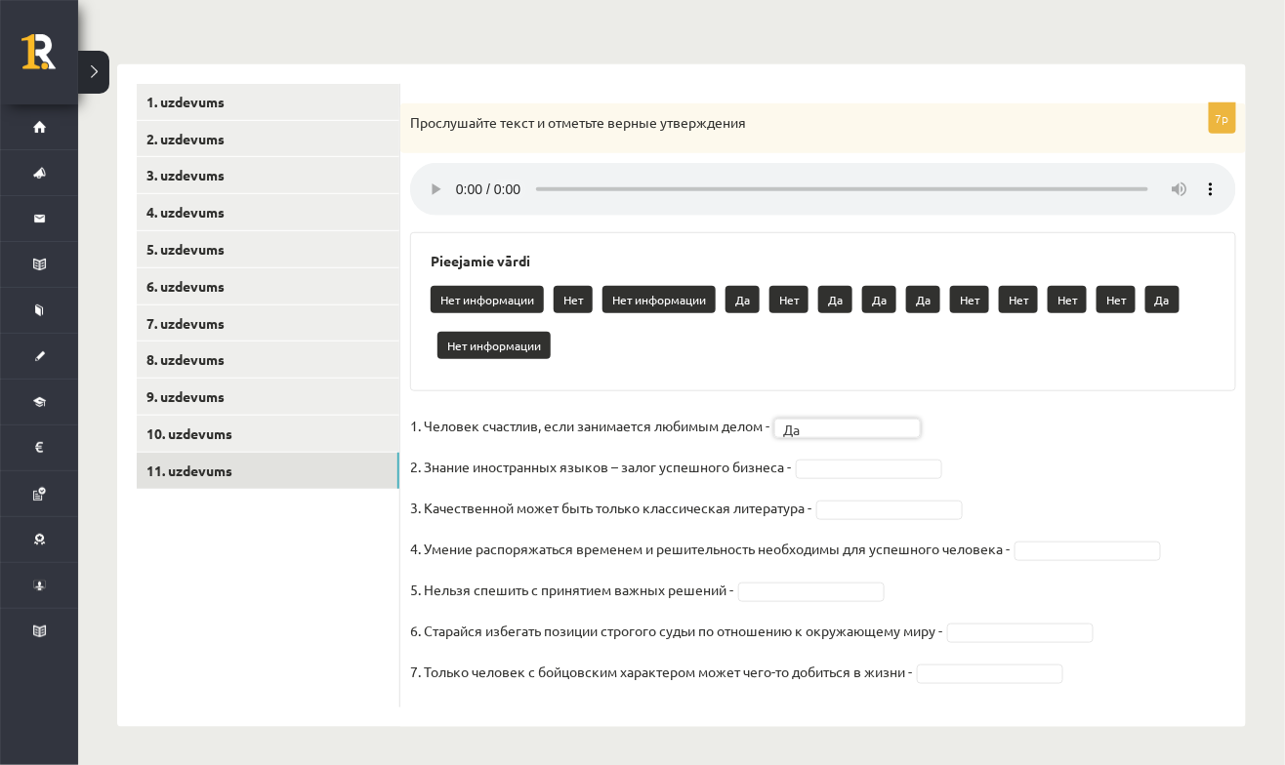
click at [1144, 445] on fieldset "1. Человек счастлив, если занимается любимым делом - Да ** 2. Знание иностранны…" at bounding box center [823, 554] width 826 height 287
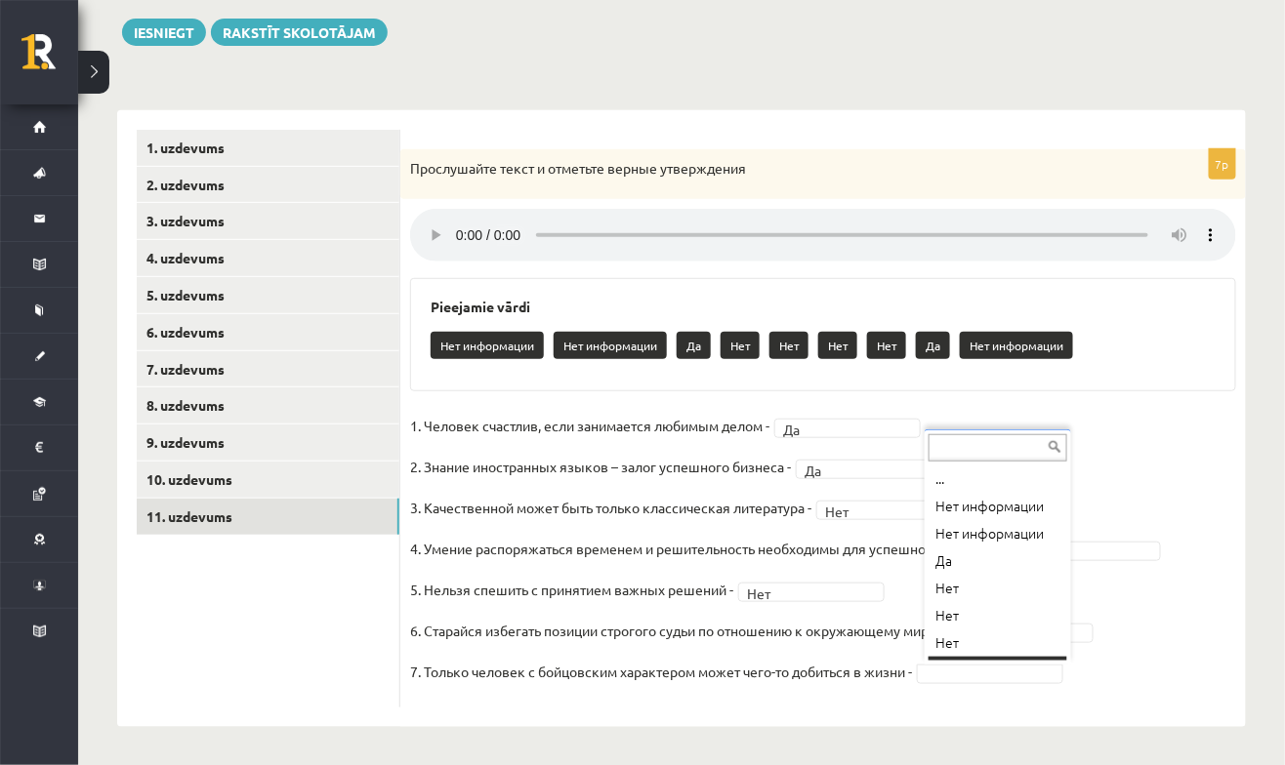
scroll to position [23, 0]
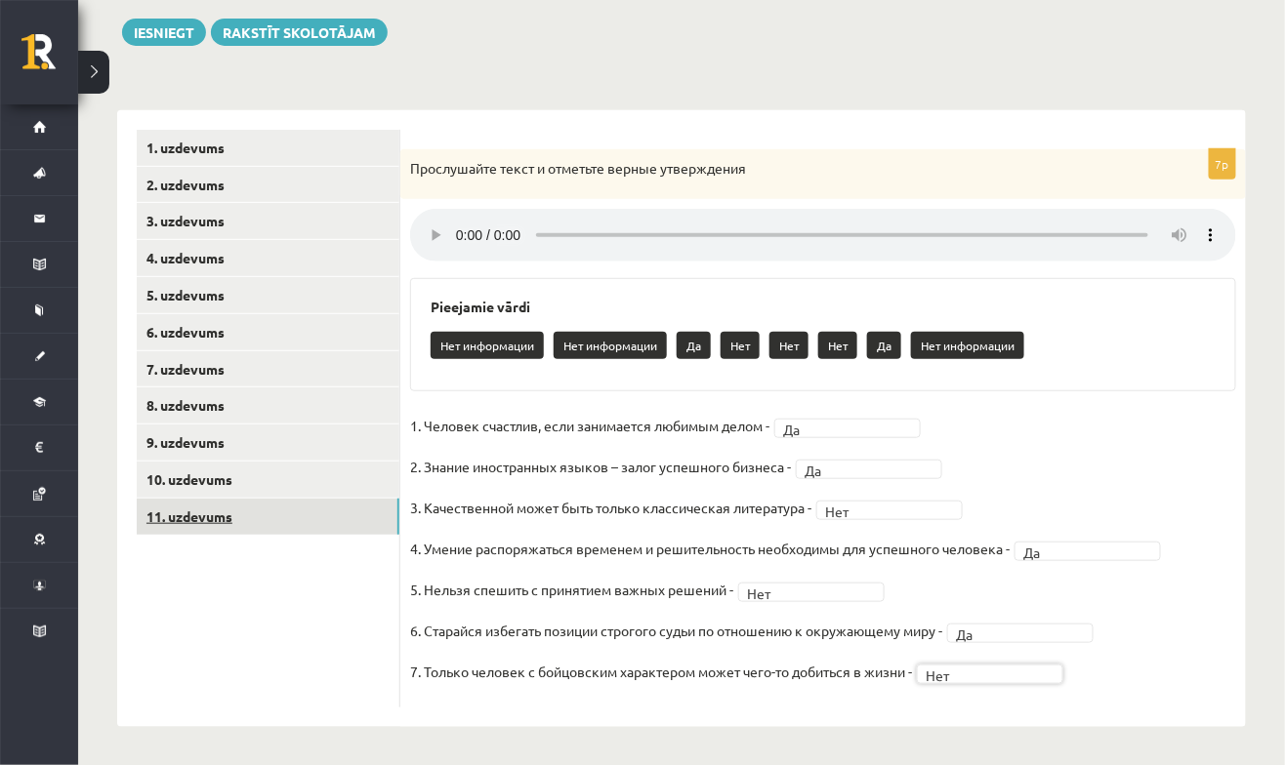
click at [294, 513] on link "11. uzdevums" at bounding box center [268, 517] width 263 height 36
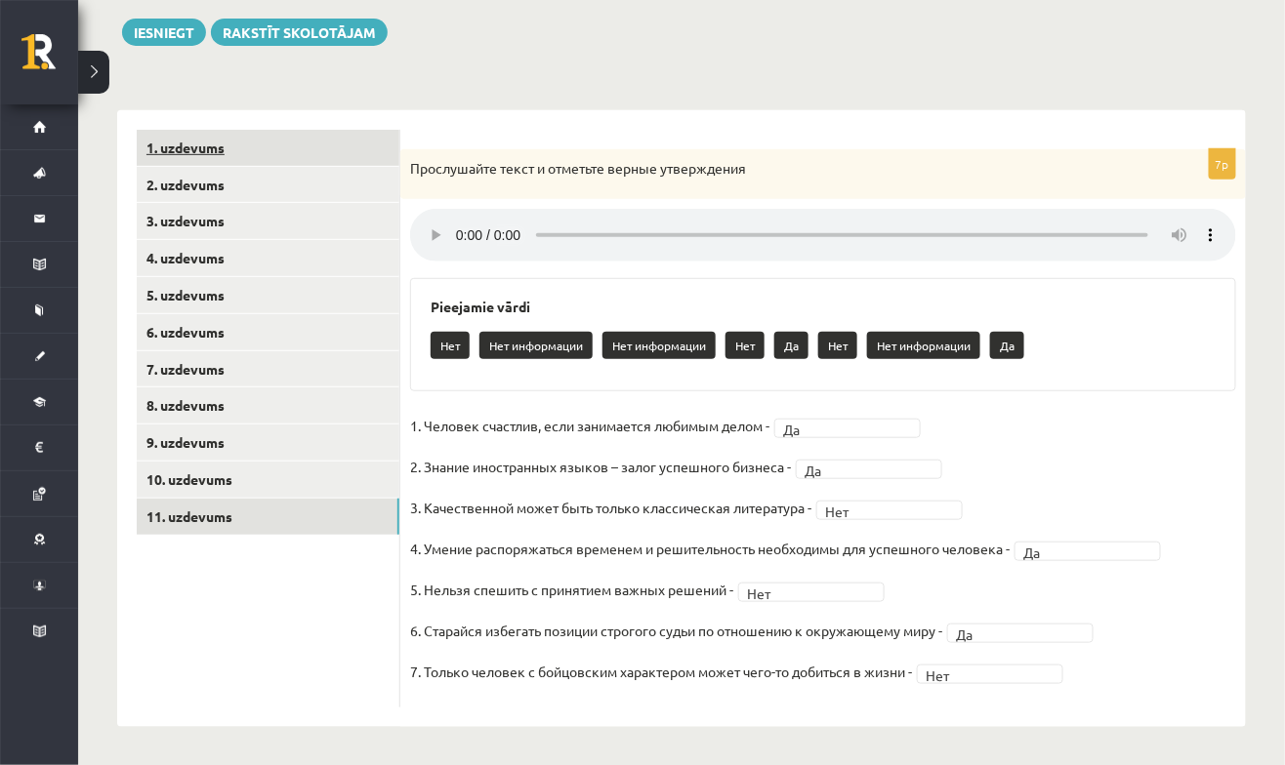
click at [261, 130] on link "1. uzdevums" at bounding box center [268, 148] width 263 height 36
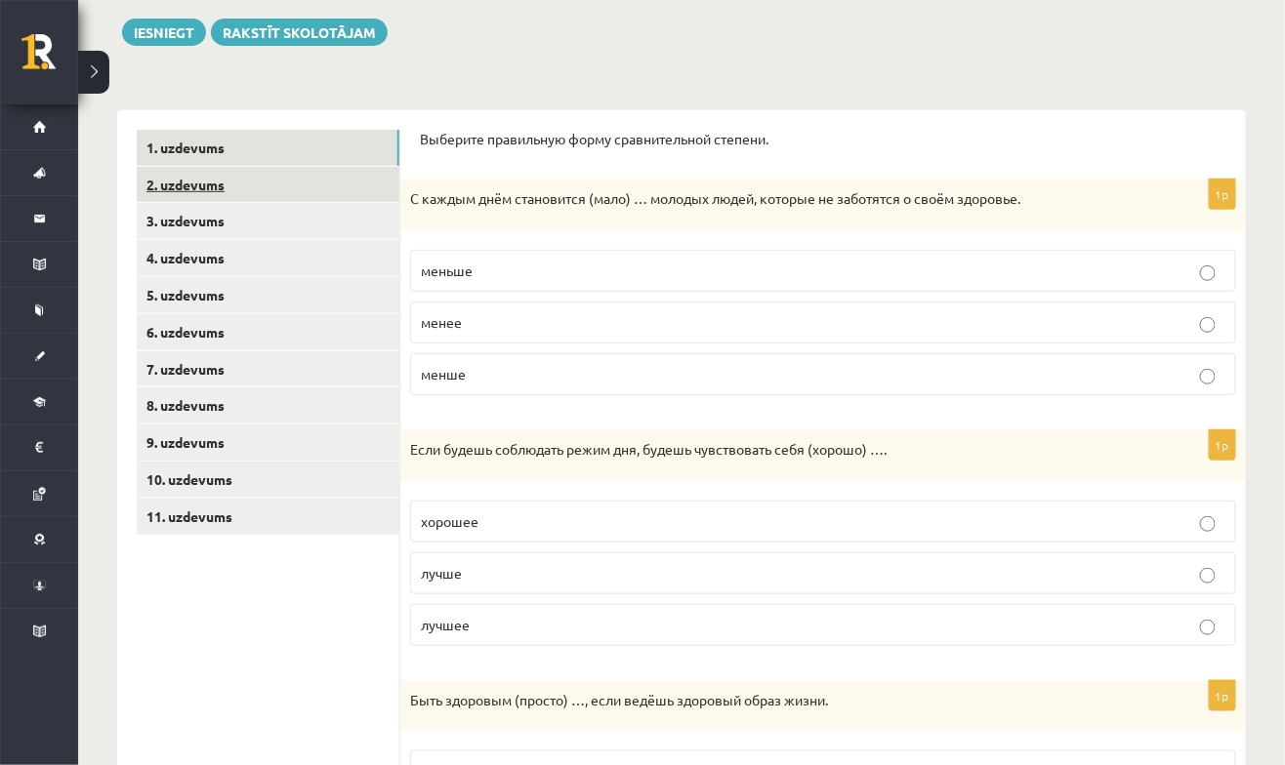
click at [270, 186] on link "2. uzdevums" at bounding box center [268, 185] width 263 height 36
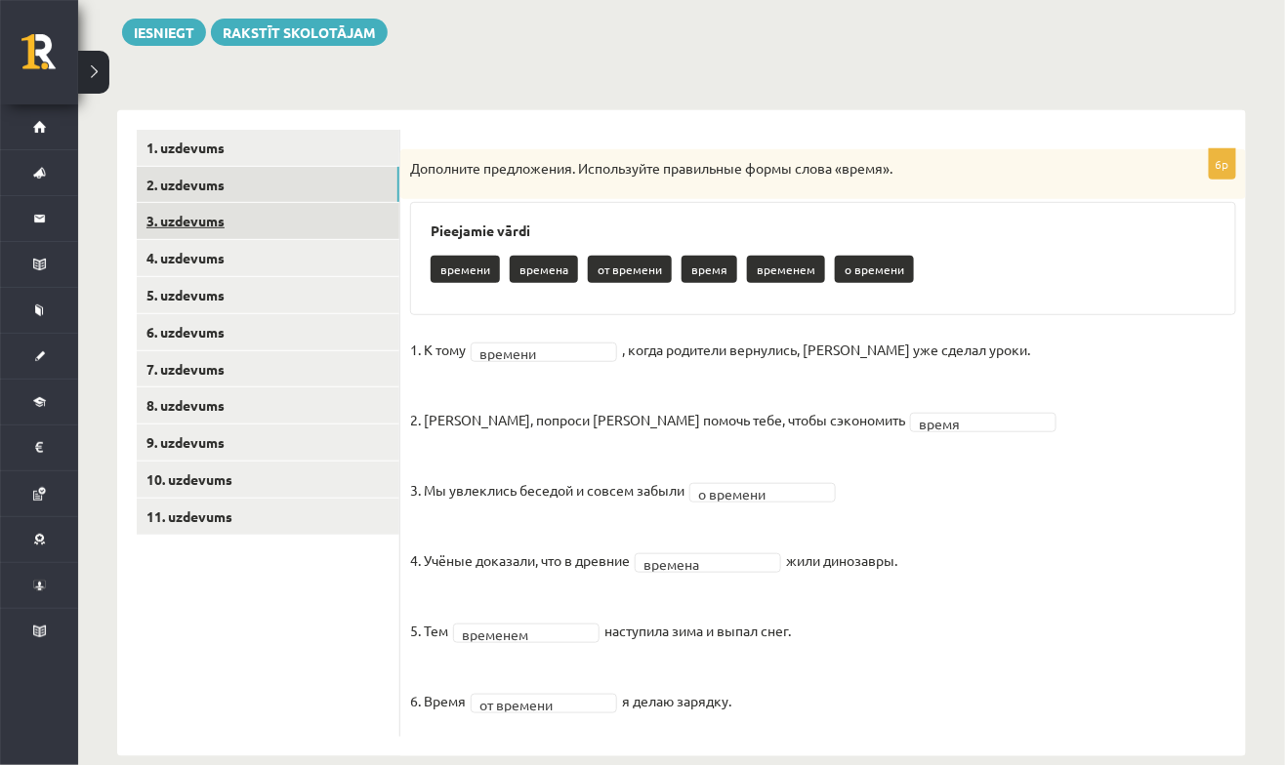
click at [297, 227] on link "3. uzdevums" at bounding box center [268, 221] width 263 height 36
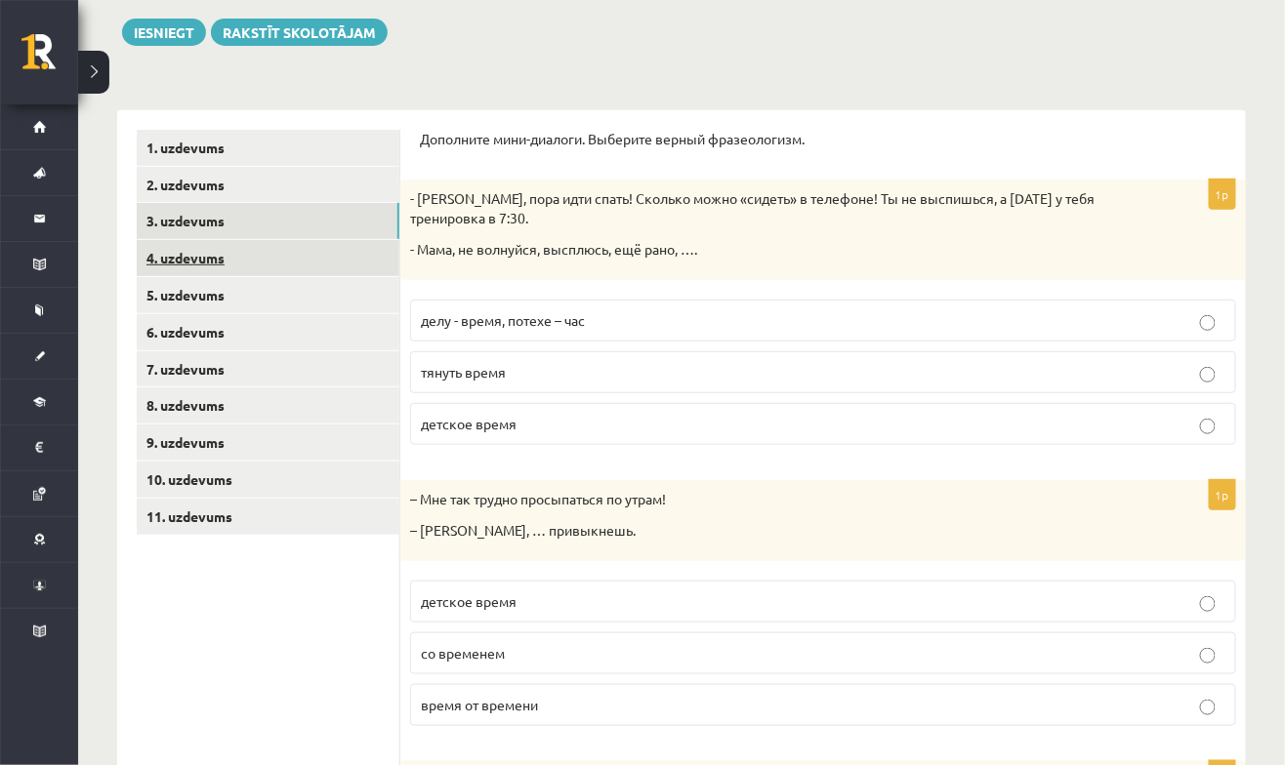
click at [299, 274] on link "4. uzdevums" at bounding box center [268, 258] width 263 height 36
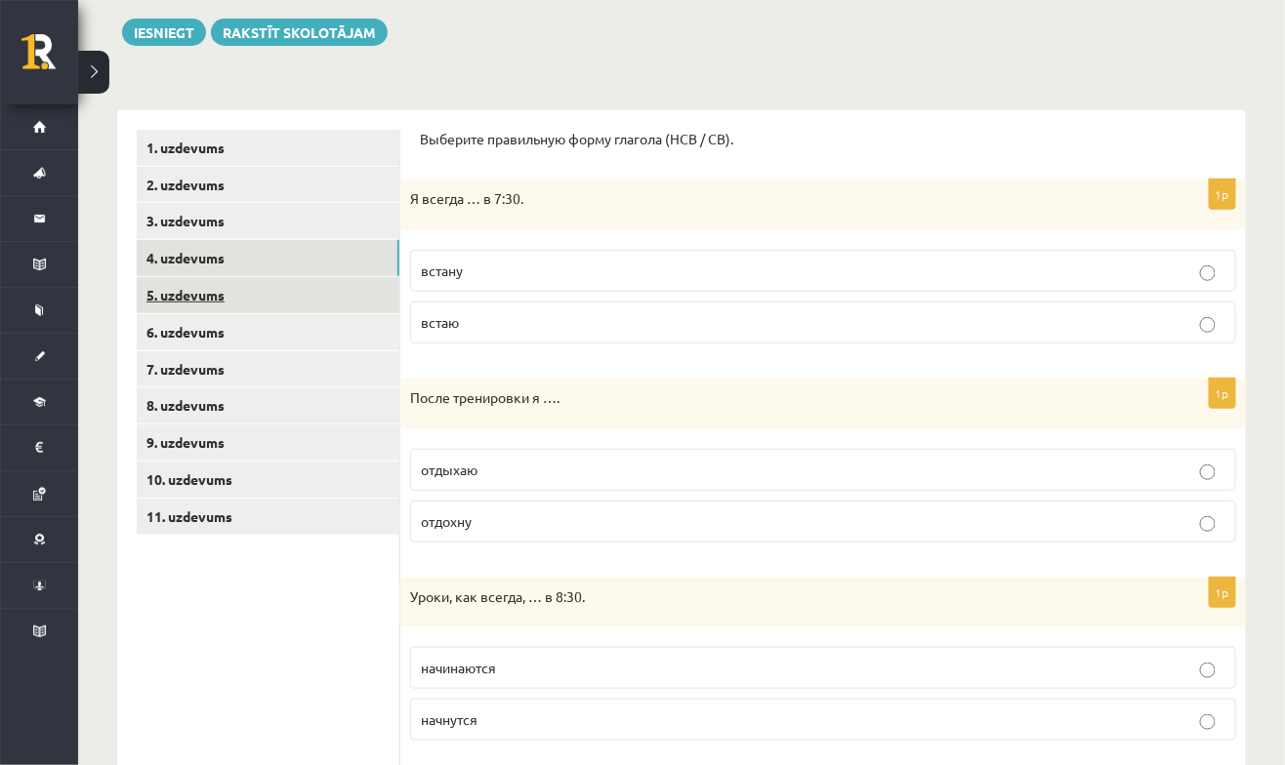
click at [309, 299] on link "5. uzdevums" at bounding box center [268, 295] width 263 height 36
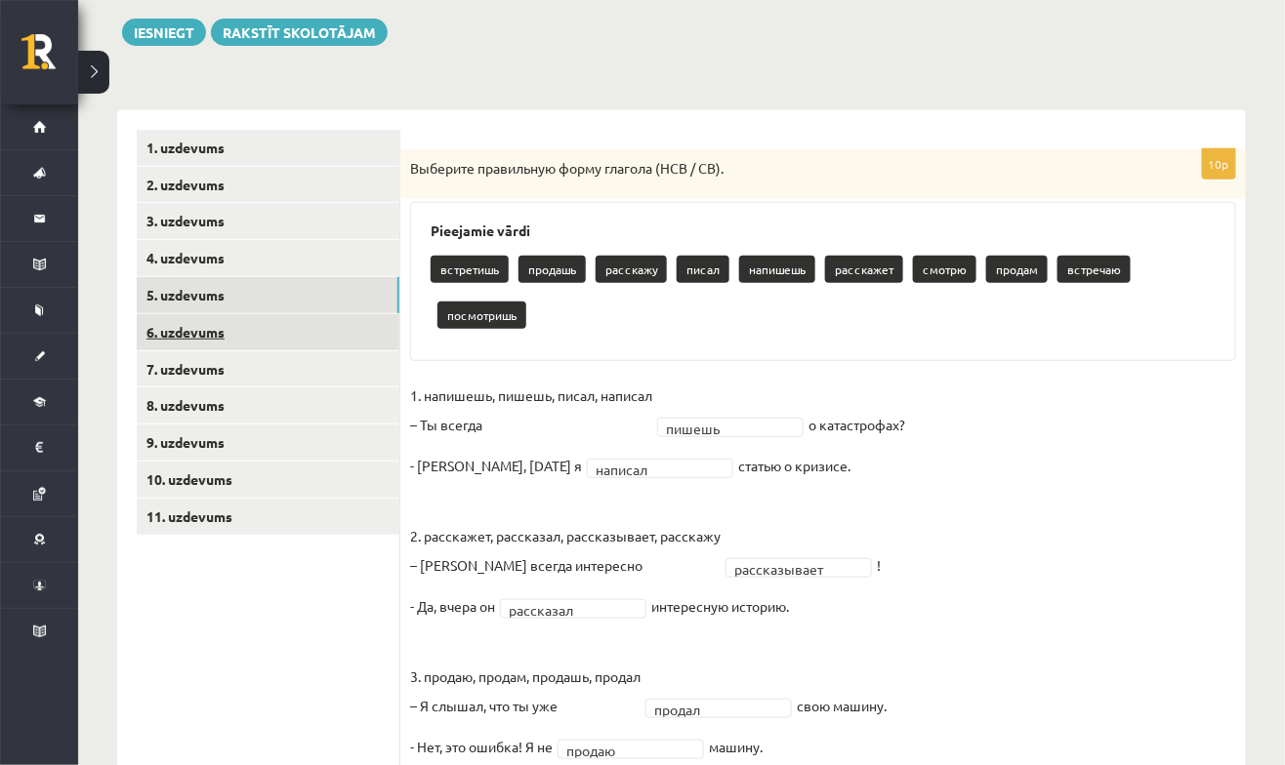
click at [314, 328] on link "6. uzdevums" at bounding box center [268, 332] width 263 height 36
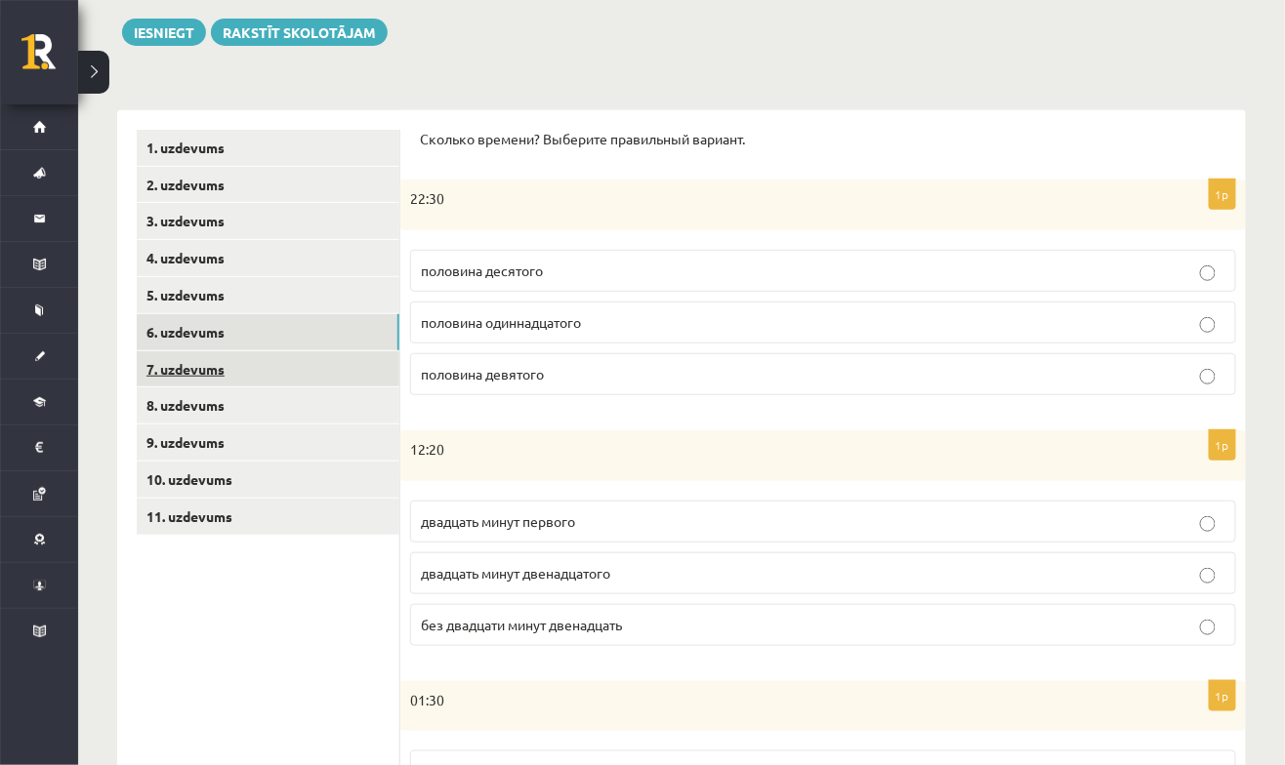
click at [311, 372] on link "7. uzdevums" at bounding box center [268, 369] width 263 height 36
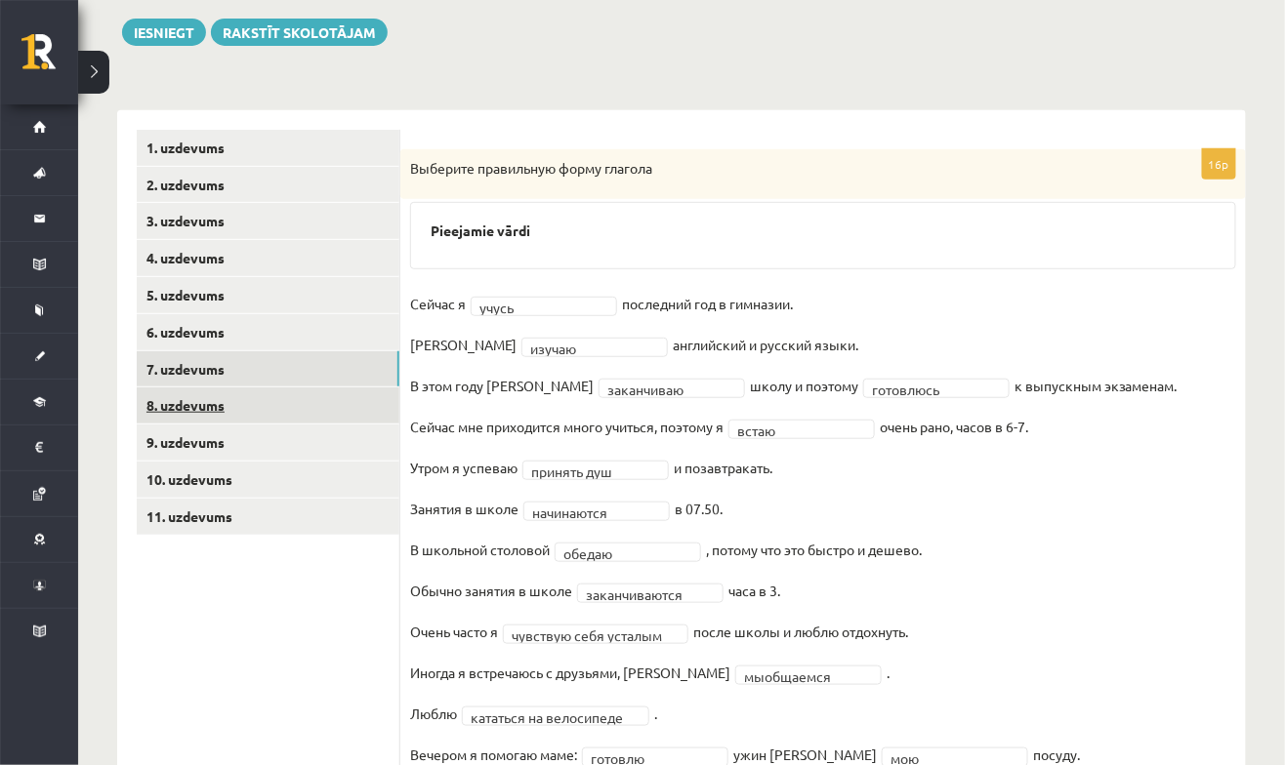
click at [309, 414] on link "8. uzdevums" at bounding box center [268, 406] width 263 height 36
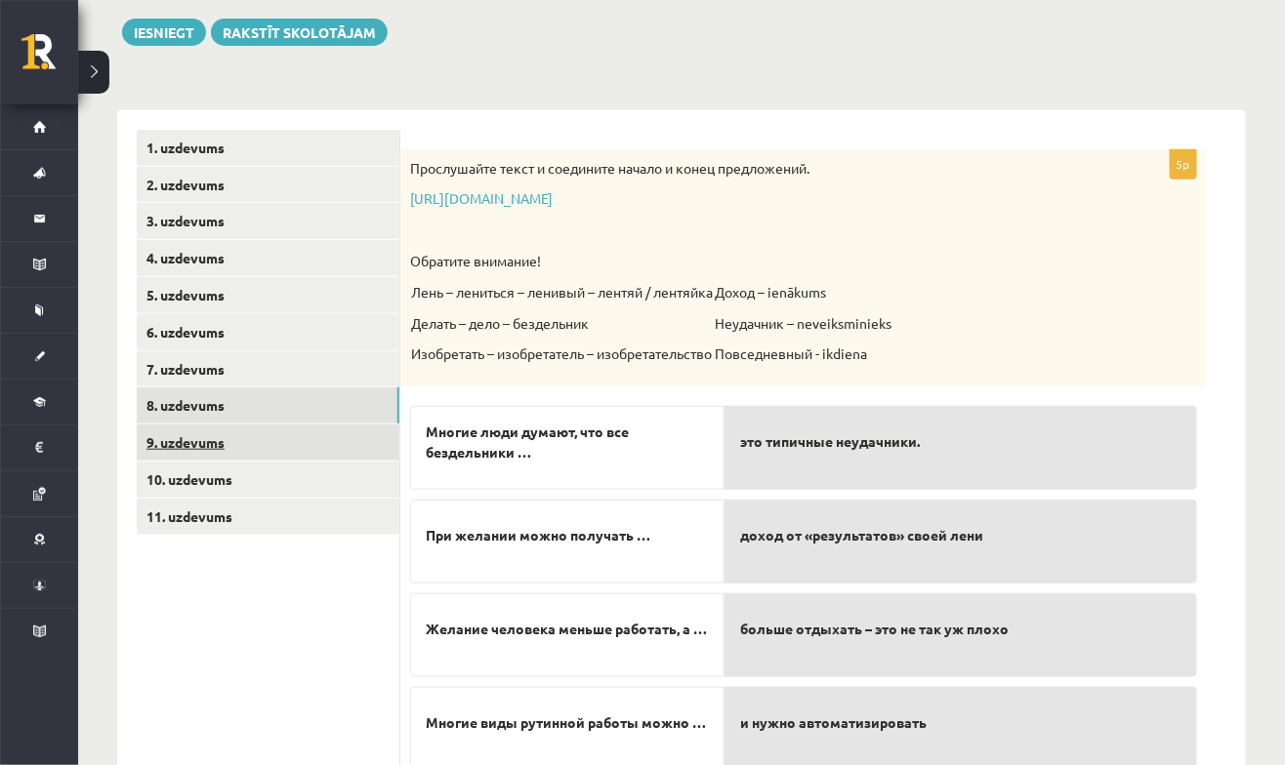
click at [307, 445] on link "9. uzdevums" at bounding box center [268, 443] width 263 height 36
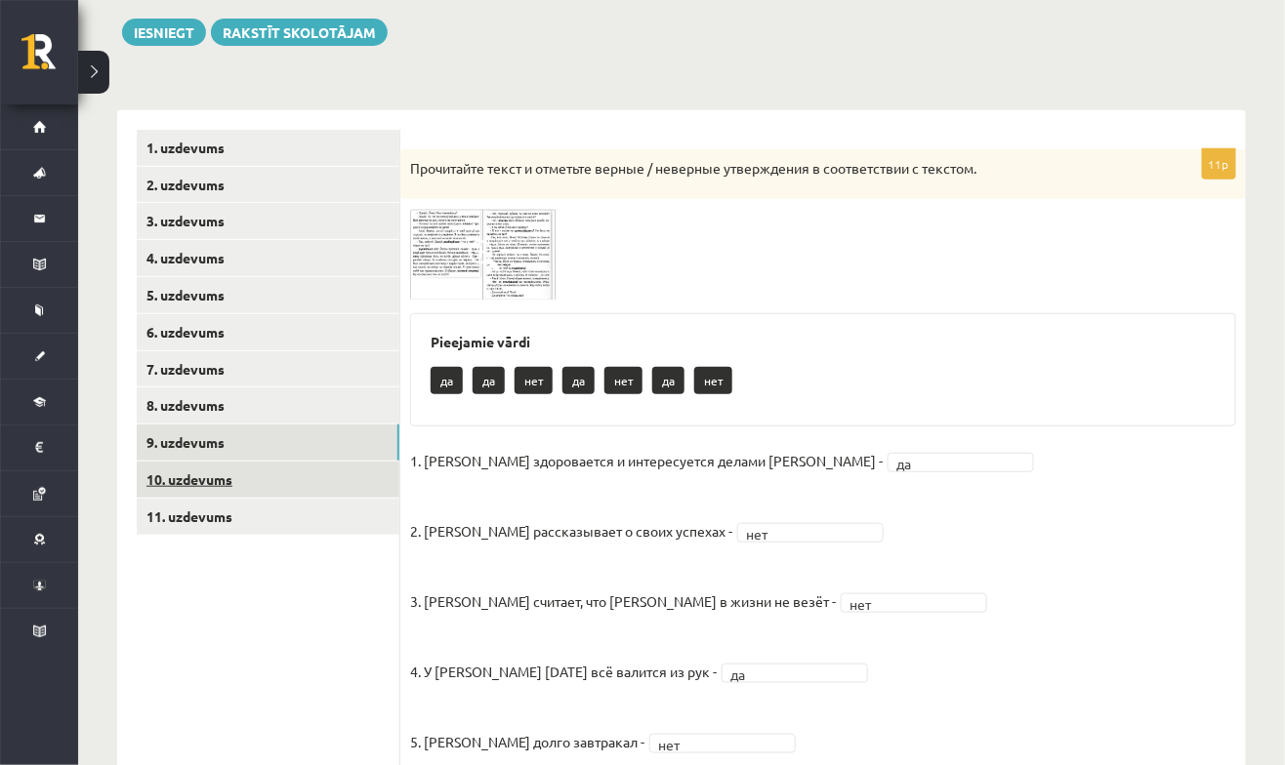
click at [315, 471] on link "10. uzdevums" at bounding box center [268, 480] width 263 height 36
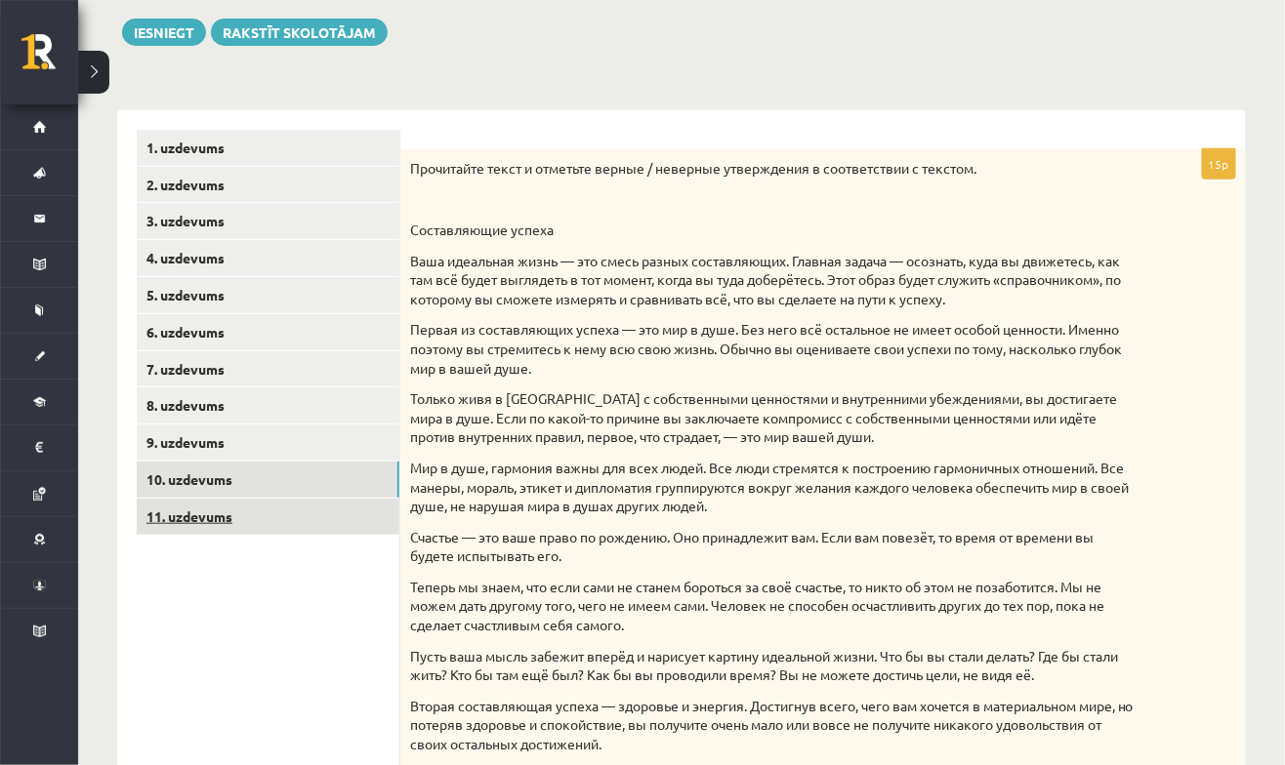
click at [319, 516] on link "11. uzdevums" at bounding box center [268, 517] width 263 height 36
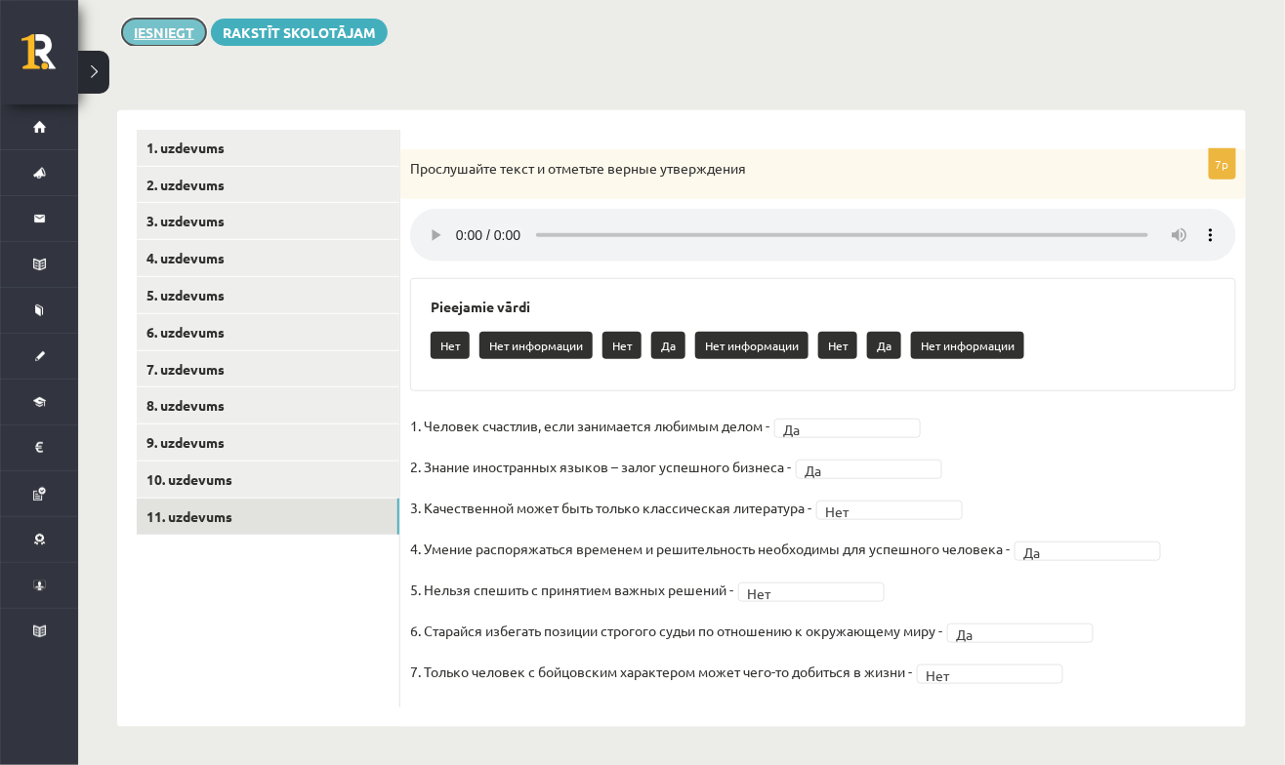
click at [160, 36] on button "Iesniegt" at bounding box center [164, 32] width 84 height 27
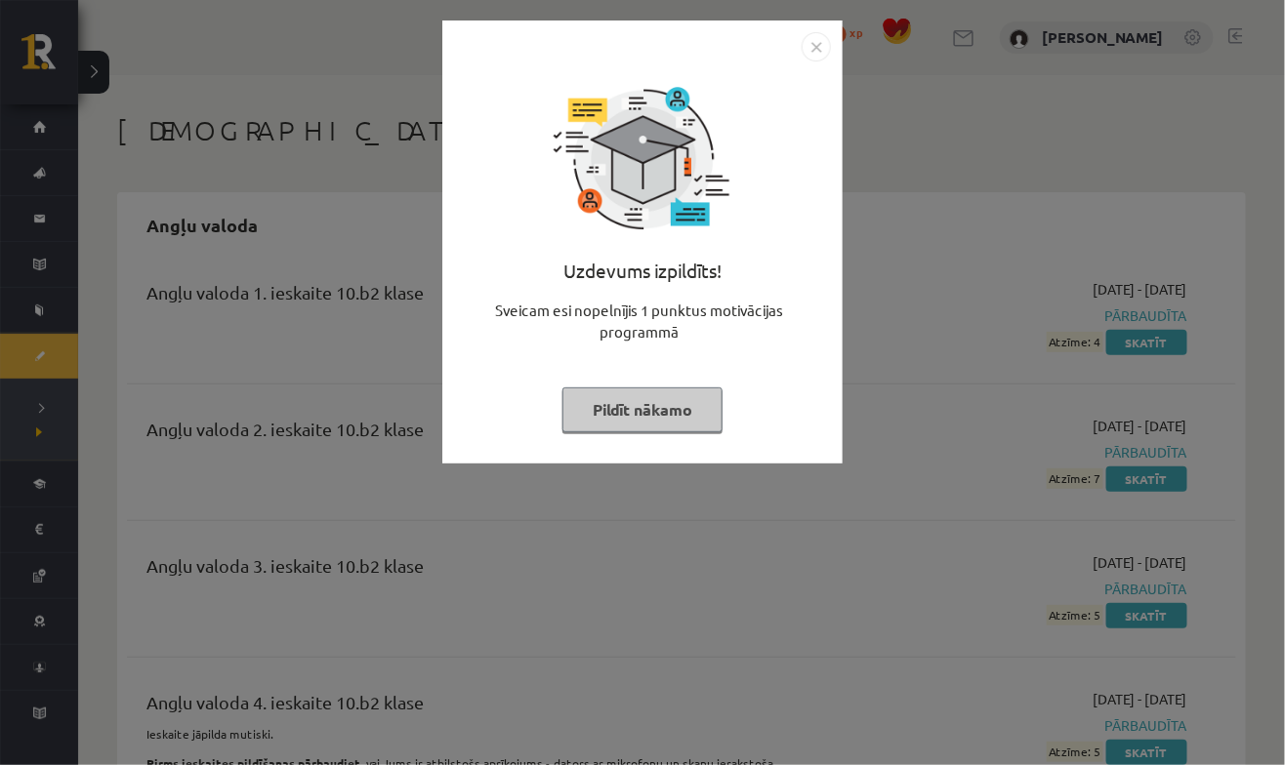
click at [675, 425] on button "Pildīt nākamo" at bounding box center [642, 410] width 160 height 45
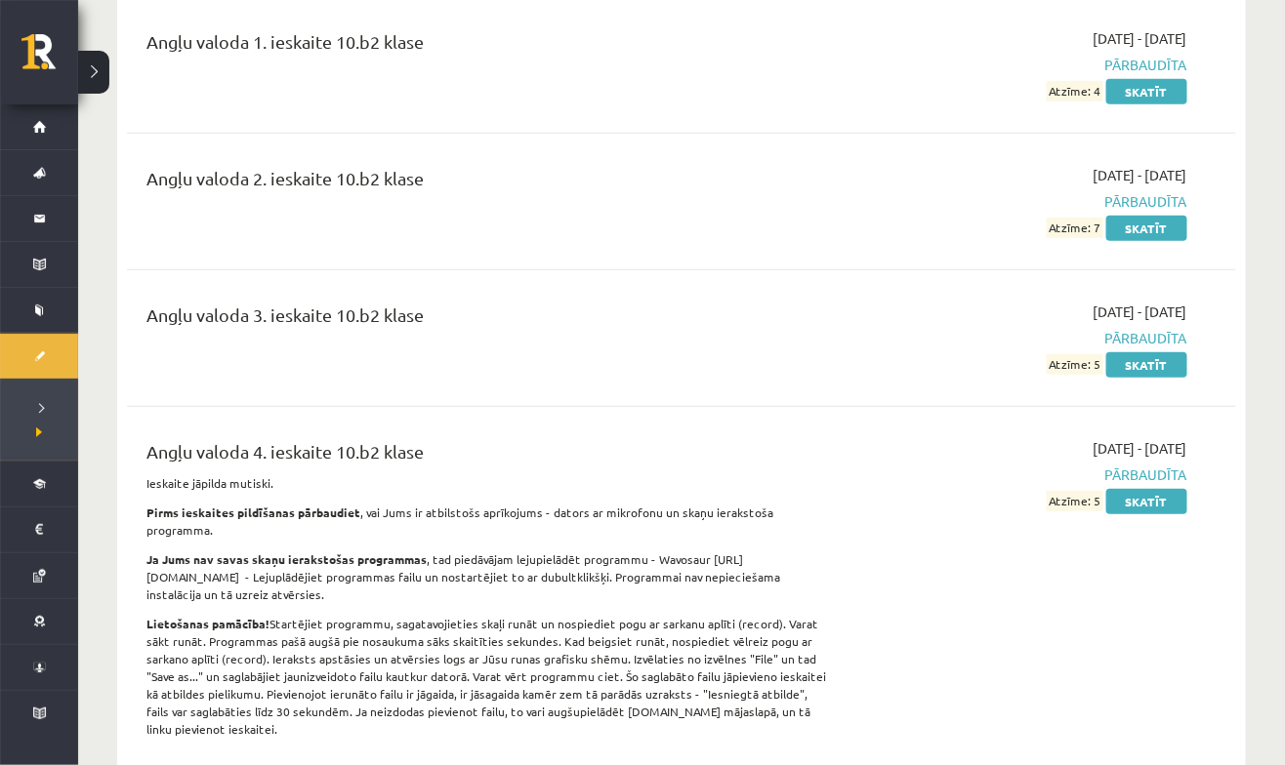
scroll to position [254, 0]
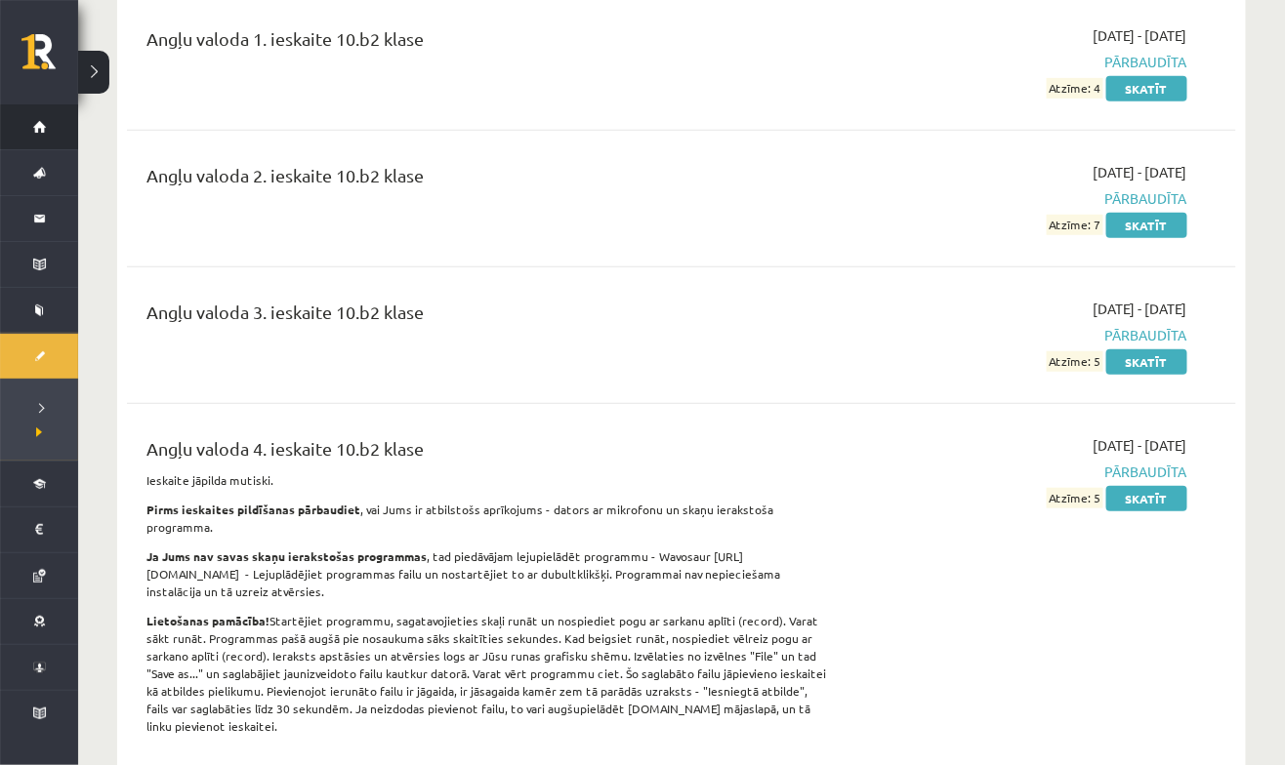
click at [29, 123] on link "Sākums" at bounding box center [39, 126] width 78 height 45
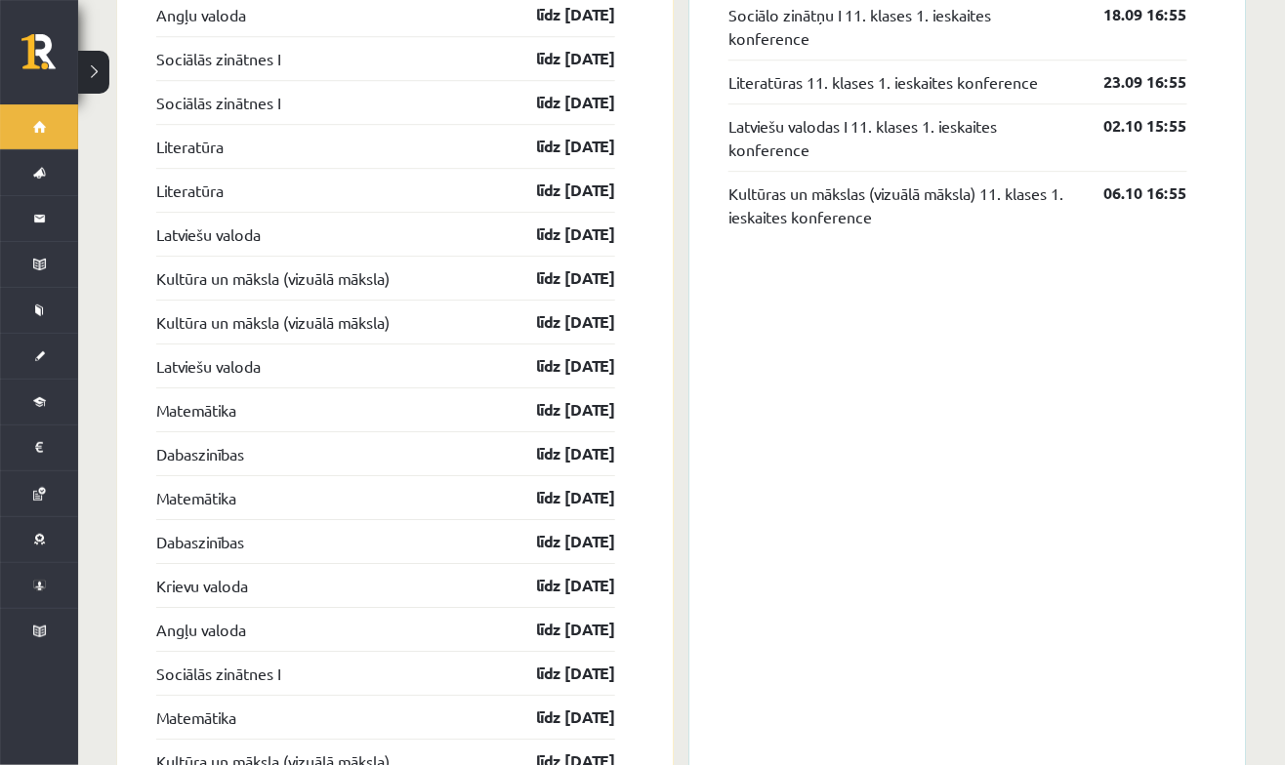
scroll to position [1719, 0]
click at [45, 570] on link "Konferences" at bounding box center [39, 585] width 78 height 45
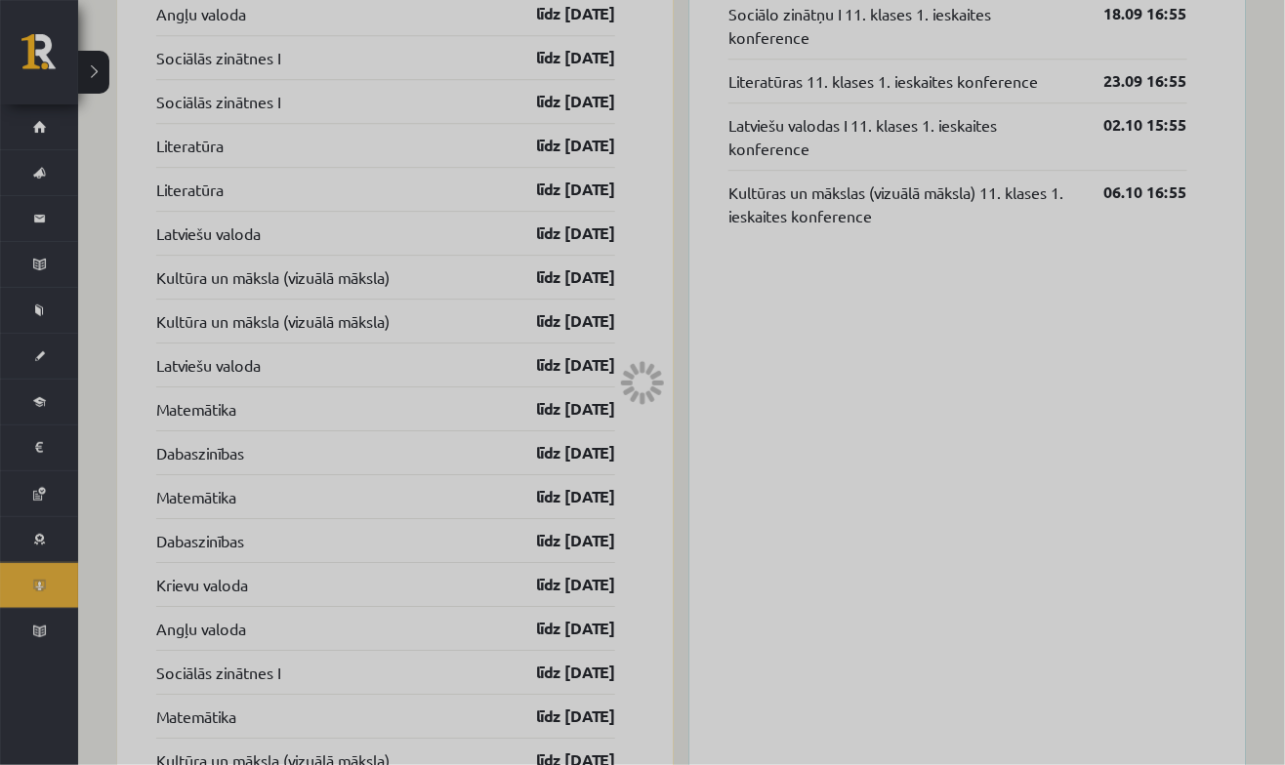
scroll to position [165, 0]
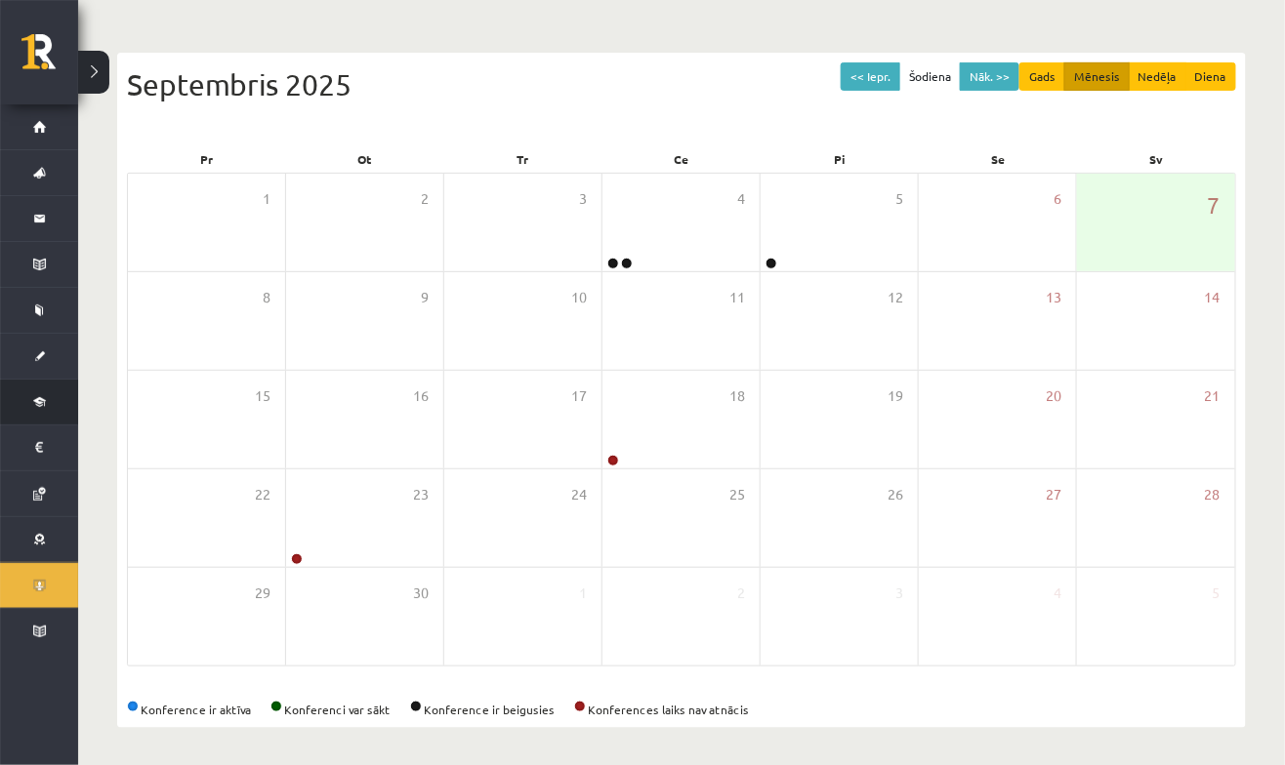
click at [44, 402] on link "Digitālie materiāli" at bounding box center [39, 402] width 78 height 45
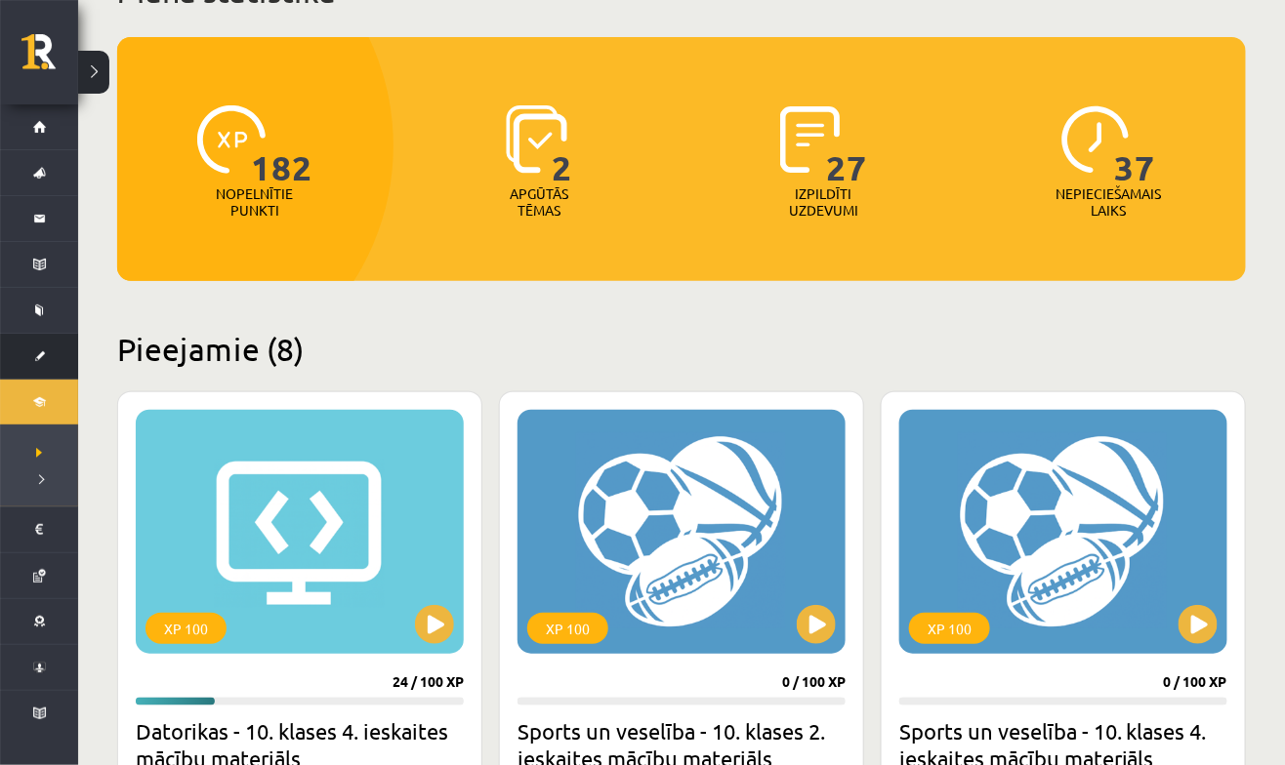
click at [32, 360] on link "[DEMOGRAPHIC_DATA]" at bounding box center [39, 356] width 78 height 45
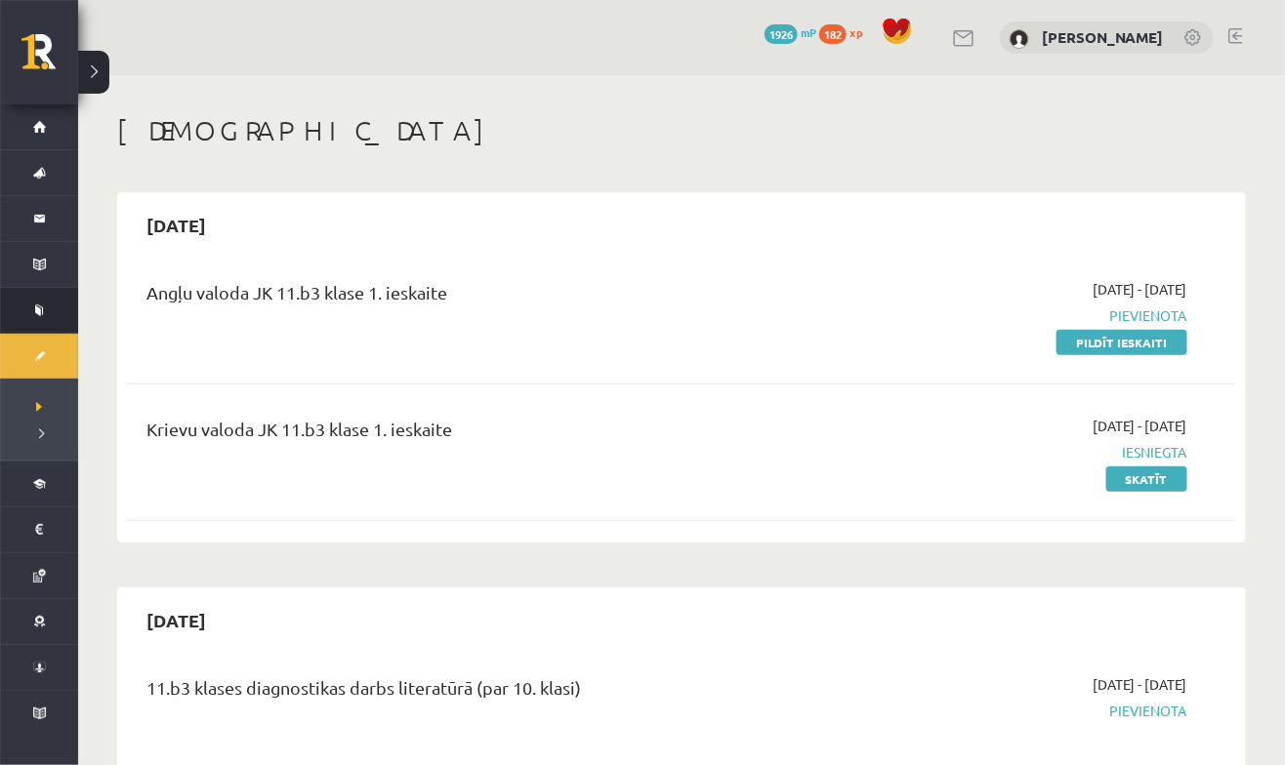
click at [37, 317] on link "Mācību materiāli" at bounding box center [39, 310] width 78 height 45
